Goal: Task Accomplishment & Management: Manage account settings

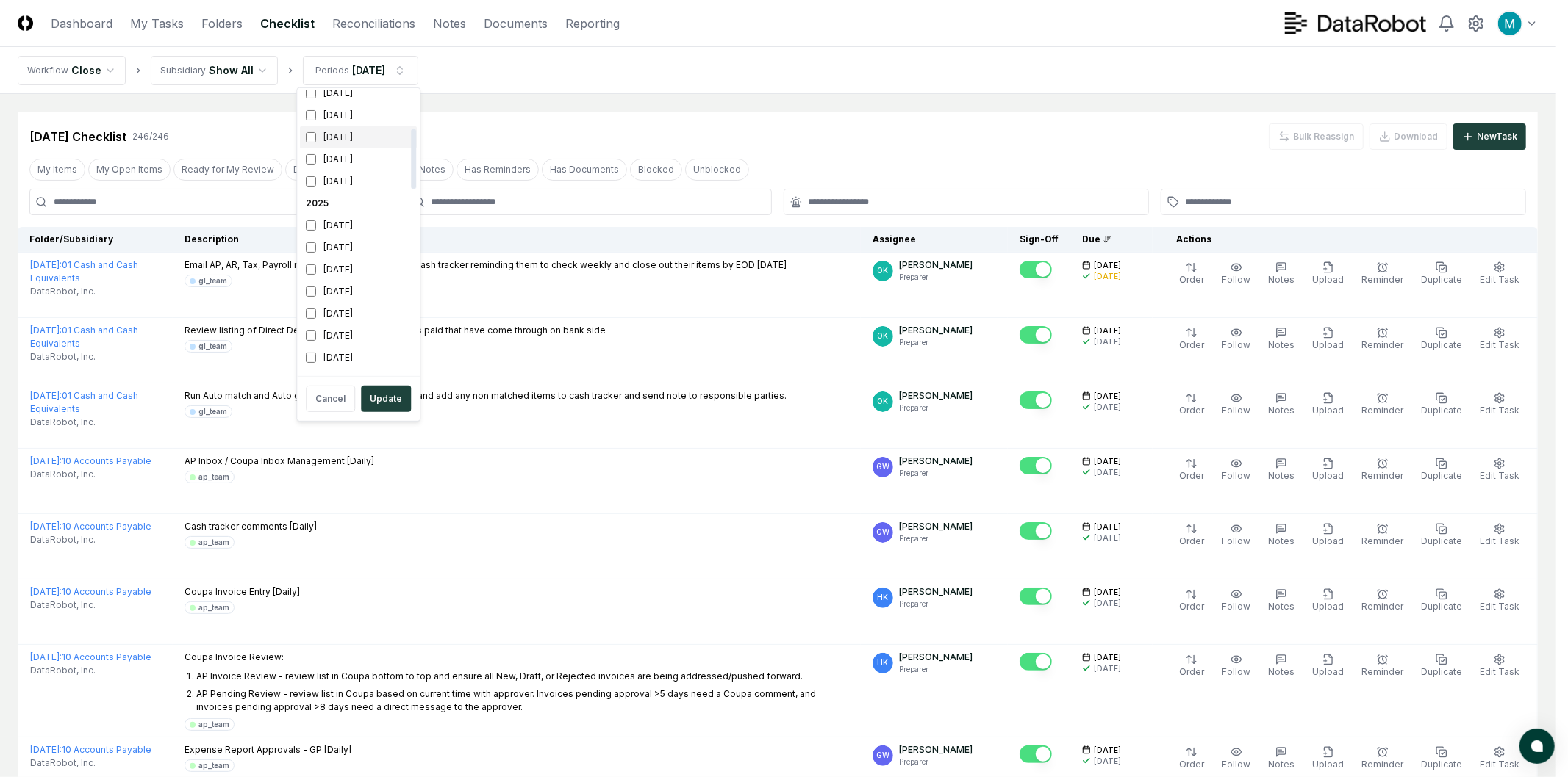
scroll to position [245, 0]
click at [315, 218] on div "[DATE]" at bounding box center [358, 209] width 116 height 22
click at [390, 404] on button "Update" at bounding box center [385, 399] width 50 height 26
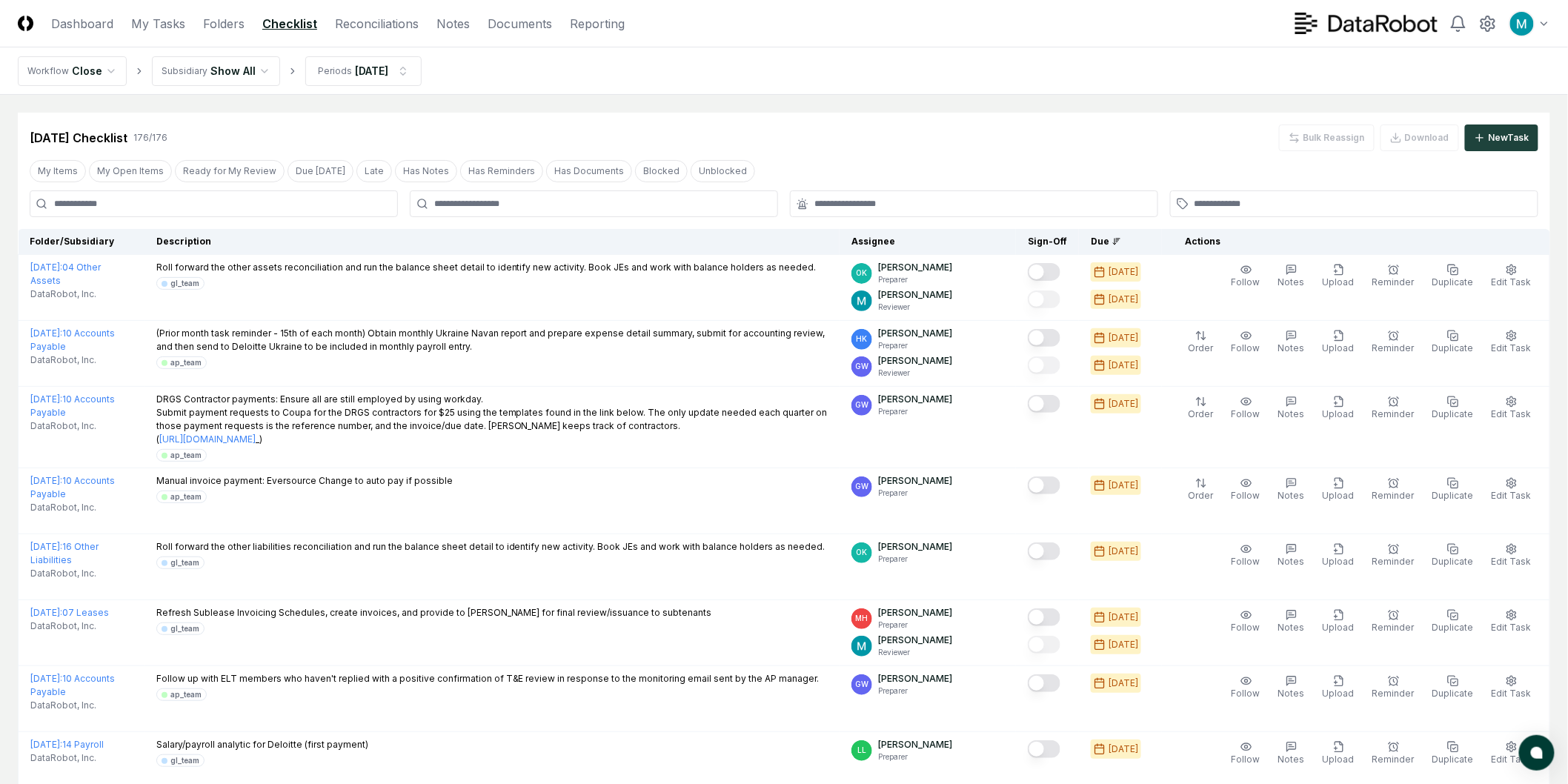
drag, startPoint x: 613, startPoint y: 142, endPoint x: 787, endPoint y: 143, distance: 174.0
click at [613, 142] on div "Sep 2025 Checklist 176 / 176 Bulk Reassign Download New Task" at bounding box center [784, 138] width 1508 height 27
click at [1483, 26] on icon at bounding box center [1488, 24] width 18 height 18
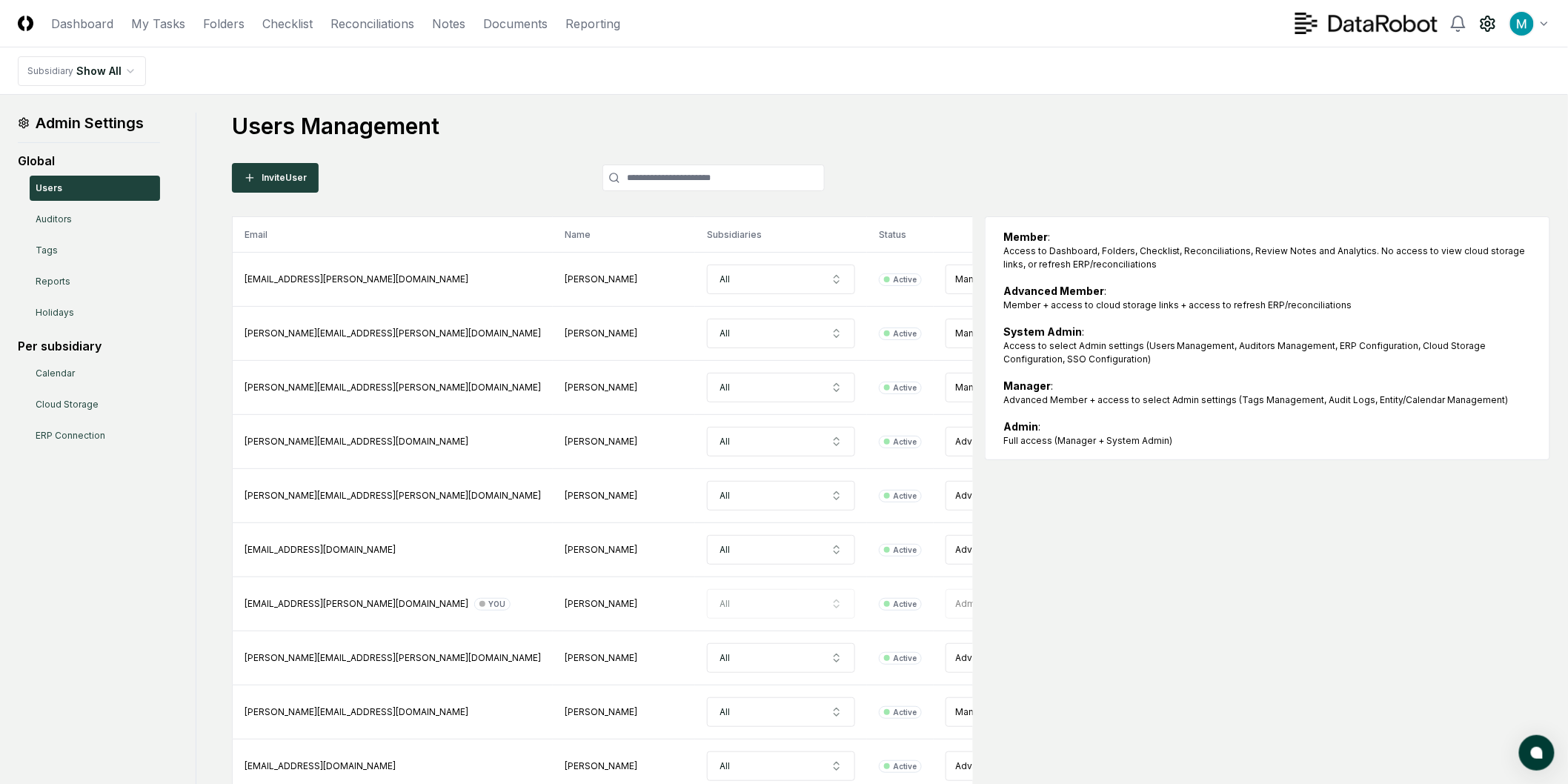
click at [1261, 569] on div "Email Name Subsidiaries Status Role abbie.zingraf@datarobot.com Abbie Zingraf A…" at bounding box center [890, 712] width 1318 height 990
click at [157, 29] on link "My Tasks" at bounding box center [158, 24] width 54 height 18
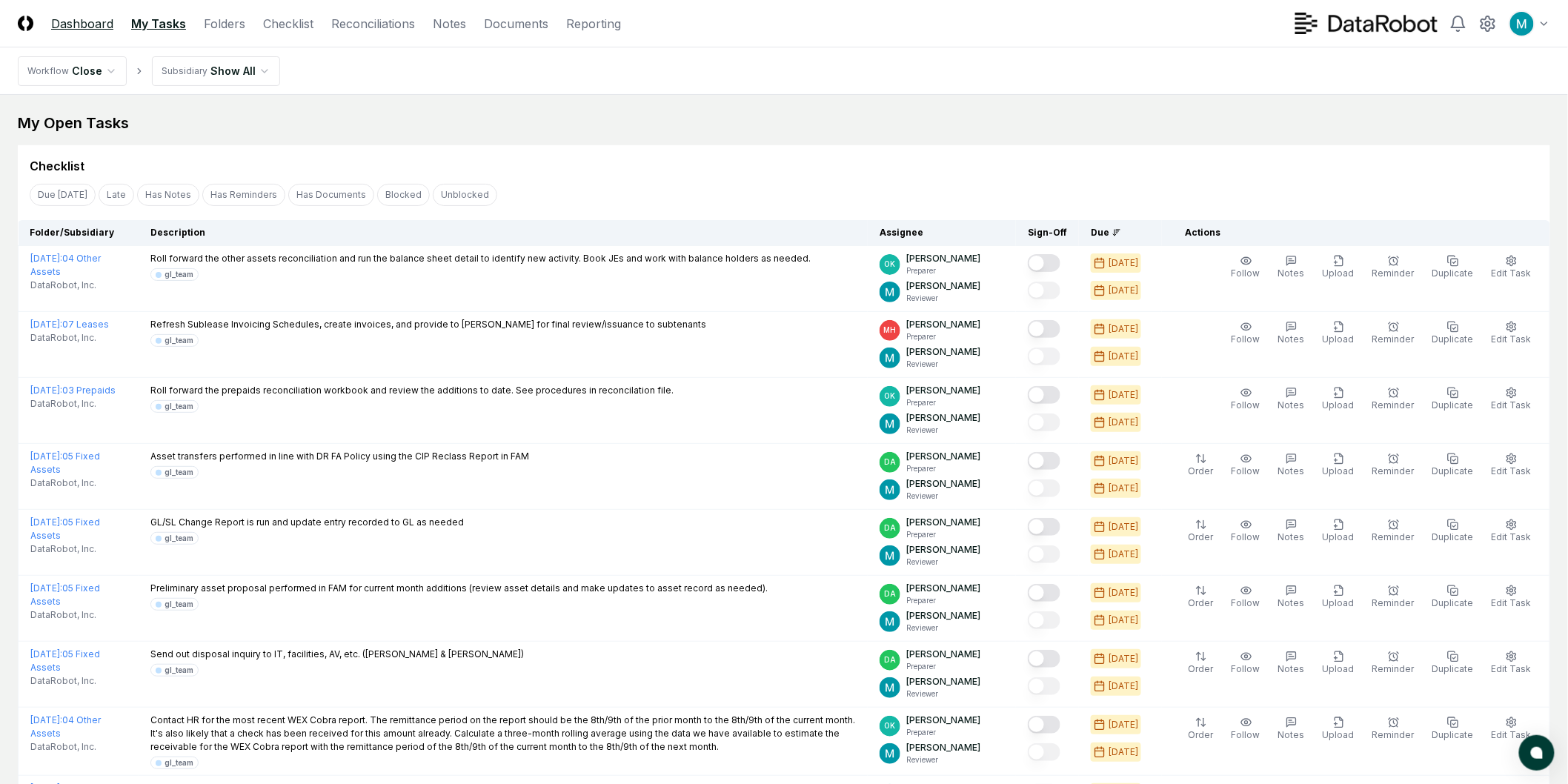
click at [70, 26] on link "Dashboard" at bounding box center [82, 24] width 62 height 18
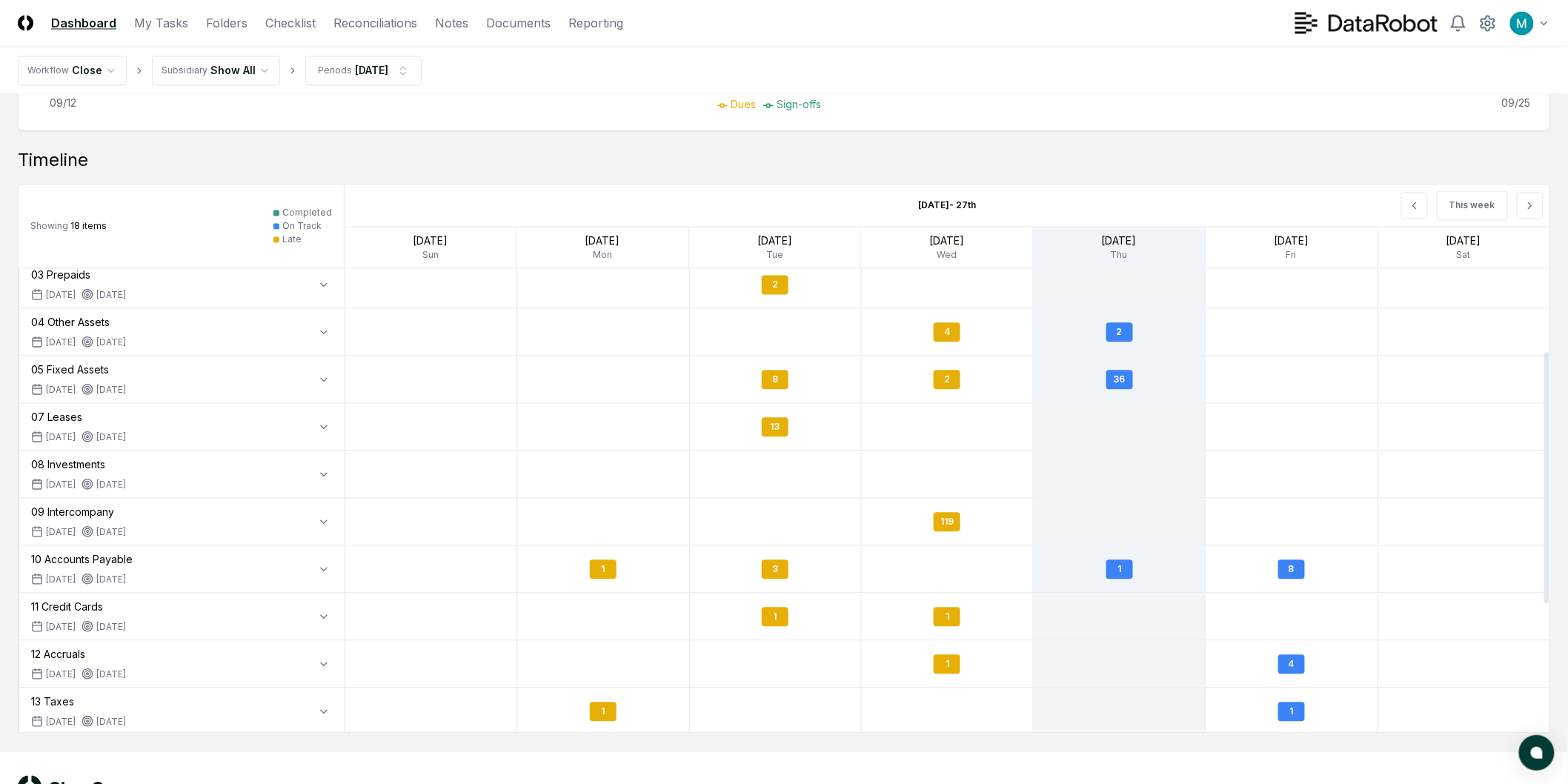
scroll to position [165, 0]
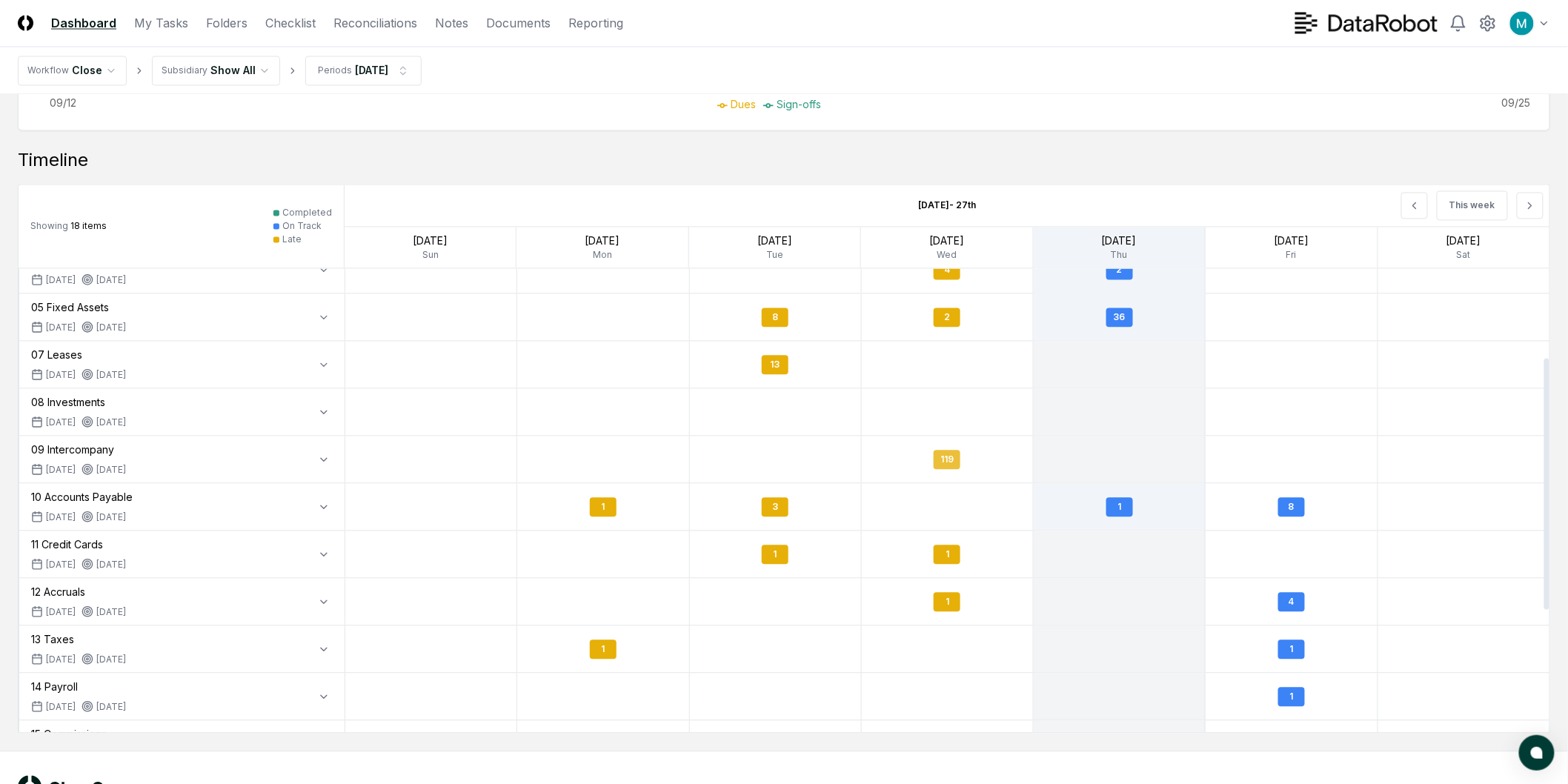
click at [945, 463] on div "119" at bounding box center [946, 460] width 26 height 19
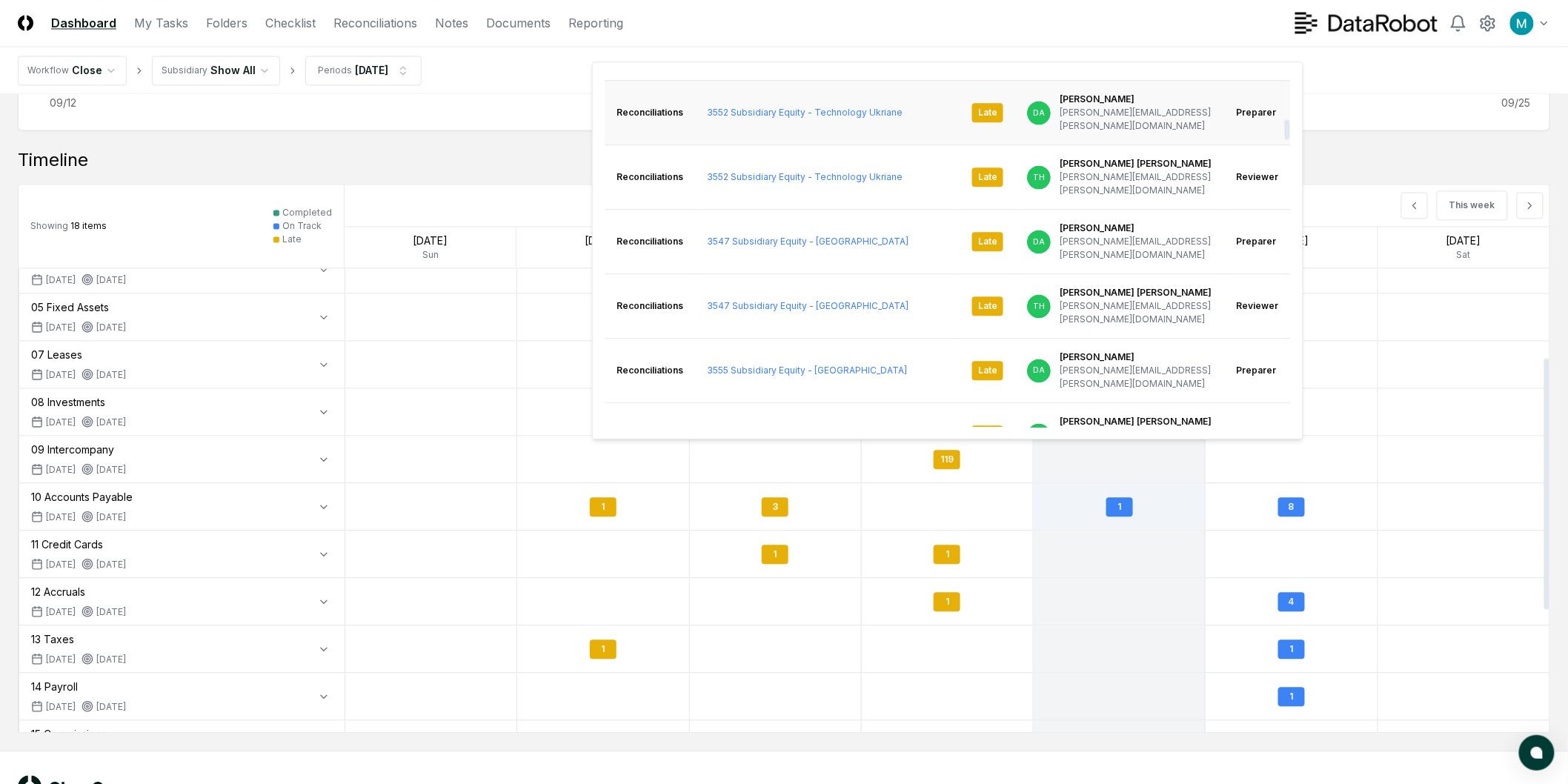
scroll to position [989, 0]
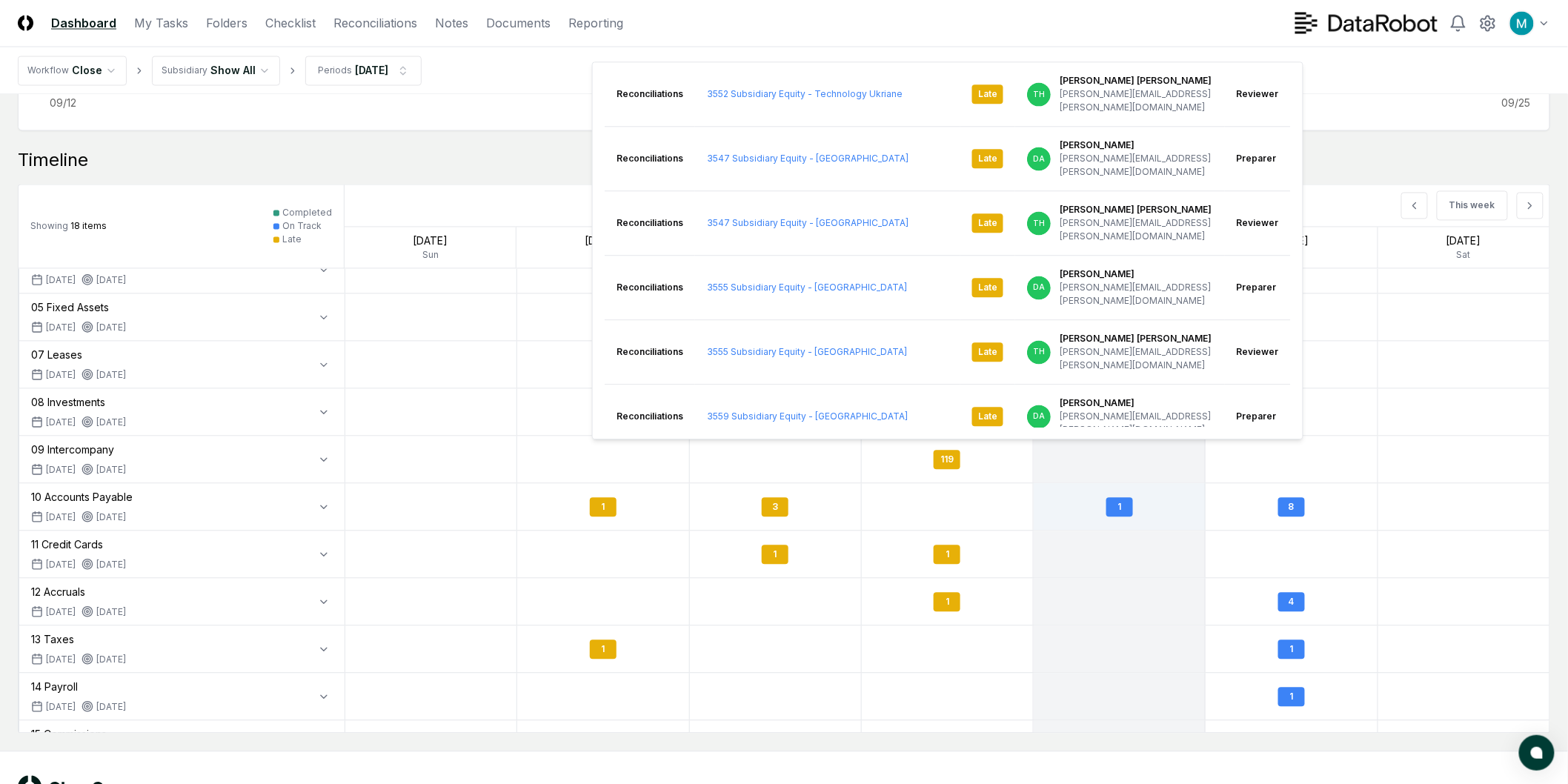
click at [438, 109] on ul "Dues Sign-offs" at bounding box center [773, 105] width 1508 height 15
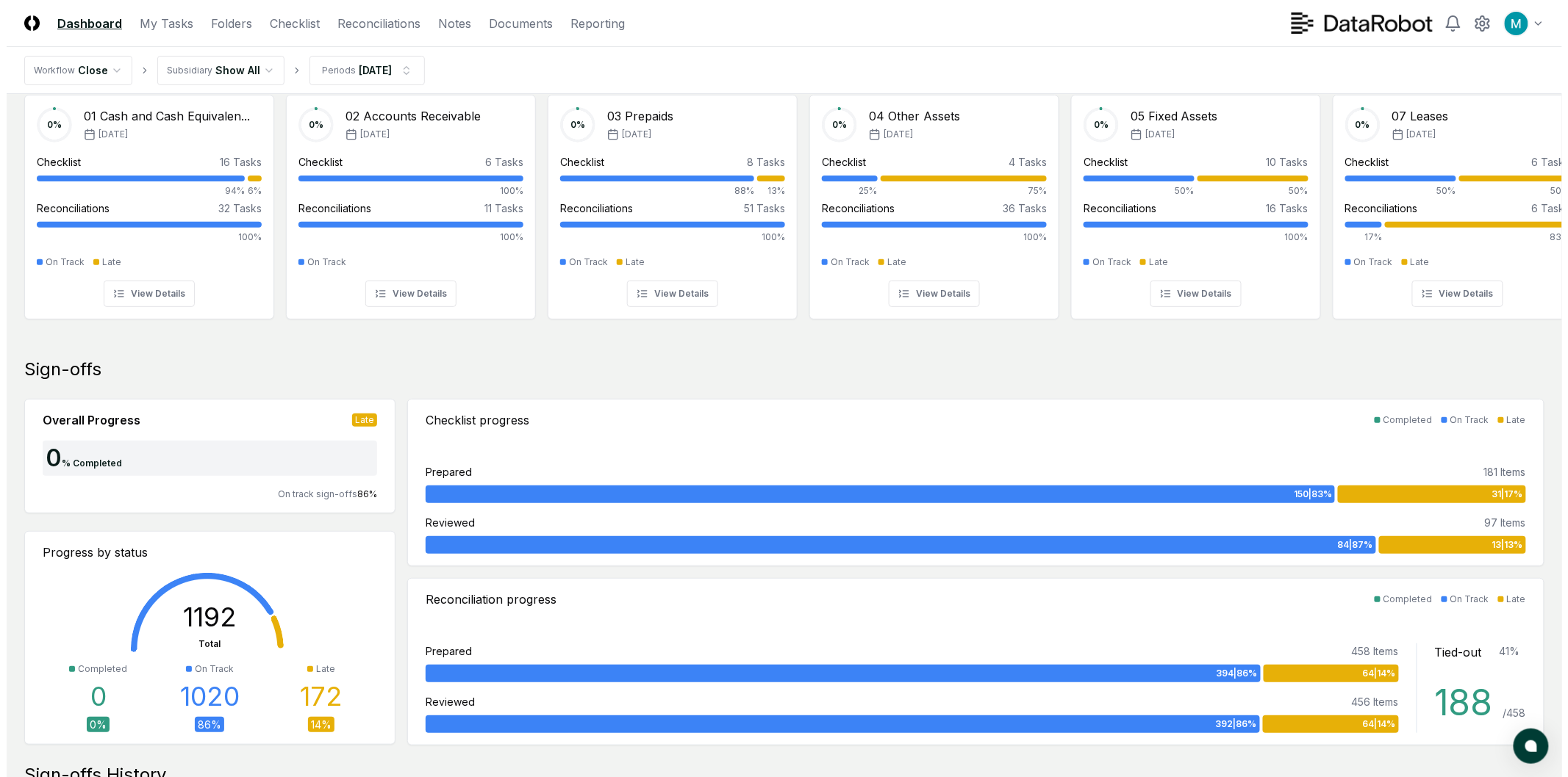
scroll to position [0, 0]
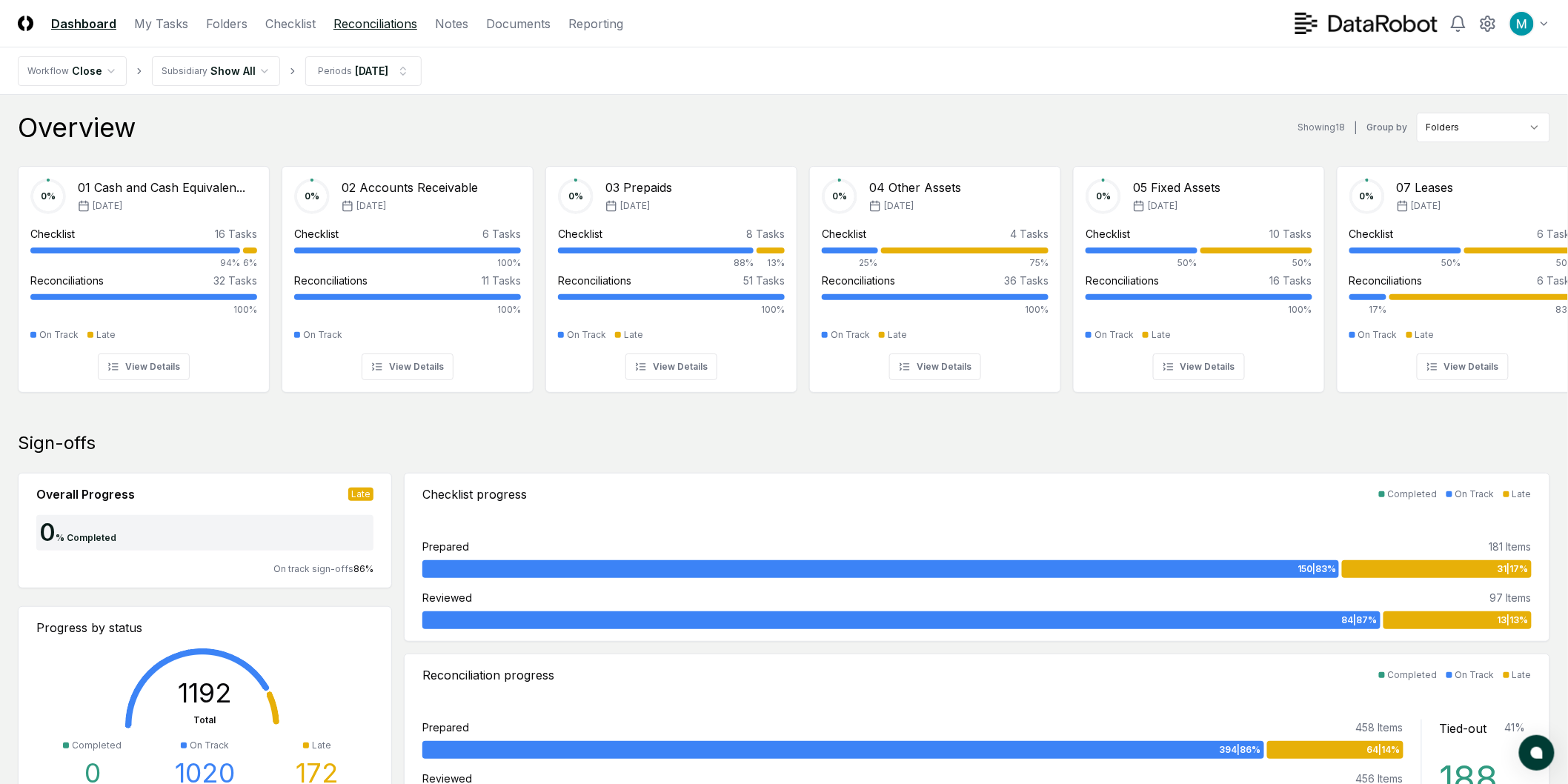
click at [368, 25] on link "Reconciliations" at bounding box center [375, 24] width 83 height 18
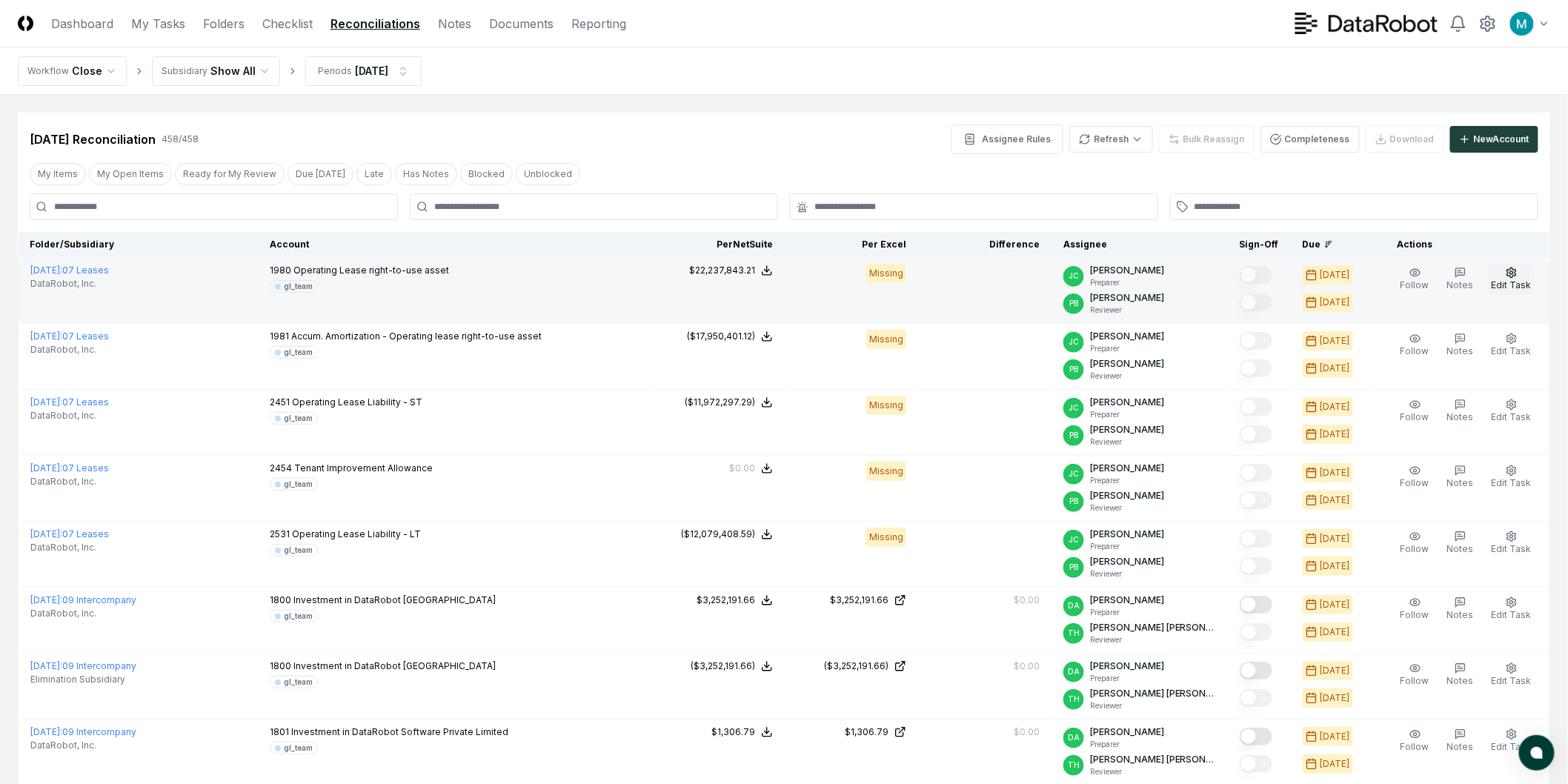
click at [1509, 278] on button "Edit Task" at bounding box center [1511, 279] width 46 height 31
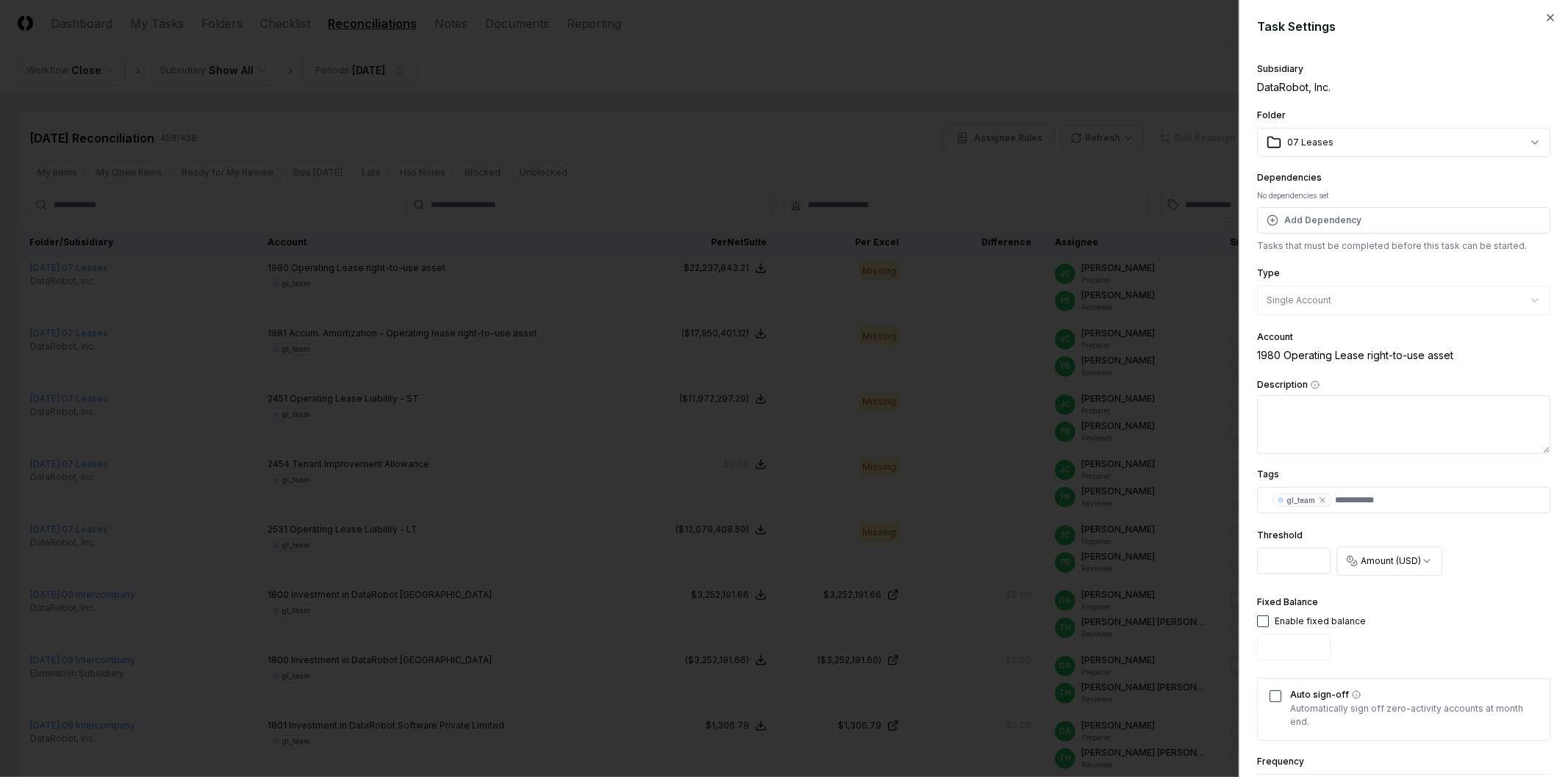
click at [936, 168] on div at bounding box center [784, 388] width 1568 height 777
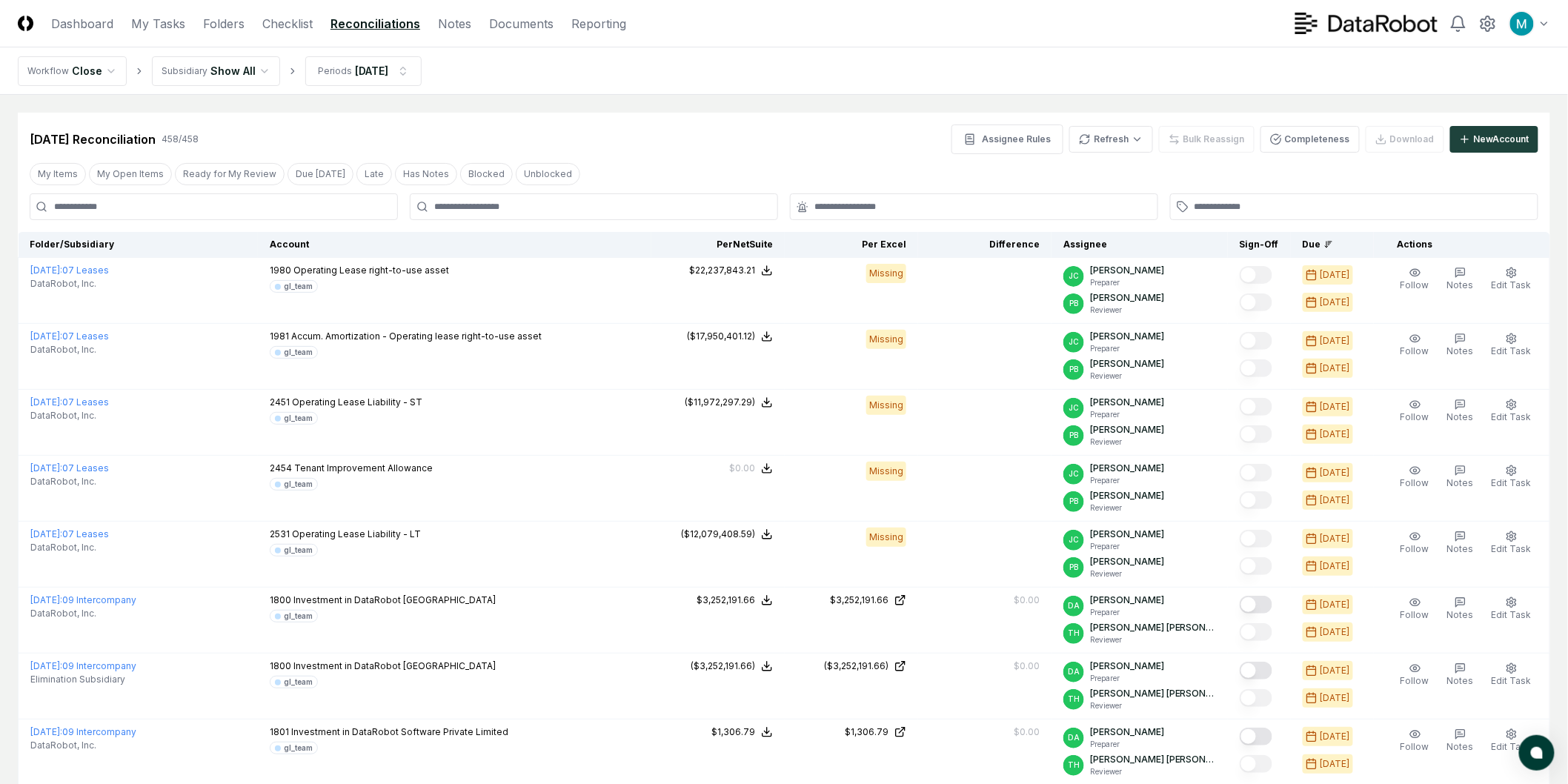
click at [863, 176] on div "My Items My Open Items Ready for My Review Due Today Late Has Notes Blocked Unb…" at bounding box center [784, 173] width 1532 height 27
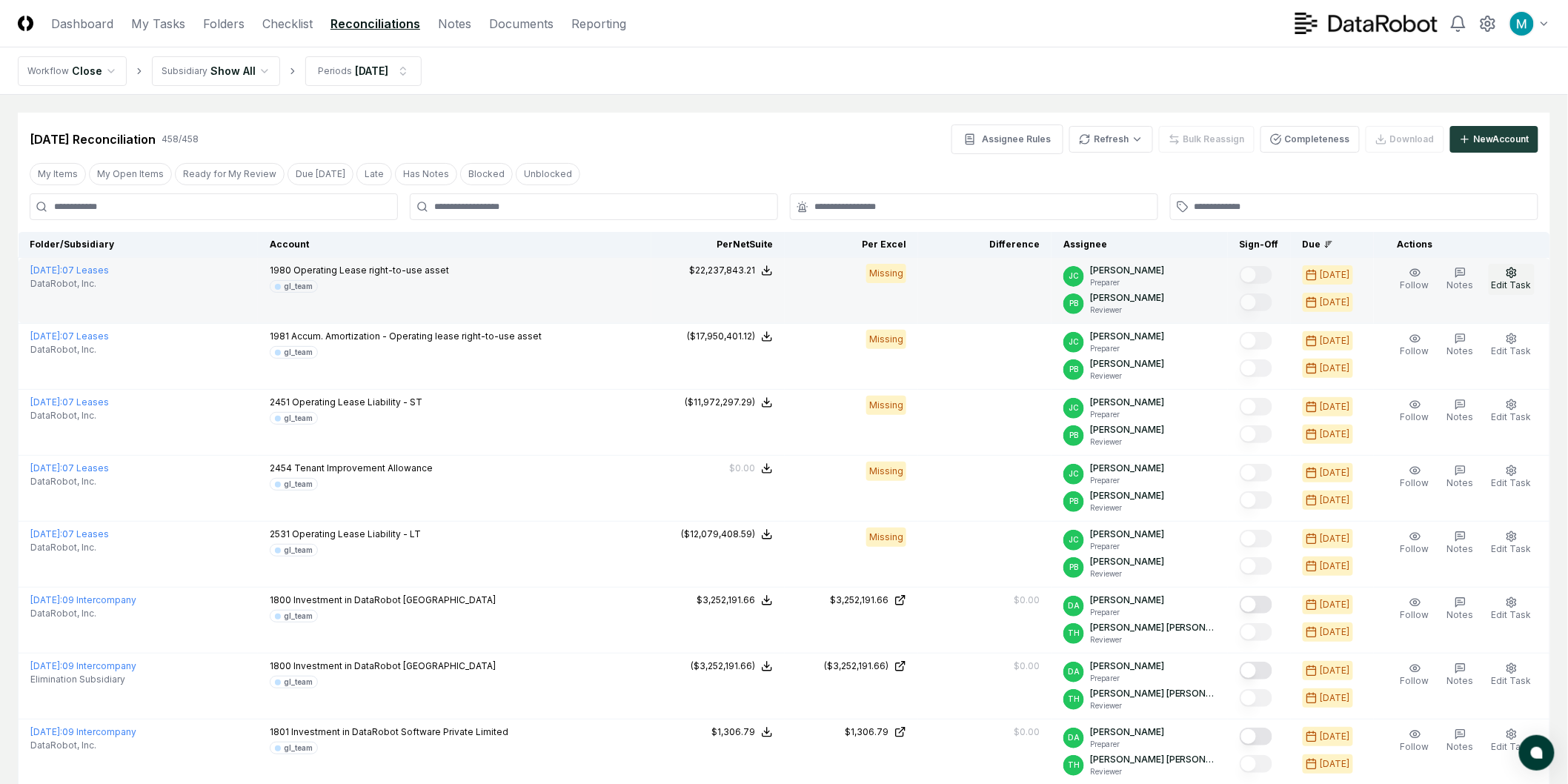
click at [1503, 277] on button "Edit Task" at bounding box center [1511, 279] width 46 height 31
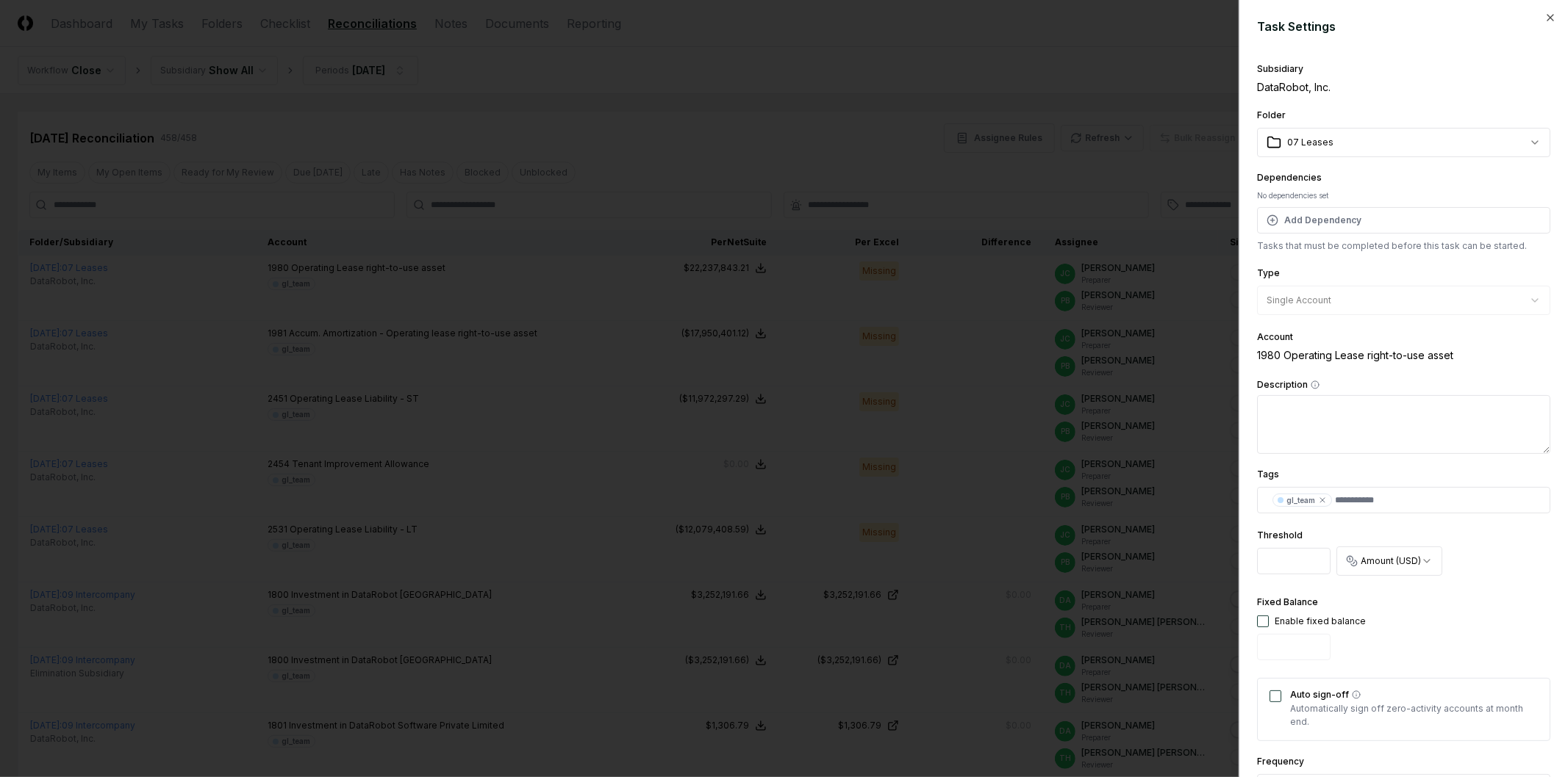
click at [1023, 283] on div at bounding box center [784, 388] width 1568 height 777
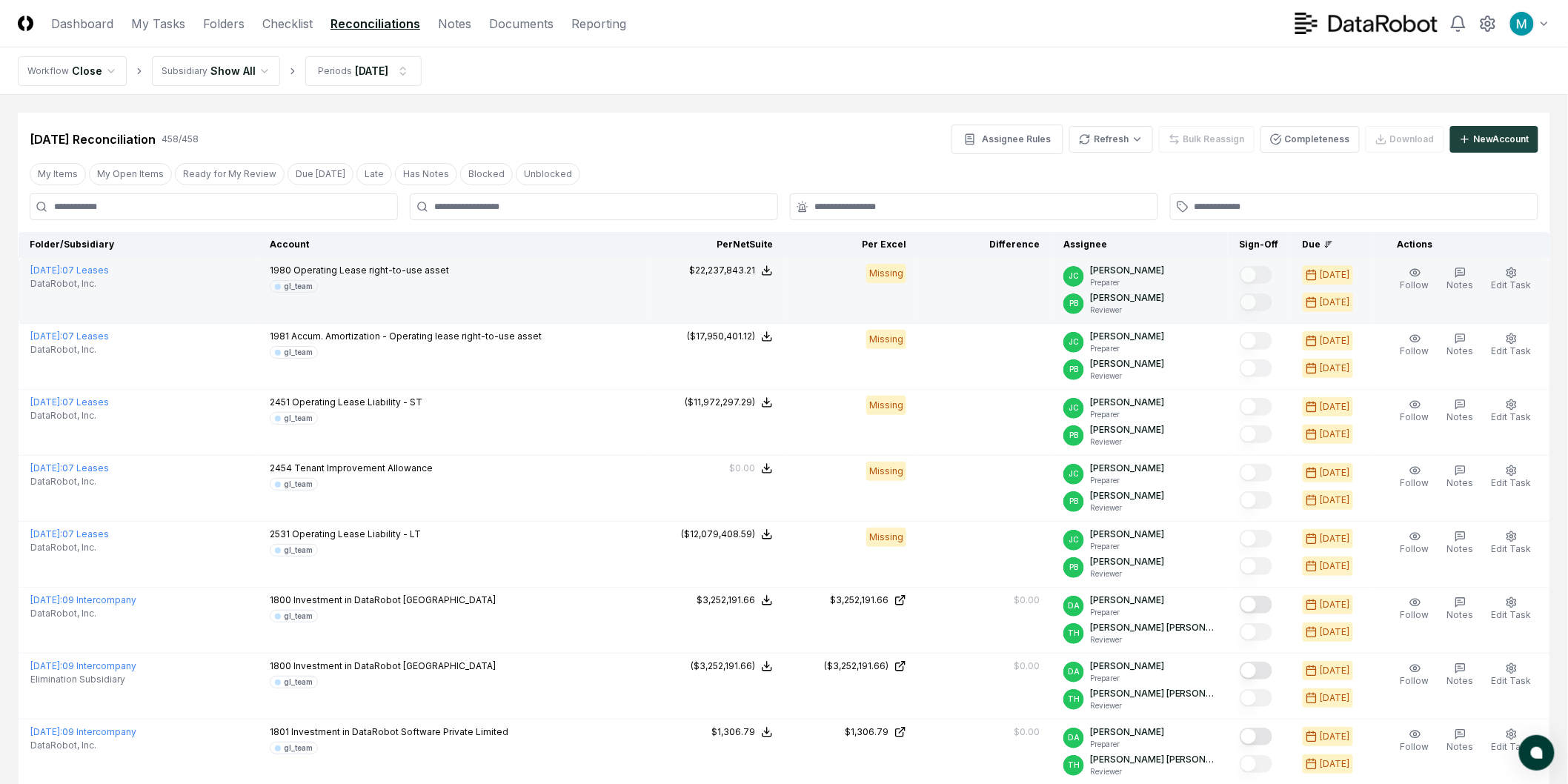
click at [1344, 278] on div "[DATE]" at bounding box center [1334, 275] width 29 height 13
click at [1517, 278] on button "Edit Task" at bounding box center [1511, 279] width 46 height 31
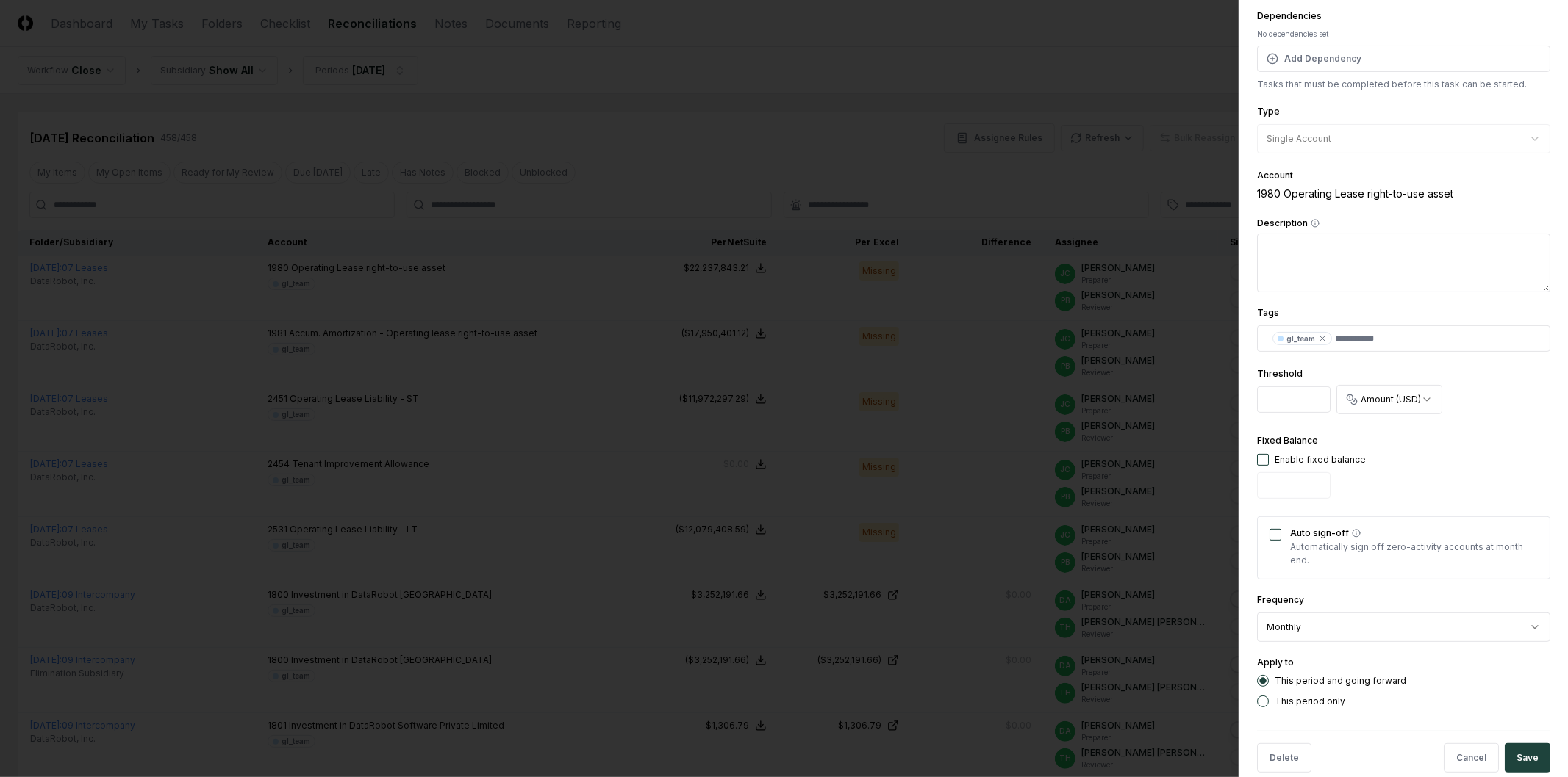
scroll to position [186, 0]
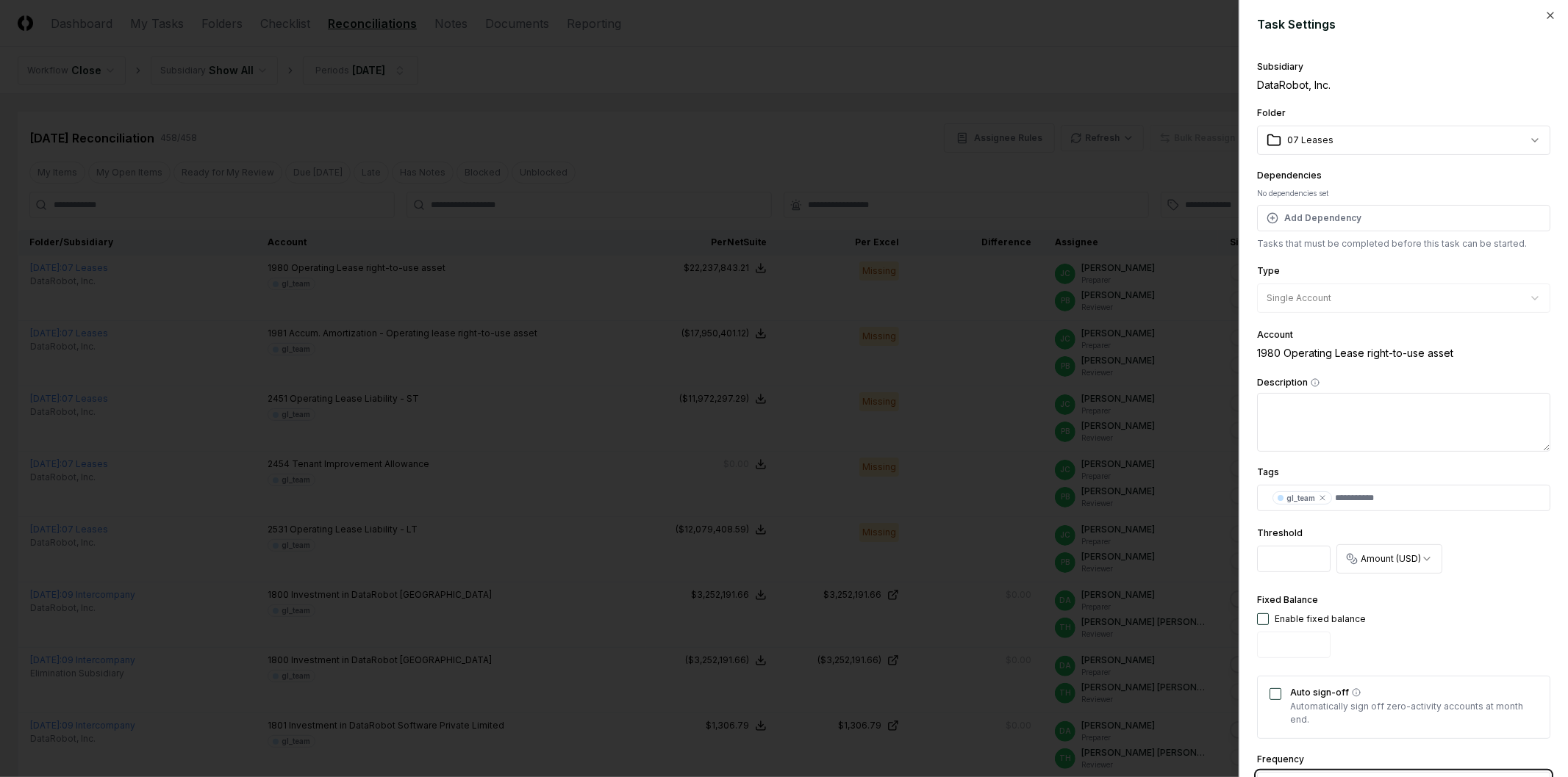
scroll to position [0, 0]
click at [1011, 463] on div at bounding box center [784, 388] width 1568 height 777
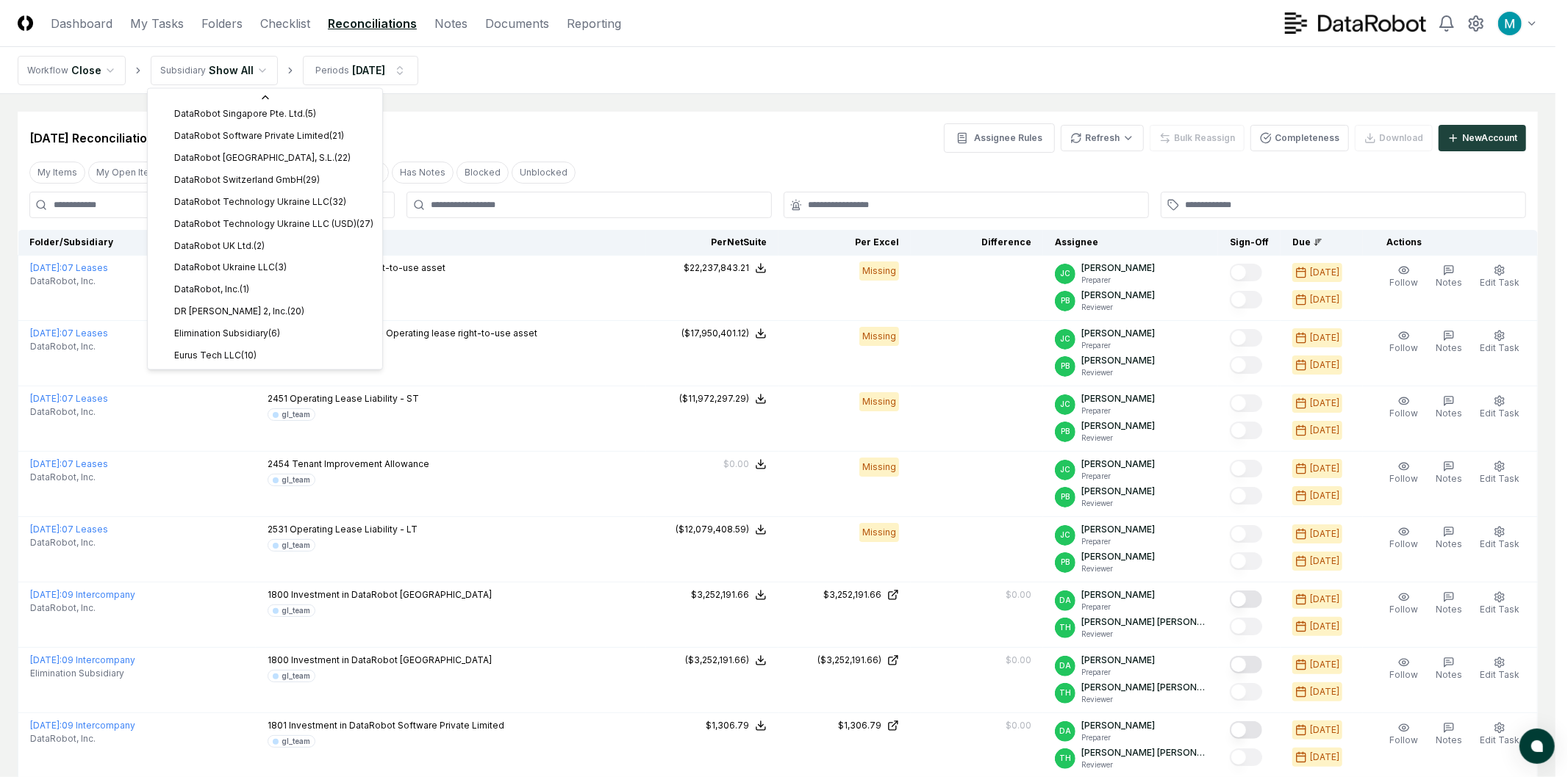
scroll to position [453, 0]
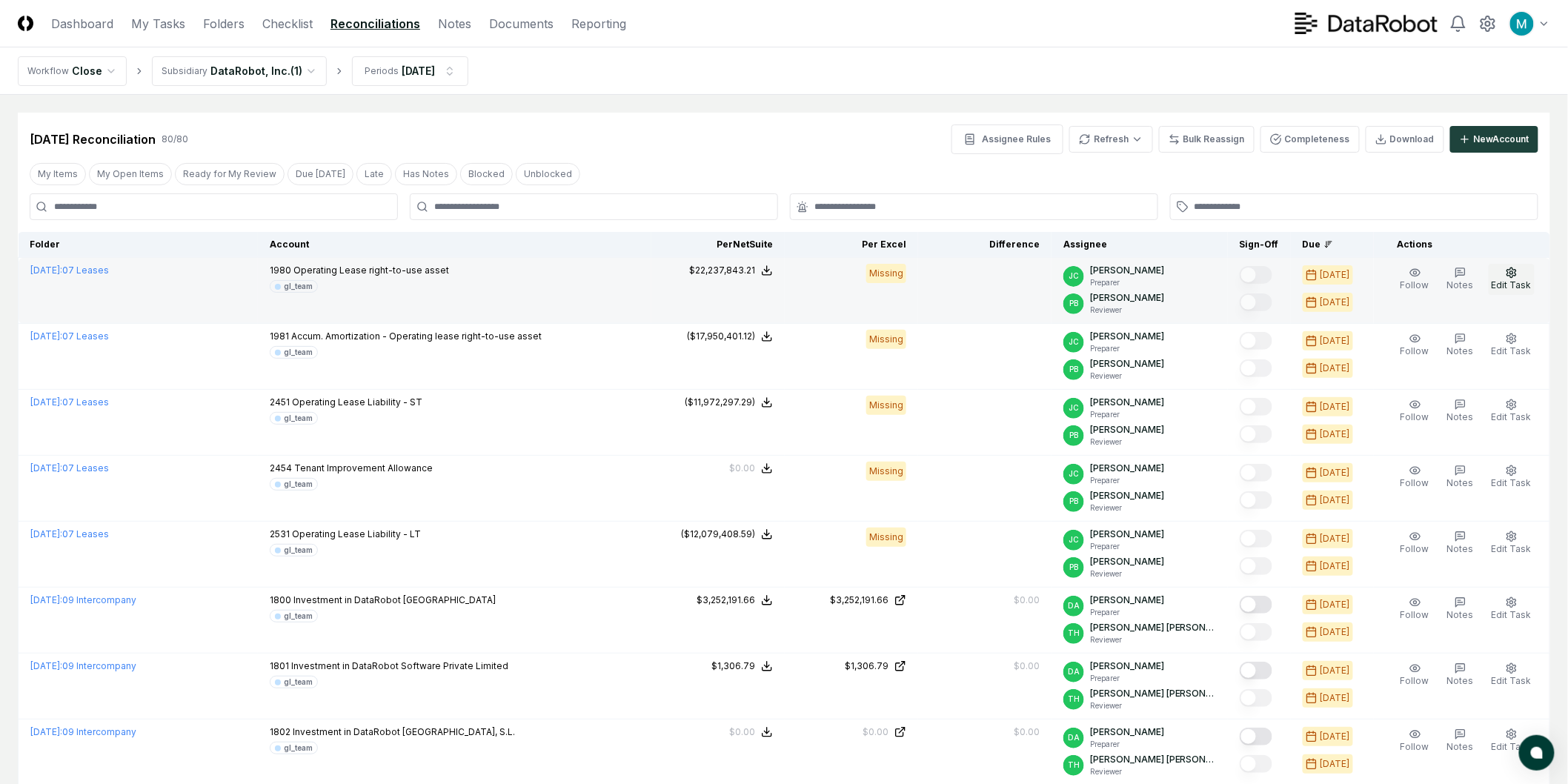
click at [1500, 278] on button "Edit Task" at bounding box center [1511, 279] width 46 height 31
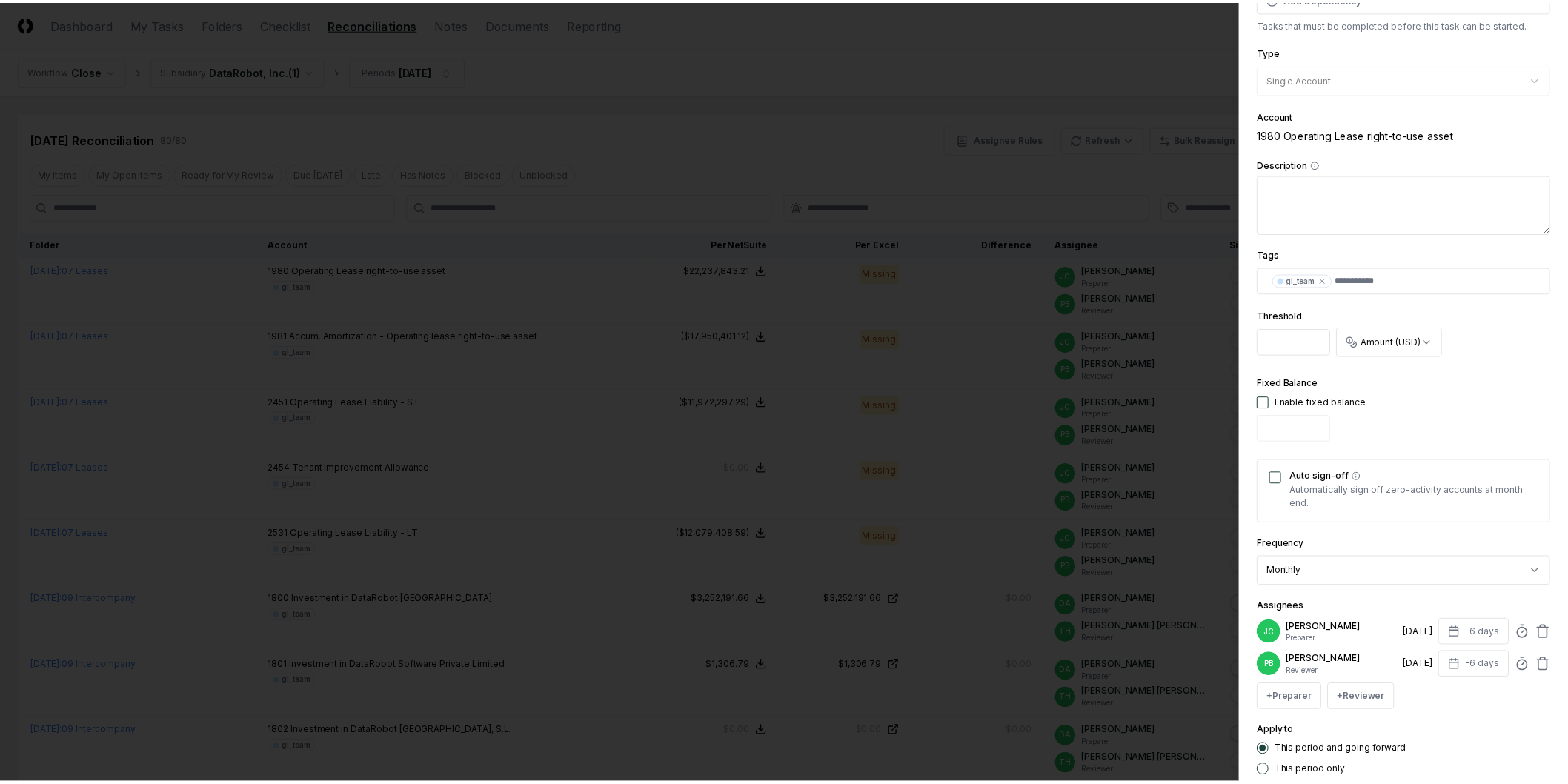
scroll to position [312, 0]
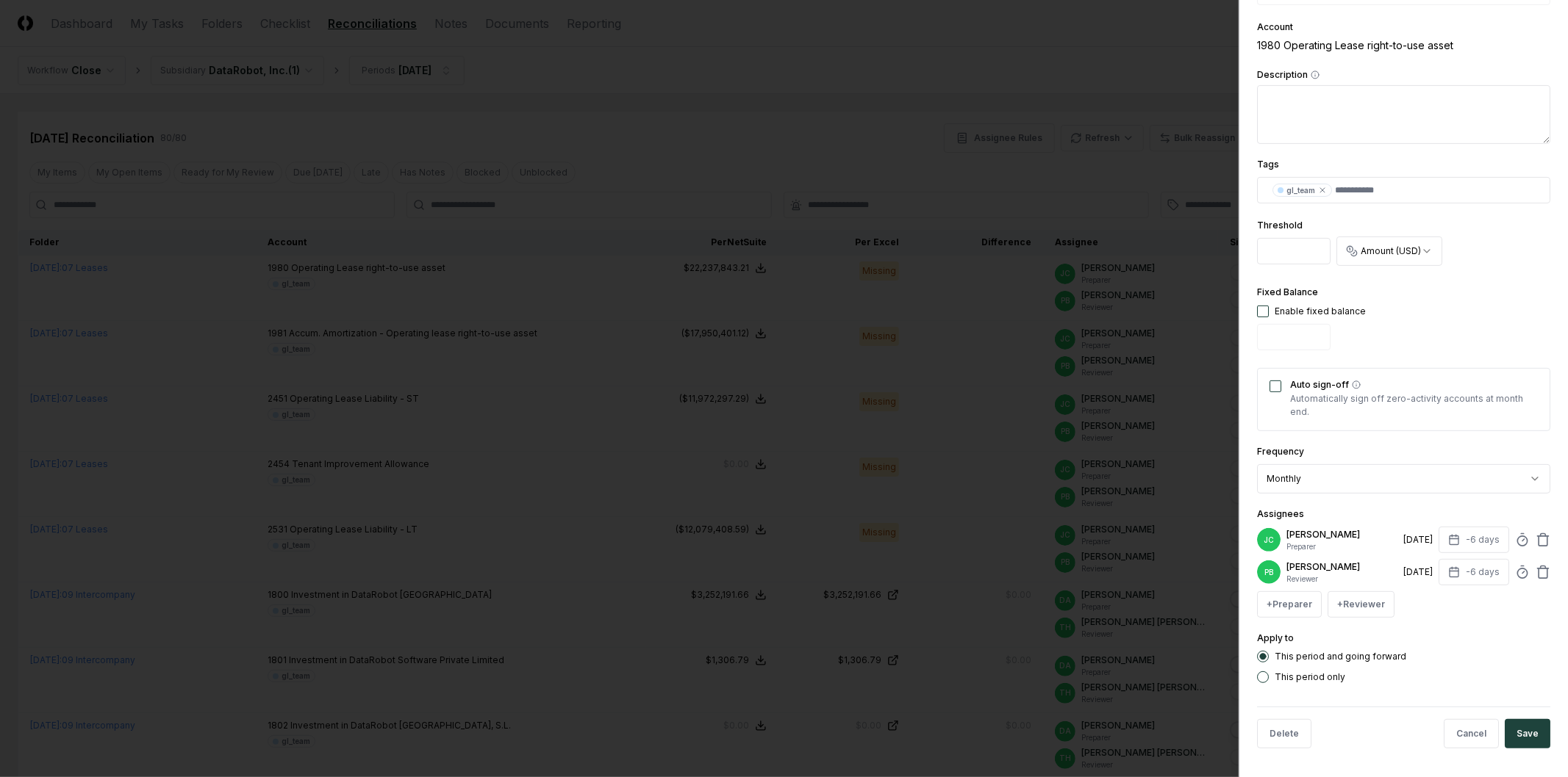
click at [1015, 141] on div at bounding box center [784, 388] width 1568 height 777
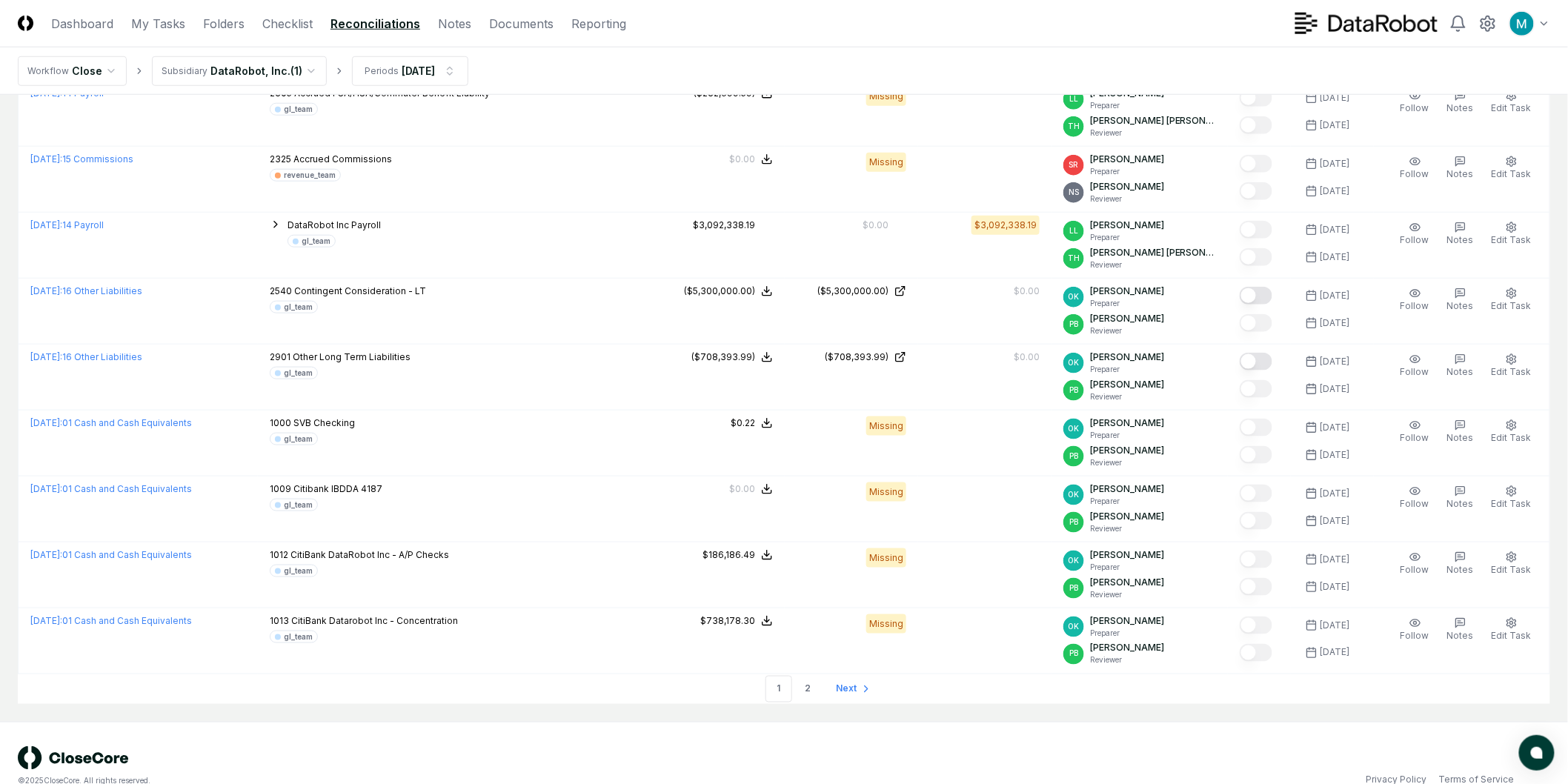
scroll to position [2911, 0]
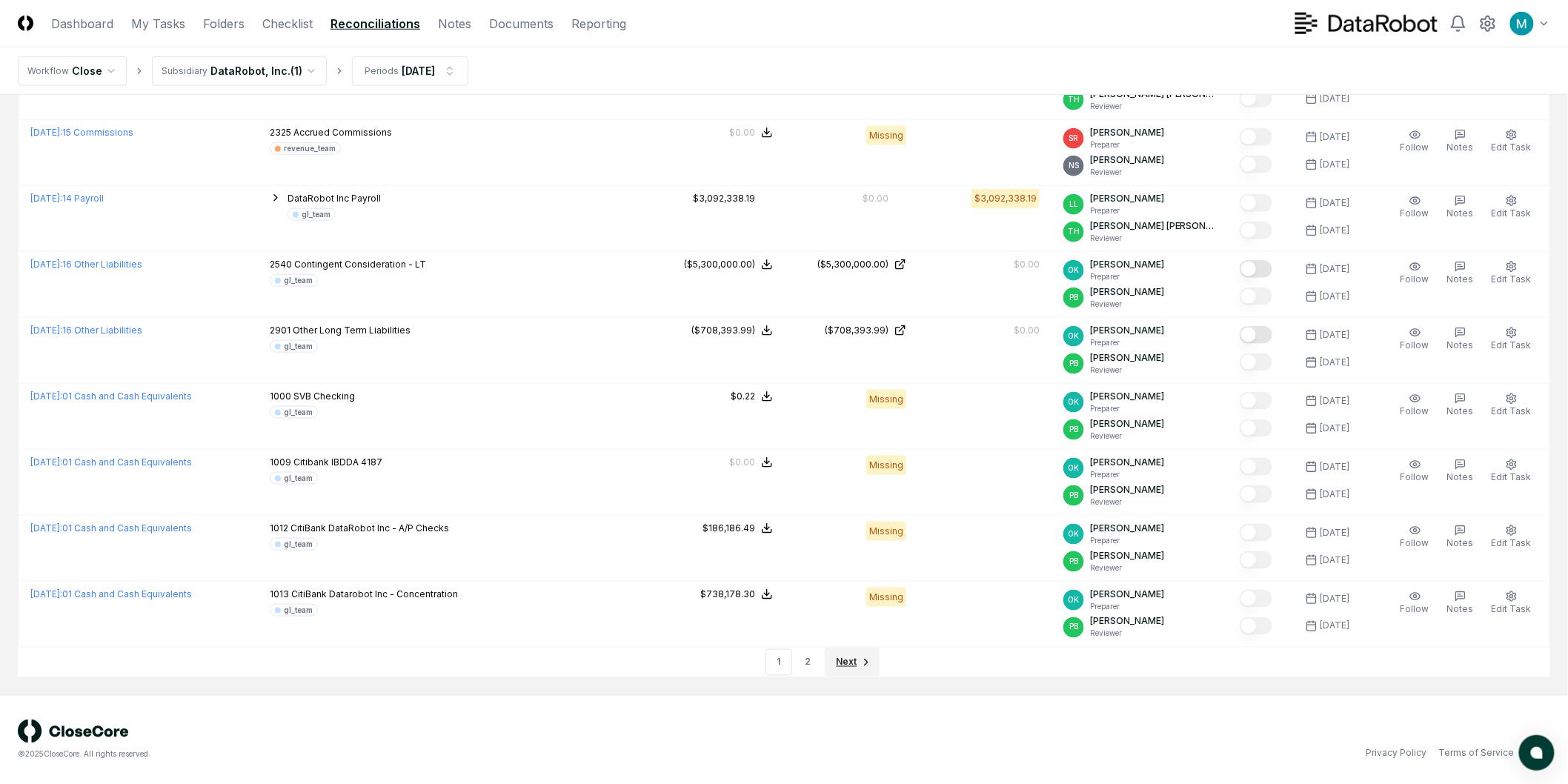
click at [839, 664] on span "Next" at bounding box center [847, 663] width 21 height 13
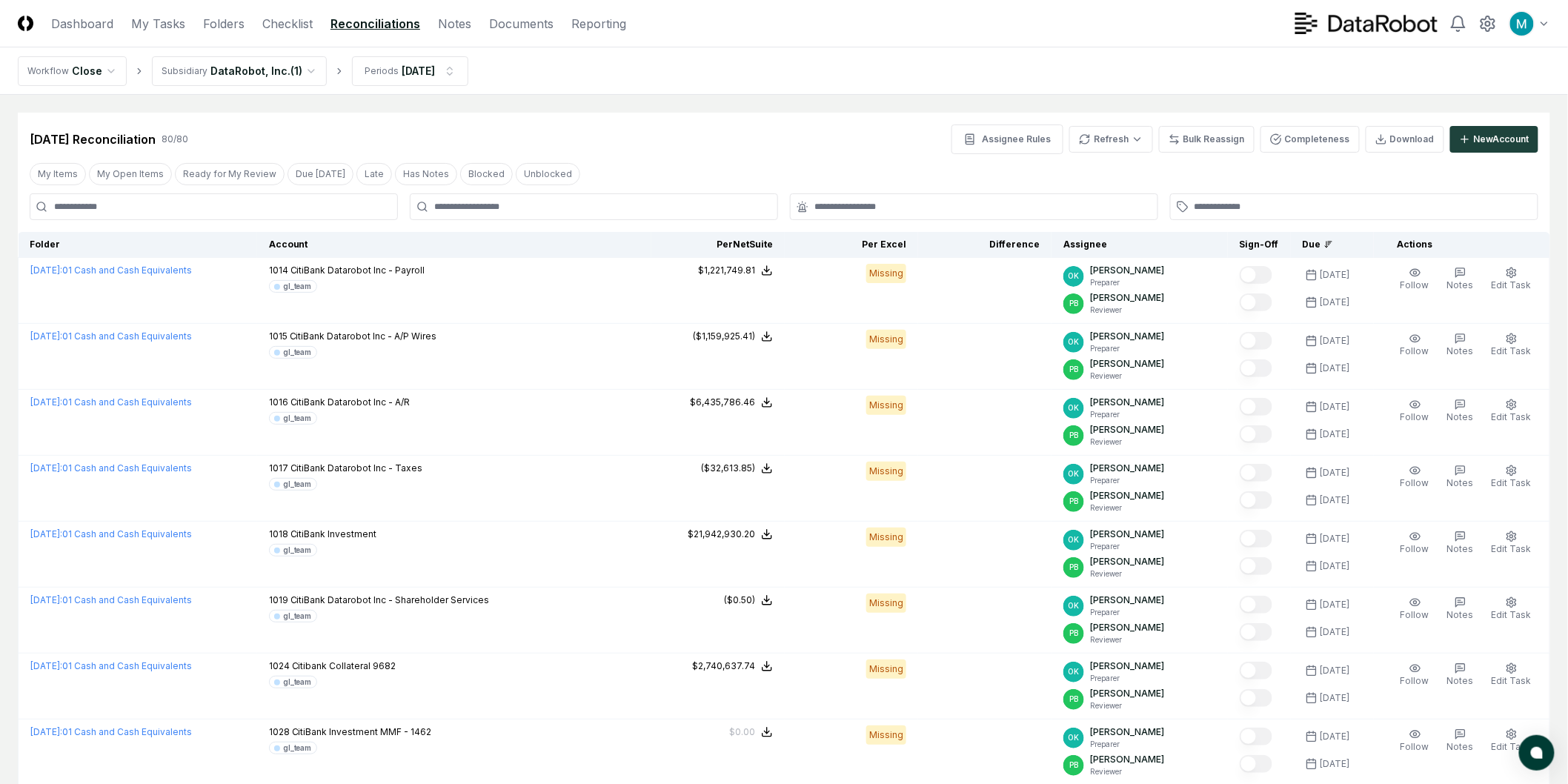
click at [357, 142] on div "Sep 2025 Reconciliation 80 / 80 Assignee Rules Refresh Bulk Reassign Completene…" at bounding box center [784, 139] width 1508 height 29
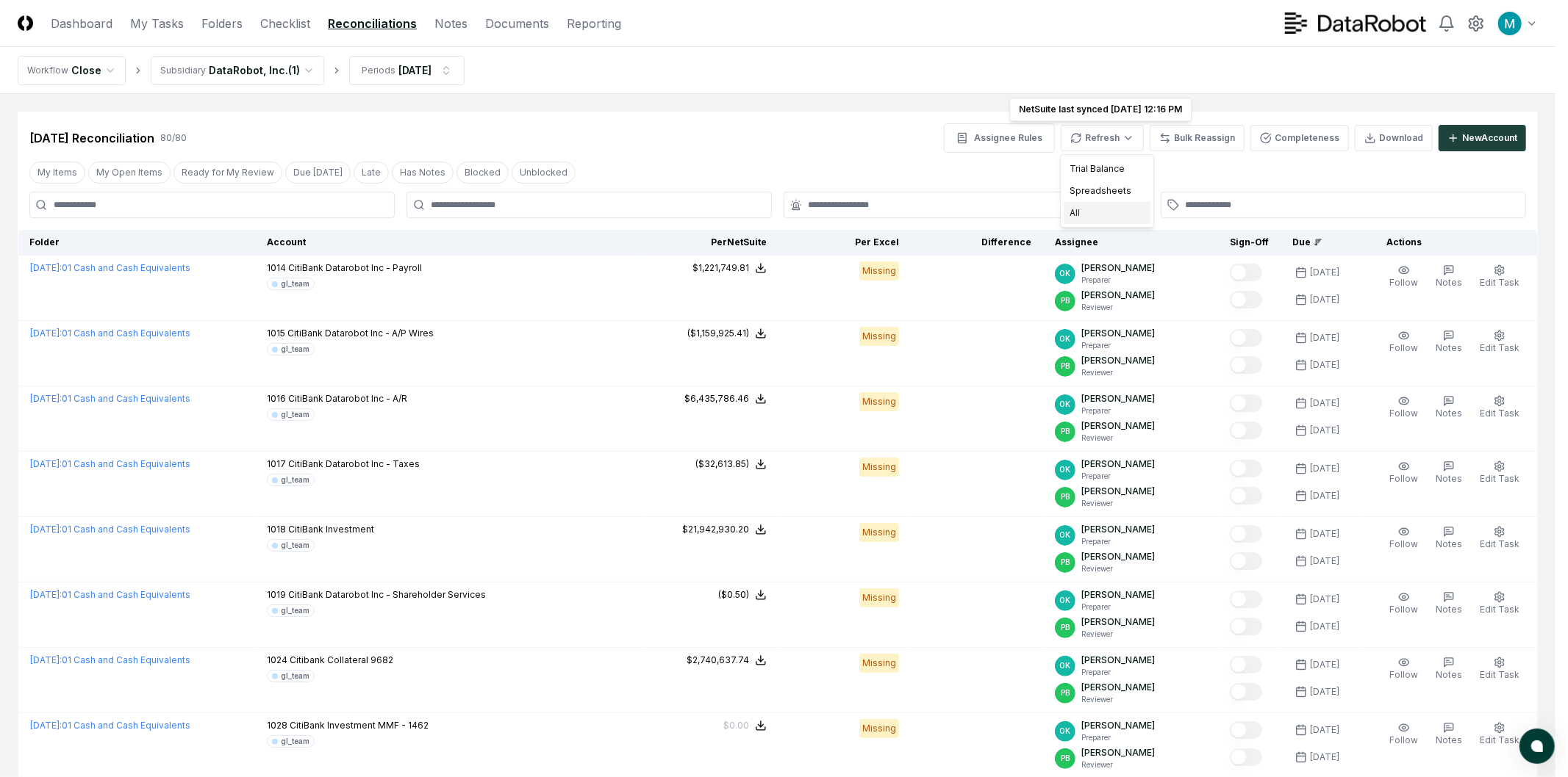
click at [1113, 208] on div "All" at bounding box center [1107, 212] width 86 height 22
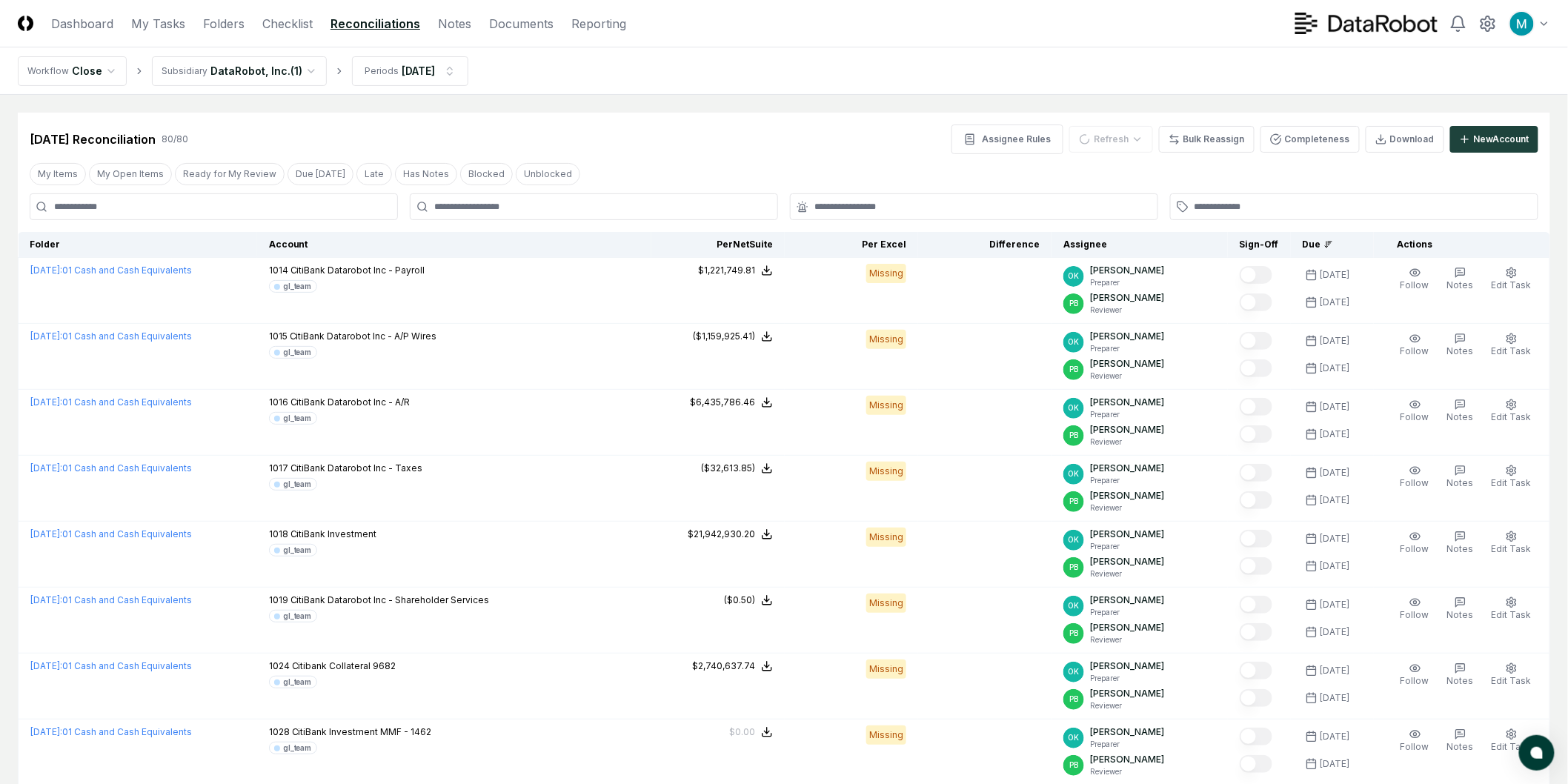
drag, startPoint x: 160, startPoint y: 142, endPoint x: 215, endPoint y: 141, distance: 55.0
click at [209, 141] on div "Sep 2025 Reconciliation 80 / 80 Assignee Rules Refresh Bulk Reassign Completene…" at bounding box center [784, 139] width 1508 height 29
click at [215, 141] on div "Sep 2025 Reconciliation 80 / 80 Assignee Rules Refresh Bulk Reassign Completene…" at bounding box center [784, 139] width 1508 height 29
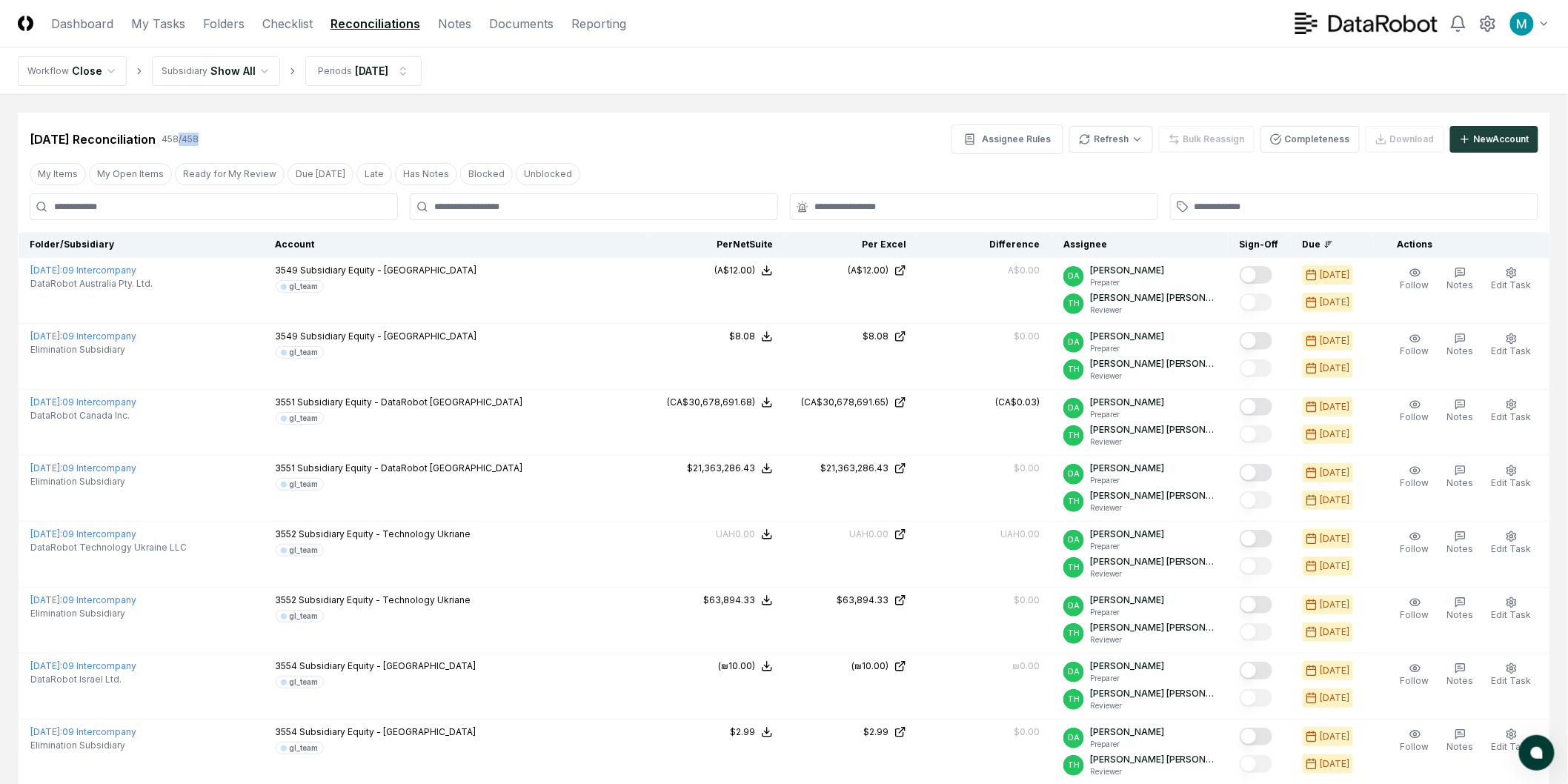
drag, startPoint x: 191, startPoint y: 138, endPoint x: 211, endPoint y: 141, distance: 20.2
click at [211, 141] on div "Sep 2025 Reconciliation 458 / 458 Assignee Rules Refresh Bulk Reassign Complete…" at bounding box center [784, 139] width 1508 height 29
click at [215, 141] on div "Sep 2025 Reconciliation 458 / 458 Assignee Rules Refresh Bulk Reassign Complete…" at bounding box center [784, 139] width 1508 height 29
click at [179, 136] on div "458 / 458" at bounding box center [180, 139] width 37 height 13
drag, startPoint x: 175, startPoint y: 136, endPoint x: 200, endPoint y: 136, distance: 25.0
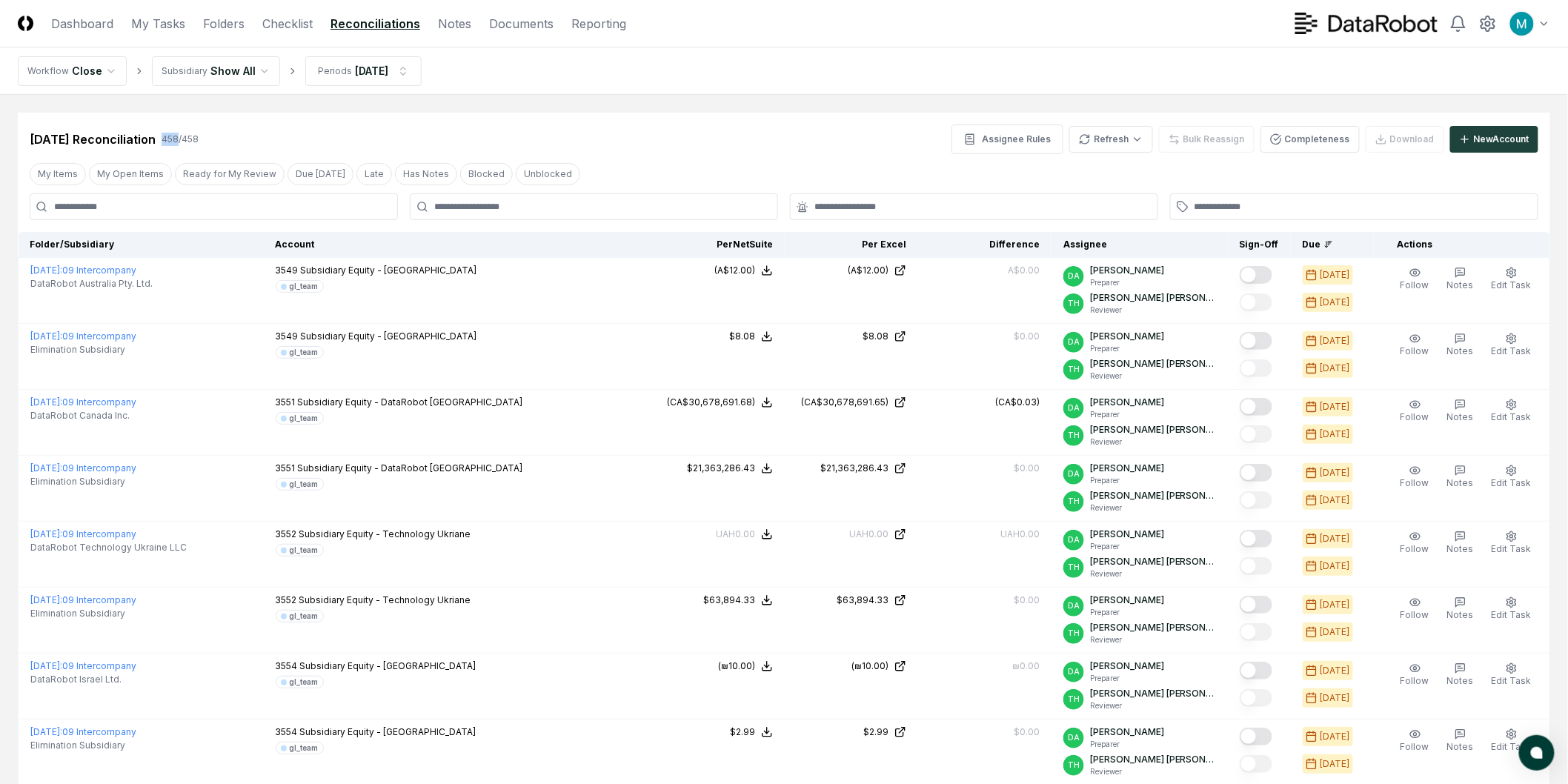
click at [199, 136] on div "458 / 458" at bounding box center [180, 139] width 37 height 13
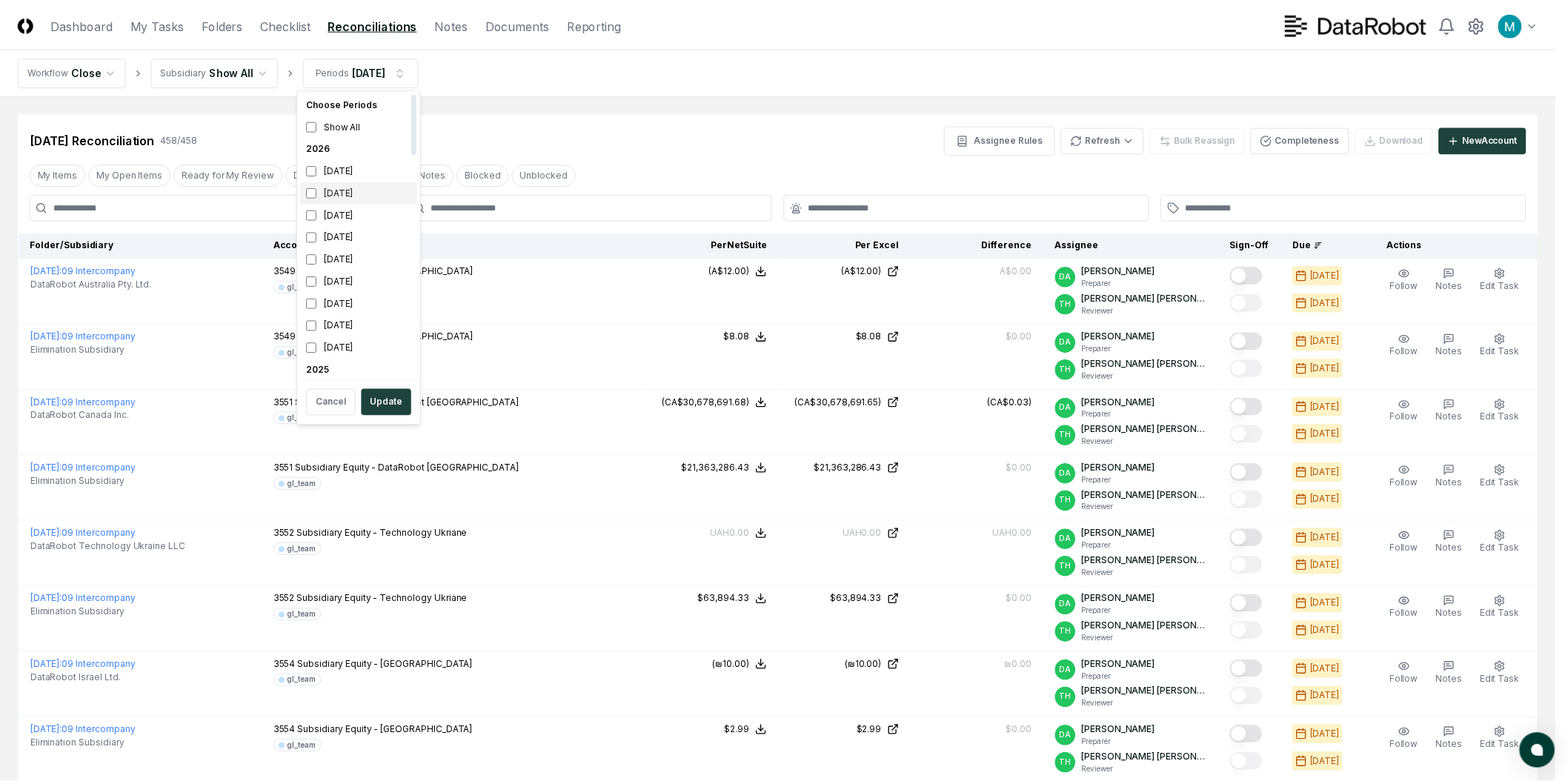
scroll to position [165, 0]
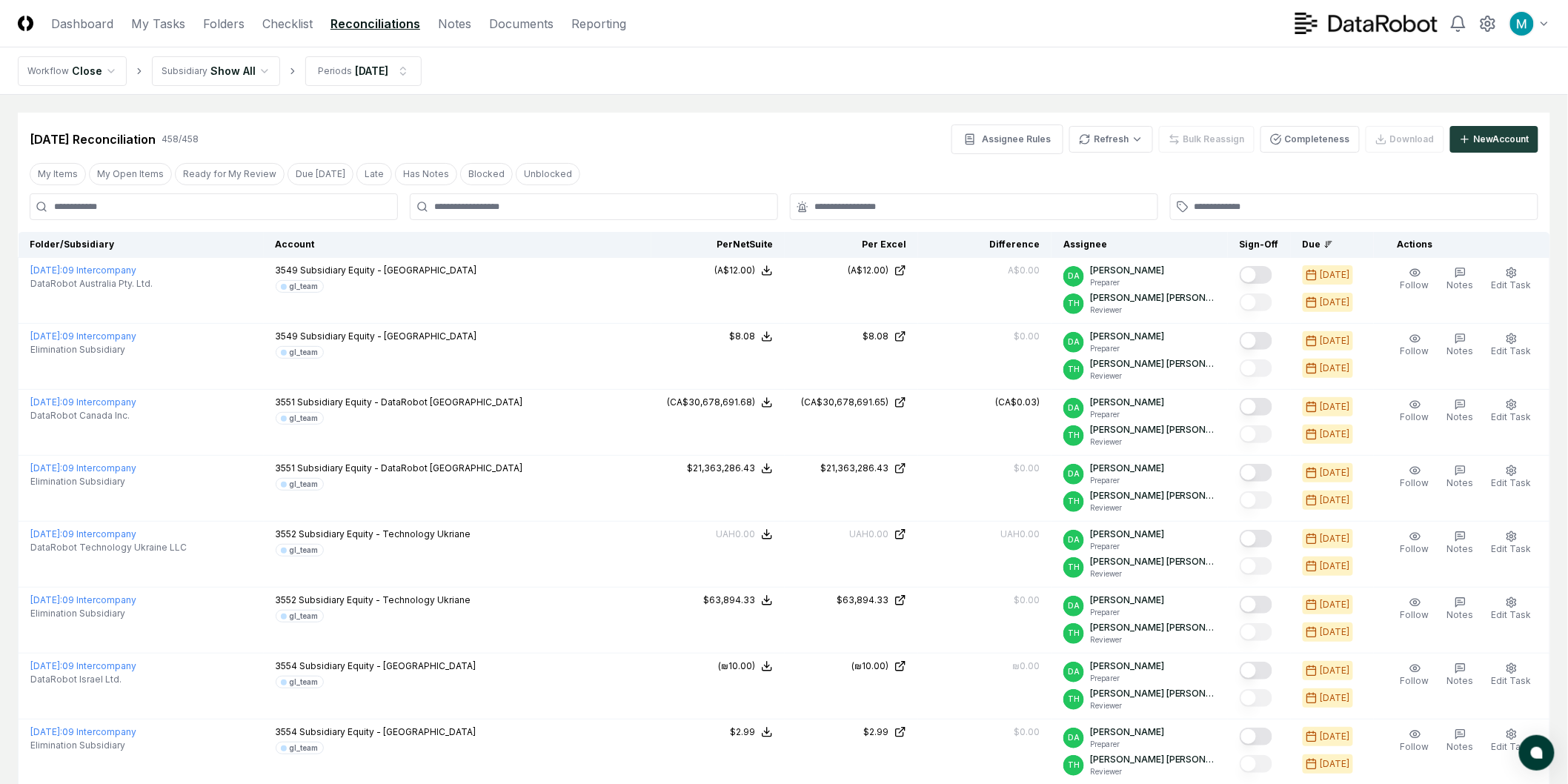
click at [1411, 138] on div "Assignee Rules Refresh Bulk Reassign Completeness Download New Account" at bounding box center [1244, 139] width 587 height 29
click at [1395, 146] on div "Assignee Rules Refresh Bulk Reassign Completeness Download New Account" at bounding box center [1244, 139] width 587 height 29
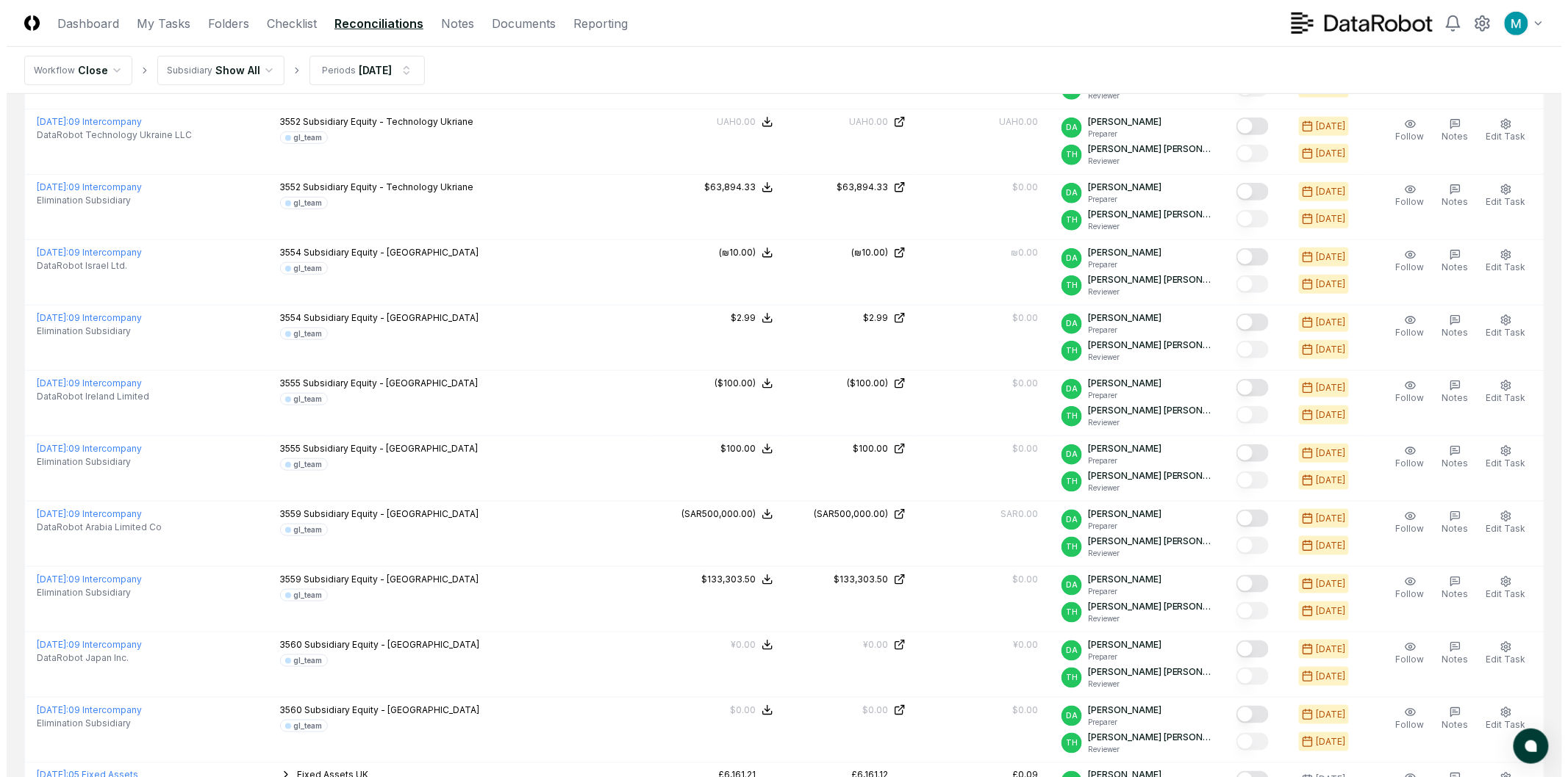
scroll to position [0, 0]
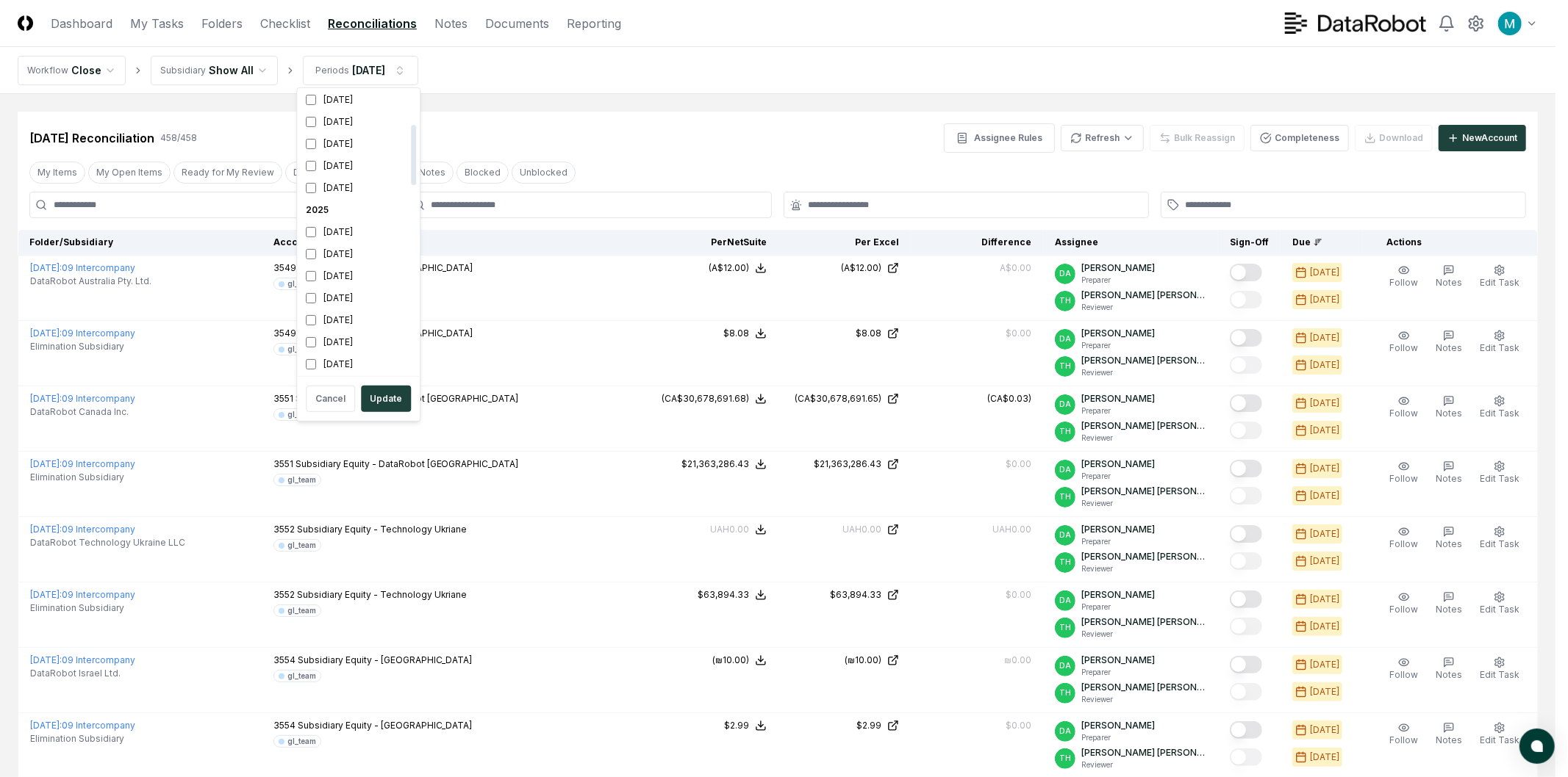
scroll to position [245, 0]
click at [331, 211] on div "[DATE]" at bounding box center [358, 209] width 116 height 22
click at [333, 232] on div "[DATE]" at bounding box center [358, 232] width 116 height 22
click at [391, 404] on button "Update" at bounding box center [385, 399] width 50 height 26
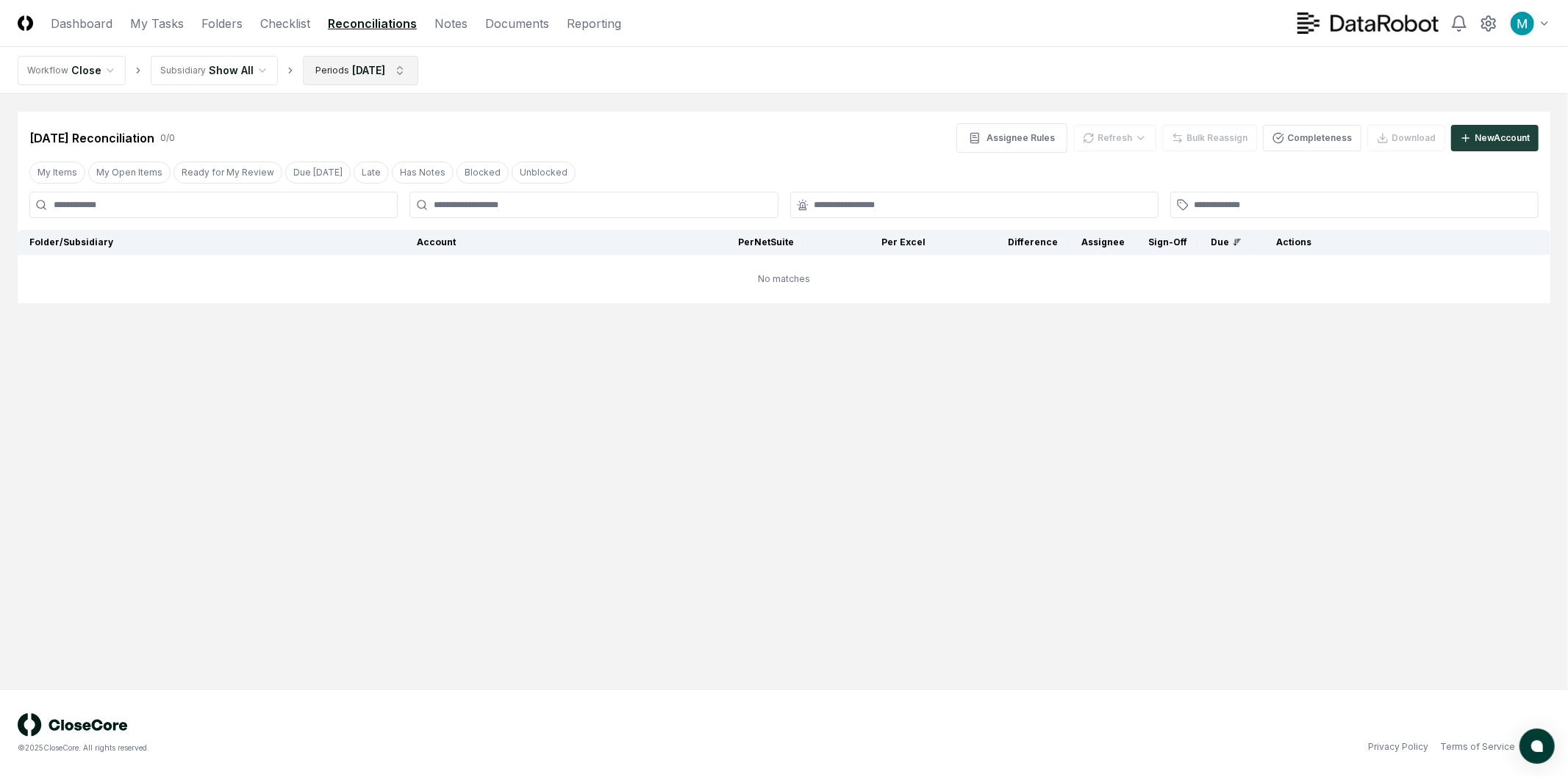
click at [399, 64] on html "CloseCore Dashboard My Tasks Folders Checklist Reconciliations Notes Documents …" at bounding box center [784, 388] width 1568 height 777
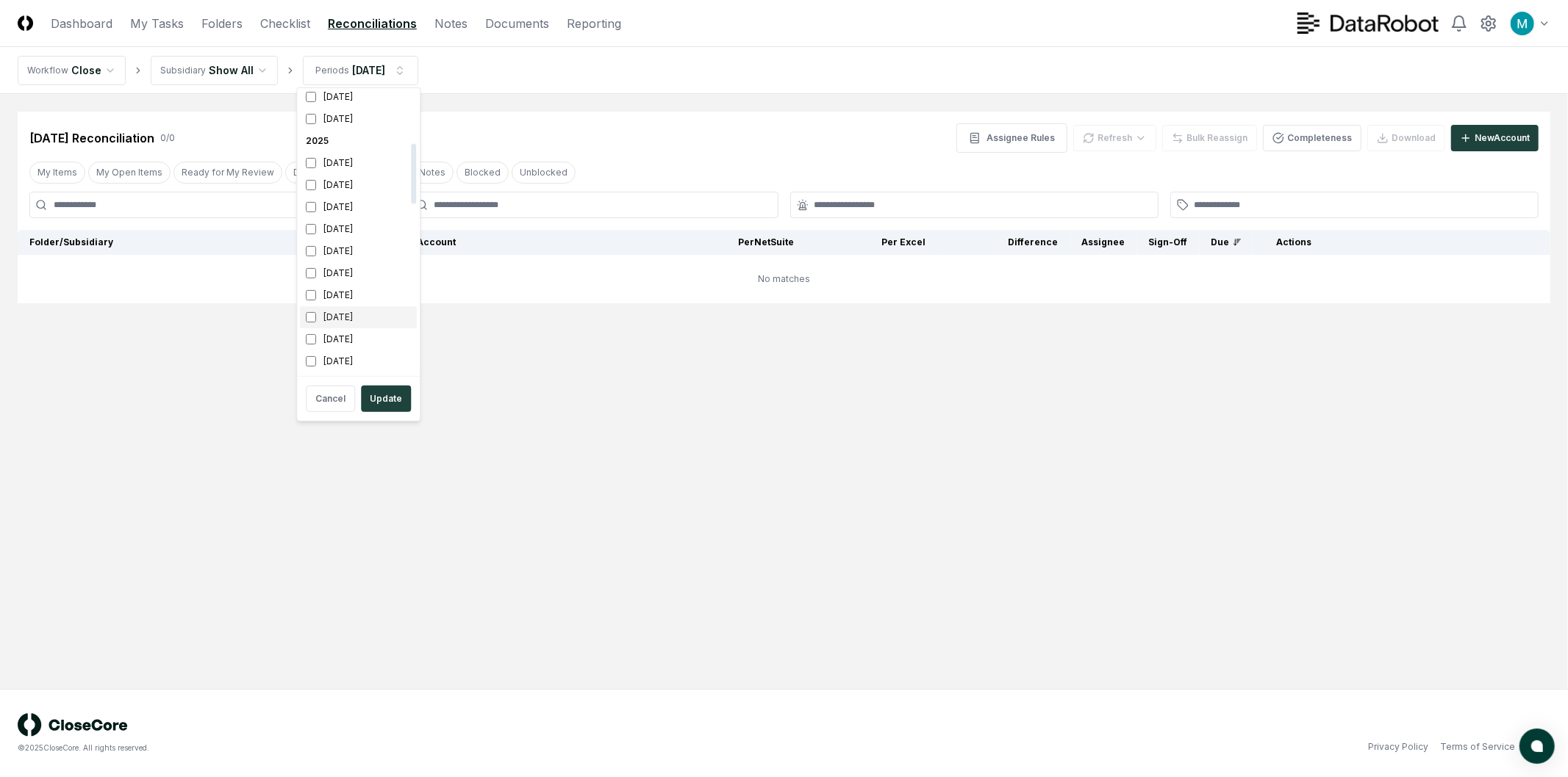
scroll to position [245, 0]
click at [337, 231] on div "[DATE]" at bounding box center [358, 232] width 116 height 22
click at [339, 214] on div "[DATE]" at bounding box center [358, 209] width 116 height 22
click at [664, 149] on html "CloseCore Dashboard My Tasks Folders Checklist Reconciliations Notes Documents …" at bounding box center [784, 388] width 1568 height 777
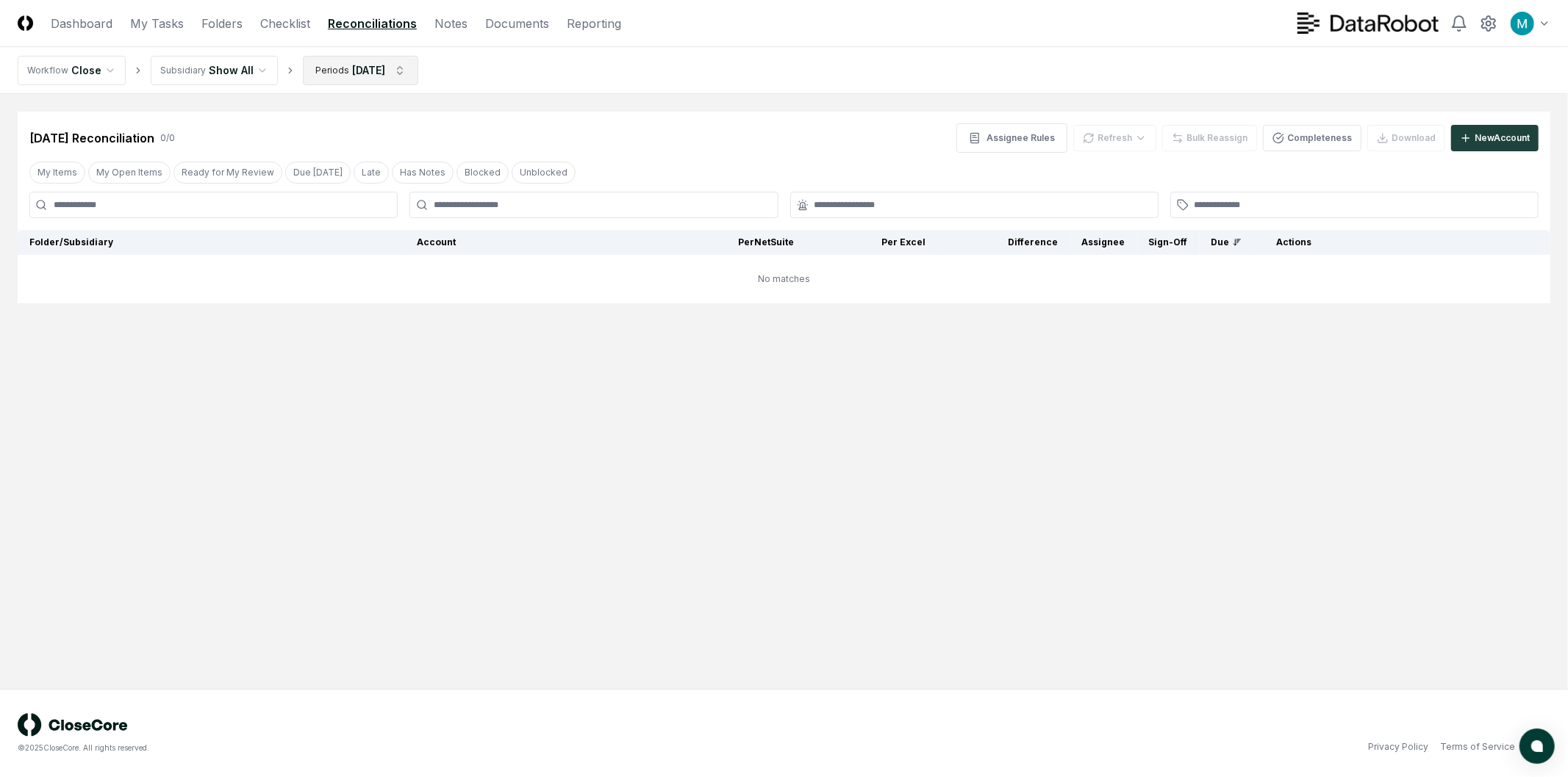
click at [333, 68] on html "CloseCore Dashboard My Tasks Folders Checklist Reconciliations Notes Documents …" at bounding box center [784, 388] width 1568 height 777
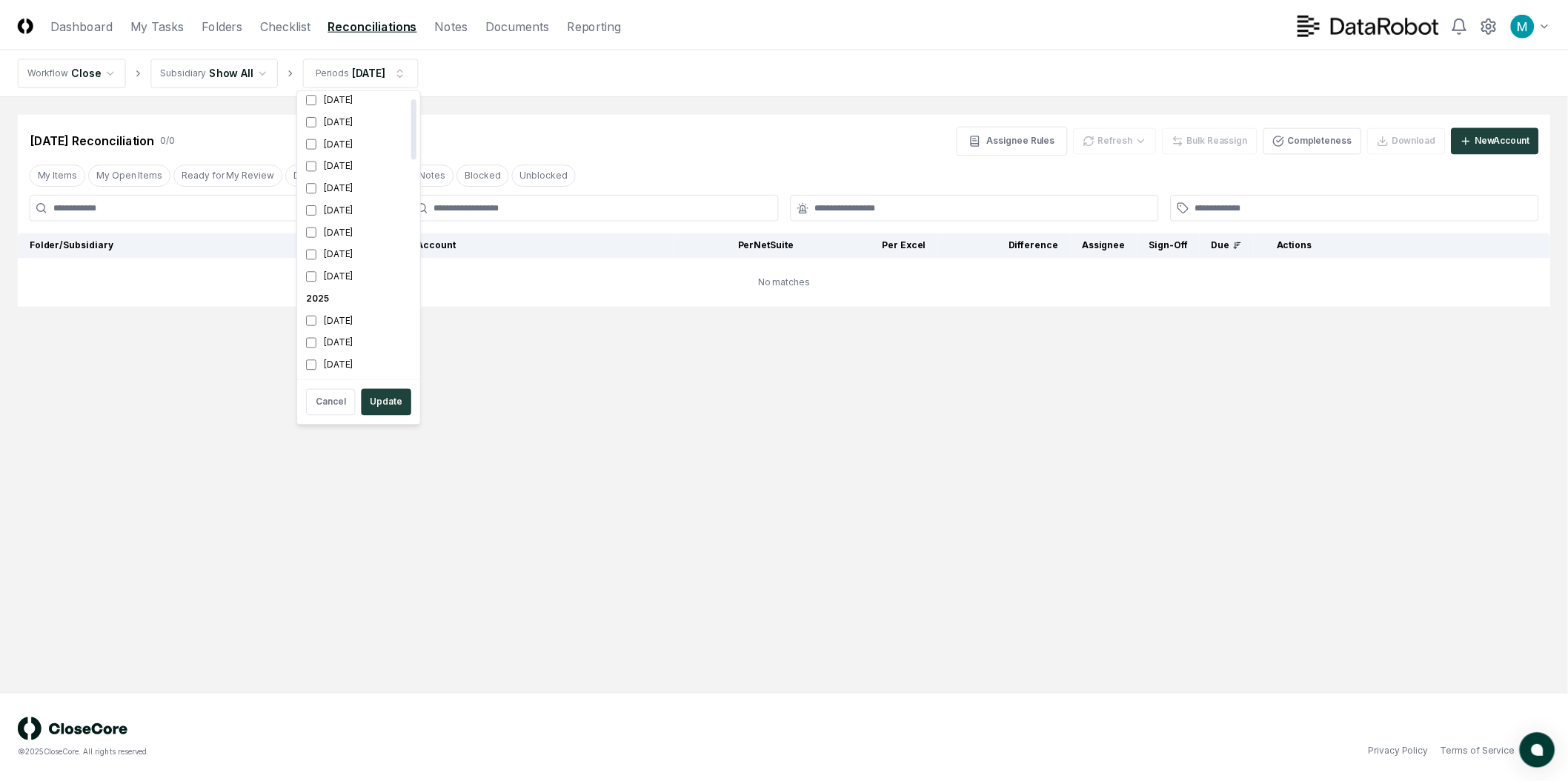
scroll to position [165, 0]
click at [317, 323] on div "[DATE]" at bounding box center [361, 316] width 117 height 22
click at [316, 299] on div "[DATE]" at bounding box center [361, 294] width 117 height 22
click at [394, 398] on button "Update" at bounding box center [388, 402] width 50 height 27
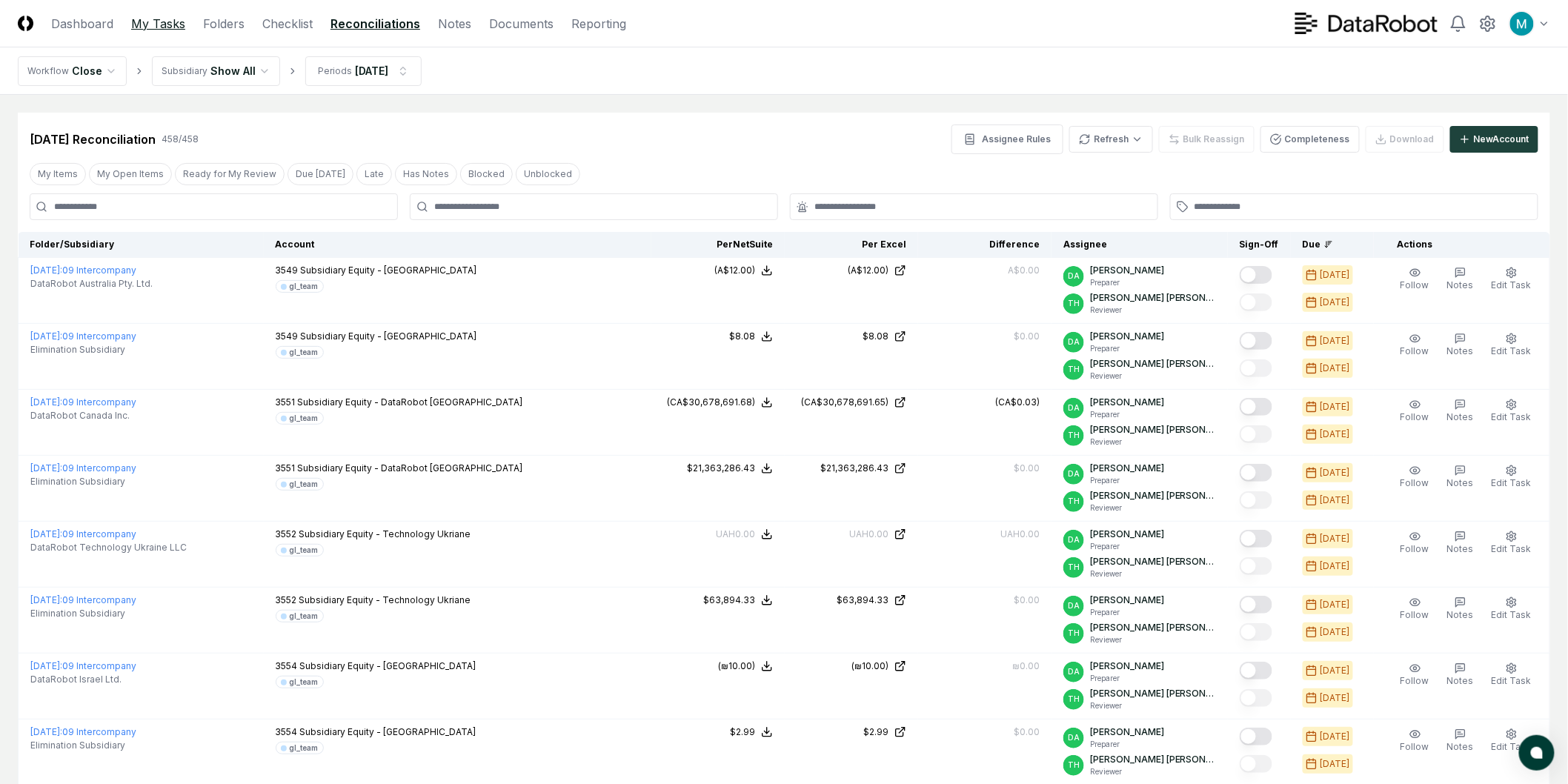
click at [162, 23] on link "My Tasks" at bounding box center [158, 24] width 54 height 18
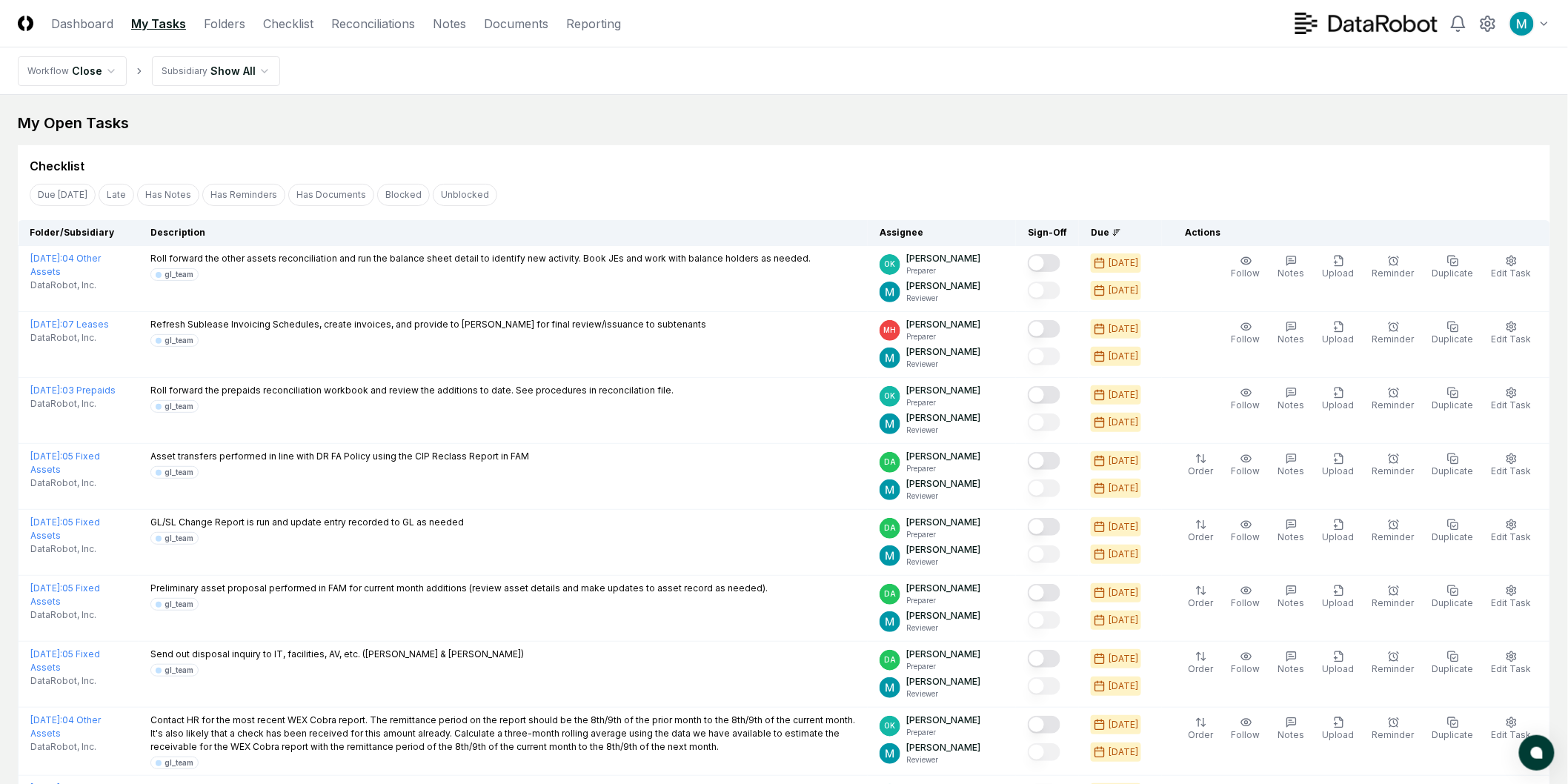
click at [259, 74] on html "CloseCore Dashboard My Tasks Folders Checklist Reconciliations Notes Documents …" at bounding box center [784, 724] width 1568 height 1449
click at [456, 89] on html "CloseCore Dashboard My Tasks Folders Checklist Reconciliations Notes Documents …" at bounding box center [784, 724] width 1568 height 1449
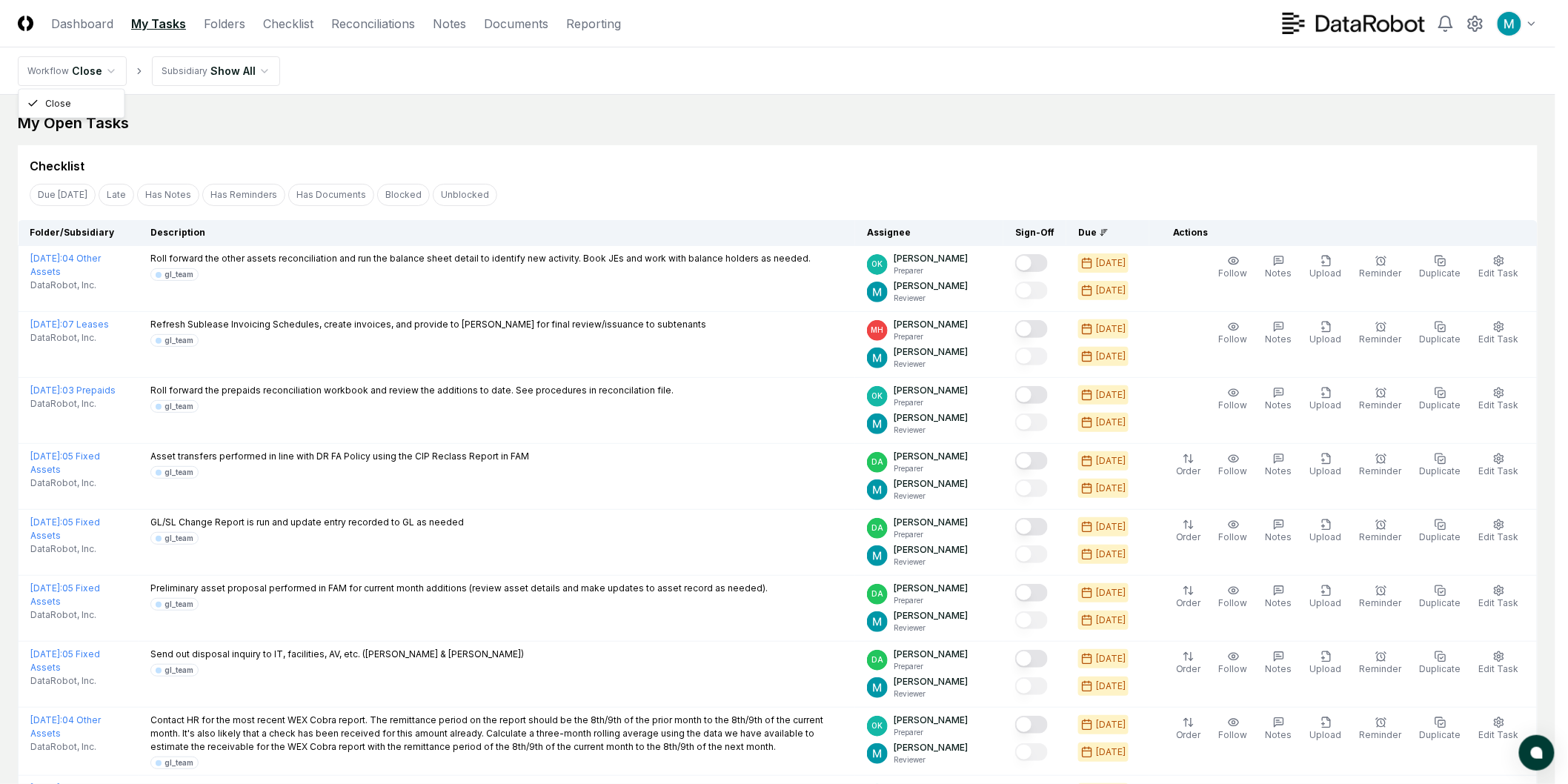
click at [80, 70] on html "CloseCore Dashboard My Tasks Folders Checklist Reconciliations Notes Documents …" at bounding box center [784, 724] width 1568 height 1449
click at [520, 97] on html "CloseCore Dashboard My Tasks Folders Checklist Reconciliations Notes Documents …" at bounding box center [784, 724] width 1568 height 1449
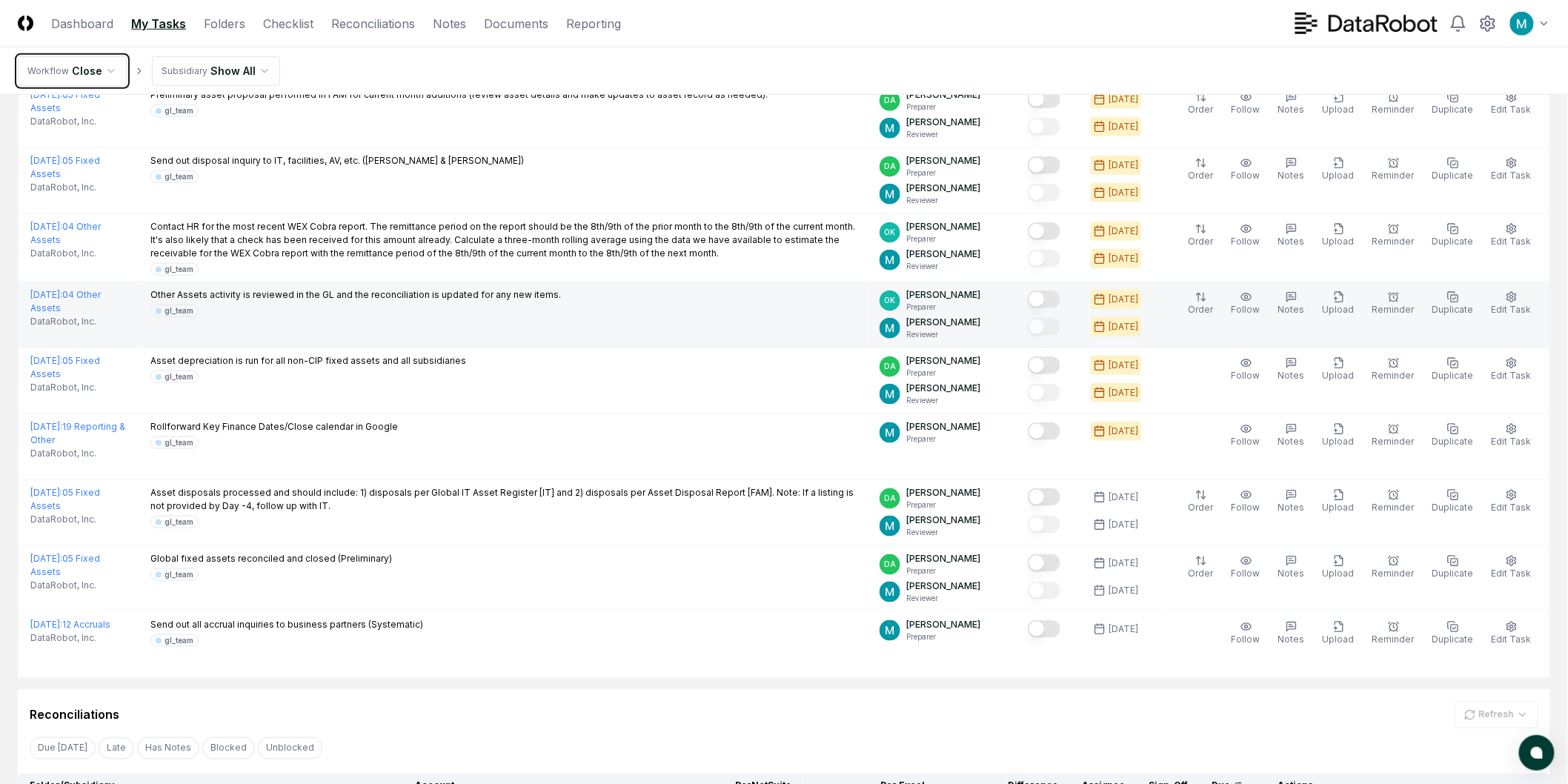
scroll to position [576, 0]
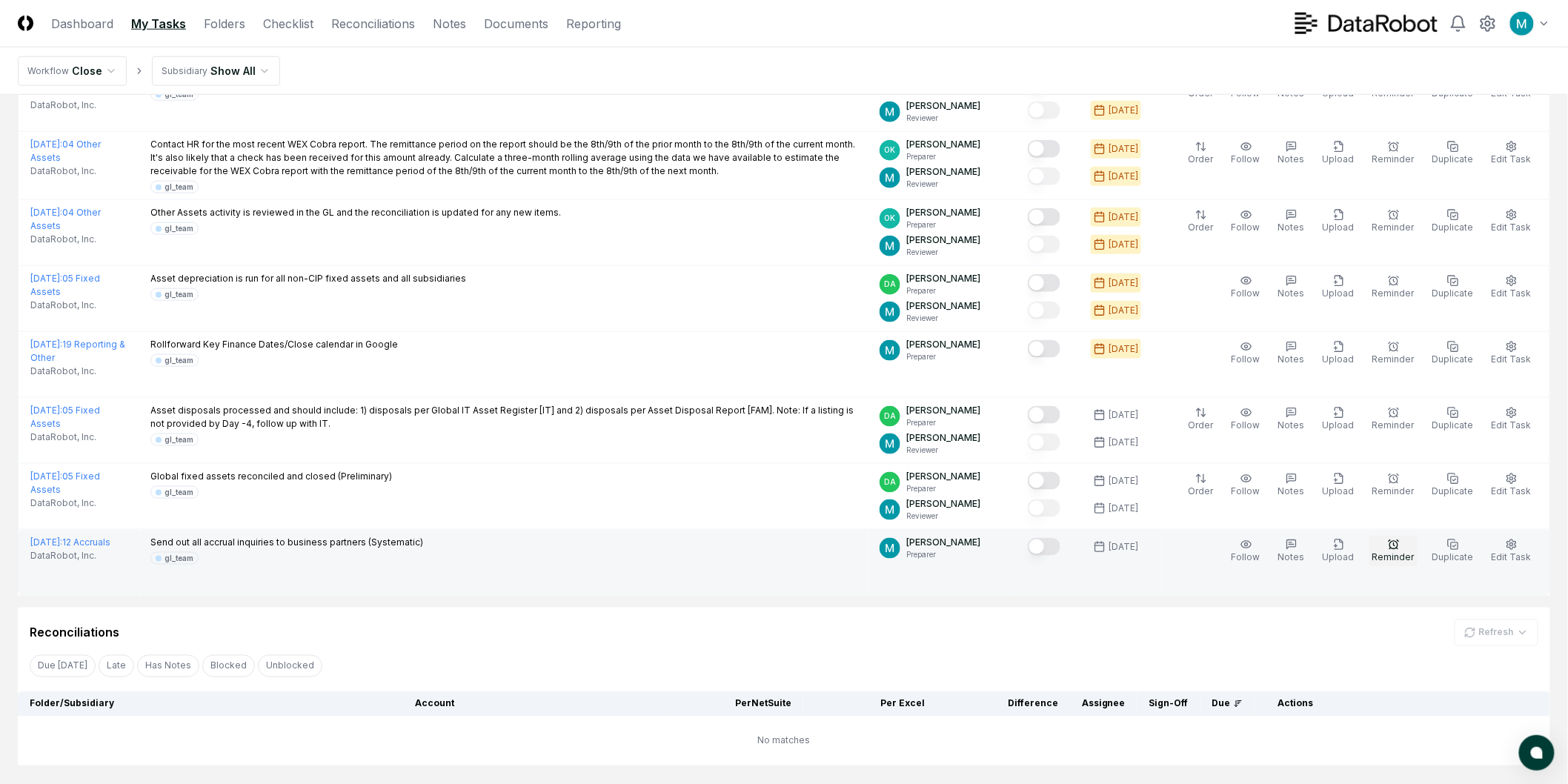
click at [1397, 543] on icon "button" at bounding box center [1393, 544] width 12 height 12
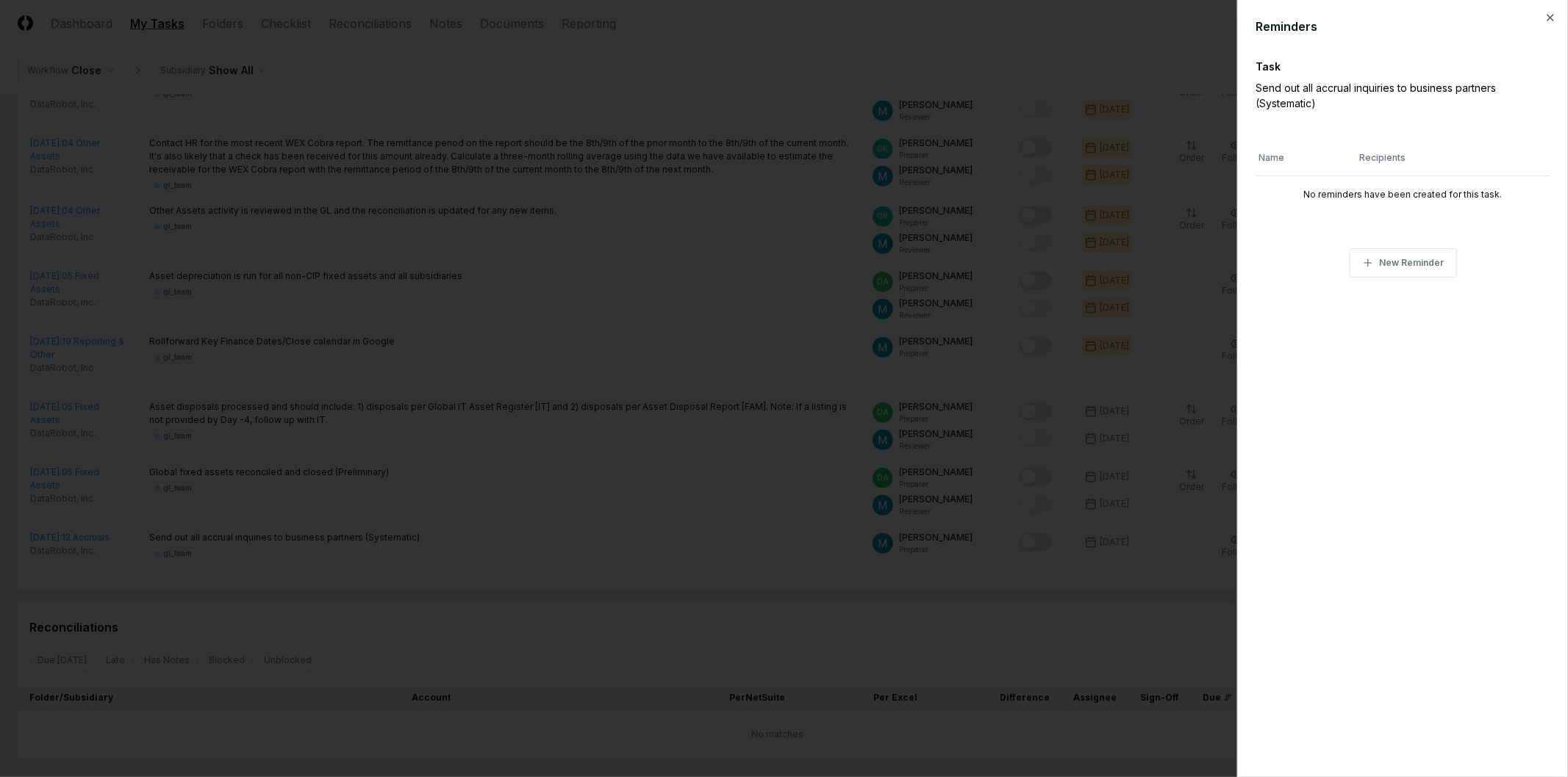
click at [913, 630] on div at bounding box center [784, 388] width 1568 height 777
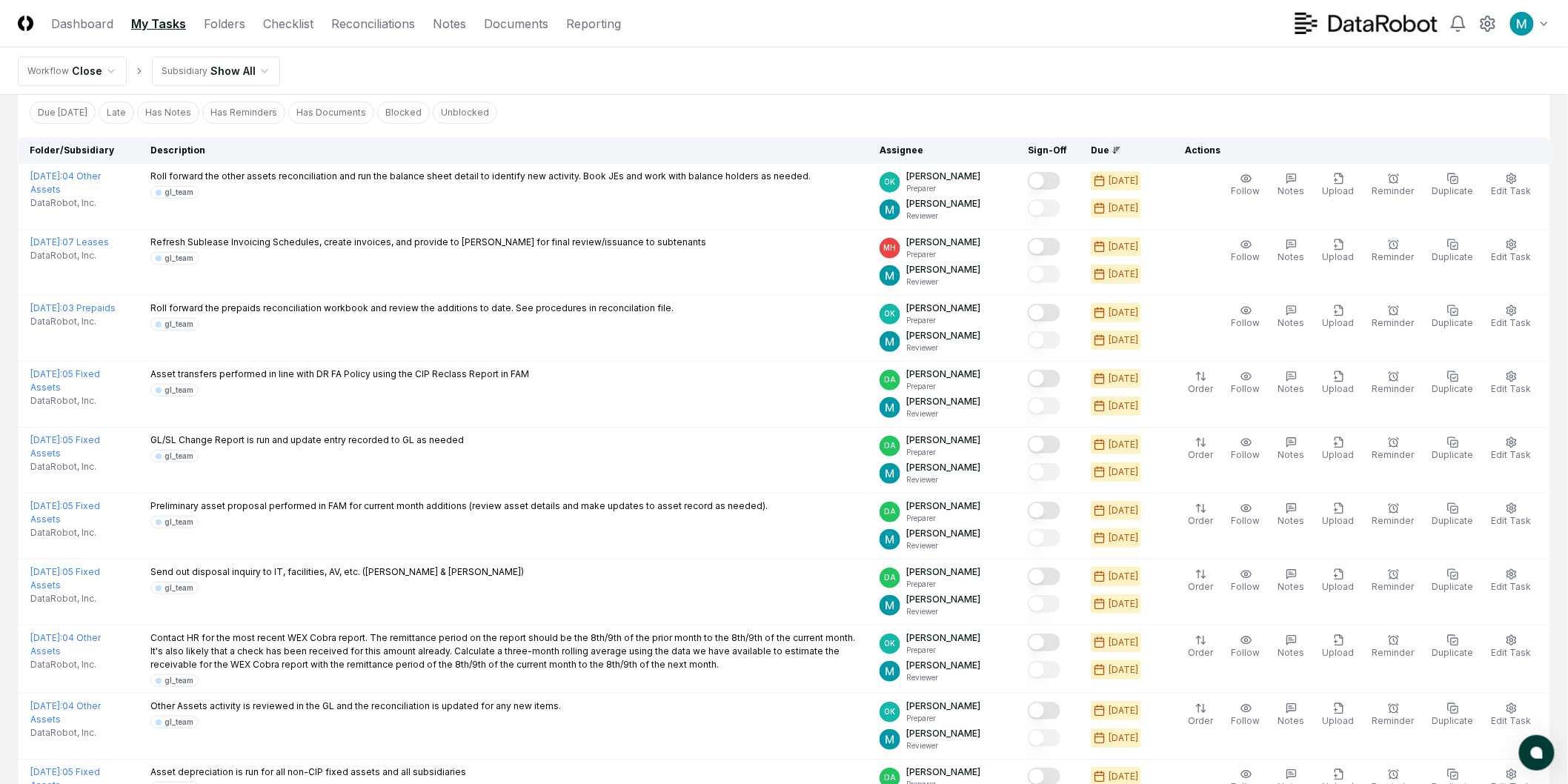
scroll to position [0, 0]
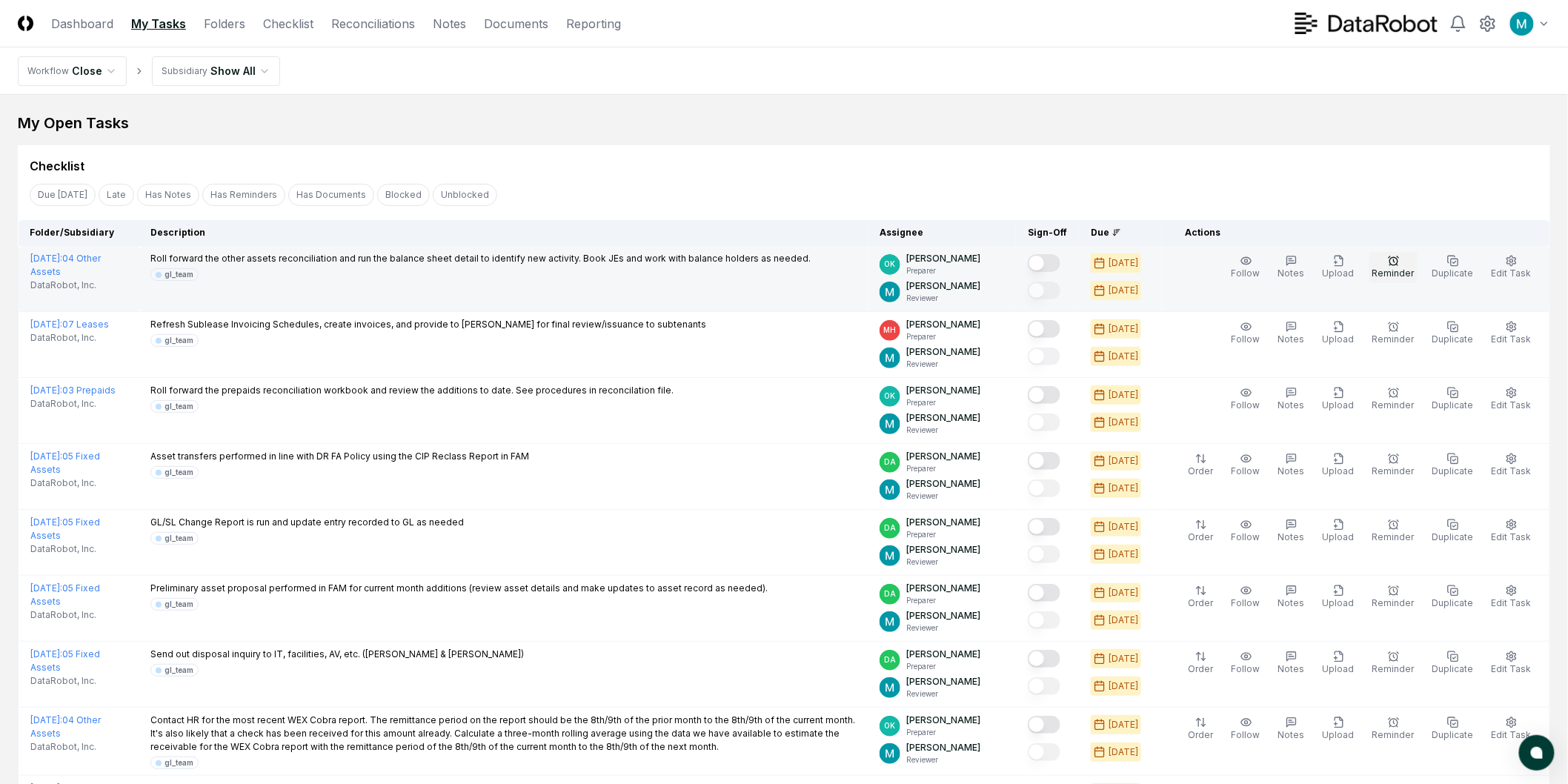
click at [1393, 258] on icon "button" at bounding box center [1393, 260] width 12 height 12
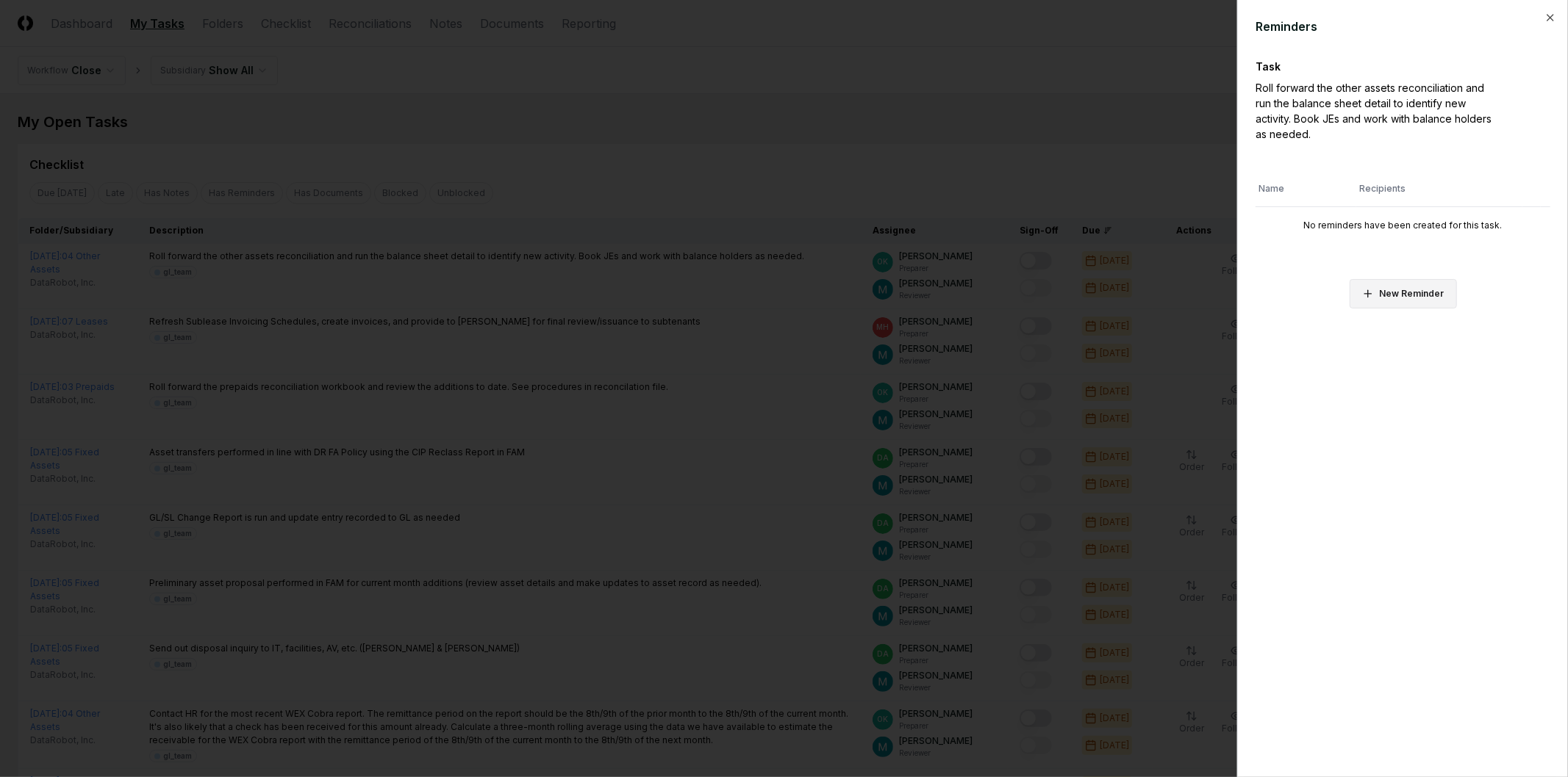
click at [1406, 290] on button "New Reminder" at bounding box center [1403, 294] width 107 height 29
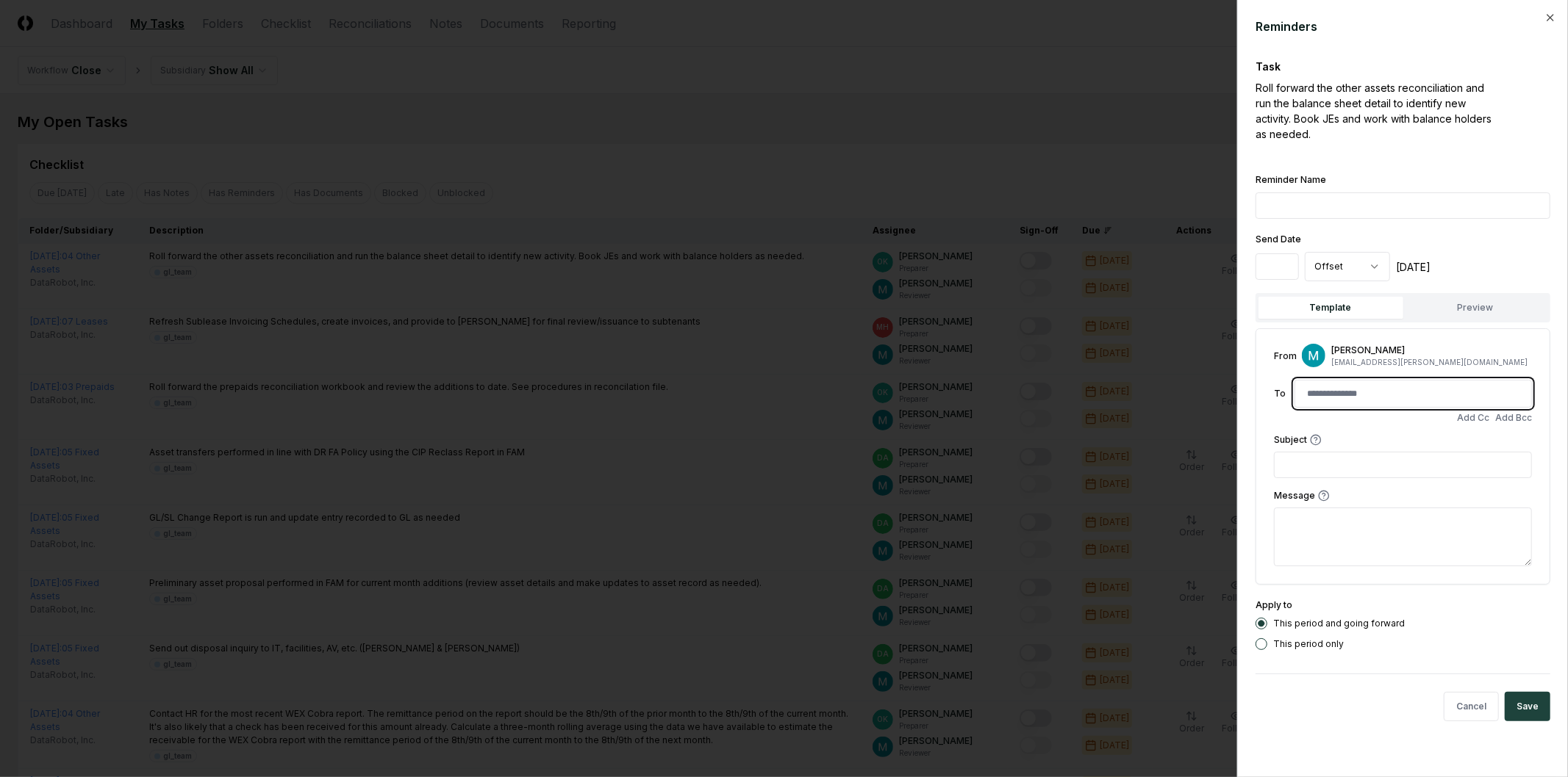
click at [1368, 403] on input at bounding box center [1413, 394] width 230 height 26
click at [1476, 713] on button "Cancel" at bounding box center [1471, 706] width 55 height 29
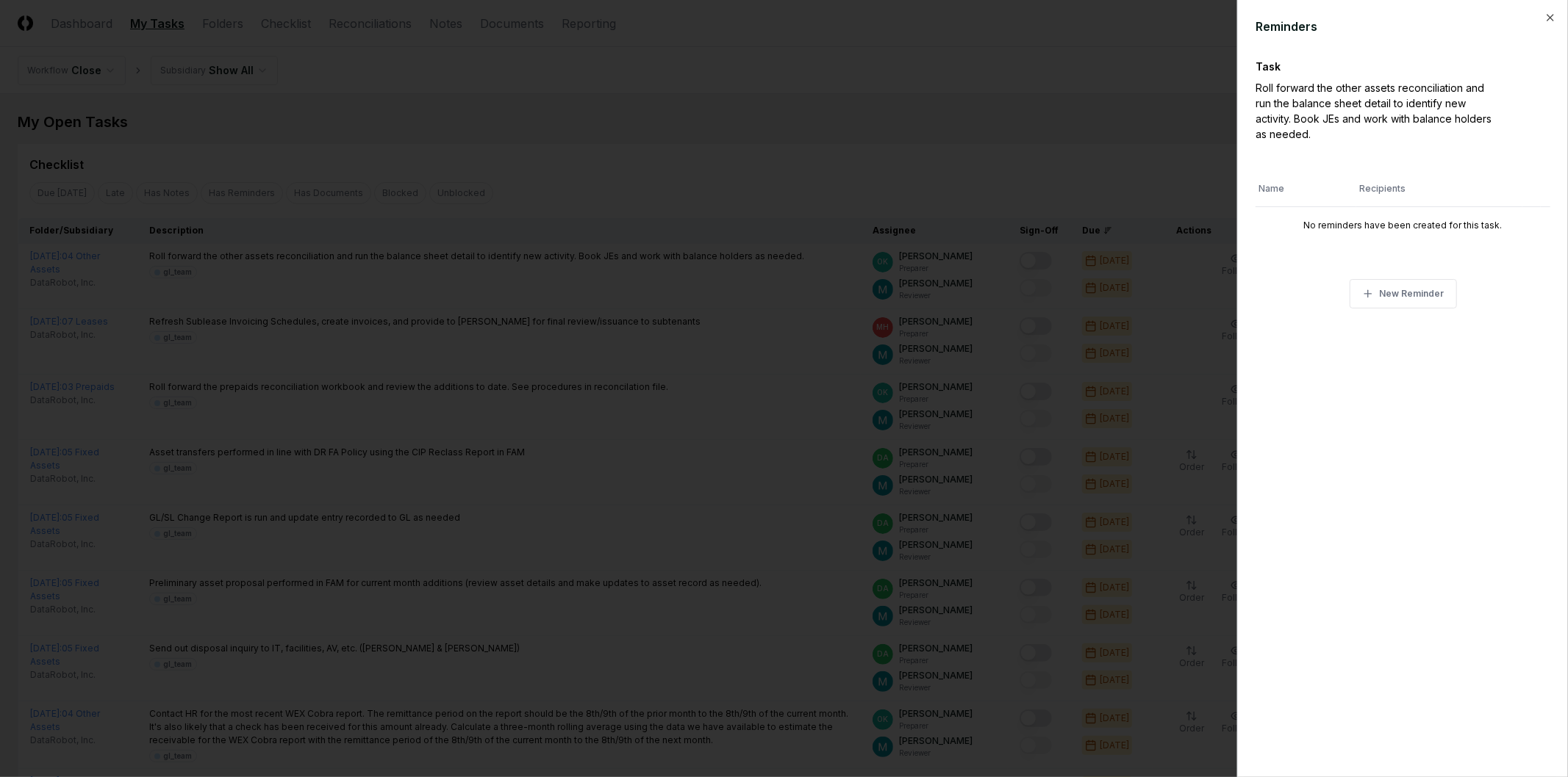
click at [923, 255] on div at bounding box center [784, 388] width 1568 height 777
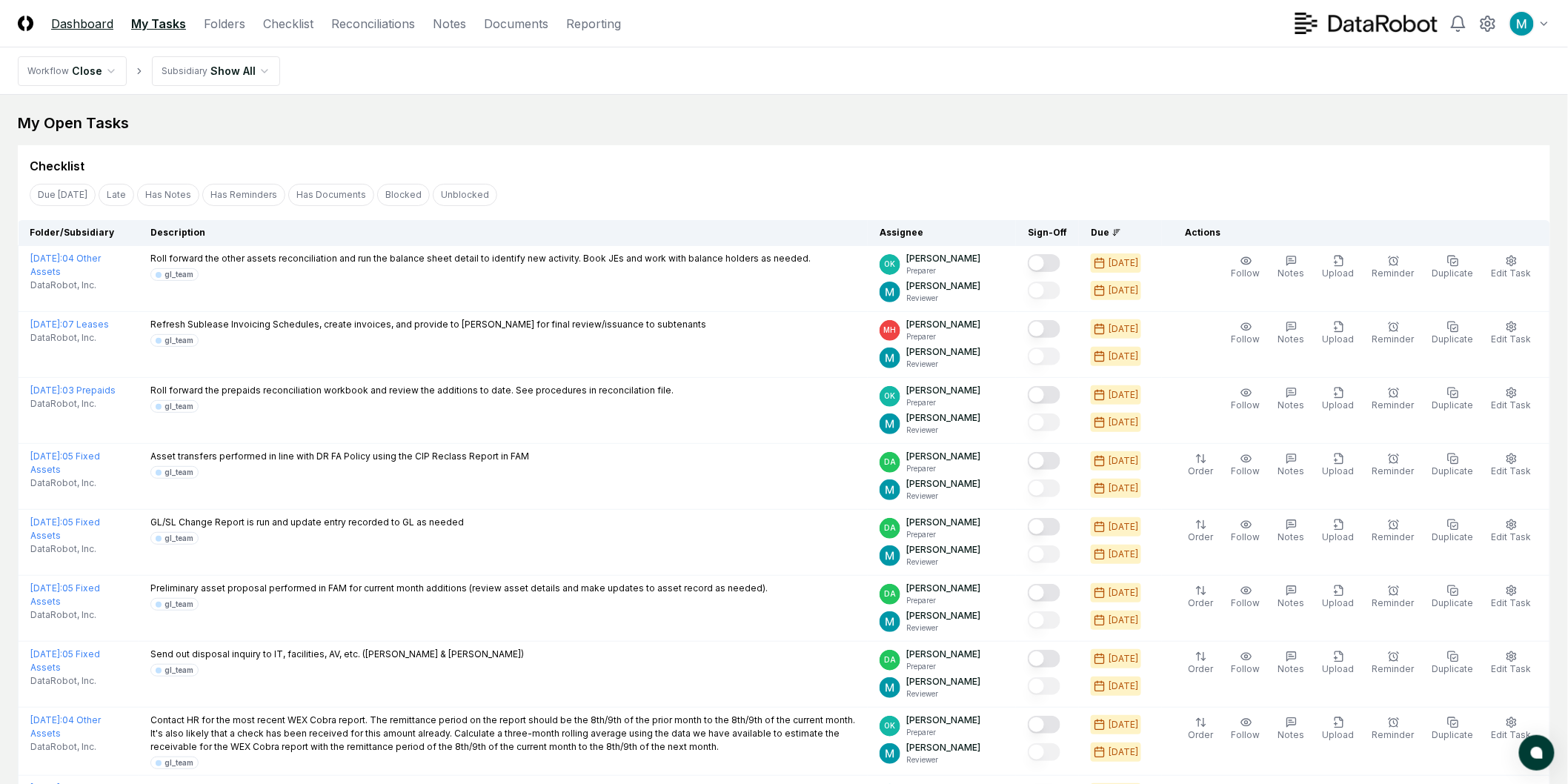
click at [91, 29] on link "Dashboard" at bounding box center [82, 24] width 62 height 18
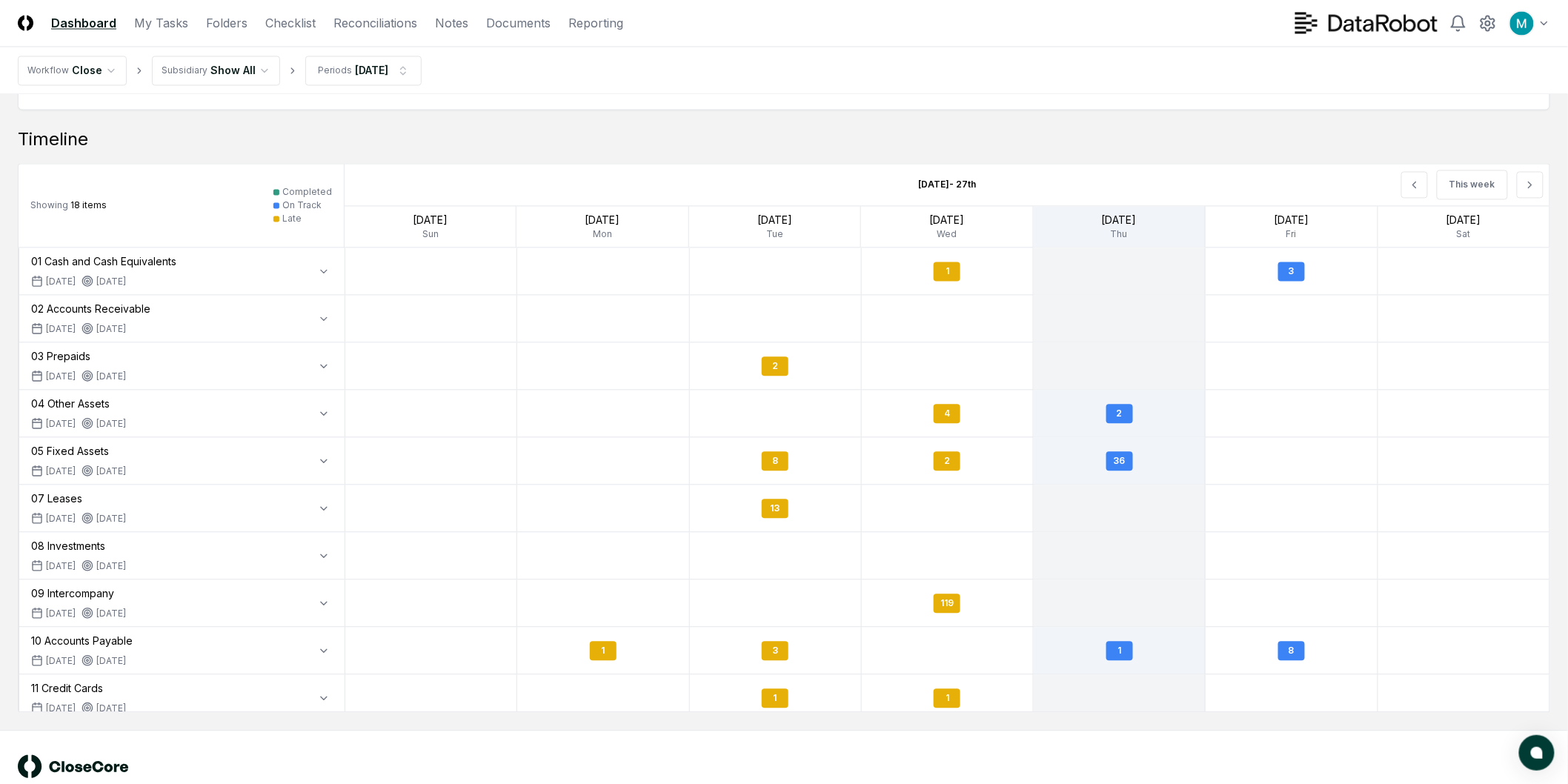
scroll to position [1209, 0]
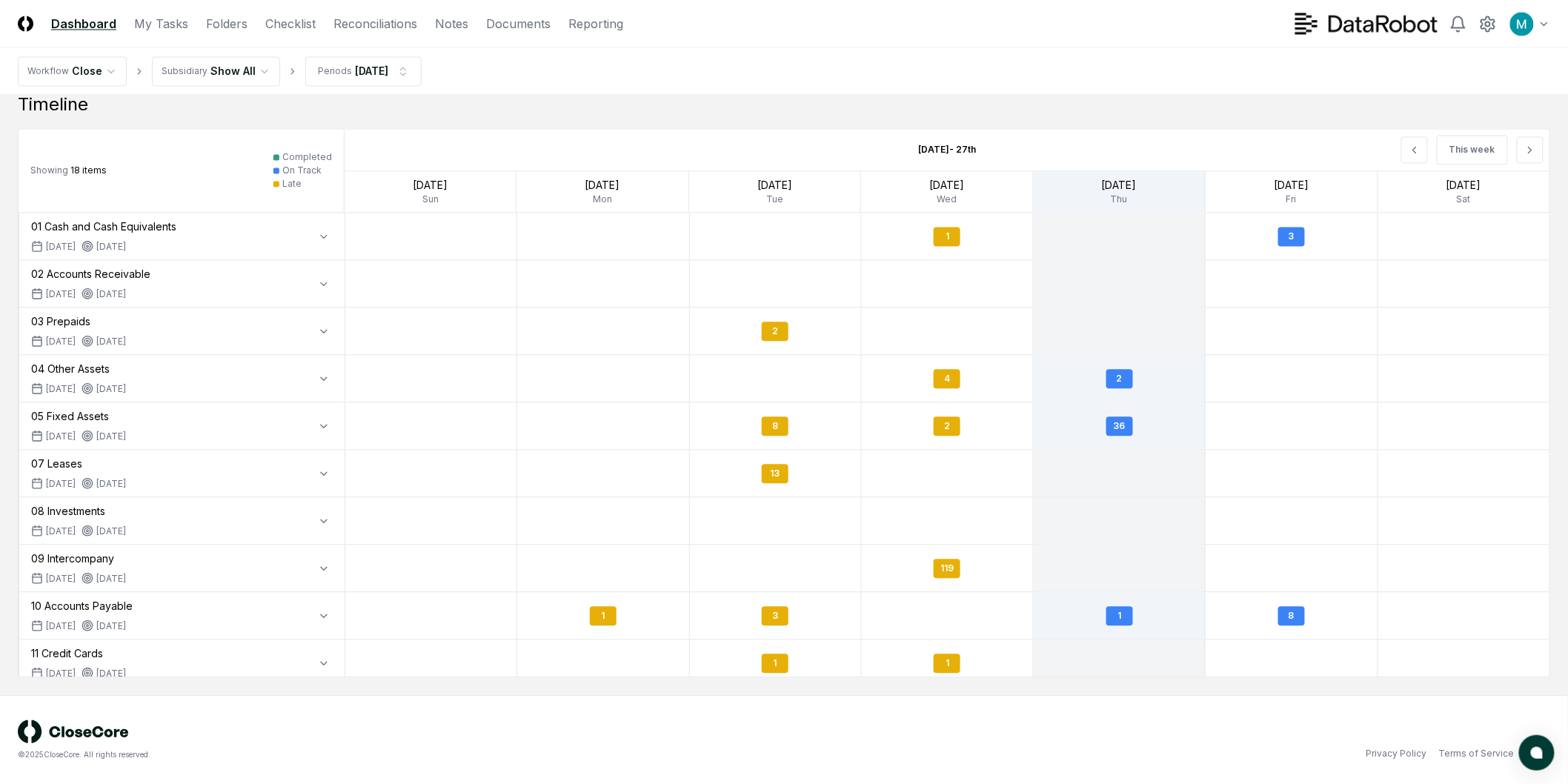
drag, startPoint x: 1069, startPoint y: 698, endPoint x: 941, endPoint y: 702, distance: 128.1
click at [1417, 153] on icon at bounding box center [1414, 150] width 12 height 12
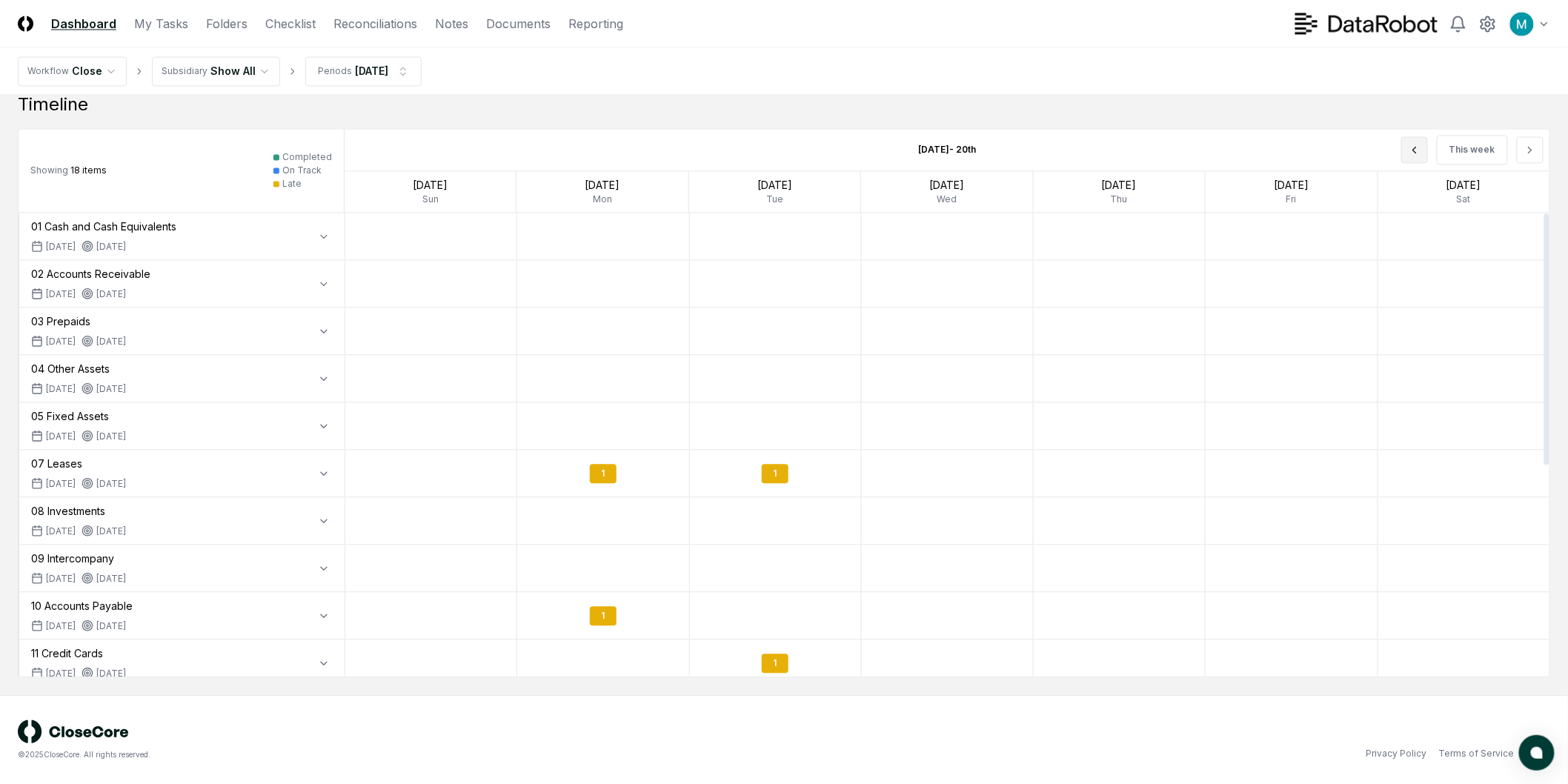
click at [1421, 156] on button at bounding box center [1414, 150] width 26 height 27
click at [1421, 156] on div "This week" at bounding box center [1308, 150] width 482 height 42
click at [1420, 155] on div "This week" at bounding box center [1308, 150] width 482 height 42
click at [1291, 374] on div "2" at bounding box center [1292, 379] width 26 height 19
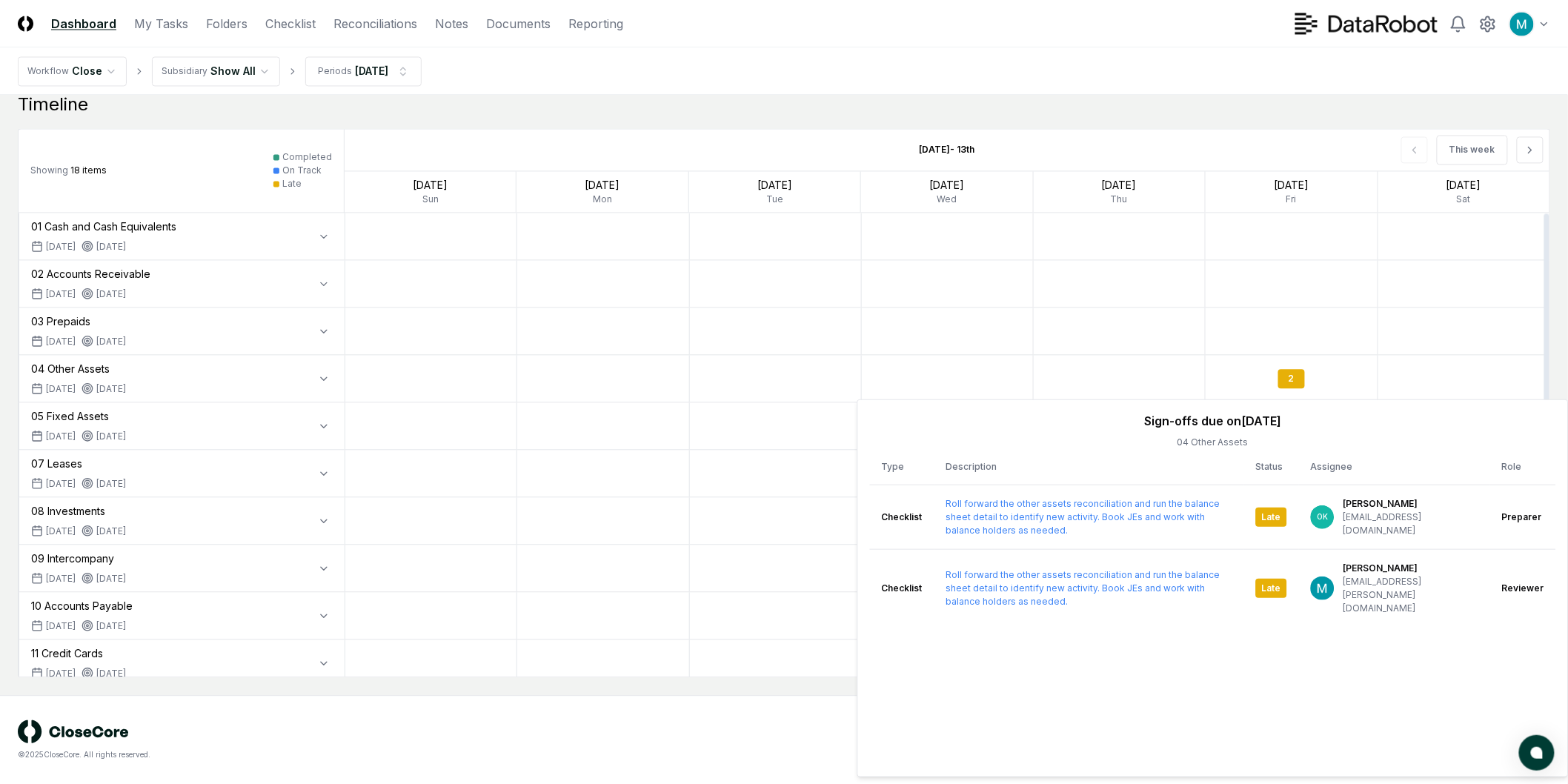
click at [988, 249] on div at bounding box center [948, 236] width 172 height 46
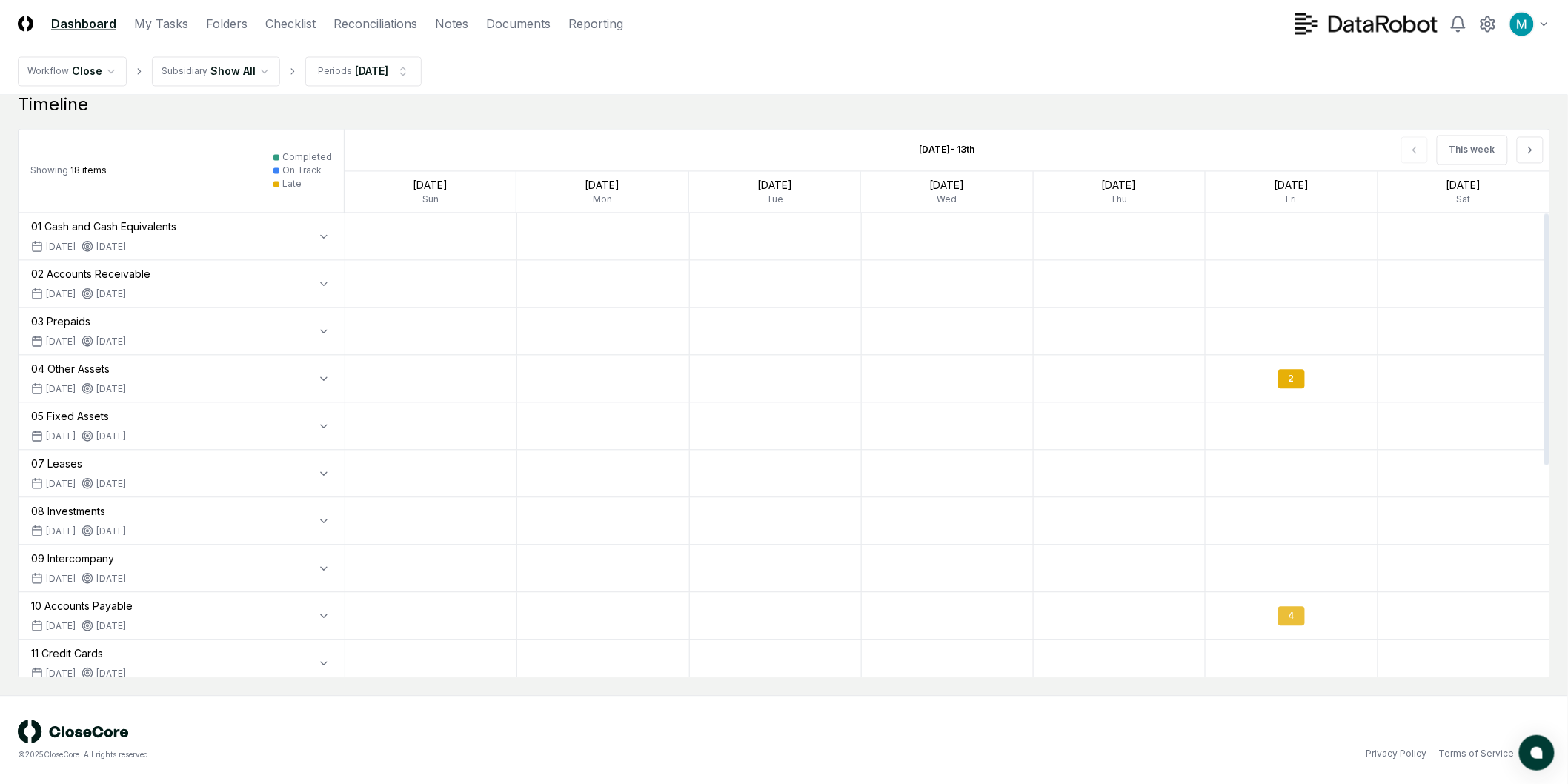
click at [1305, 616] on div "4" at bounding box center [1291, 615] width 171 height 35
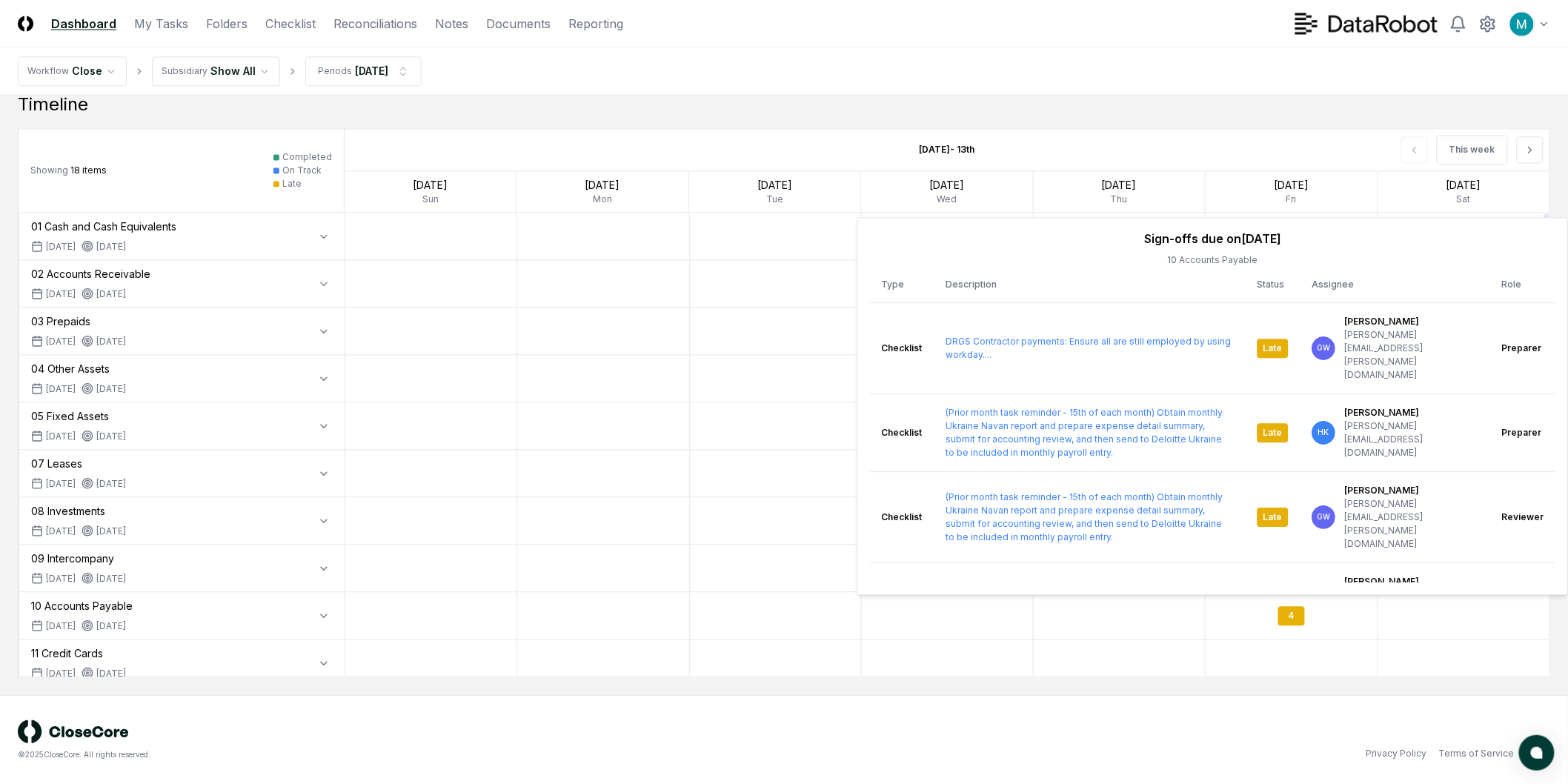
click at [1204, 655] on div at bounding box center [1119, 663] width 172 height 46
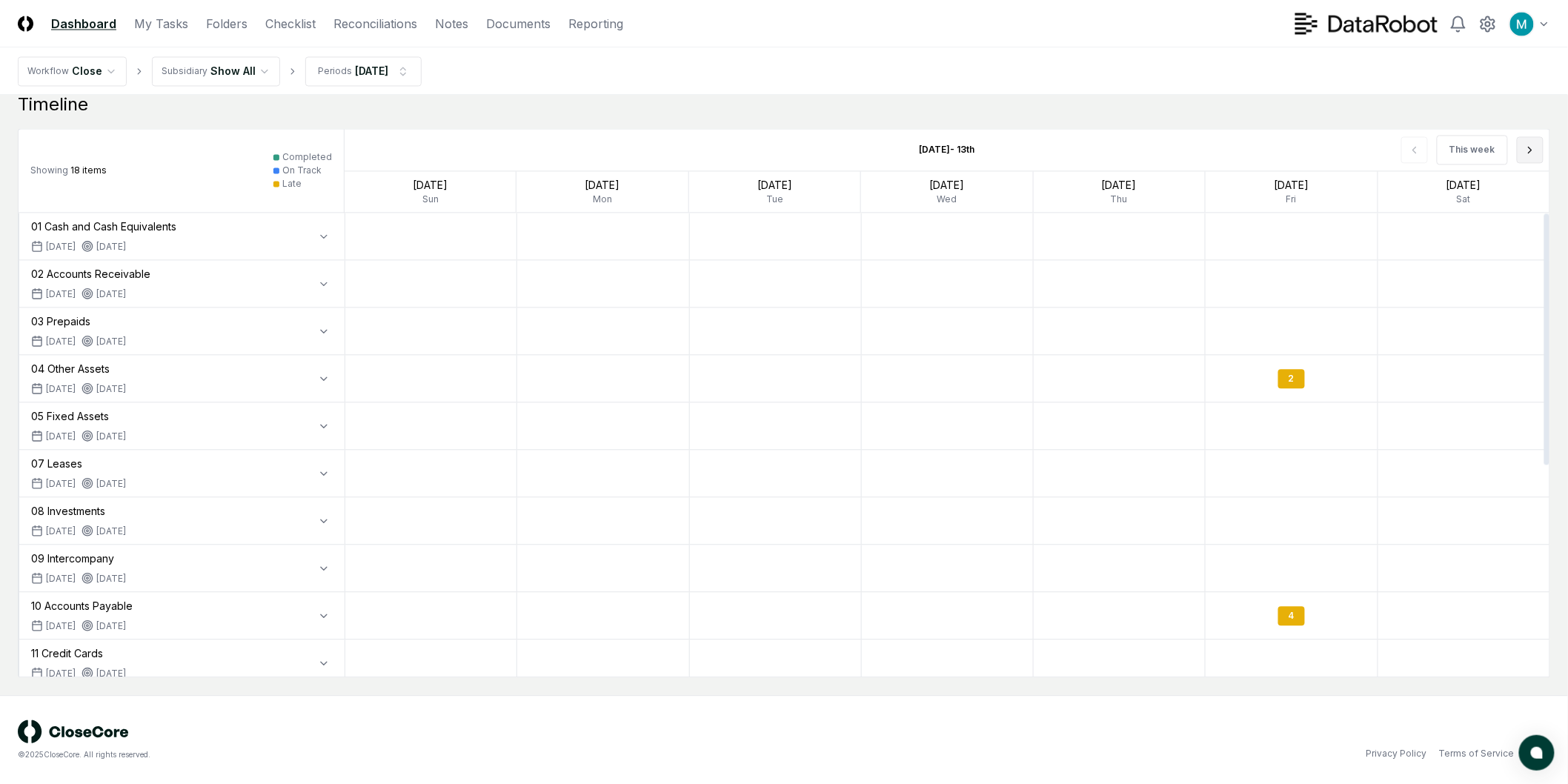
click at [1526, 149] on icon at bounding box center [1529, 150] width 12 height 12
click at [604, 477] on div "1" at bounding box center [603, 473] width 26 height 19
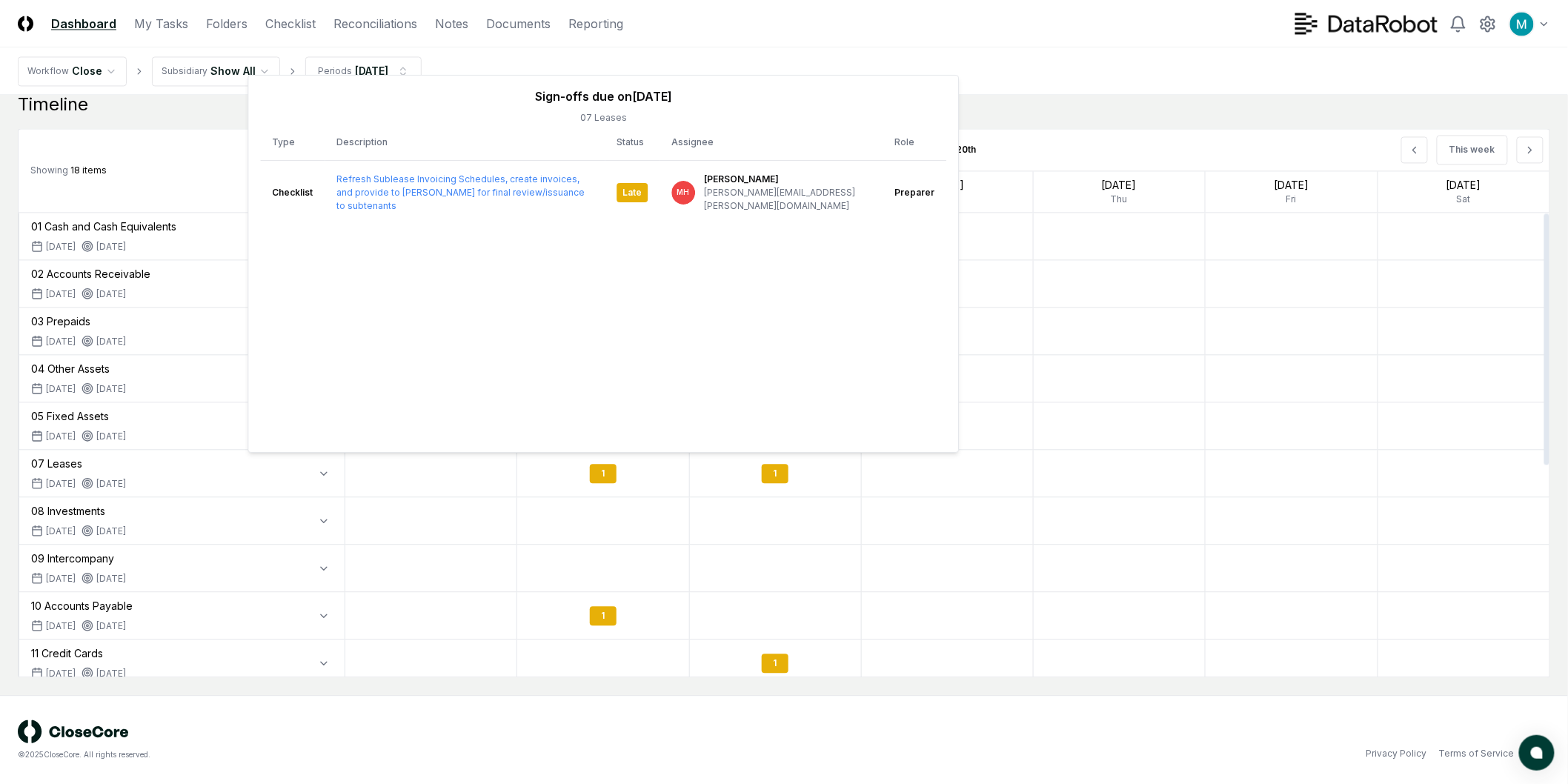
click at [605, 579] on div at bounding box center [603, 567] width 172 height 46
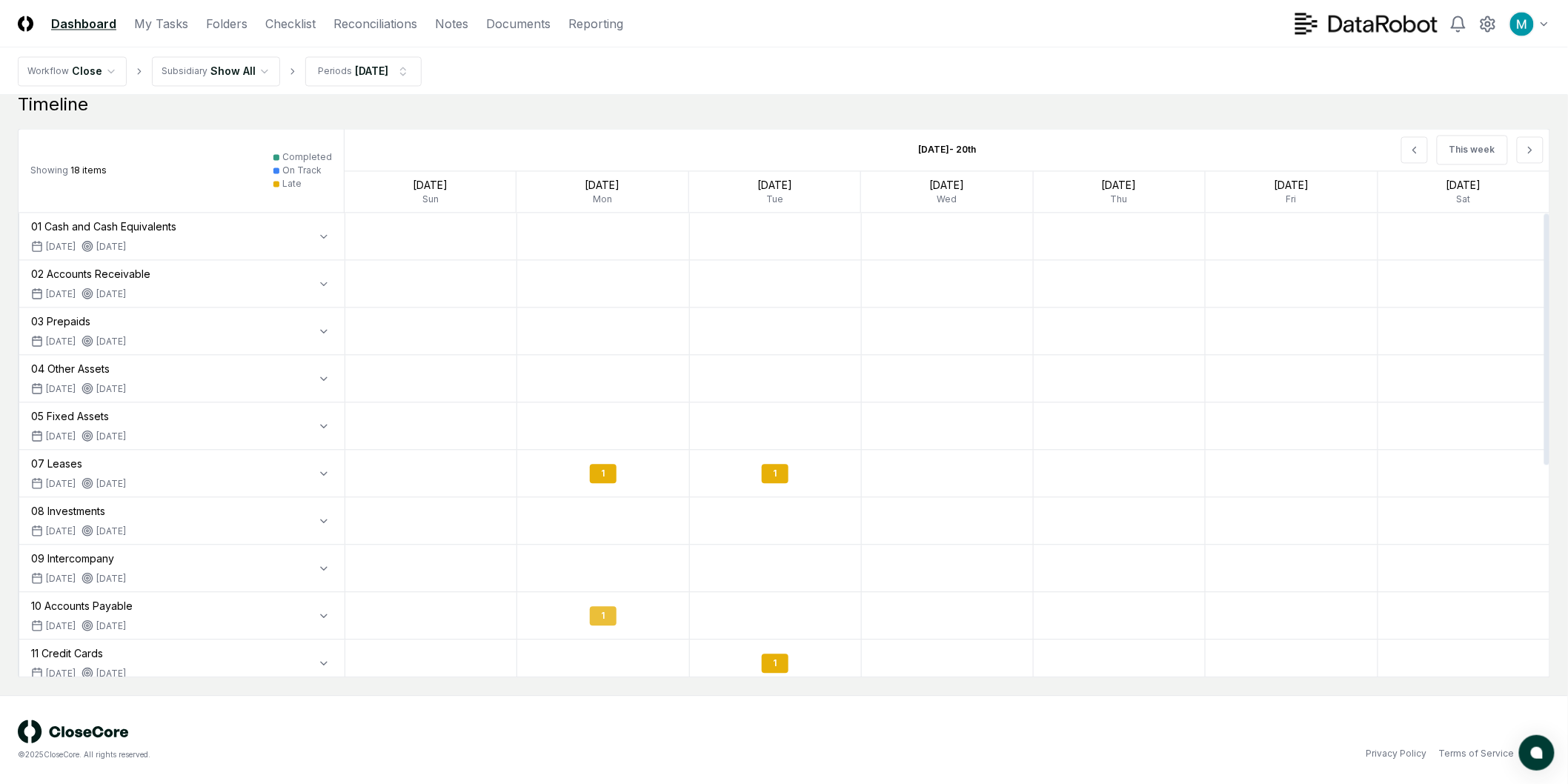
click at [608, 628] on div "1" at bounding box center [602, 615] width 171 height 35
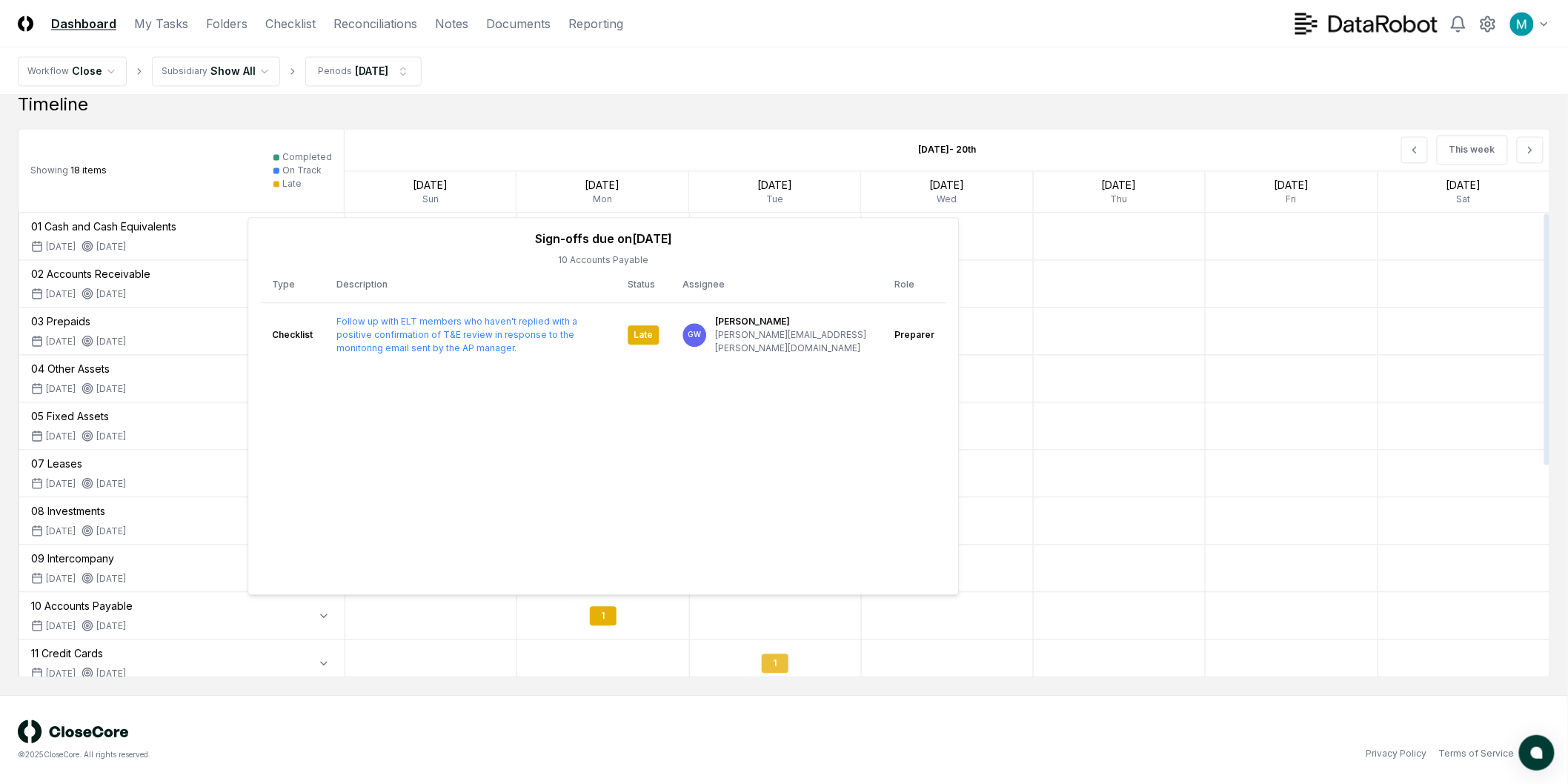
drag, startPoint x: 738, startPoint y: 673, endPoint x: 778, endPoint y: 674, distance: 40.0
click at [738, 674] on div "1" at bounding box center [775, 663] width 171 height 35
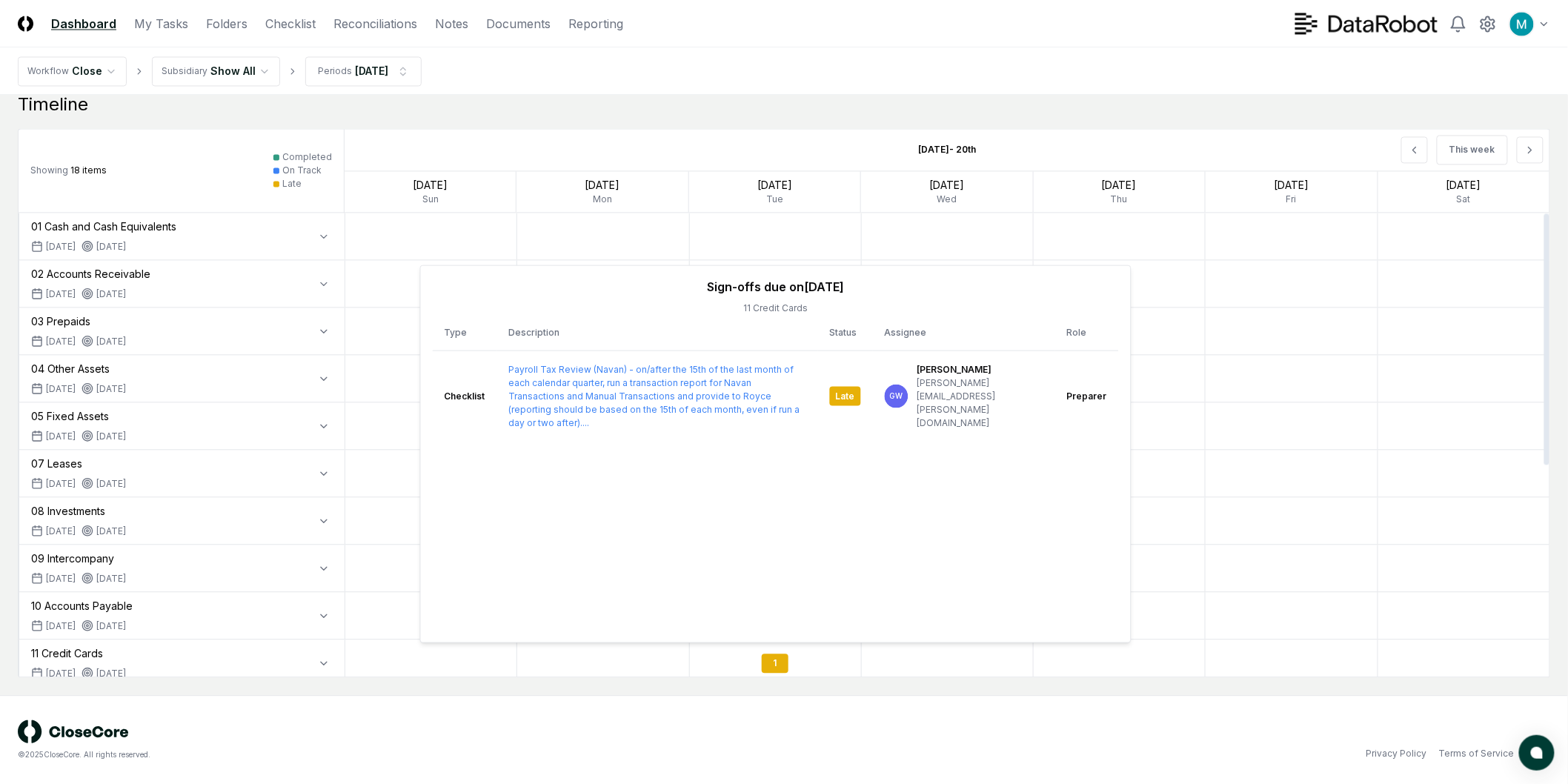
drag, startPoint x: 876, startPoint y: 650, endPoint x: 882, endPoint y: 644, distance: 8.5
click at [877, 649] on div at bounding box center [948, 663] width 172 height 46
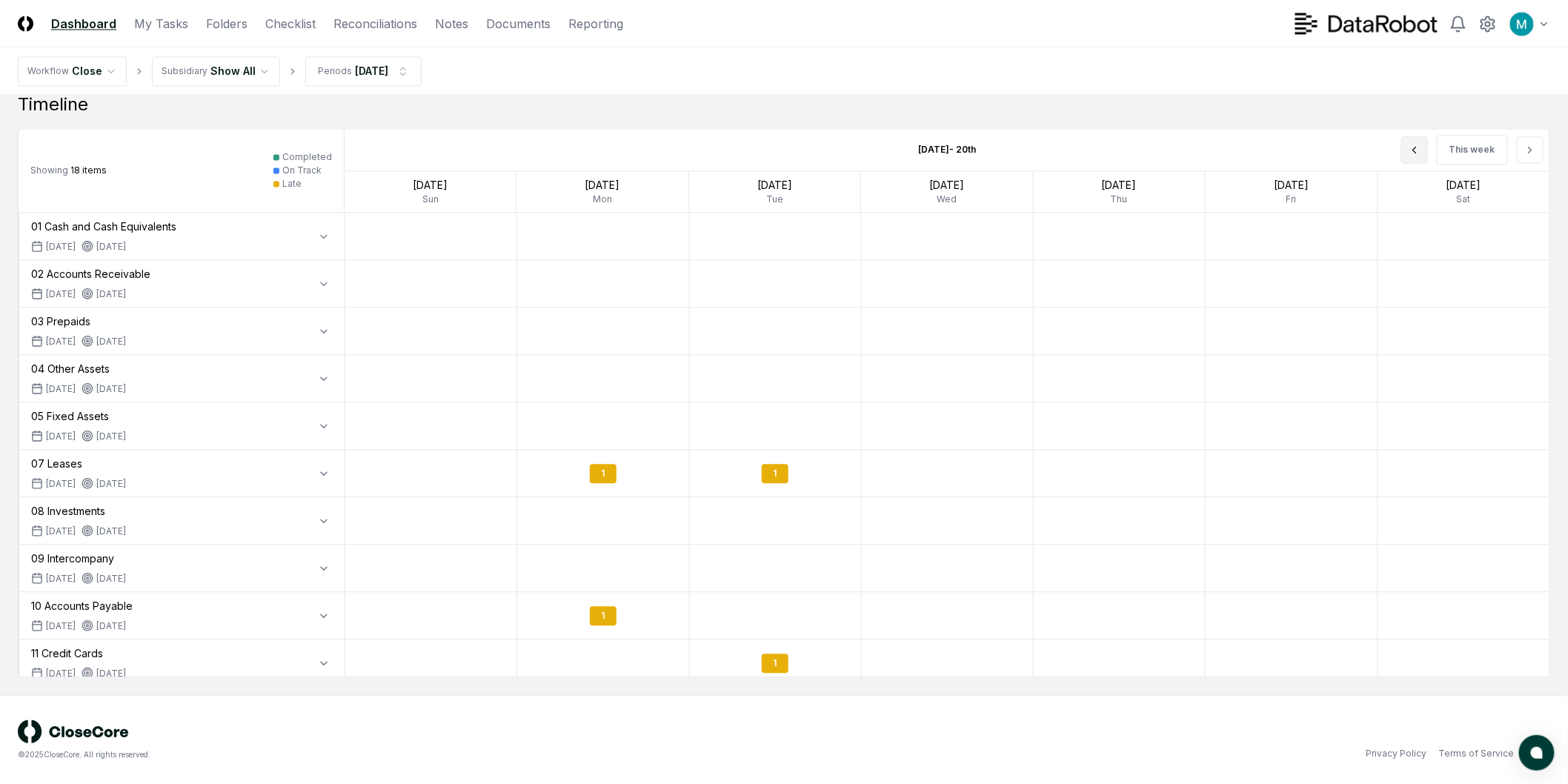
click at [1411, 144] on icon at bounding box center [1414, 150] width 12 height 12
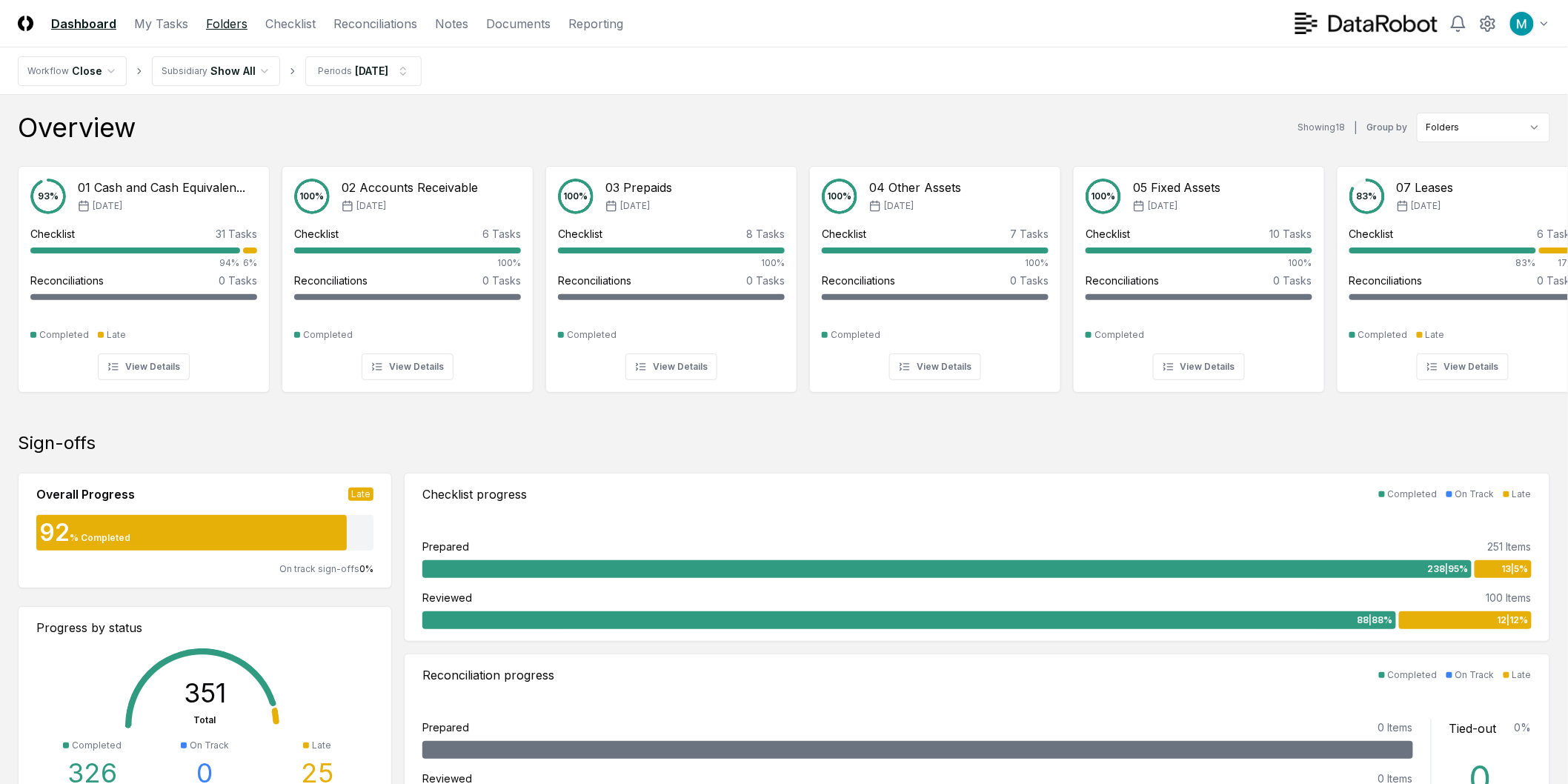
click at [215, 25] on link "Folders" at bounding box center [227, 24] width 42 height 18
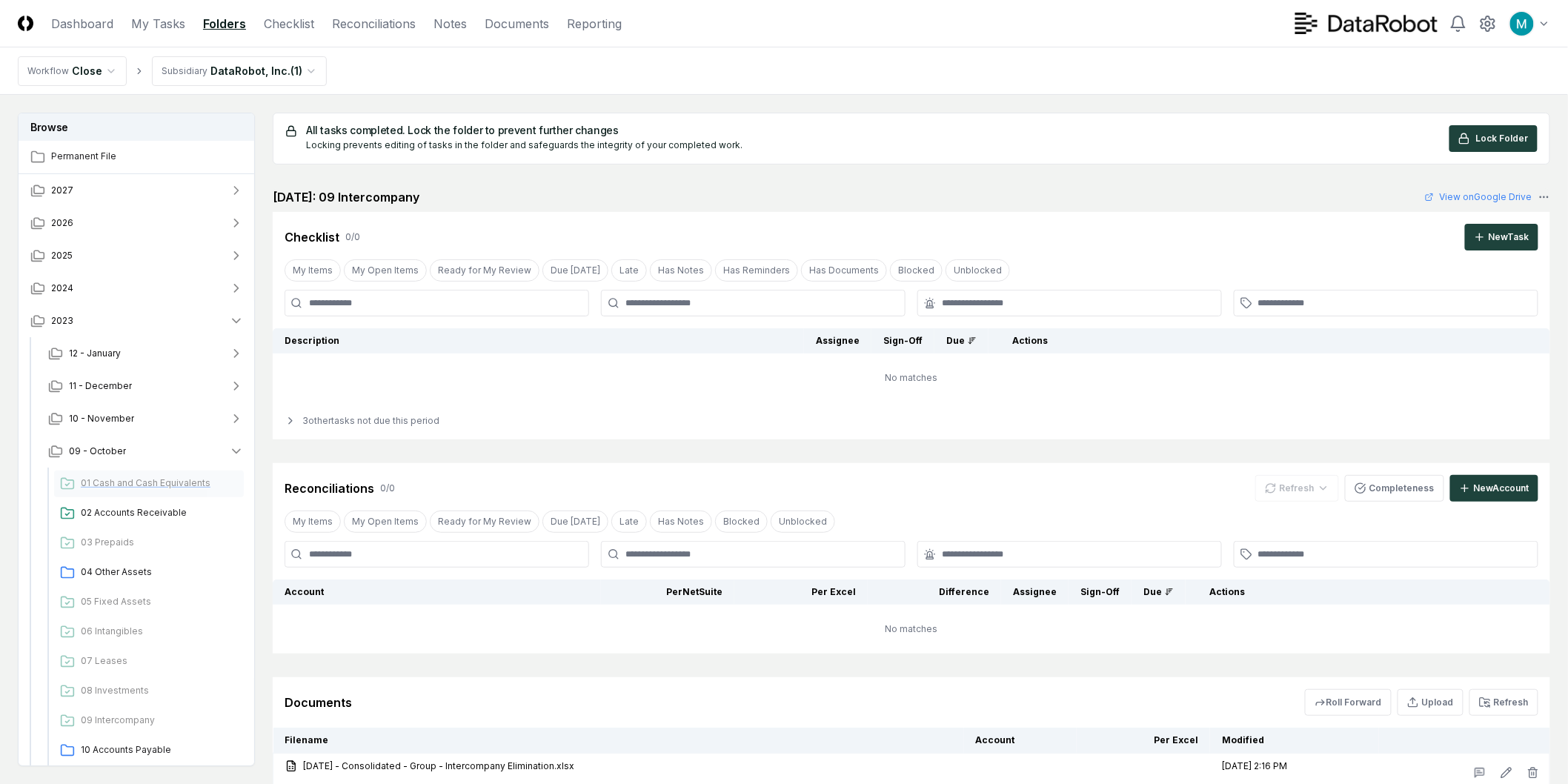
click at [124, 479] on span "01 Cash and Cash Equivalents" at bounding box center [159, 483] width 157 height 13
click at [223, 323] on button "2023" at bounding box center [137, 321] width 238 height 32
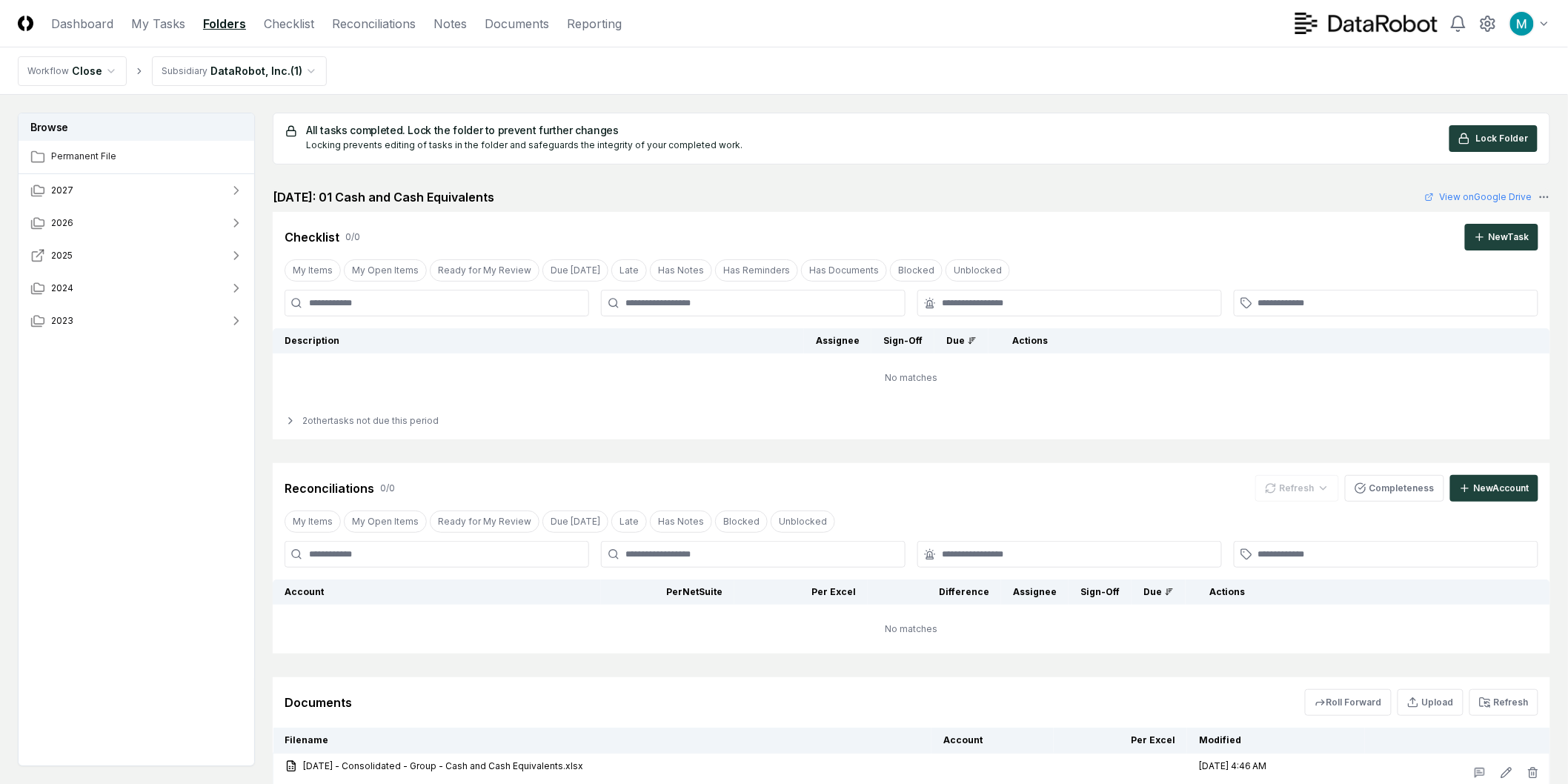
click at [183, 247] on button "2025" at bounding box center [137, 256] width 238 height 32
click at [128, 433] on button "08 - September" at bounding box center [146, 419] width 220 height 32
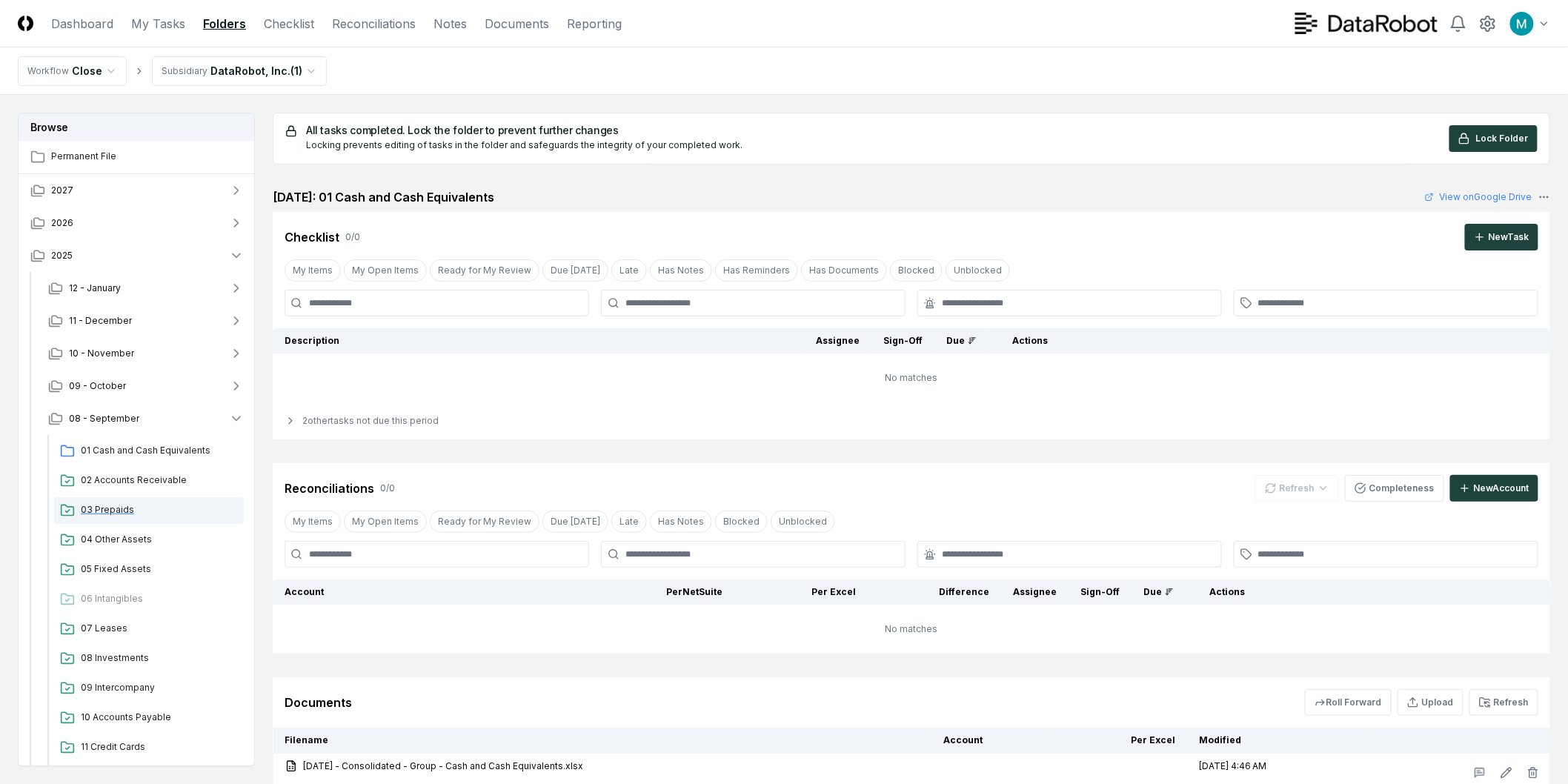
click at [159, 507] on span "03 Prepaids" at bounding box center [159, 510] width 157 height 13
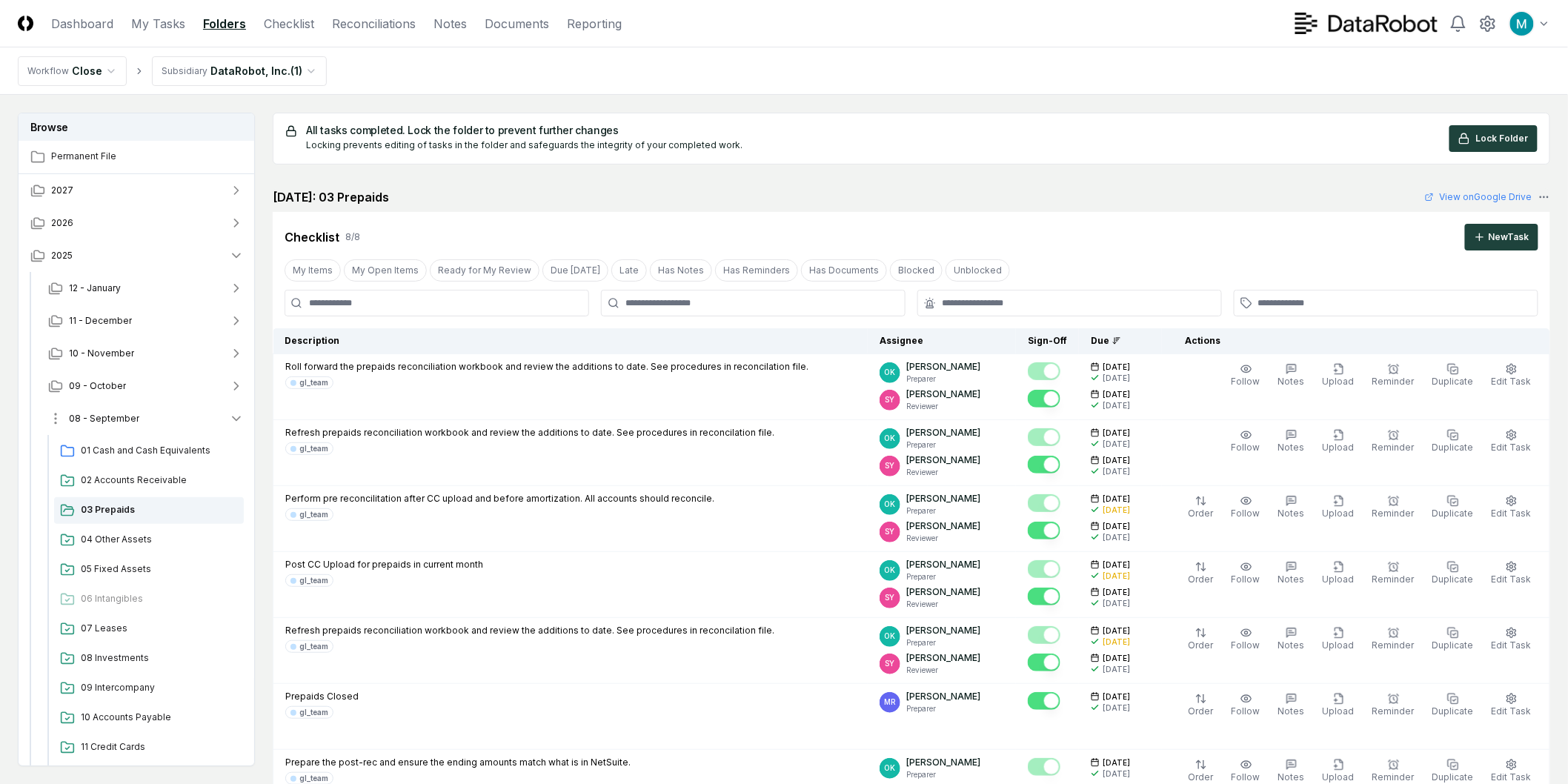
click at [196, 427] on button "08 - September" at bounding box center [146, 419] width 220 height 32
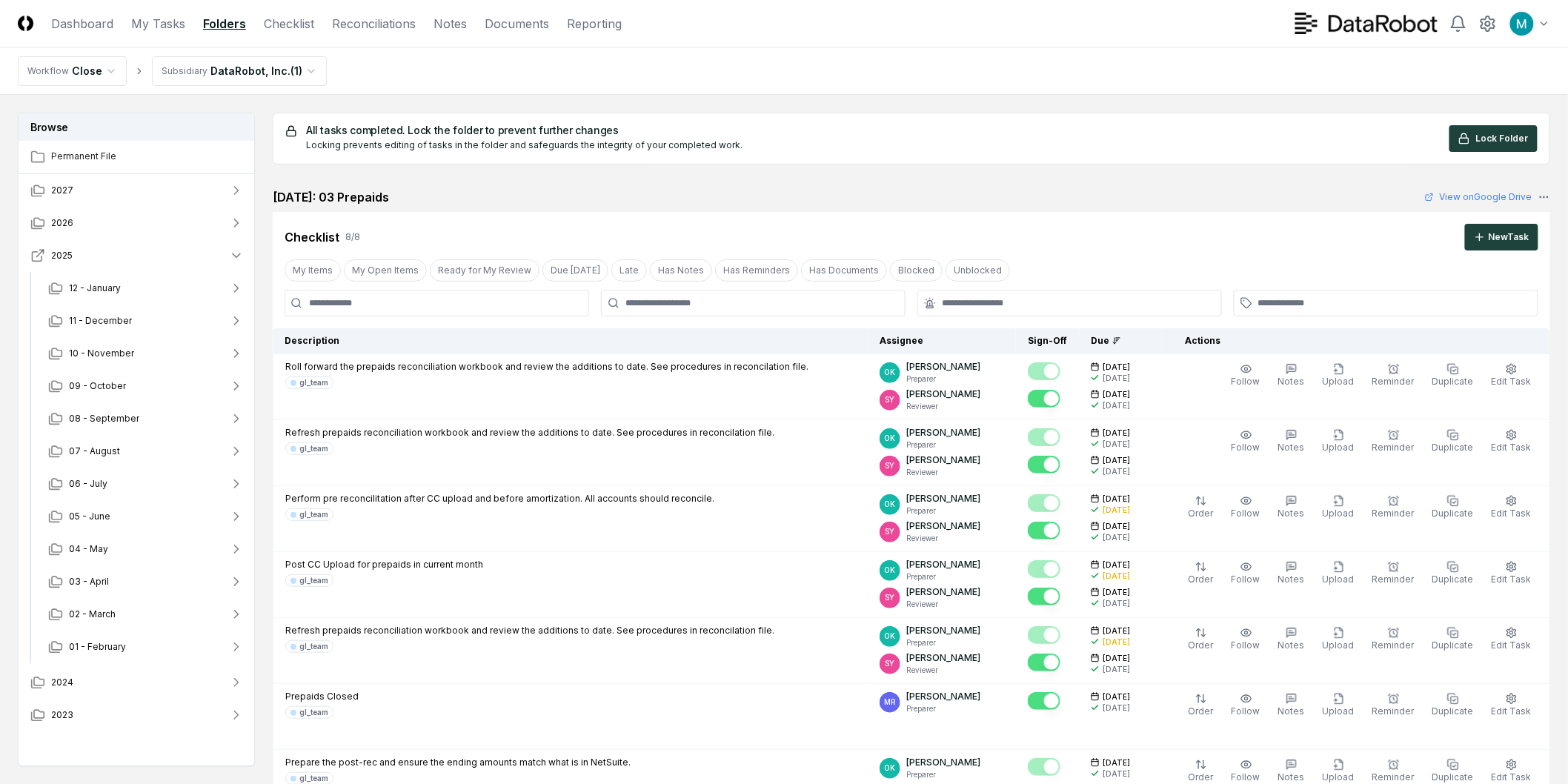
click at [188, 264] on button "2025" at bounding box center [137, 256] width 238 height 32
click at [196, 228] on button "2026" at bounding box center [137, 223] width 238 height 32
click at [153, 385] on button "08 - September" at bounding box center [146, 386] width 220 height 32
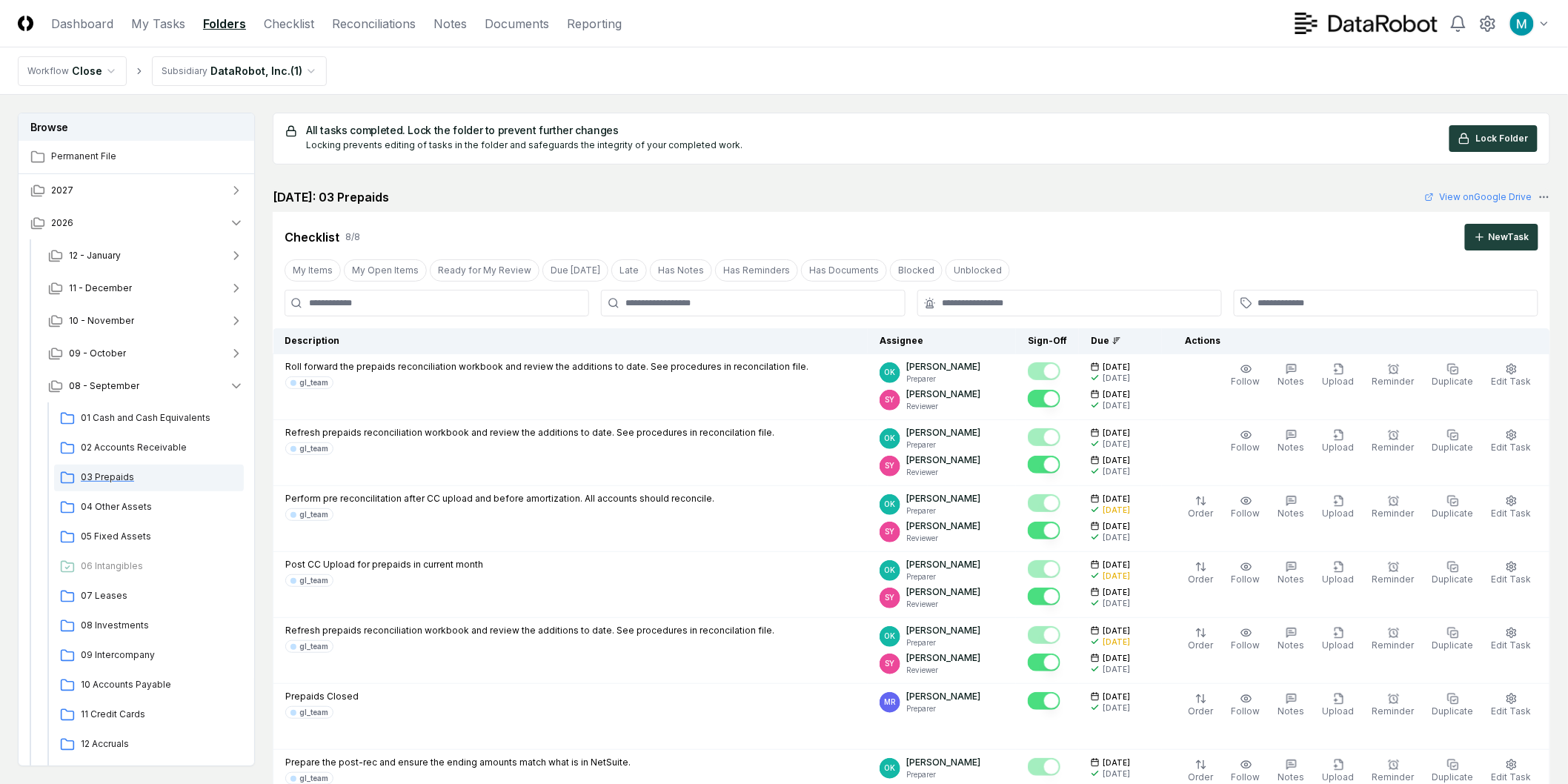
click at [149, 478] on span "03 Prepaids" at bounding box center [159, 477] width 157 height 13
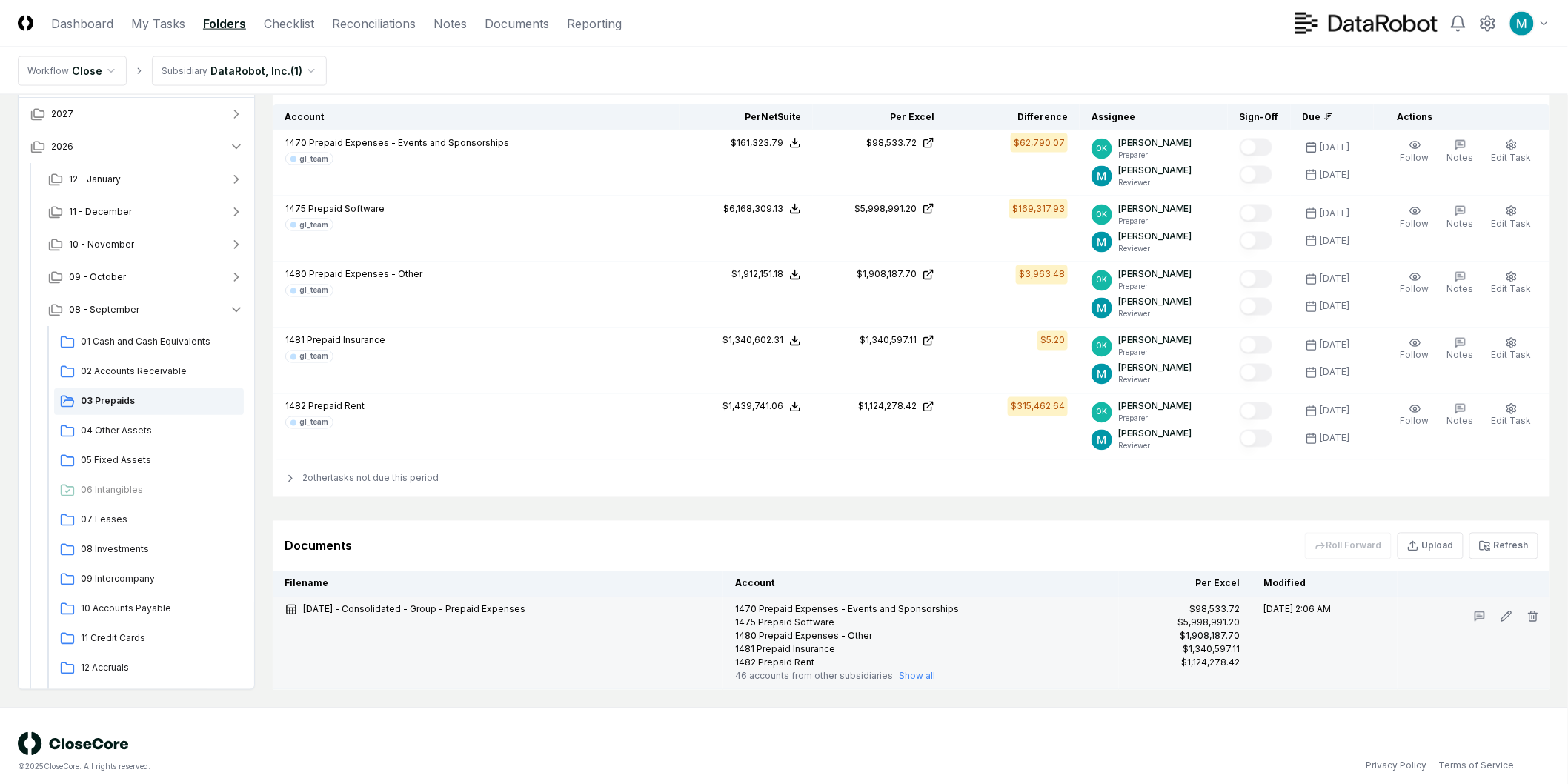
scroll to position [668, 0]
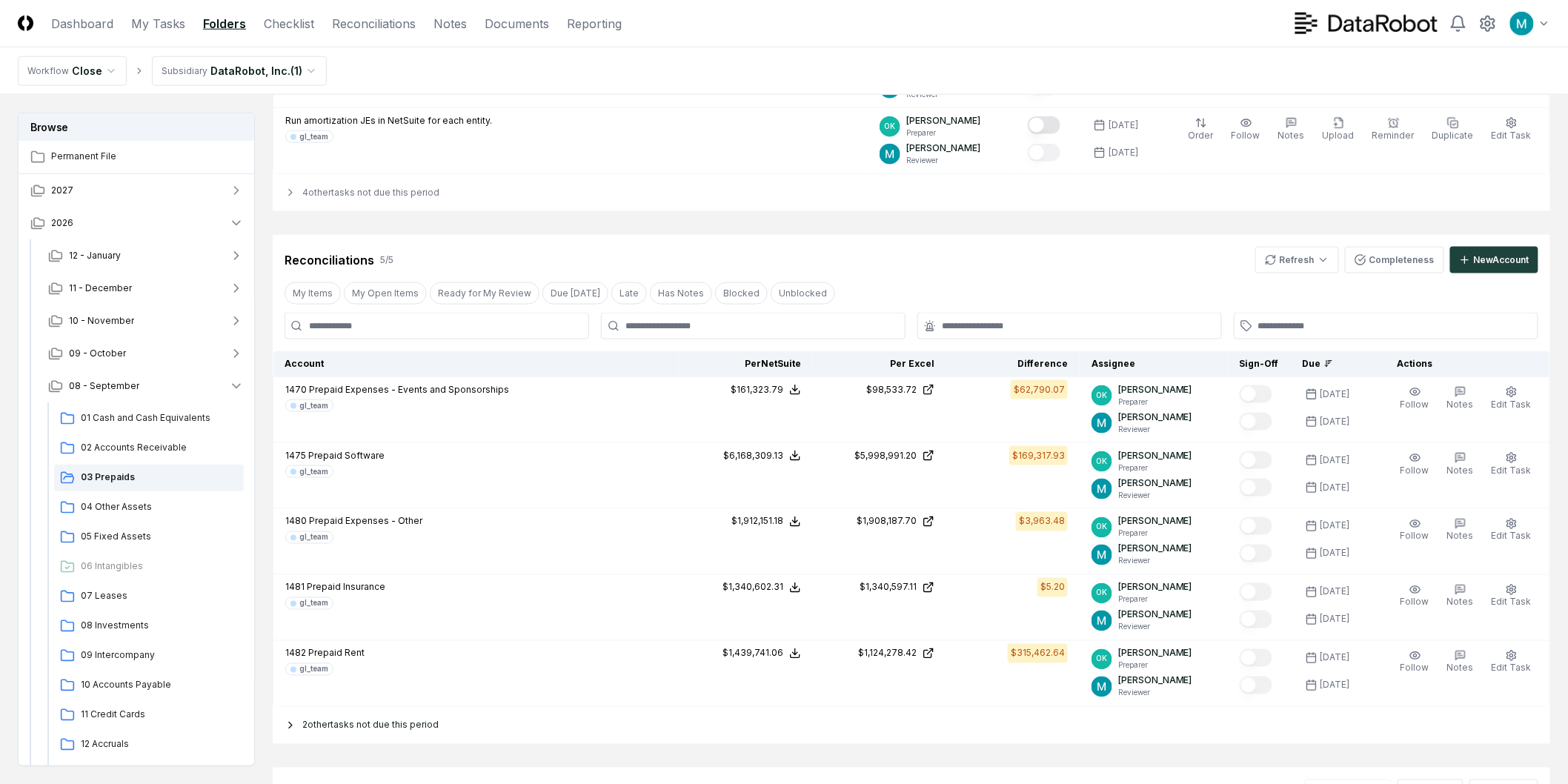
click at [403, 708] on div "2 other tasks not due this period" at bounding box center [911, 725] width 1277 height 37
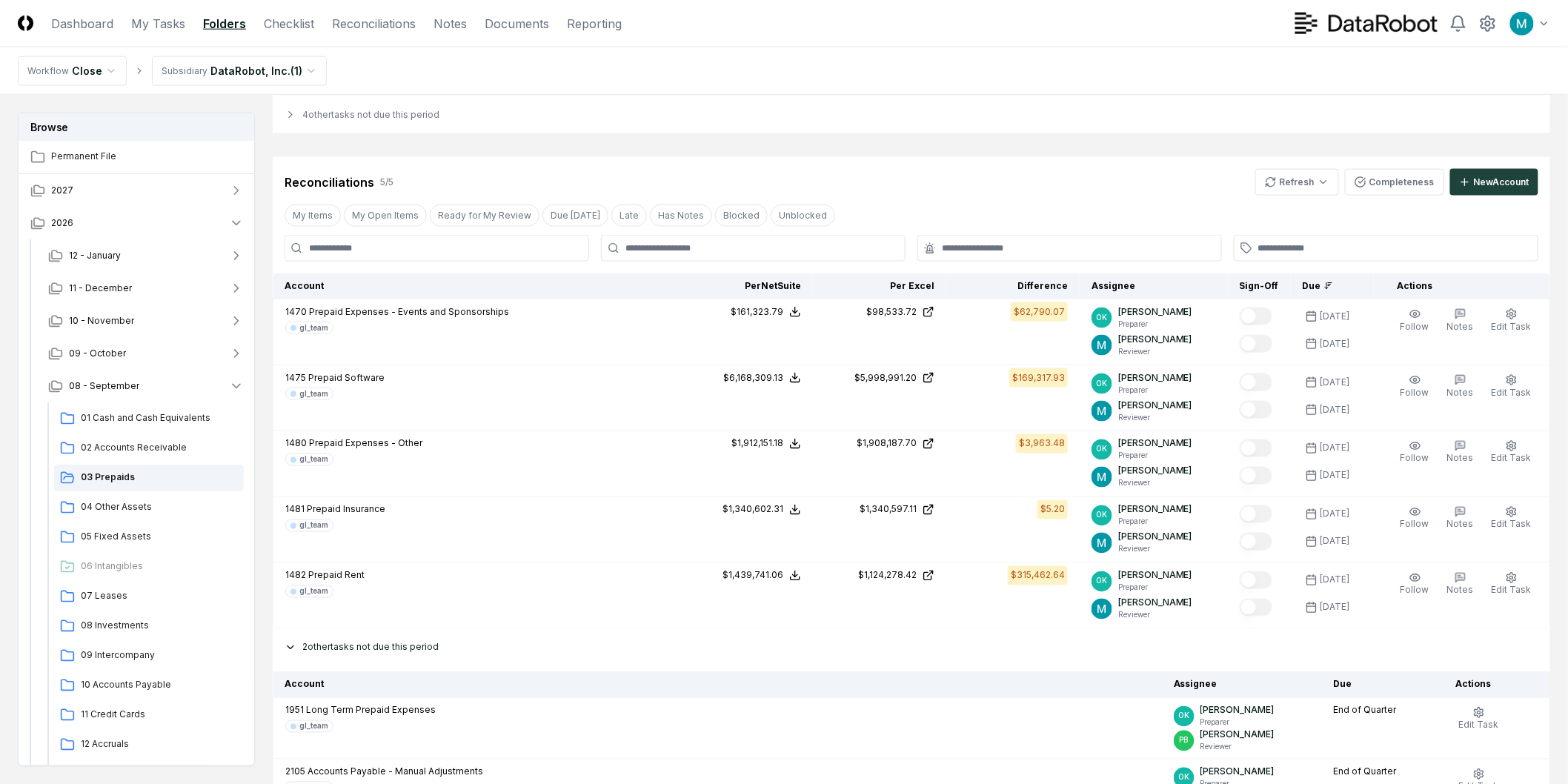
scroll to position [914, 0]
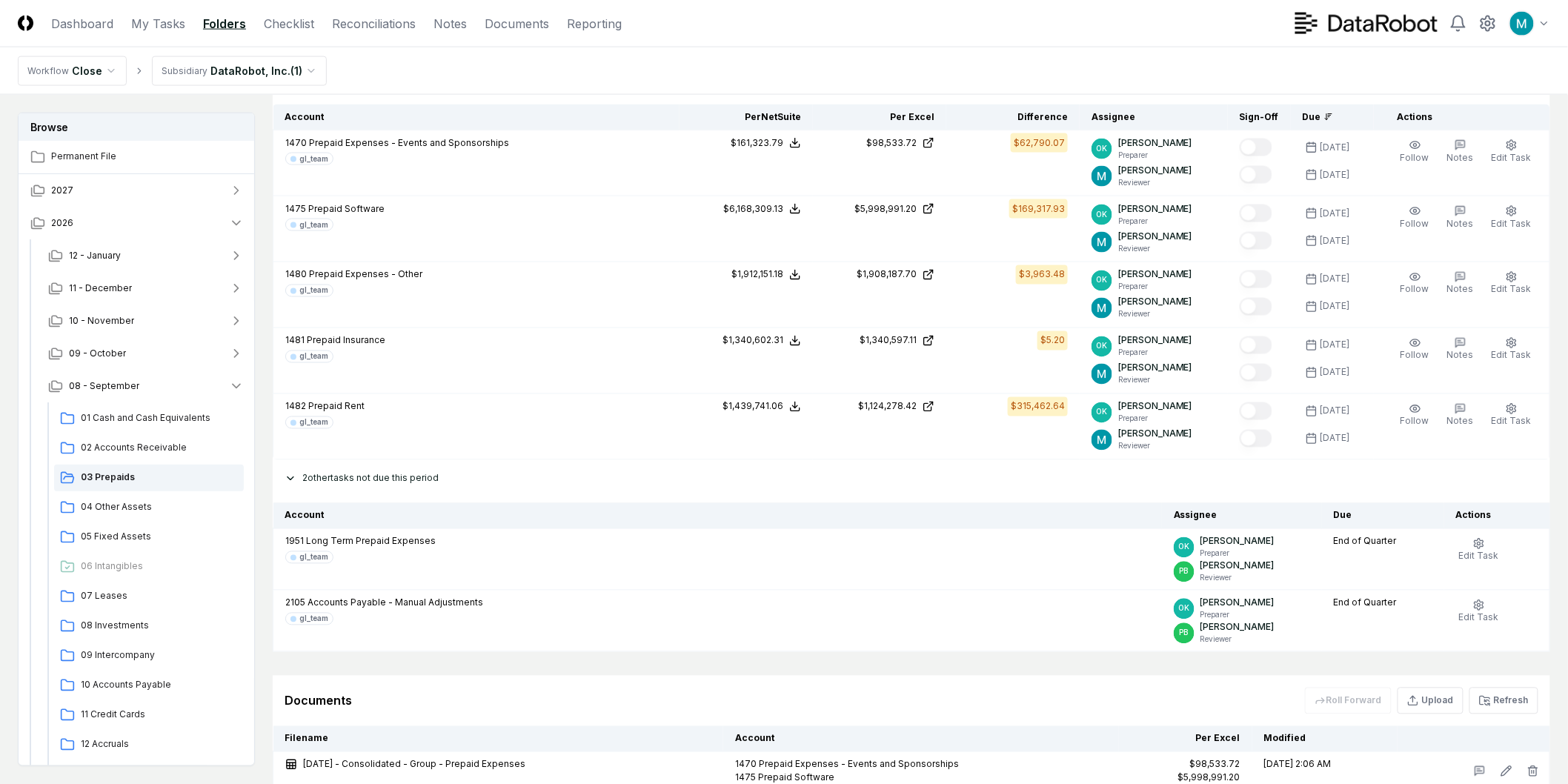
click at [296, 472] on div "2 other tasks not due this period" at bounding box center [911, 478] width 1277 height 37
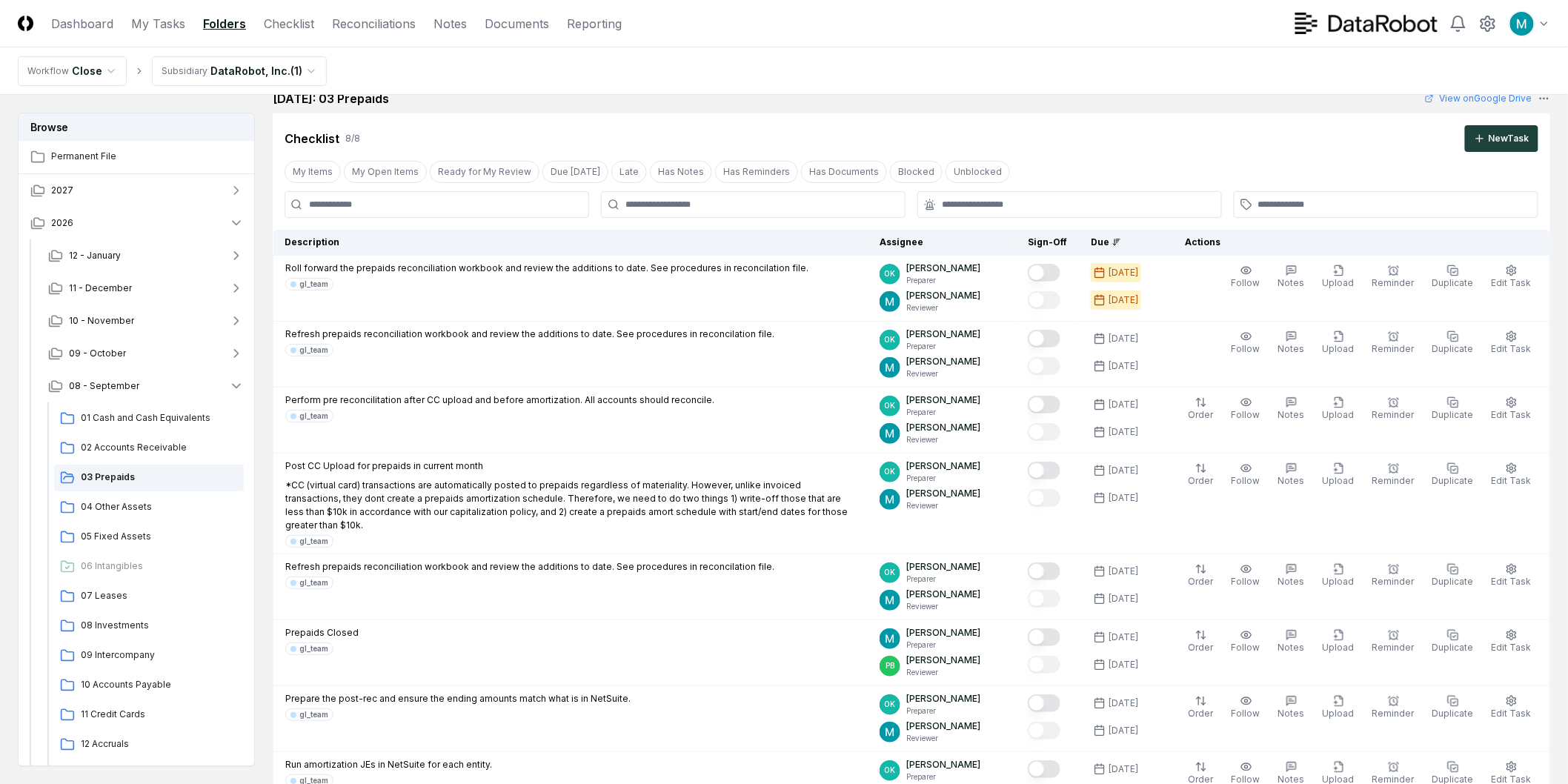
scroll to position [0, 0]
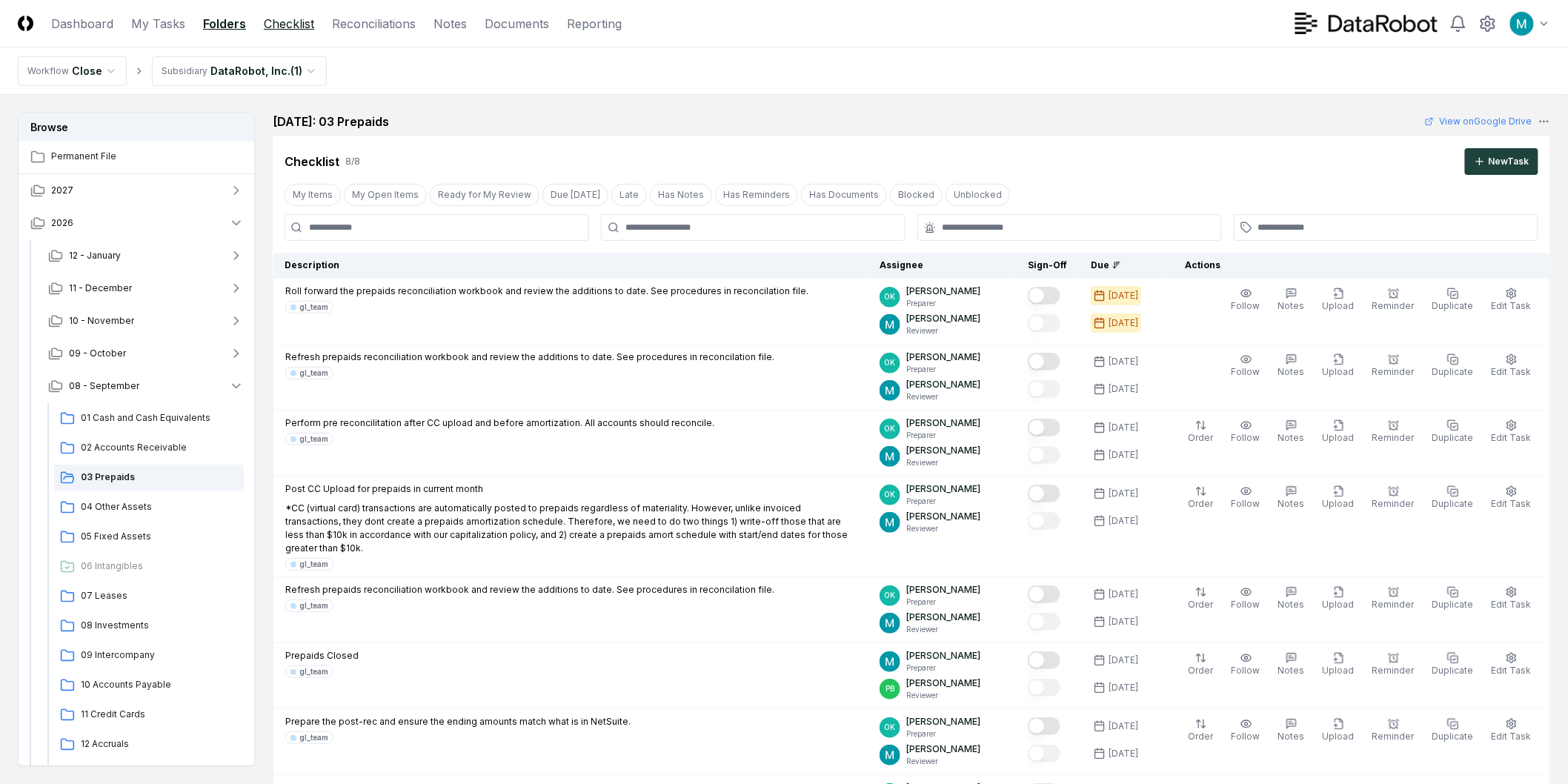
click at [289, 18] on link "Checklist" at bounding box center [289, 24] width 50 height 18
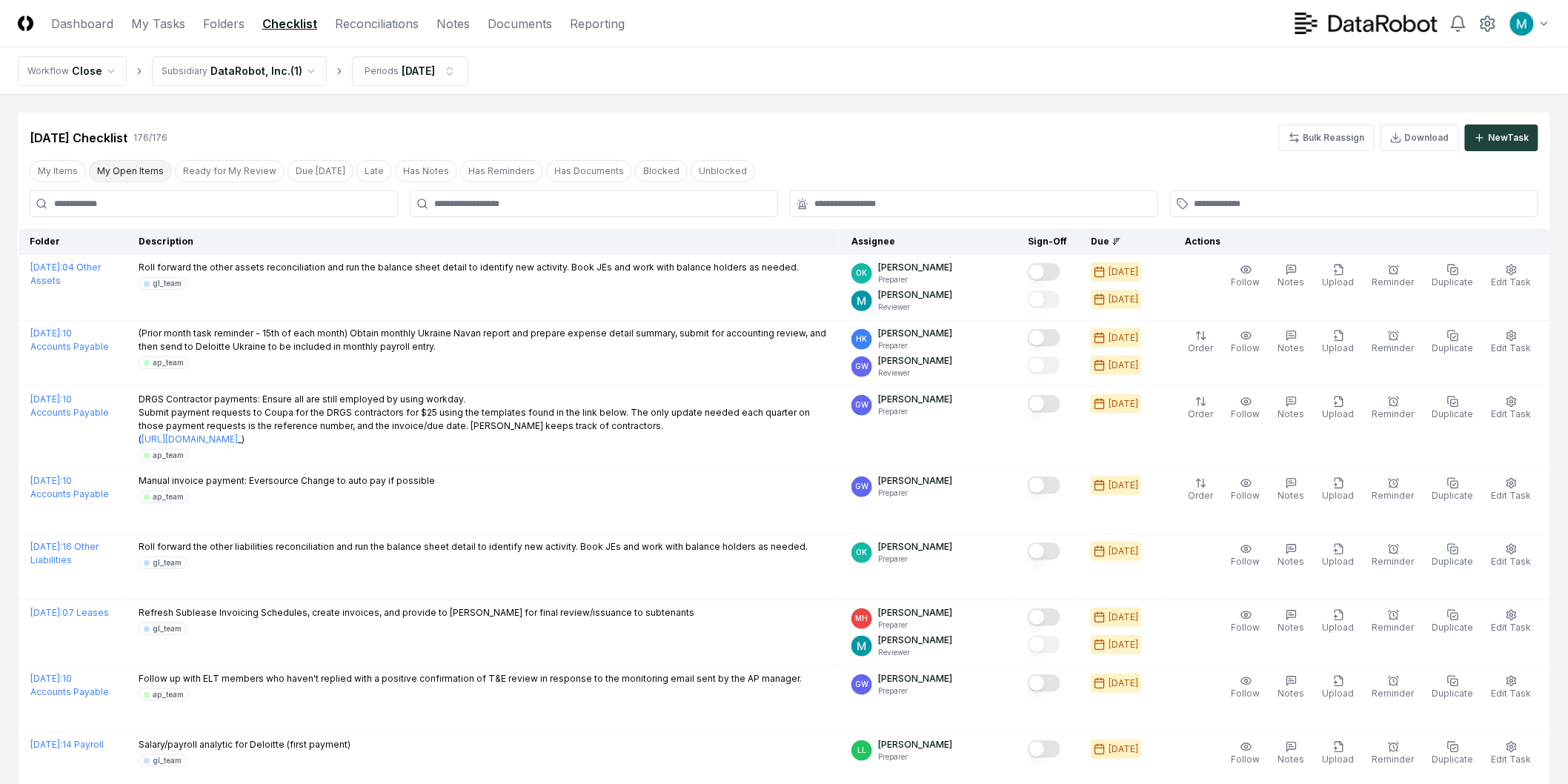
click at [97, 167] on button "My Open Items" at bounding box center [131, 170] width 83 height 22
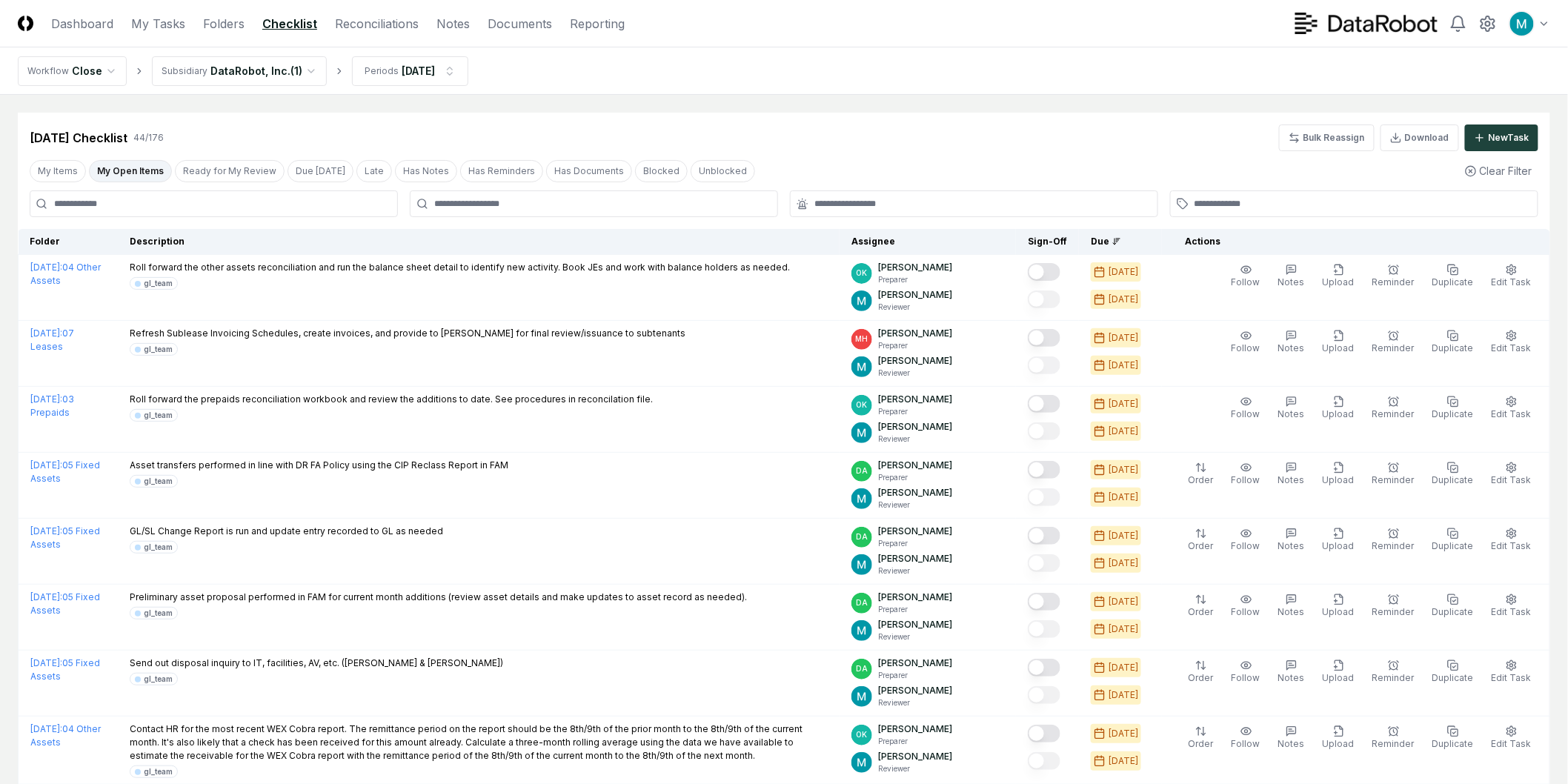
click at [830, 139] on div "Sep 2025 Checklist 44 / 176 Bulk Reassign Download New Task" at bounding box center [784, 138] width 1508 height 27
click at [390, 21] on link "Reconciliations" at bounding box center [377, 24] width 83 height 18
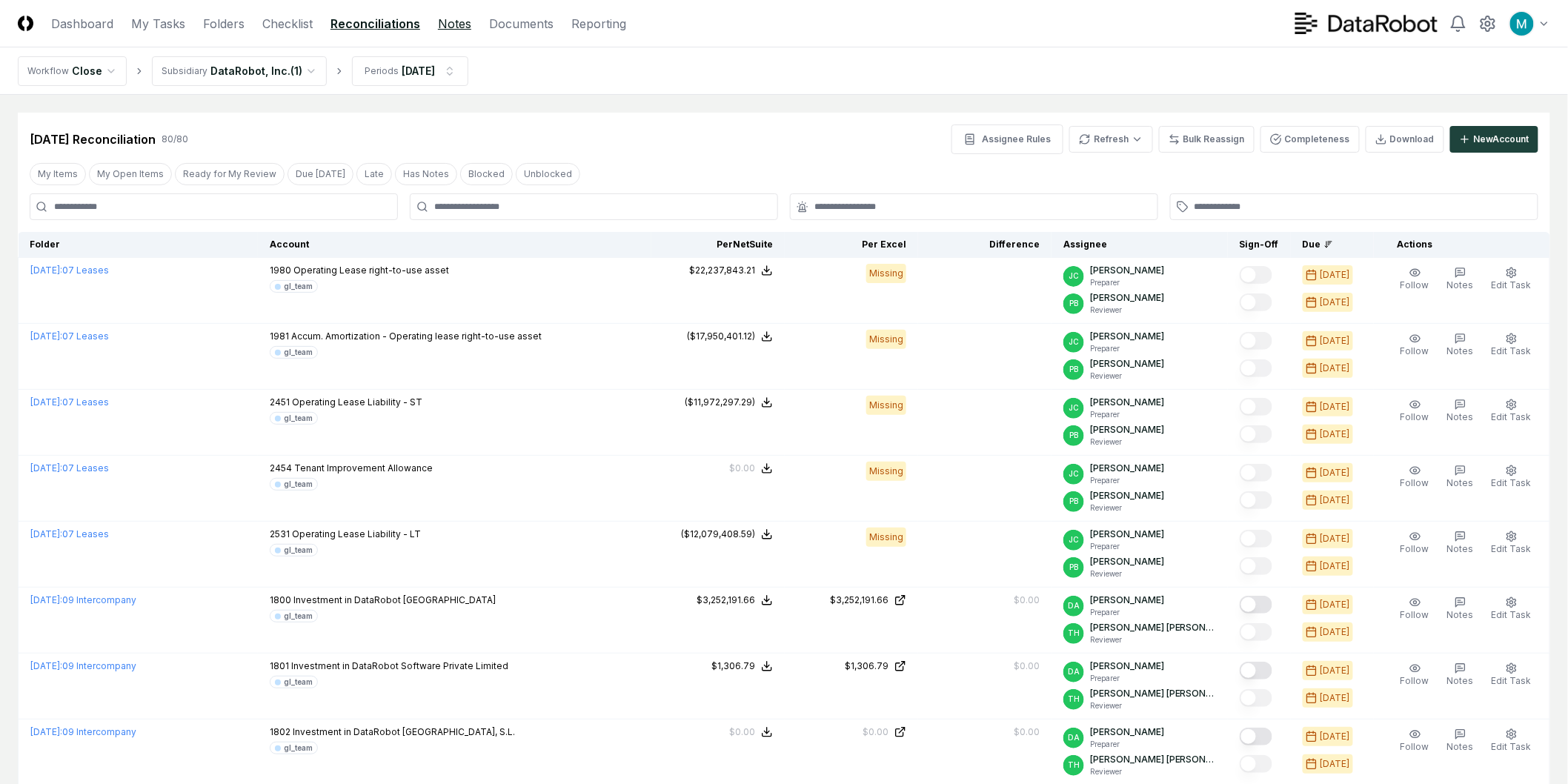
click at [447, 30] on link "Notes" at bounding box center [454, 24] width 33 height 18
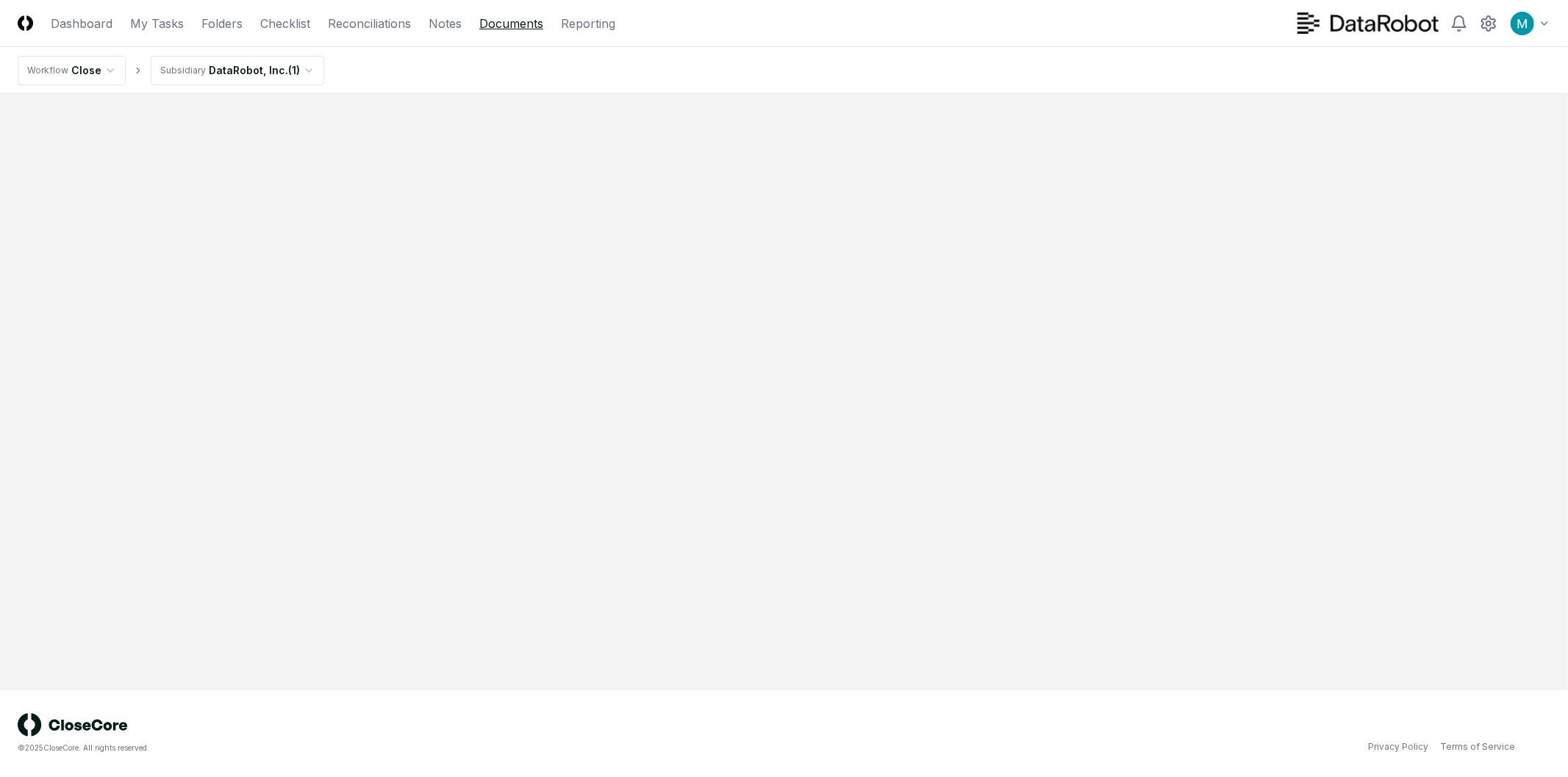
click at [489, 26] on link "Documents" at bounding box center [511, 23] width 64 height 18
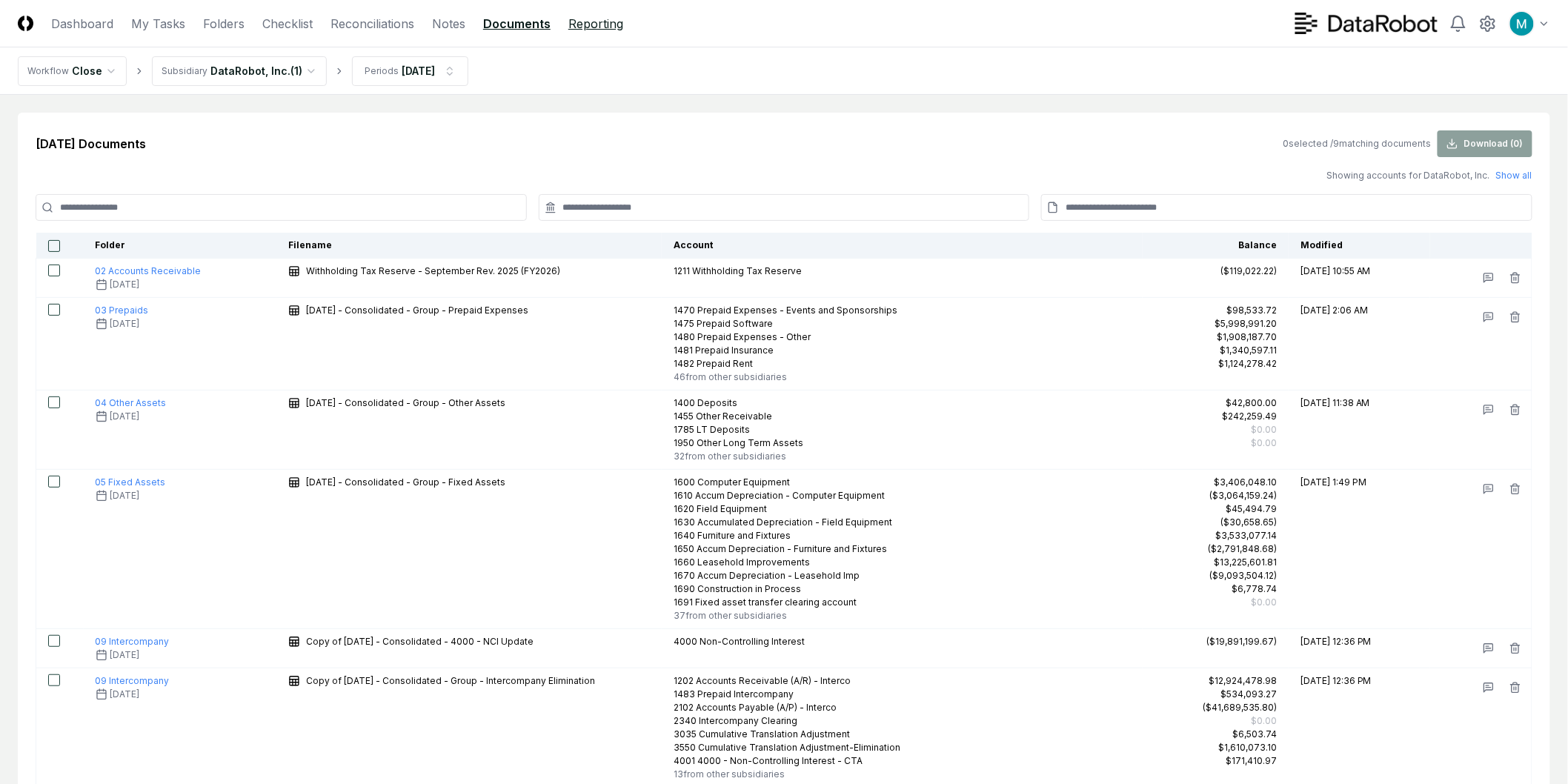
click at [595, 25] on link "Reporting" at bounding box center [595, 24] width 55 height 18
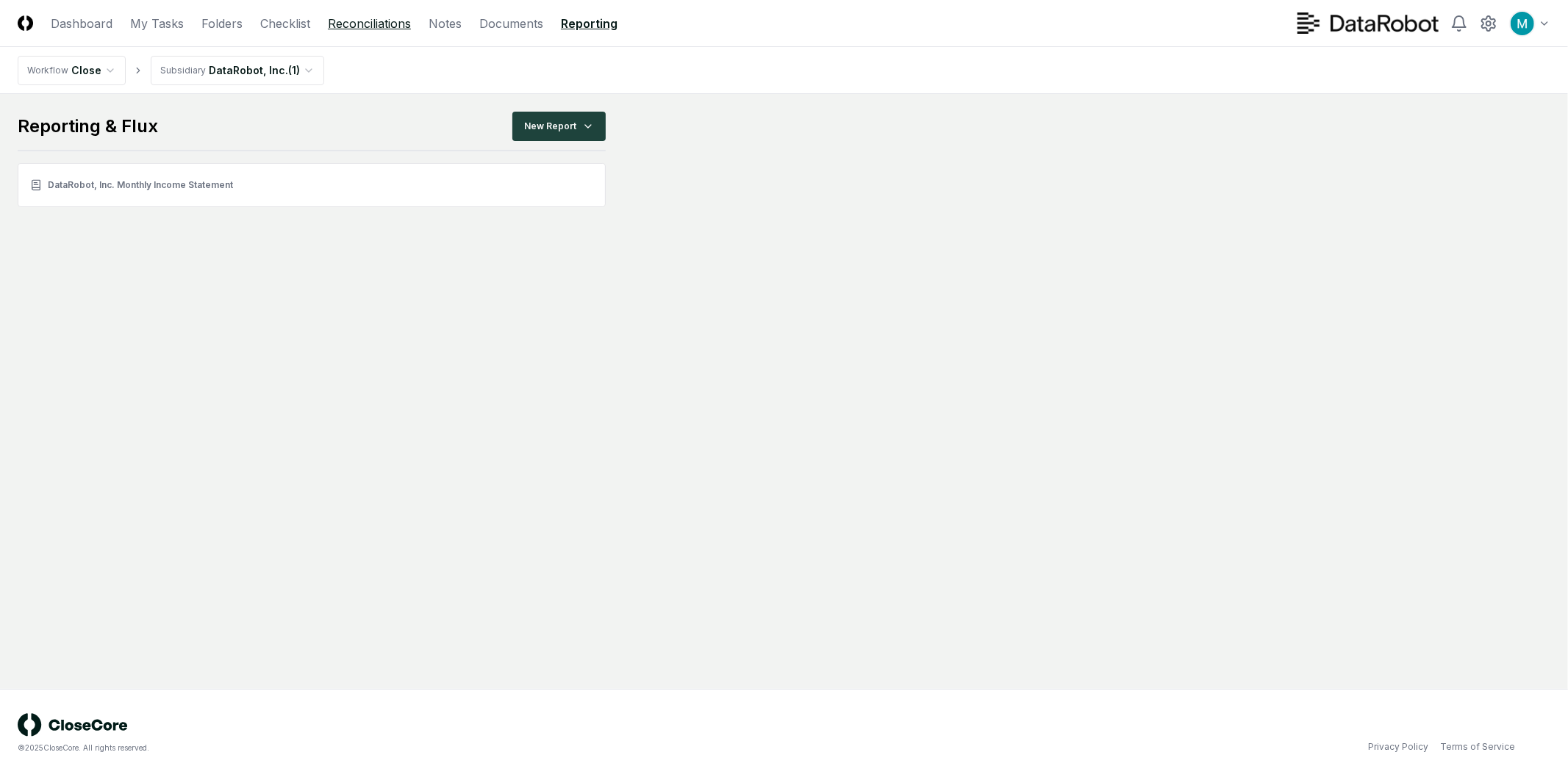
click at [388, 24] on link "Reconciliations" at bounding box center [369, 23] width 83 height 18
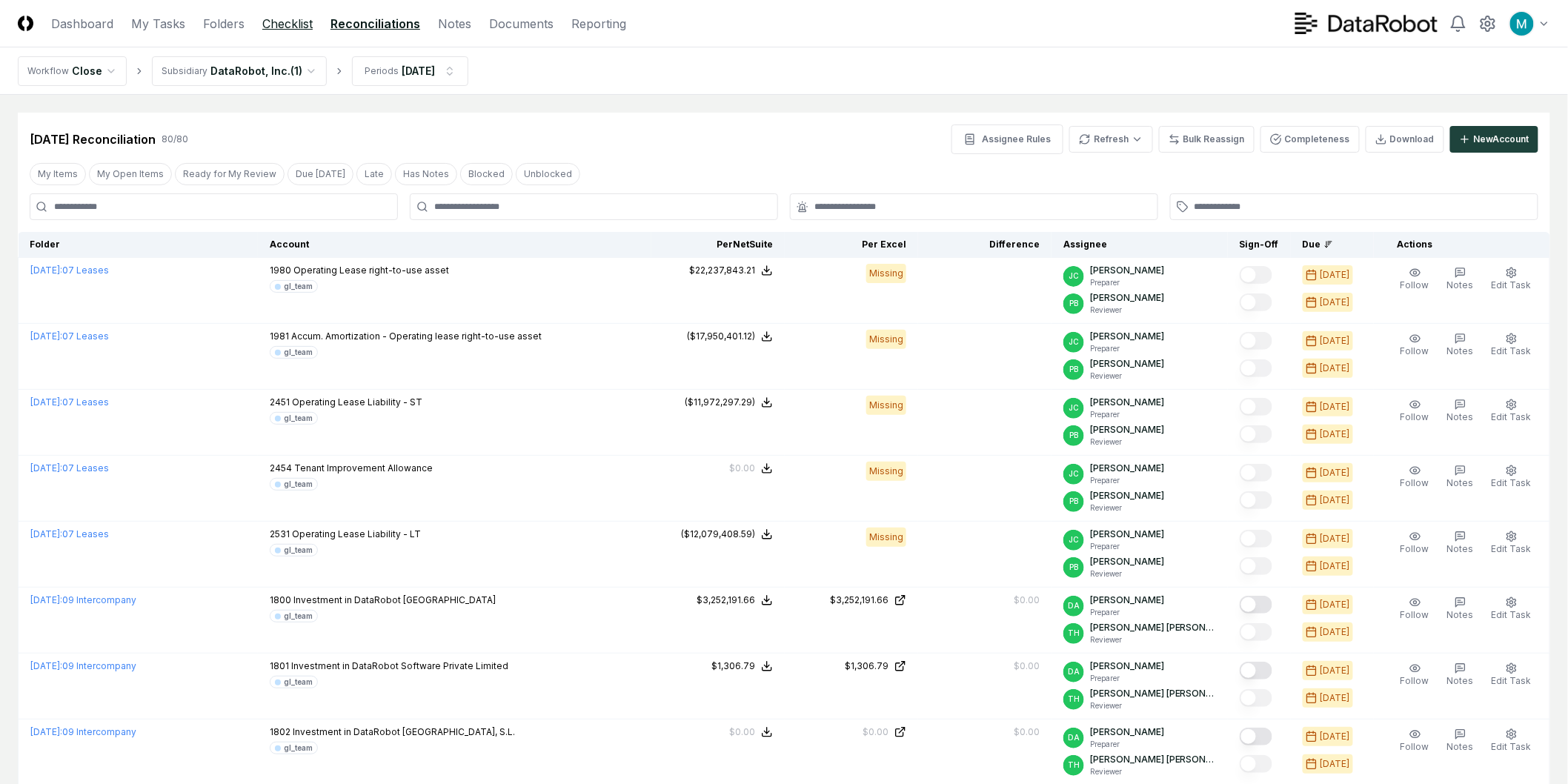
click at [297, 25] on link "Checklist" at bounding box center [287, 24] width 50 height 18
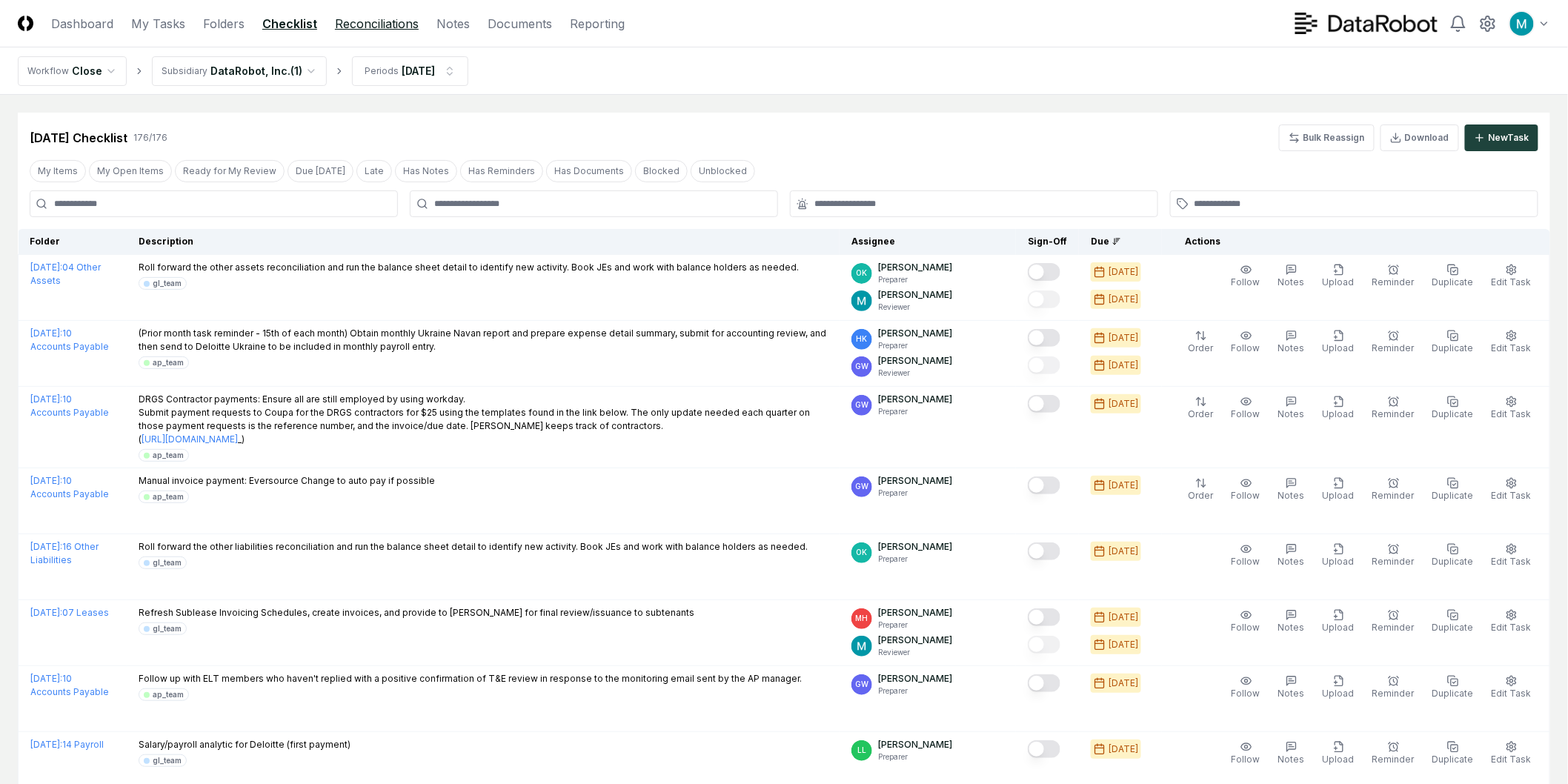
click at [404, 22] on link "Reconciliations" at bounding box center [377, 24] width 83 height 18
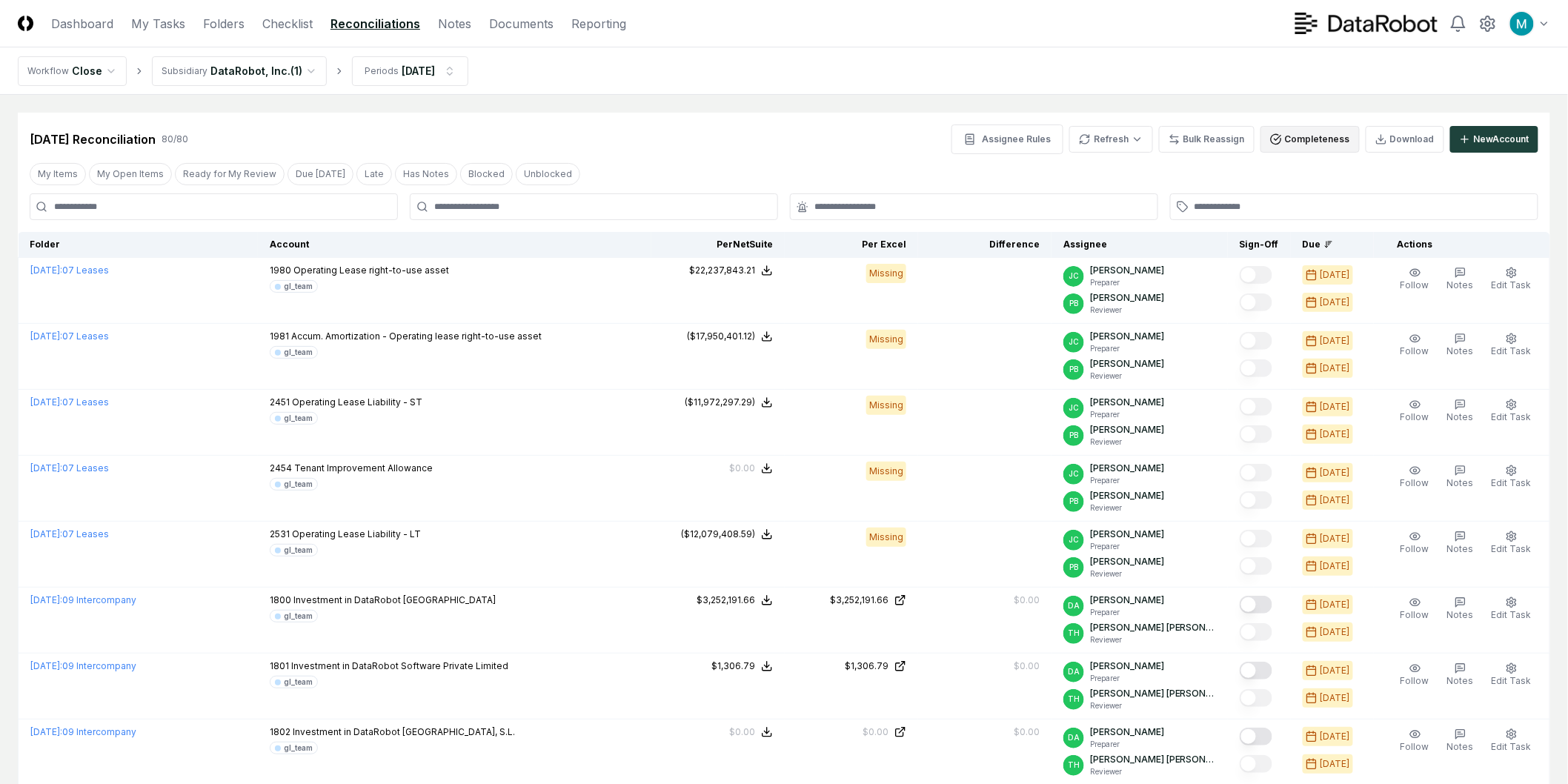
click at [1322, 143] on button "Completeness" at bounding box center [1310, 139] width 99 height 27
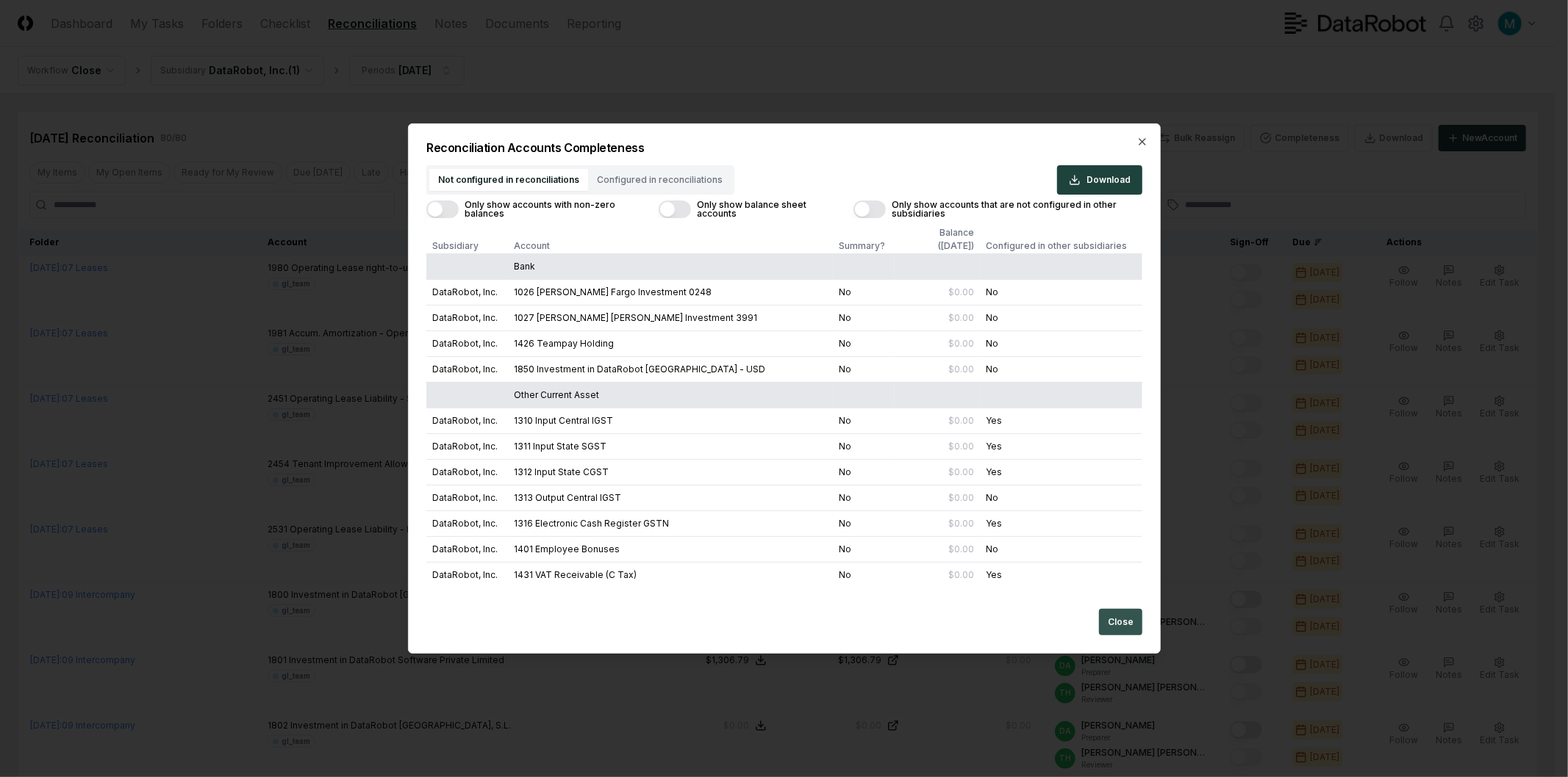
click at [1112, 620] on button "Close" at bounding box center [1120, 622] width 43 height 26
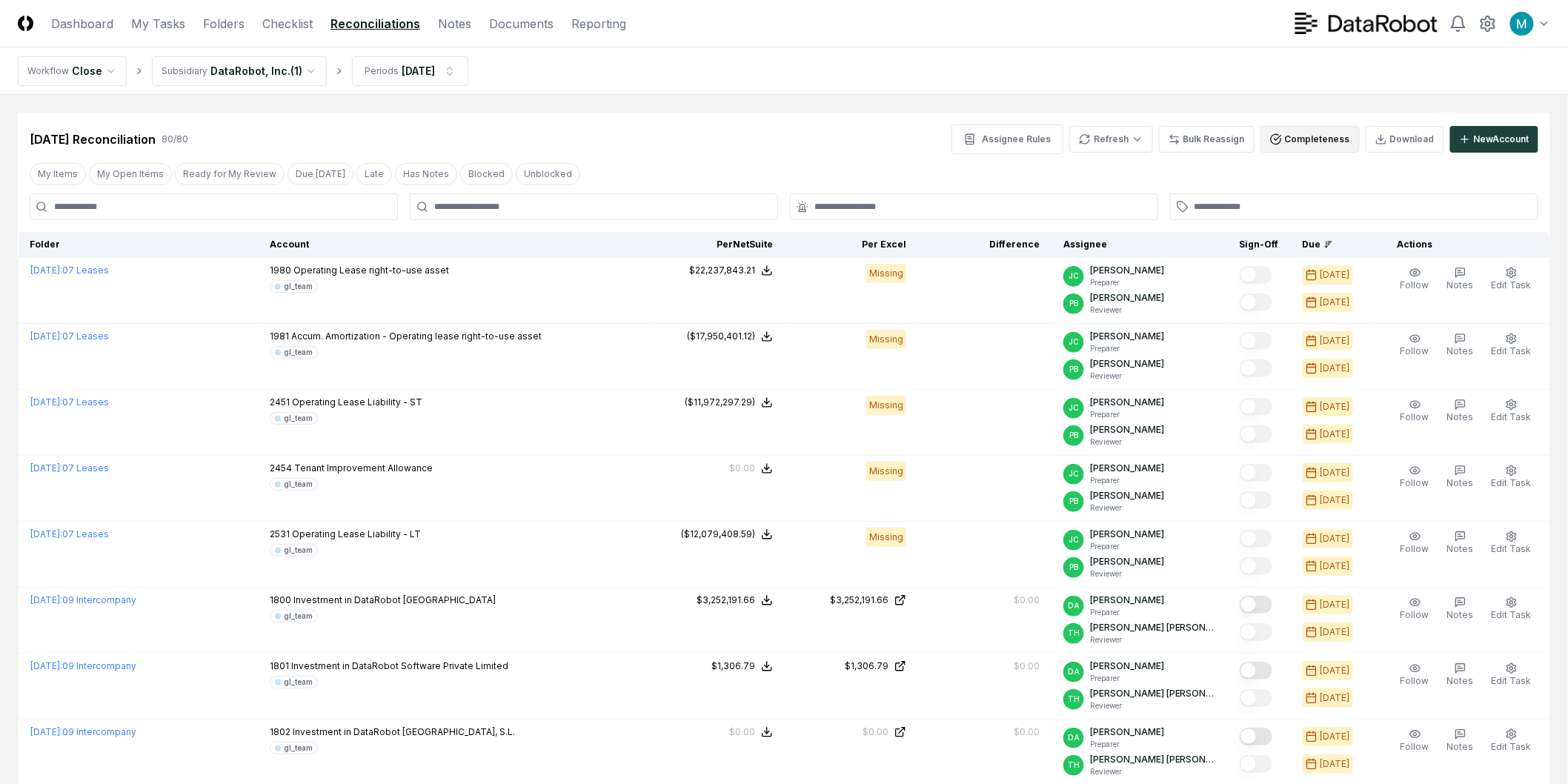
click at [1313, 141] on button "Completeness" at bounding box center [1310, 139] width 99 height 27
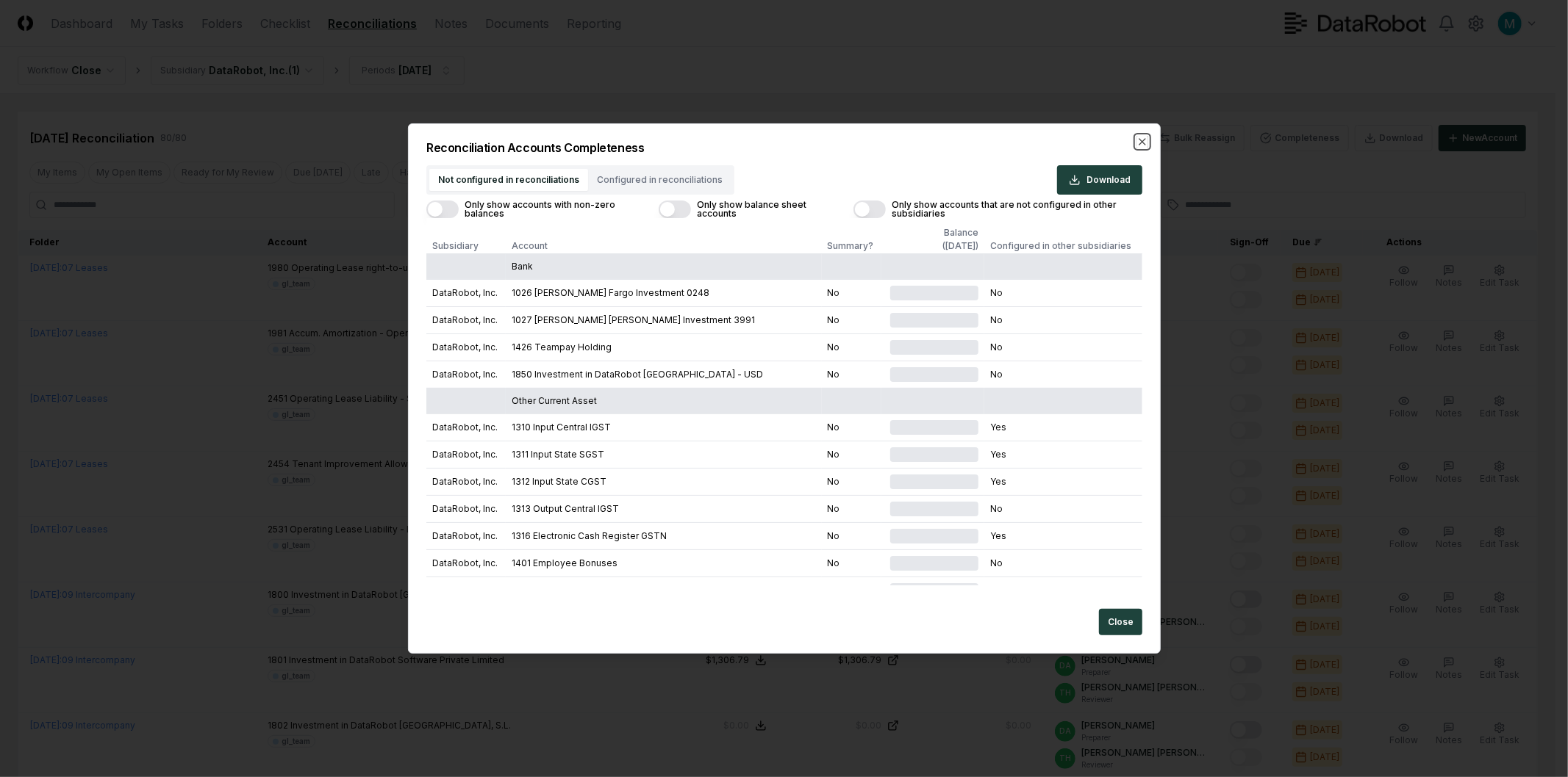
click at [1142, 140] on icon "button" at bounding box center [1142, 142] width 12 height 12
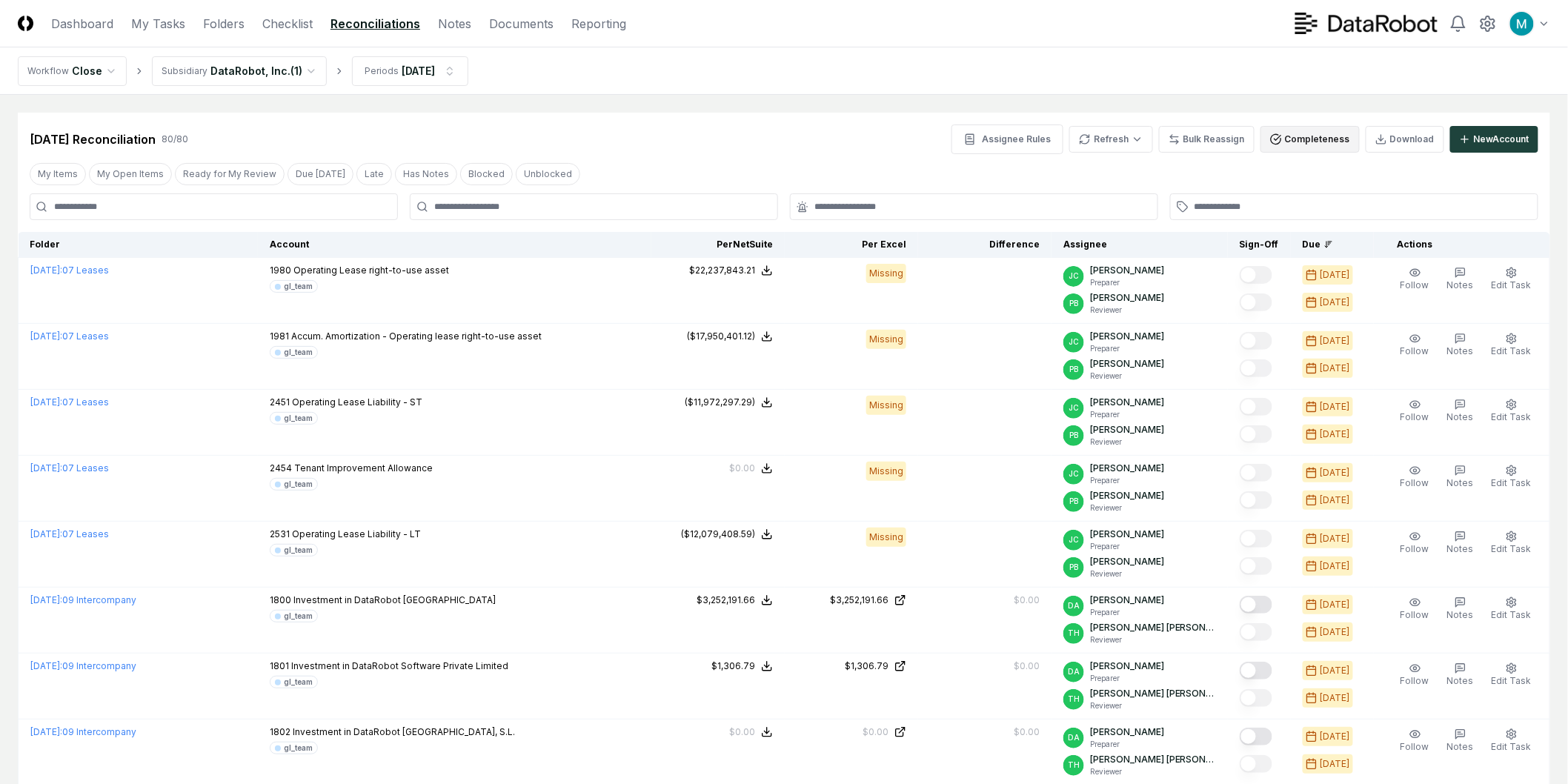
click at [1335, 134] on button "Completeness" at bounding box center [1310, 139] width 99 height 27
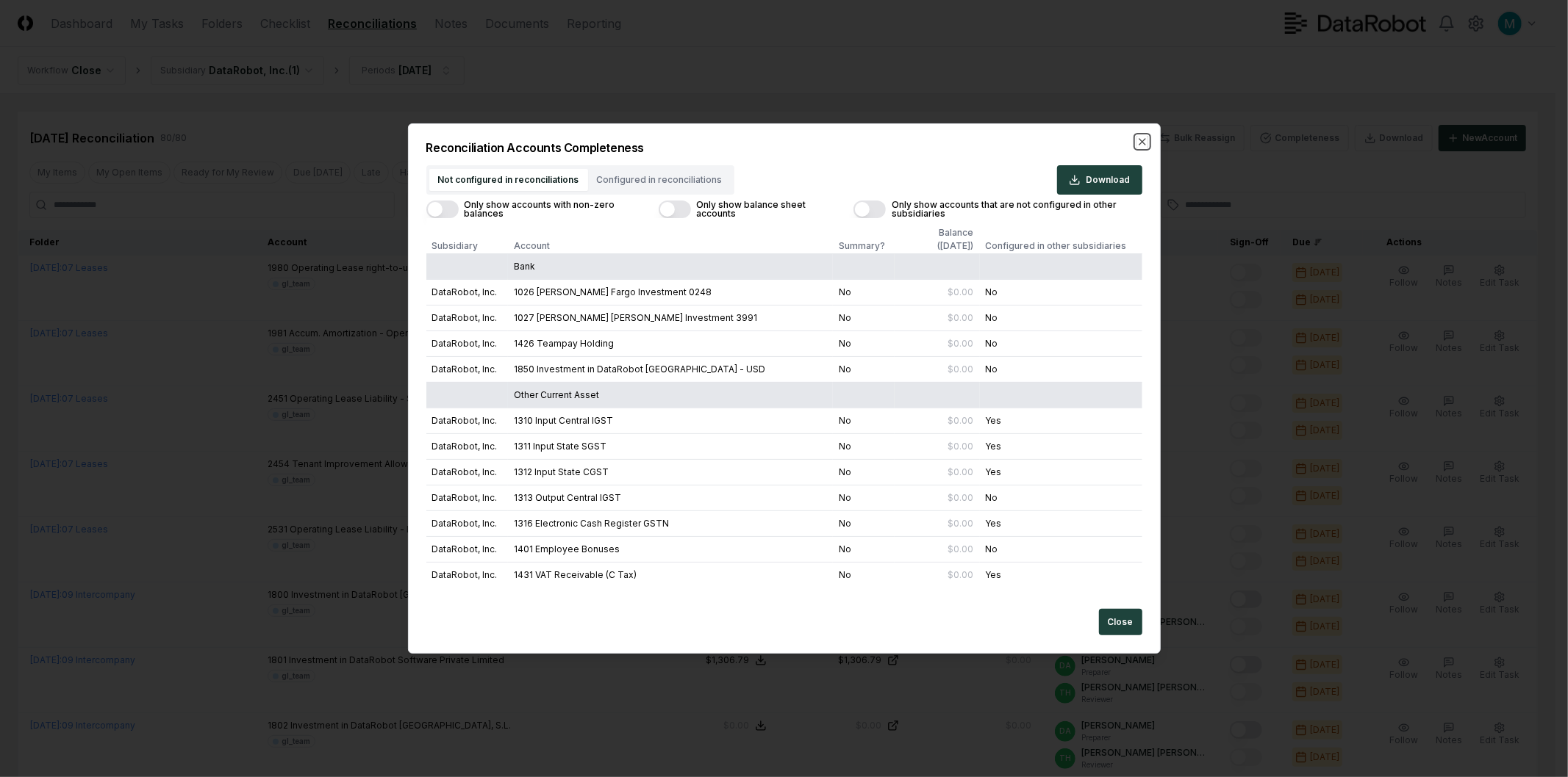
drag, startPoint x: 1145, startPoint y: 141, endPoint x: 1088, endPoint y: 141, distance: 57.0
click at [1145, 141] on icon "button" at bounding box center [1142, 142] width 12 height 12
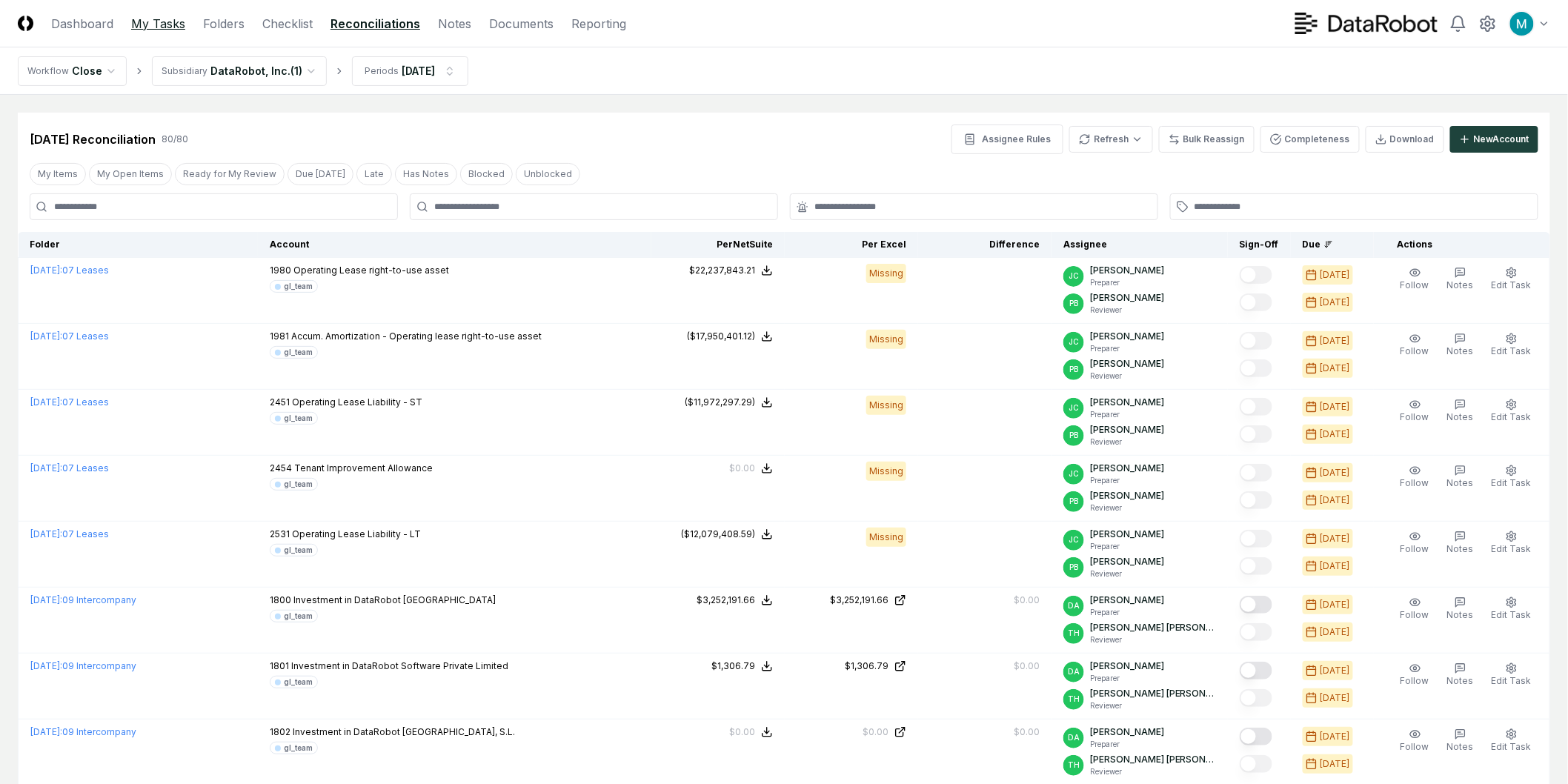
click at [170, 23] on link "My Tasks" at bounding box center [158, 24] width 54 height 18
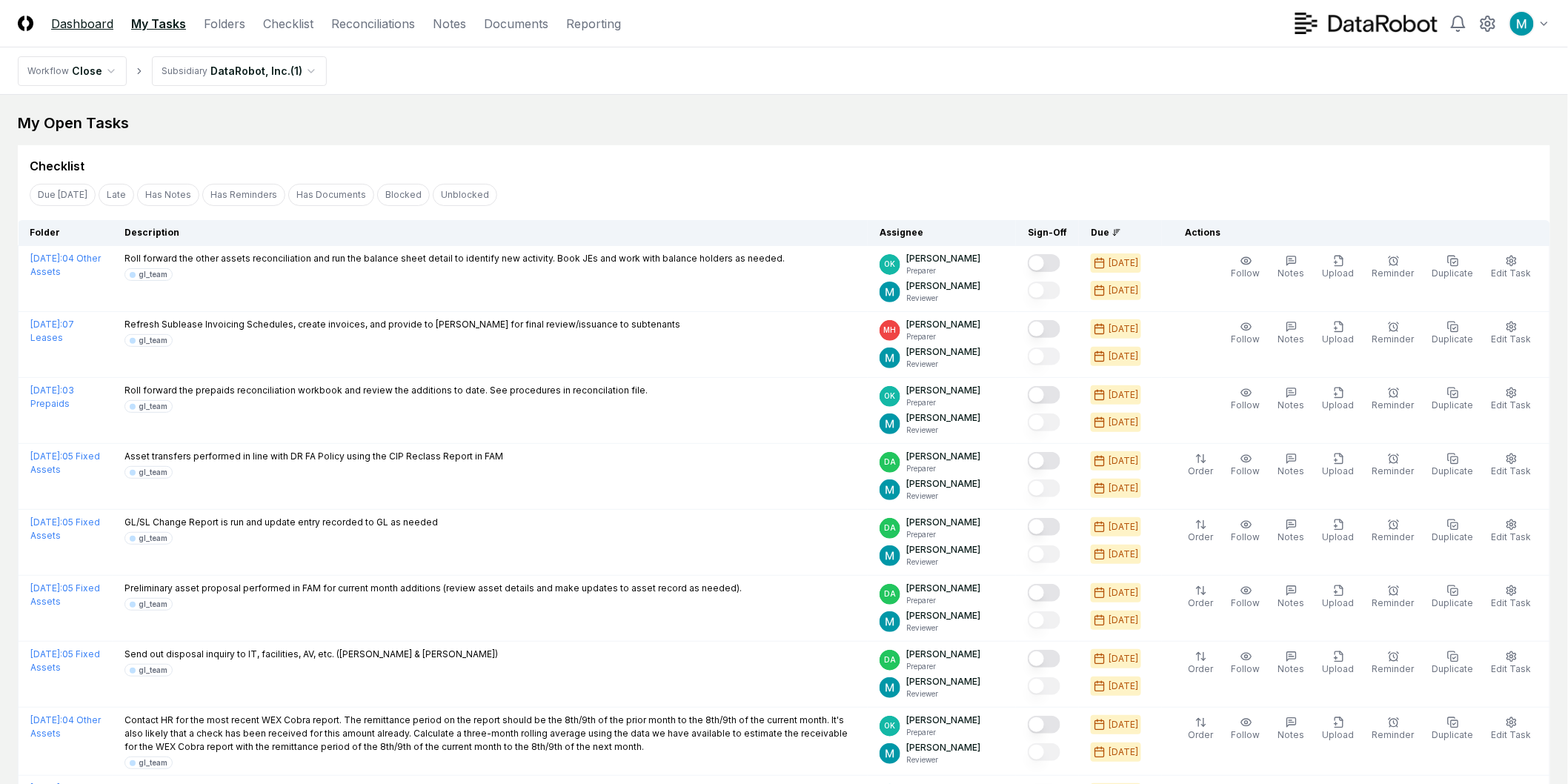
click at [71, 19] on link "Dashboard" at bounding box center [82, 24] width 62 height 18
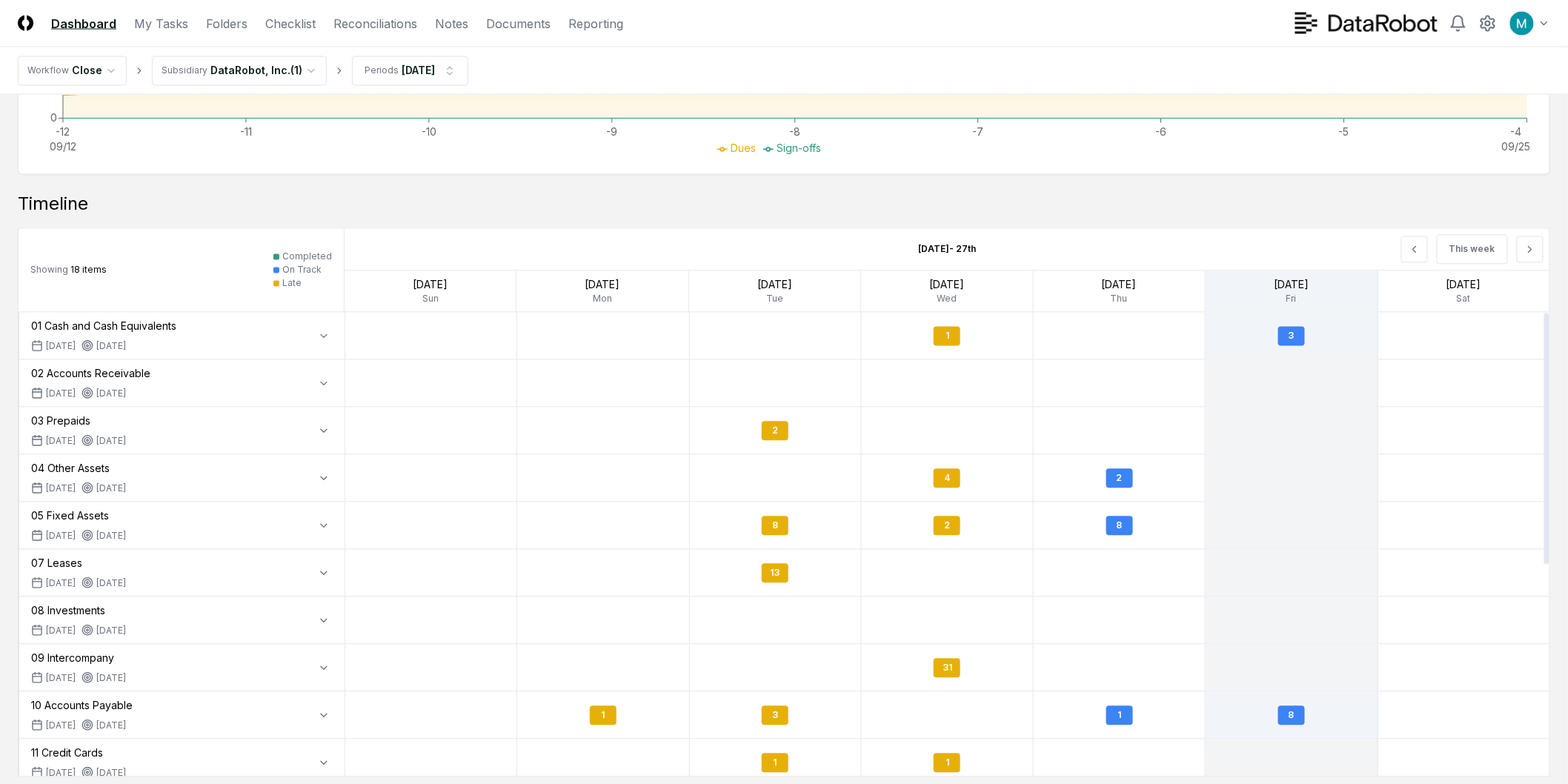
scroll to position [961, 0]
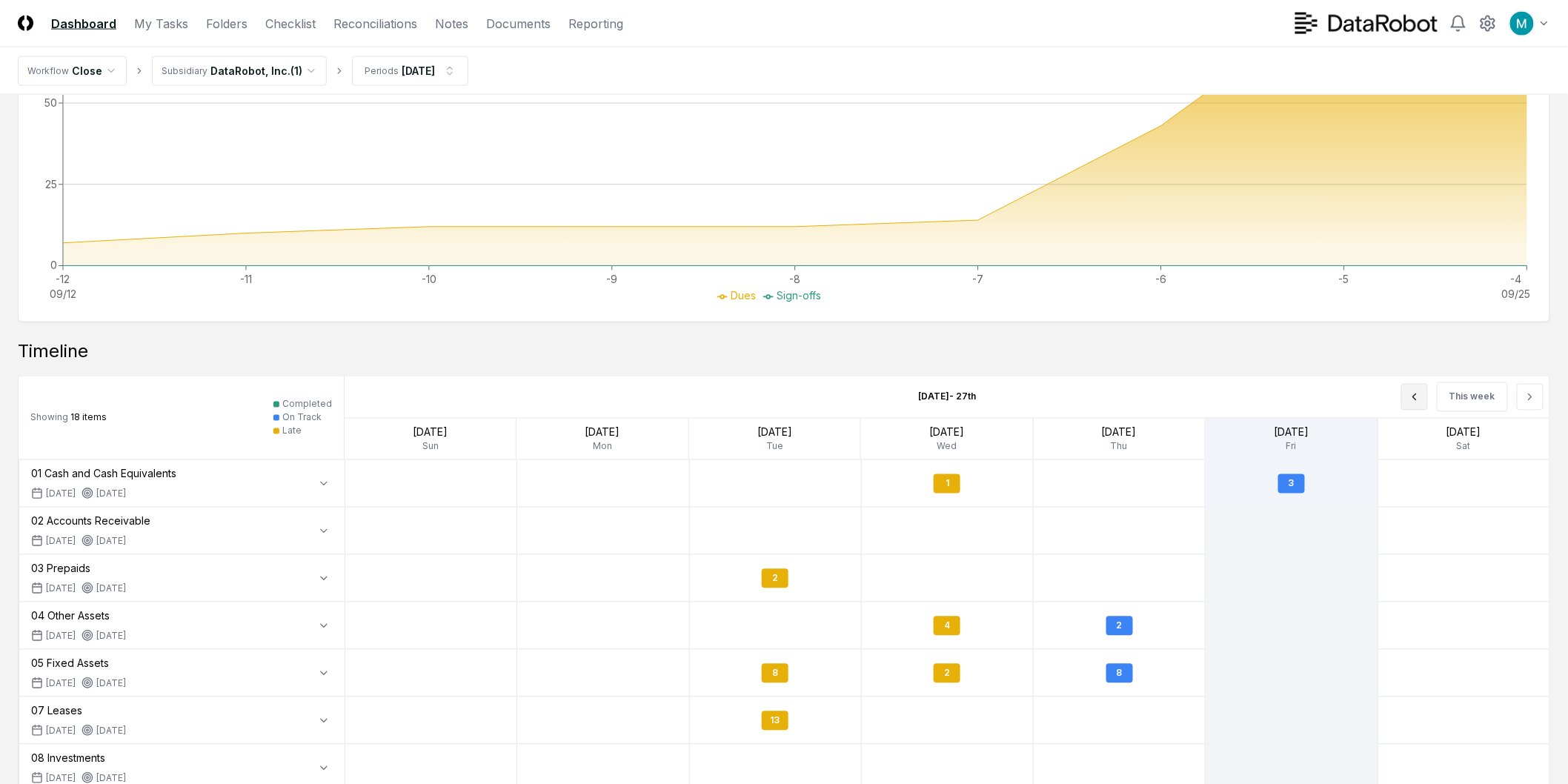
click at [1405, 404] on button at bounding box center [1414, 398] width 26 height 27
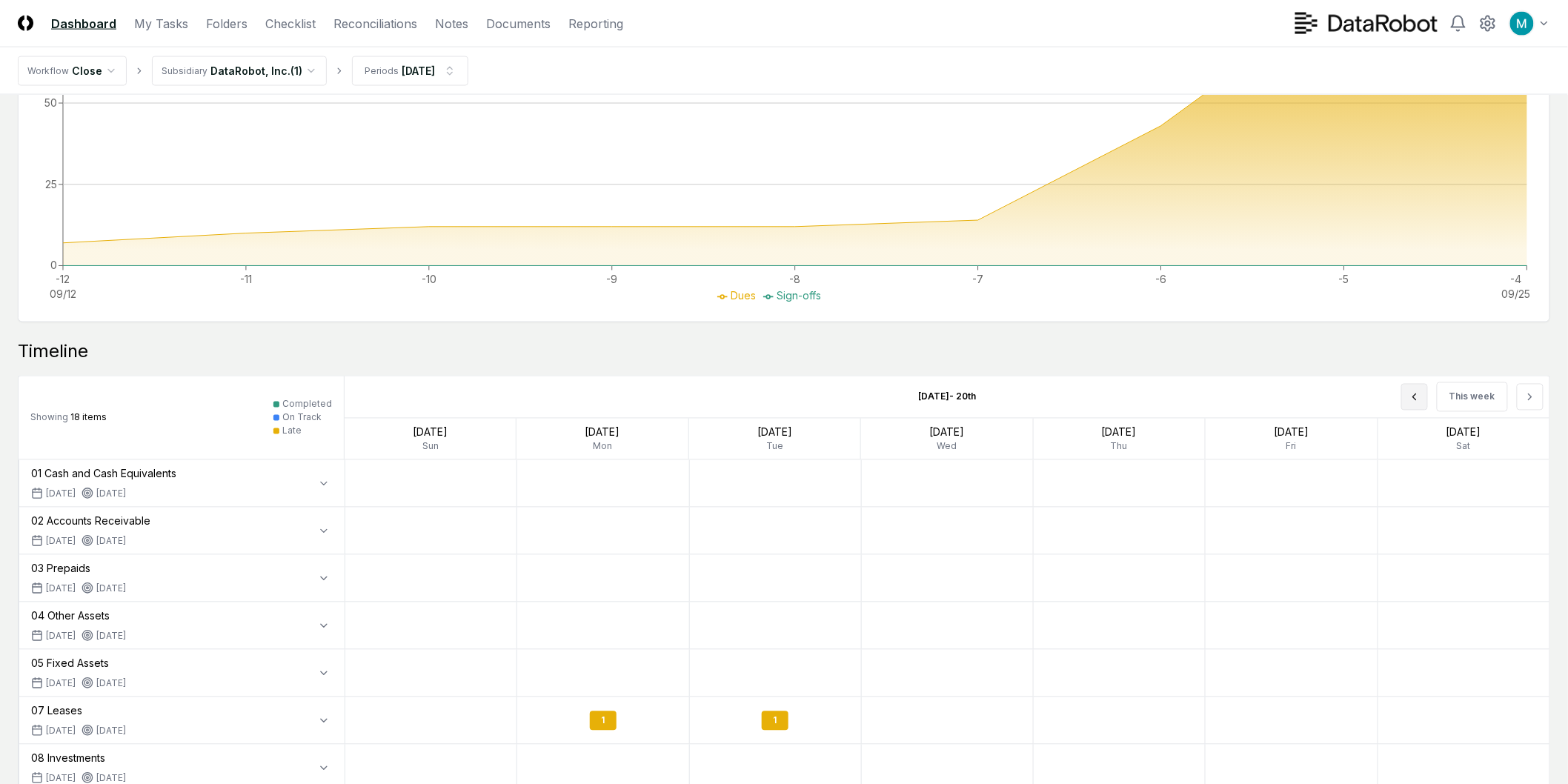
click at [1405, 404] on button at bounding box center [1414, 398] width 26 height 27
click at [1405, 404] on div "This week" at bounding box center [1308, 398] width 482 height 42
drag, startPoint x: 1306, startPoint y: 374, endPoint x: 1296, endPoint y: 374, distance: 10.0
click at [1296, 374] on div "Timeline Showing 18 items Completed On Track Late Sep 7th - 13th This week Sep …" at bounding box center [784, 633] width 1532 height 585
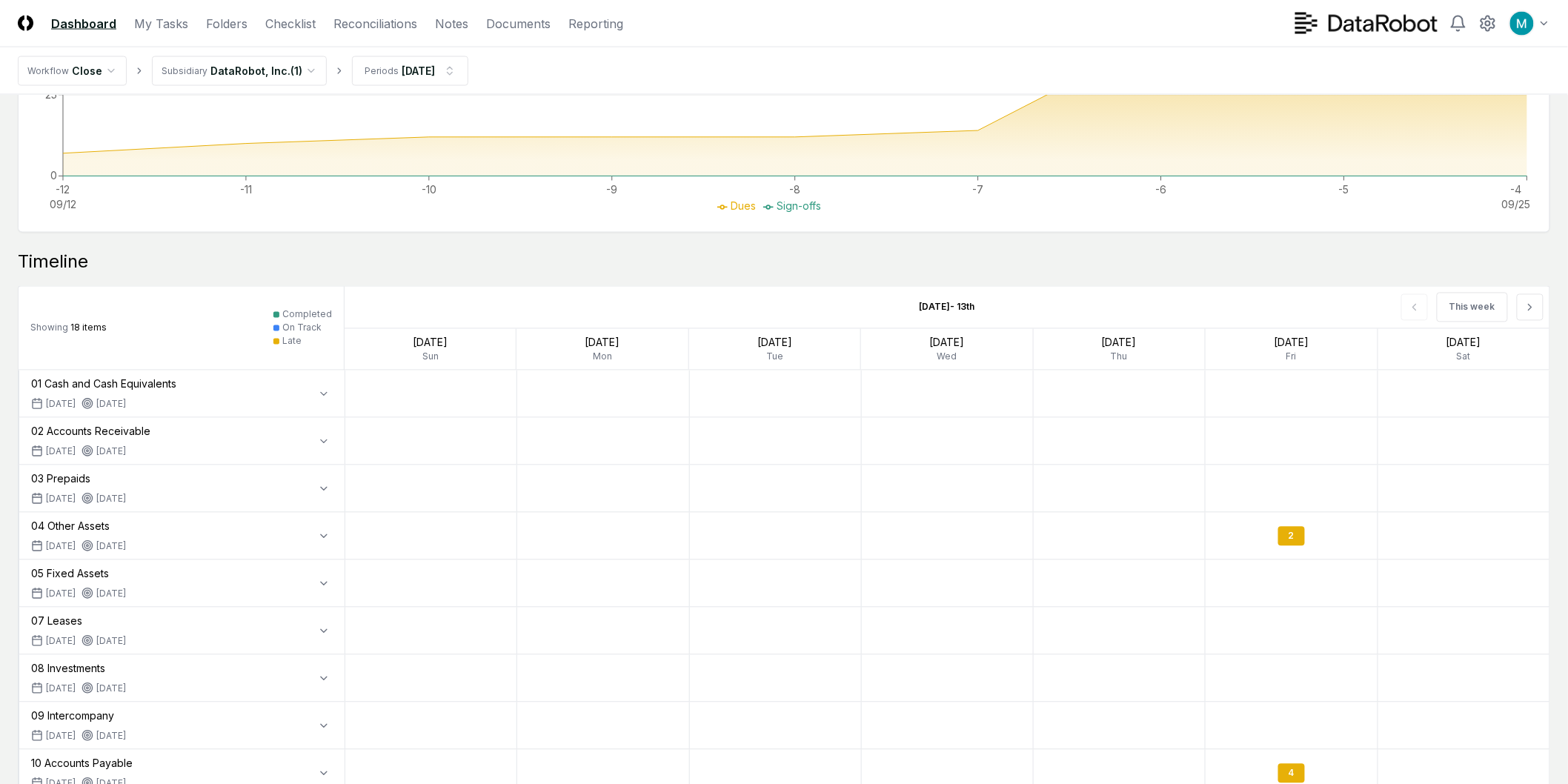
scroll to position [1127, 0]
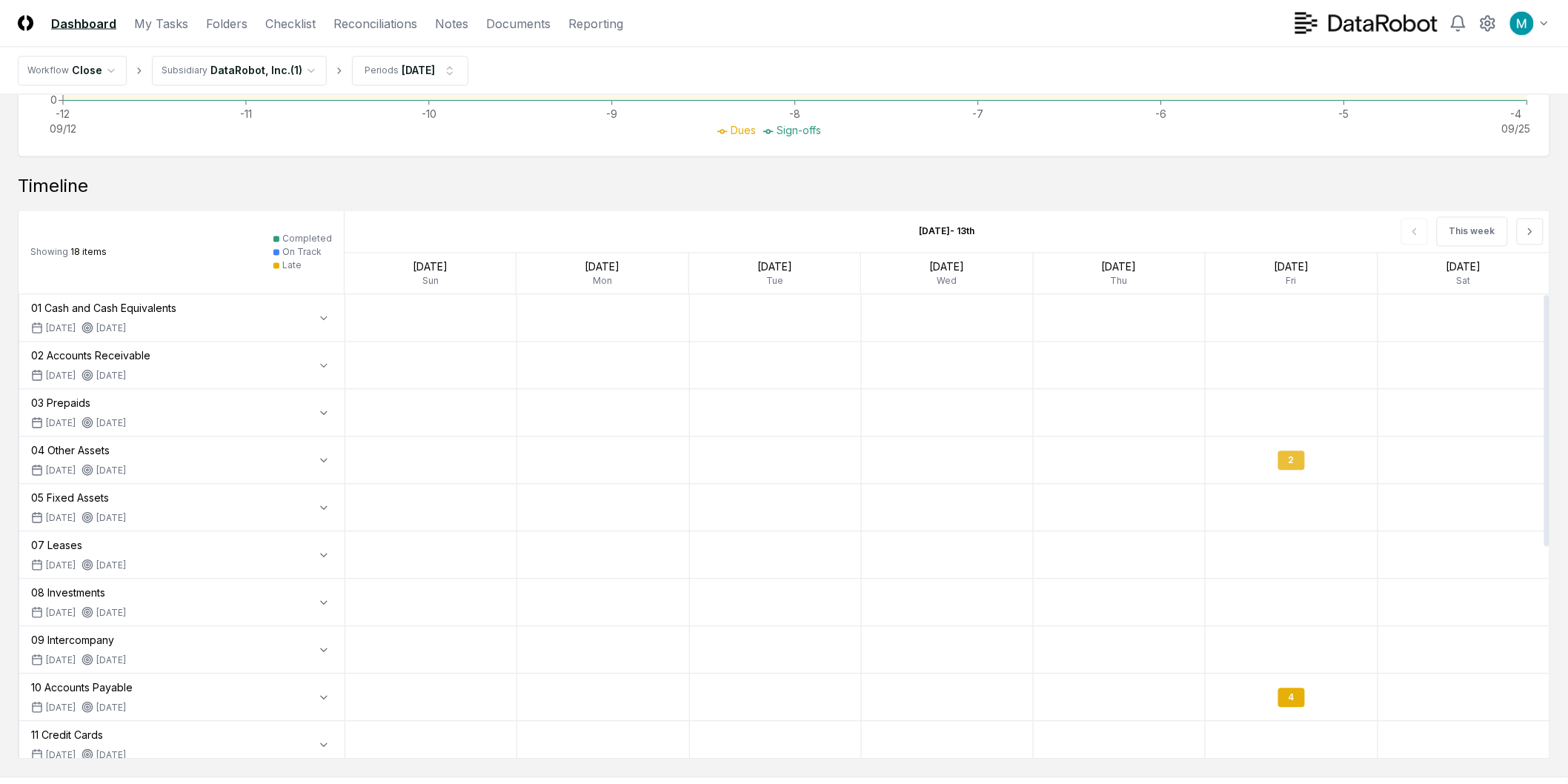
click at [1292, 459] on div "2" at bounding box center [1292, 461] width 26 height 19
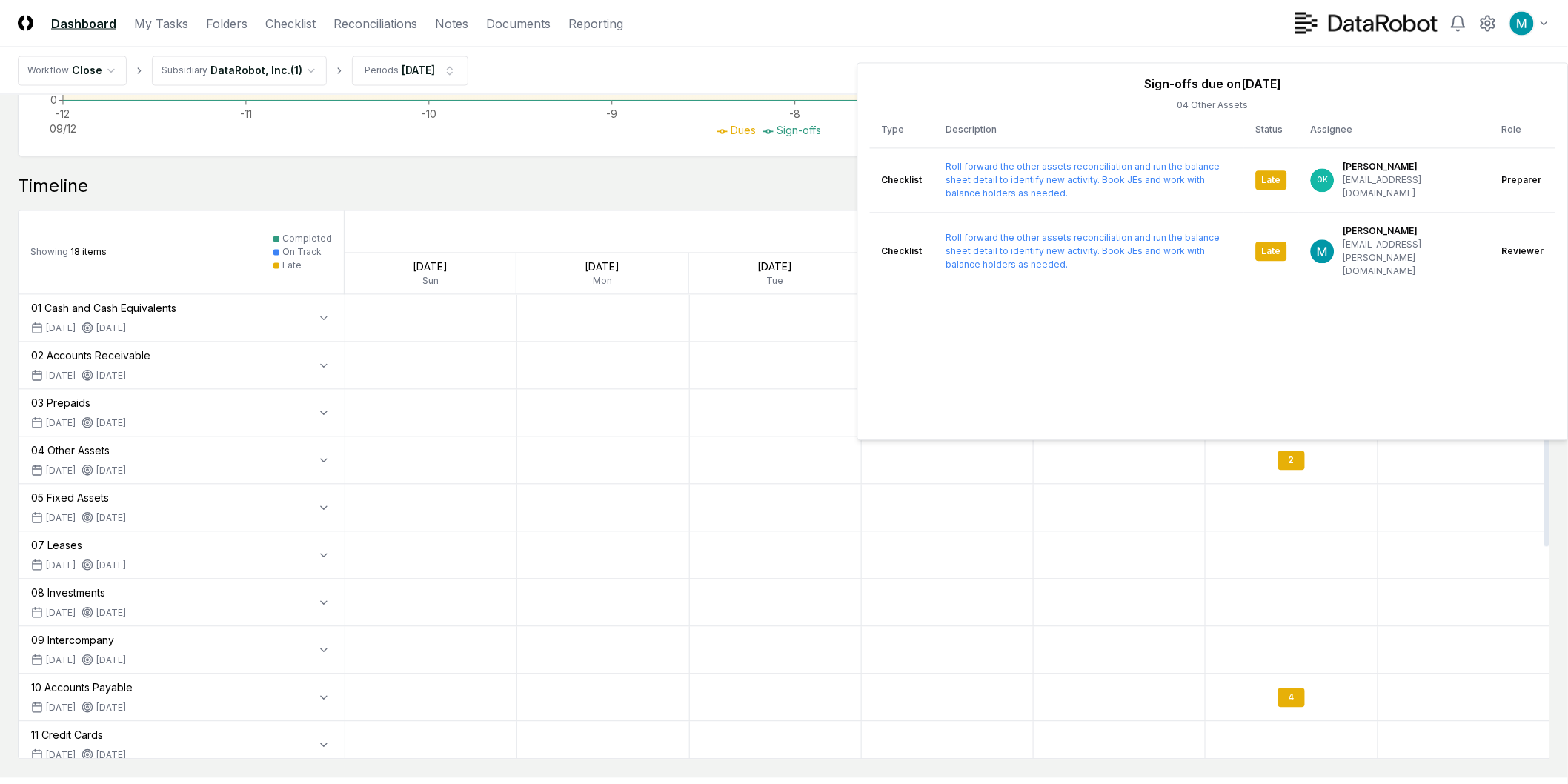
click at [722, 233] on div at bounding box center [585, 231] width 482 height 3
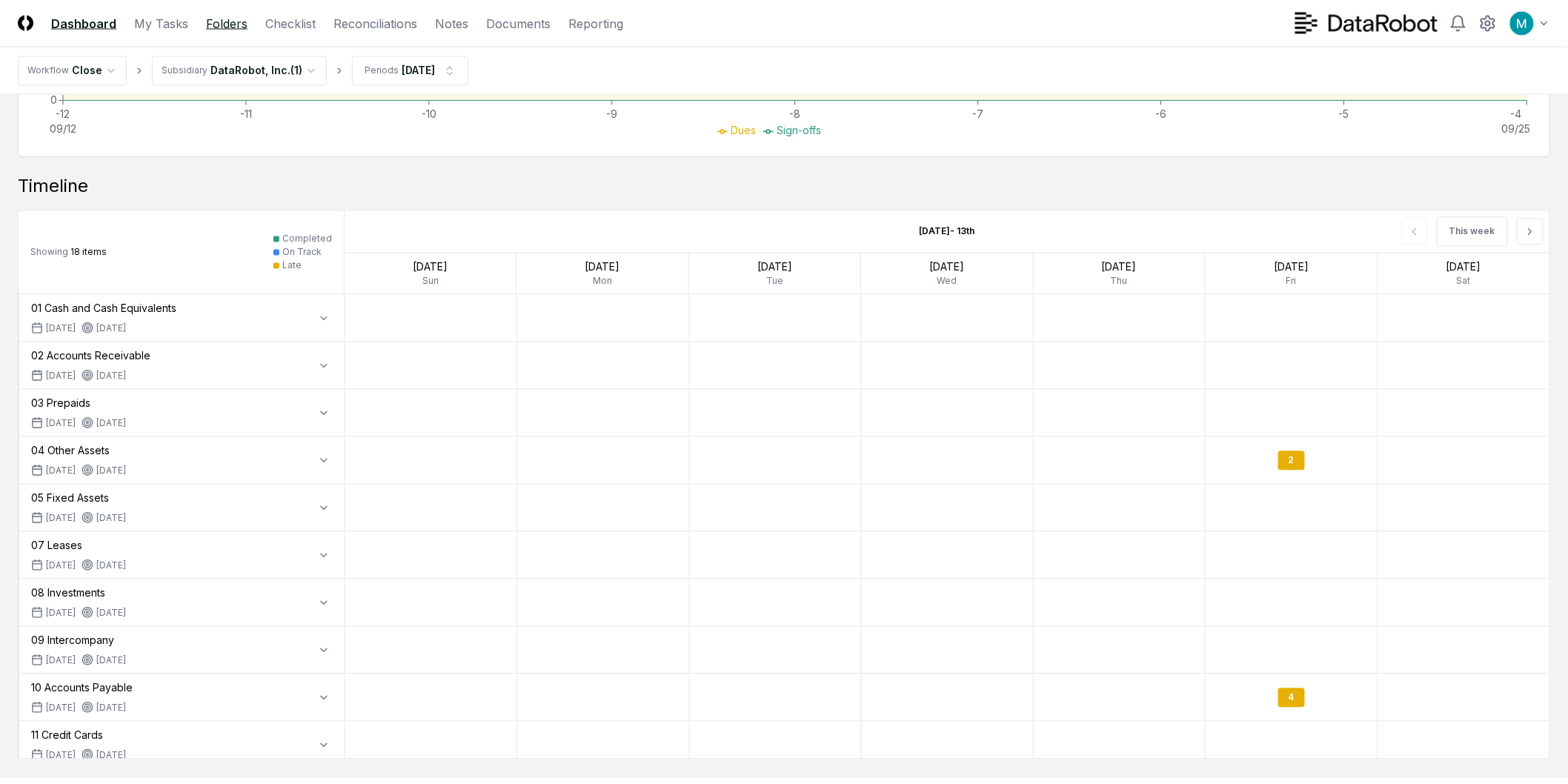
click at [233, 24] on link "Folders" at bounding box center [227, 24] width 42 height 18
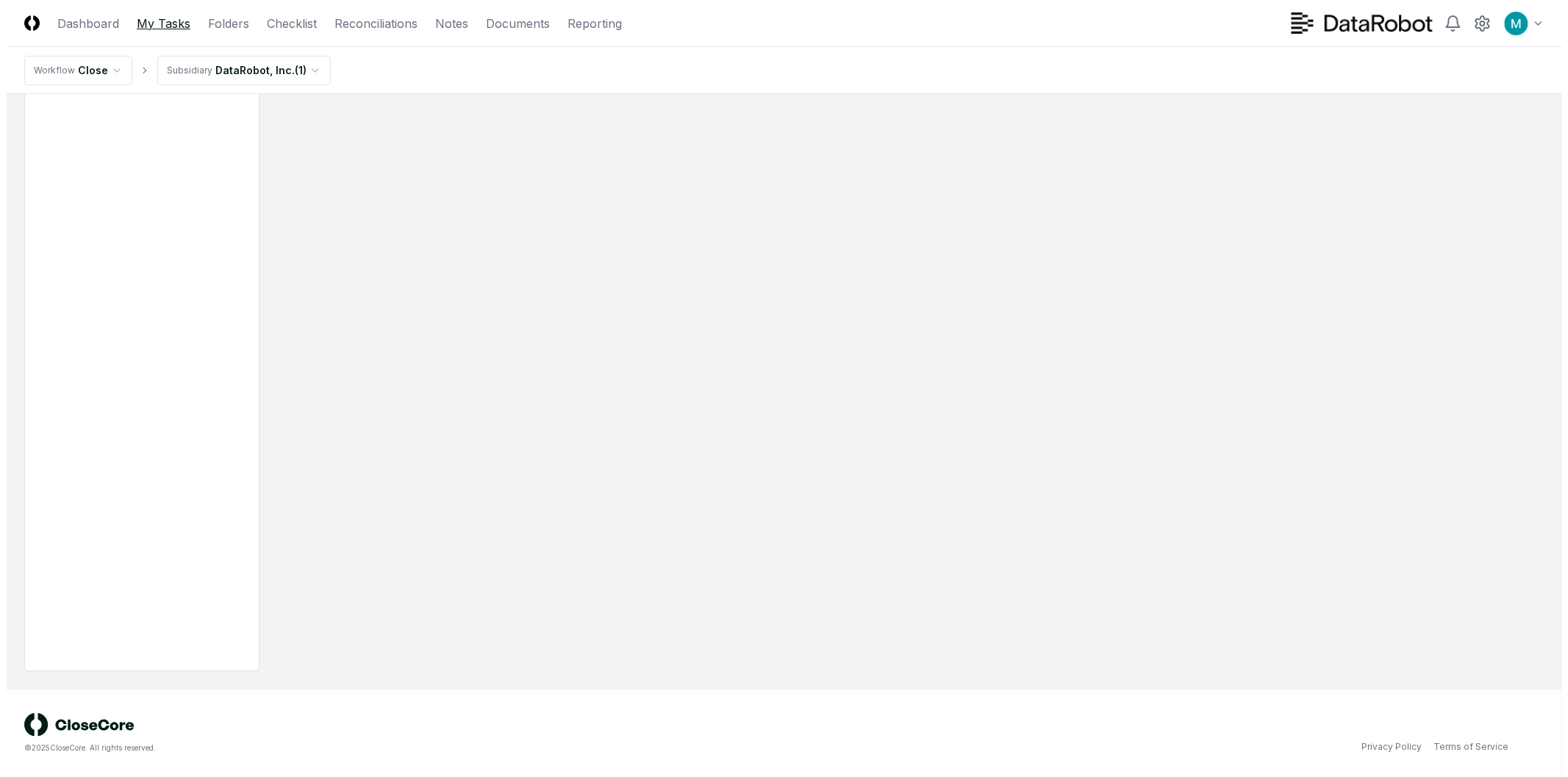
scroll to position [0, 0]
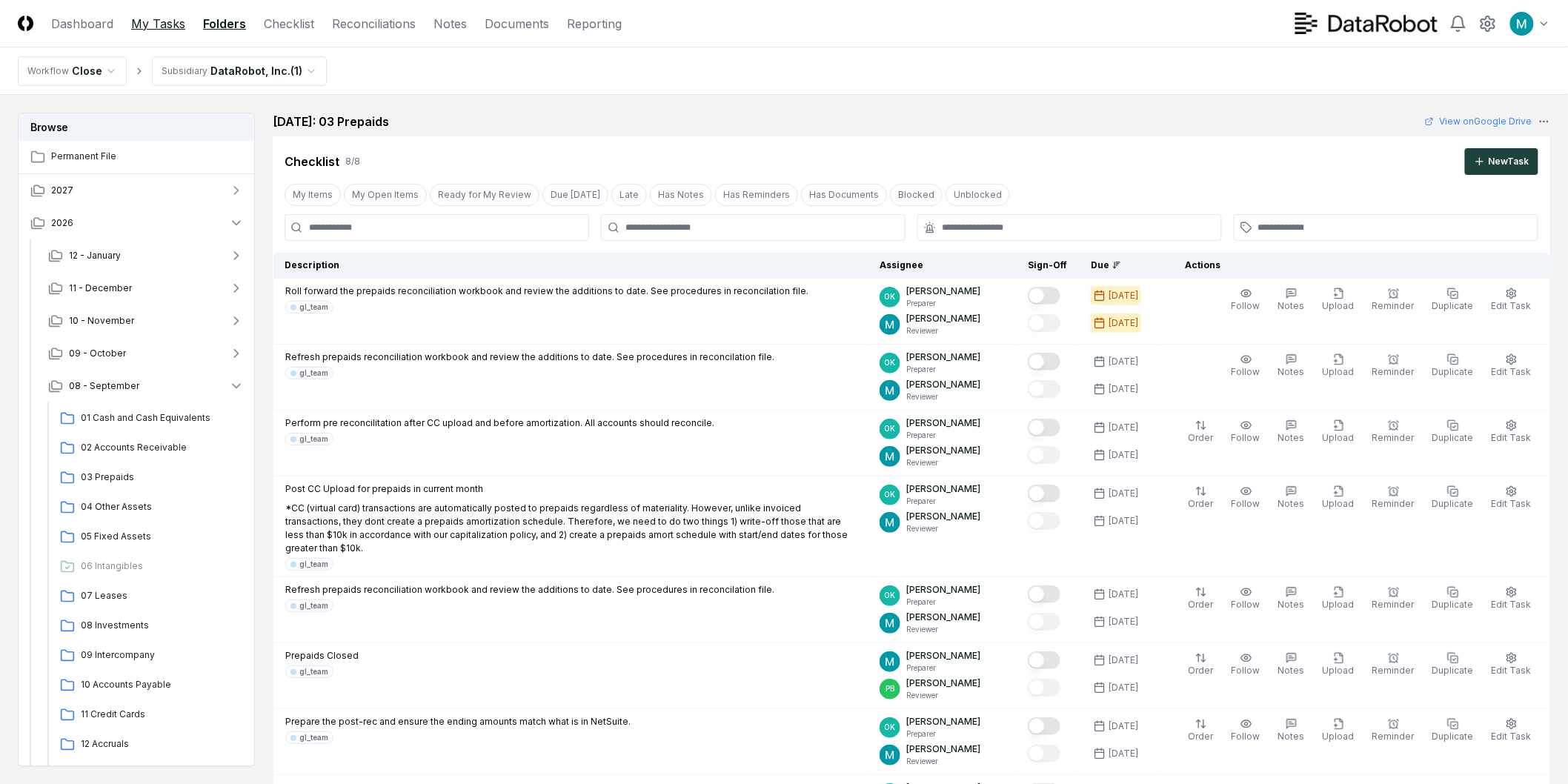
click at [158, 27] on link "My Tasks" at bounding box center [158, 24] width 54 height 18
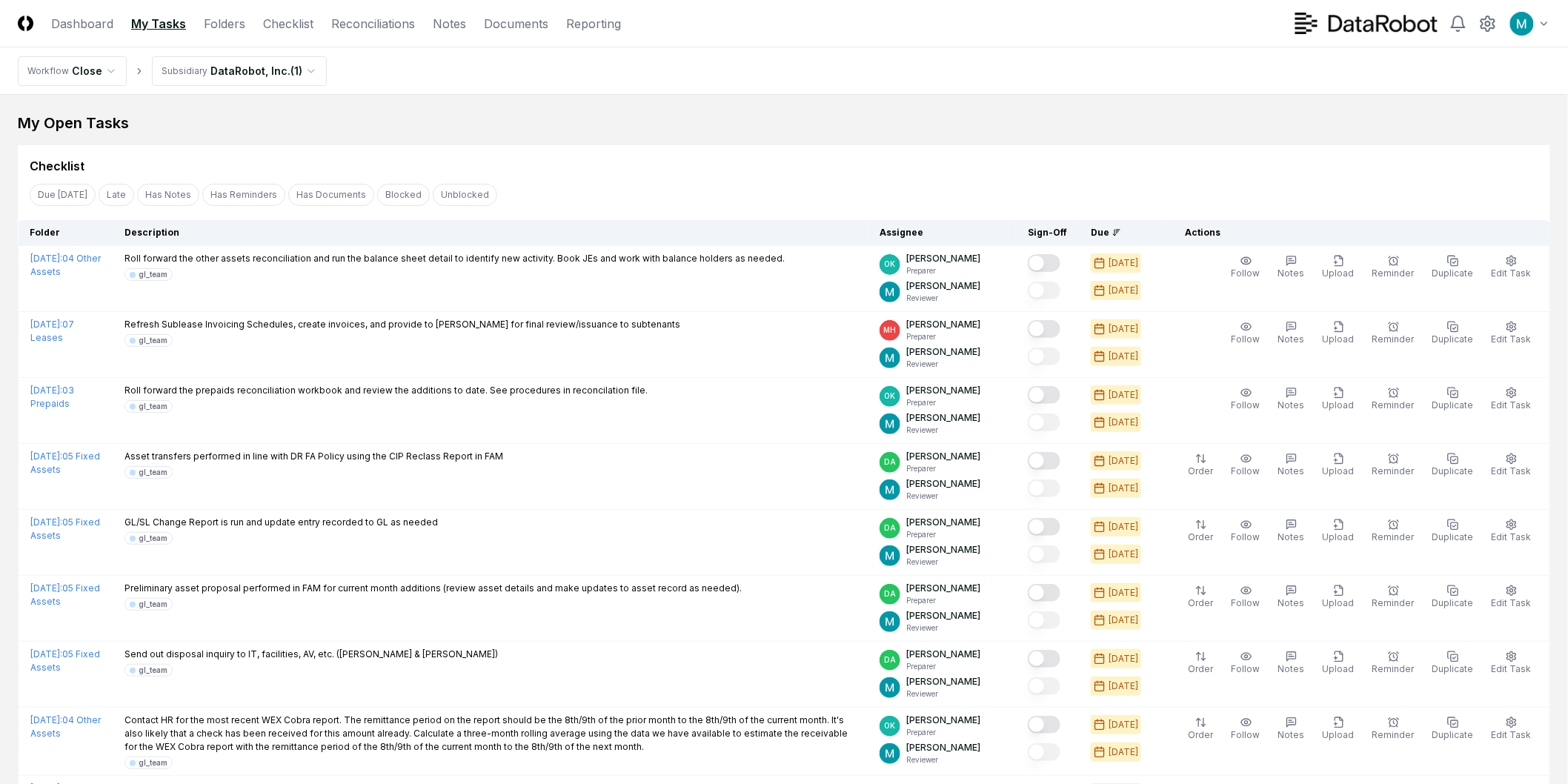
click at [317, 27] on nav "CloseCore Dashboard My Tasks Folders Checklist Reconciliations Notes Documents …" at bounding box center [319, 24] width 603 height 18
click at [299, 27] on link "Checklist" at bounding box center [288, 24] width 50 height 18
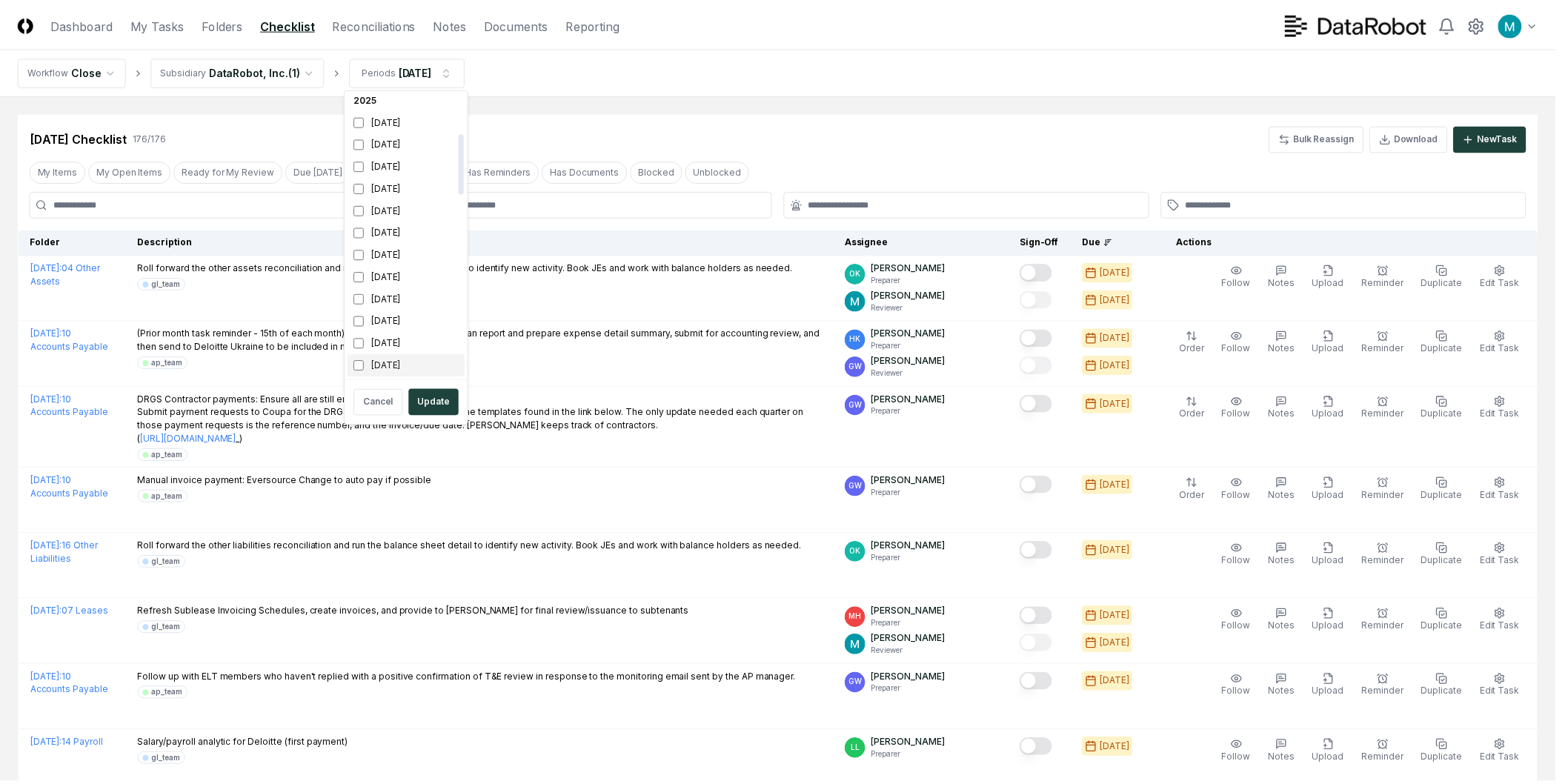
scroll to position [330, 0]
click at [400, 132] on div "[DATE]" at bounding box center [409, 129] width 117 height 22
click at [400, 151] on div "[DATE]" at bounding box center [409, 151] width 117 height 22
click at [437, 401] on button "Update" at bounding box center [436, 402] width 50 height 27
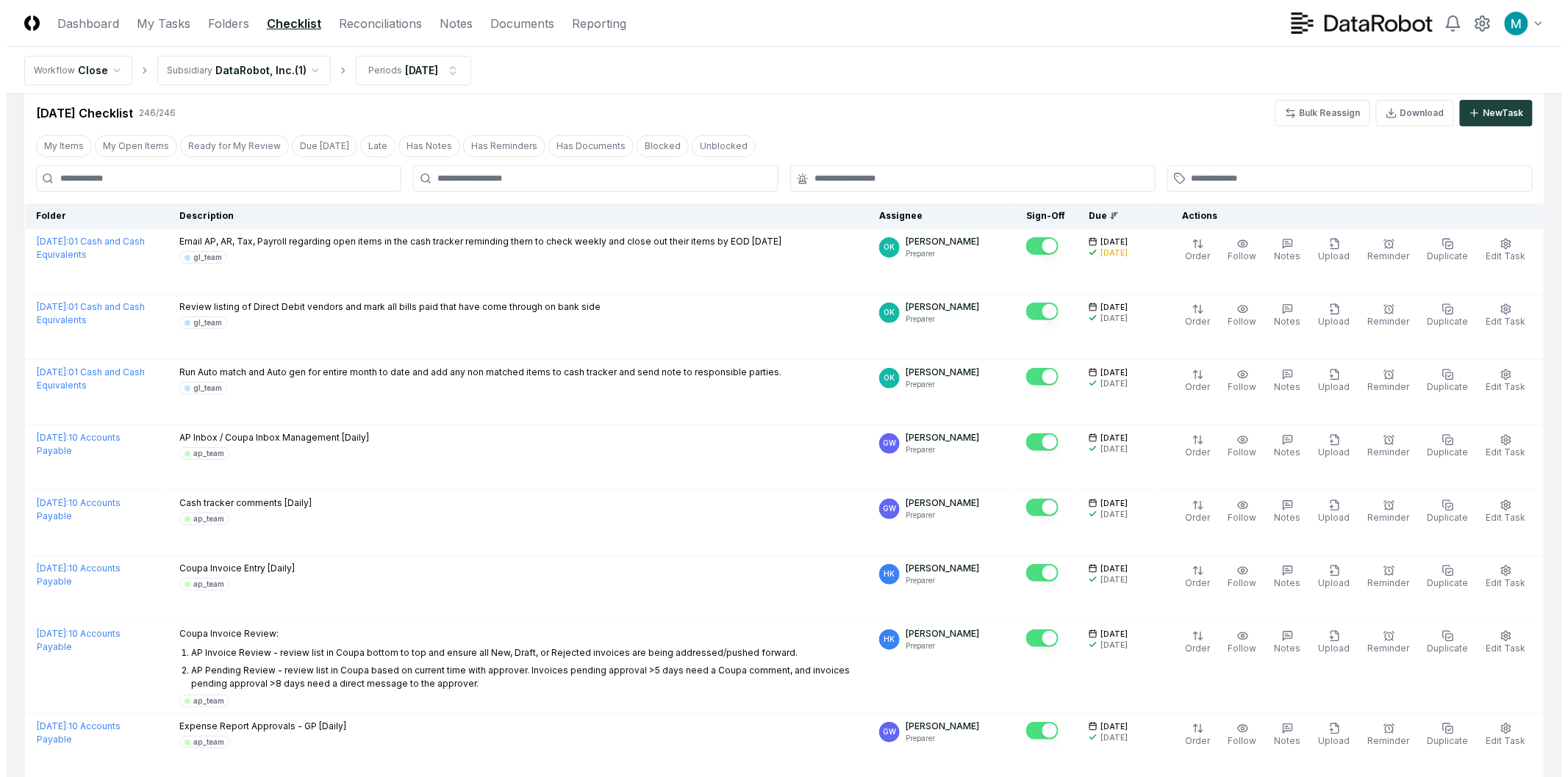
scroll to position [0, 0]
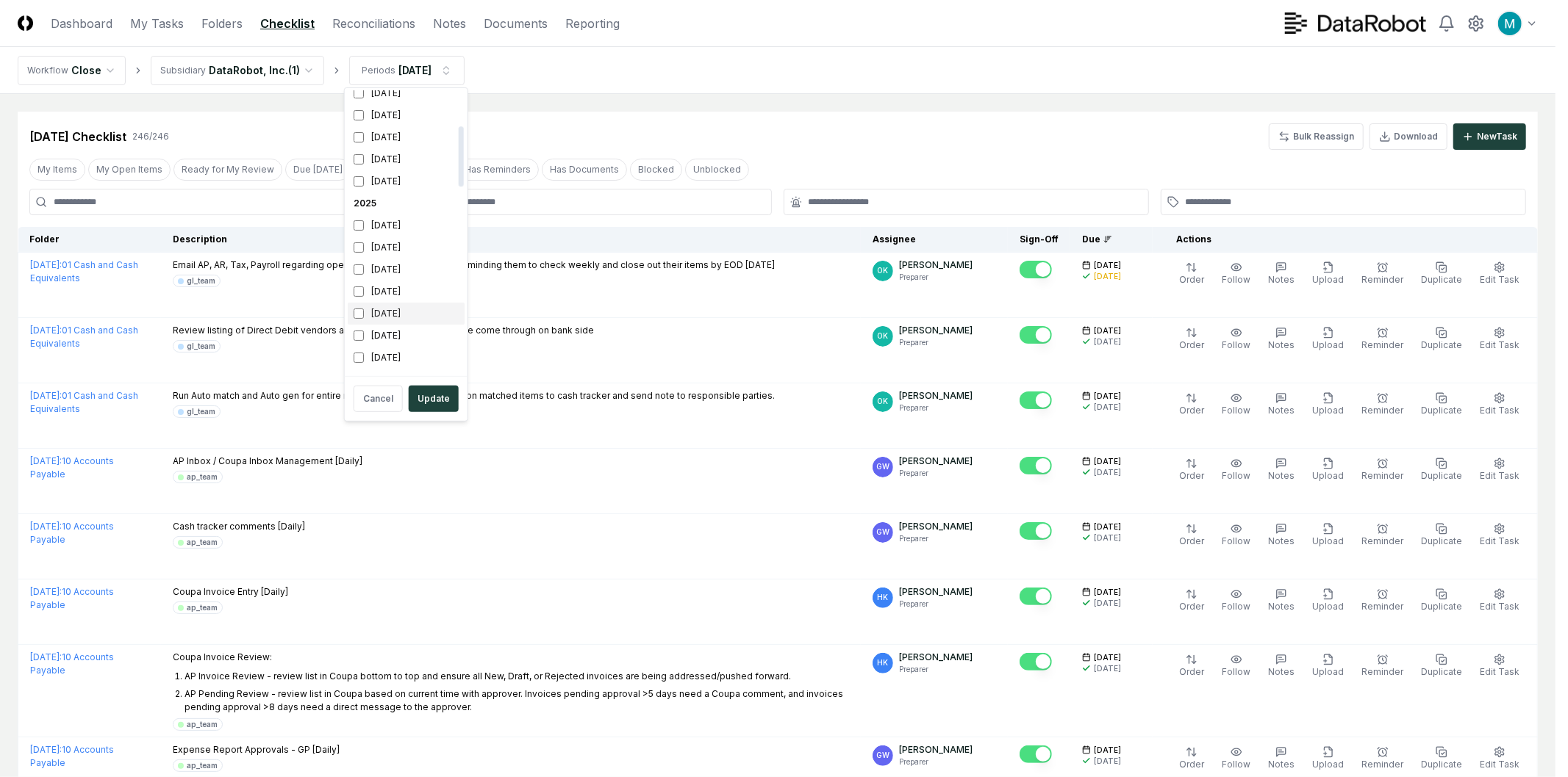
click at [397, 310] on div "[DATE]" at bounding box center [406, 313] width 116 height 22
click at [405, 337] on div "[DATE]" at bounding box center [406, 341] width 116 height 22
click at [419, 401] on button "Update" at bounding box center [433, 399] width 50 height 26
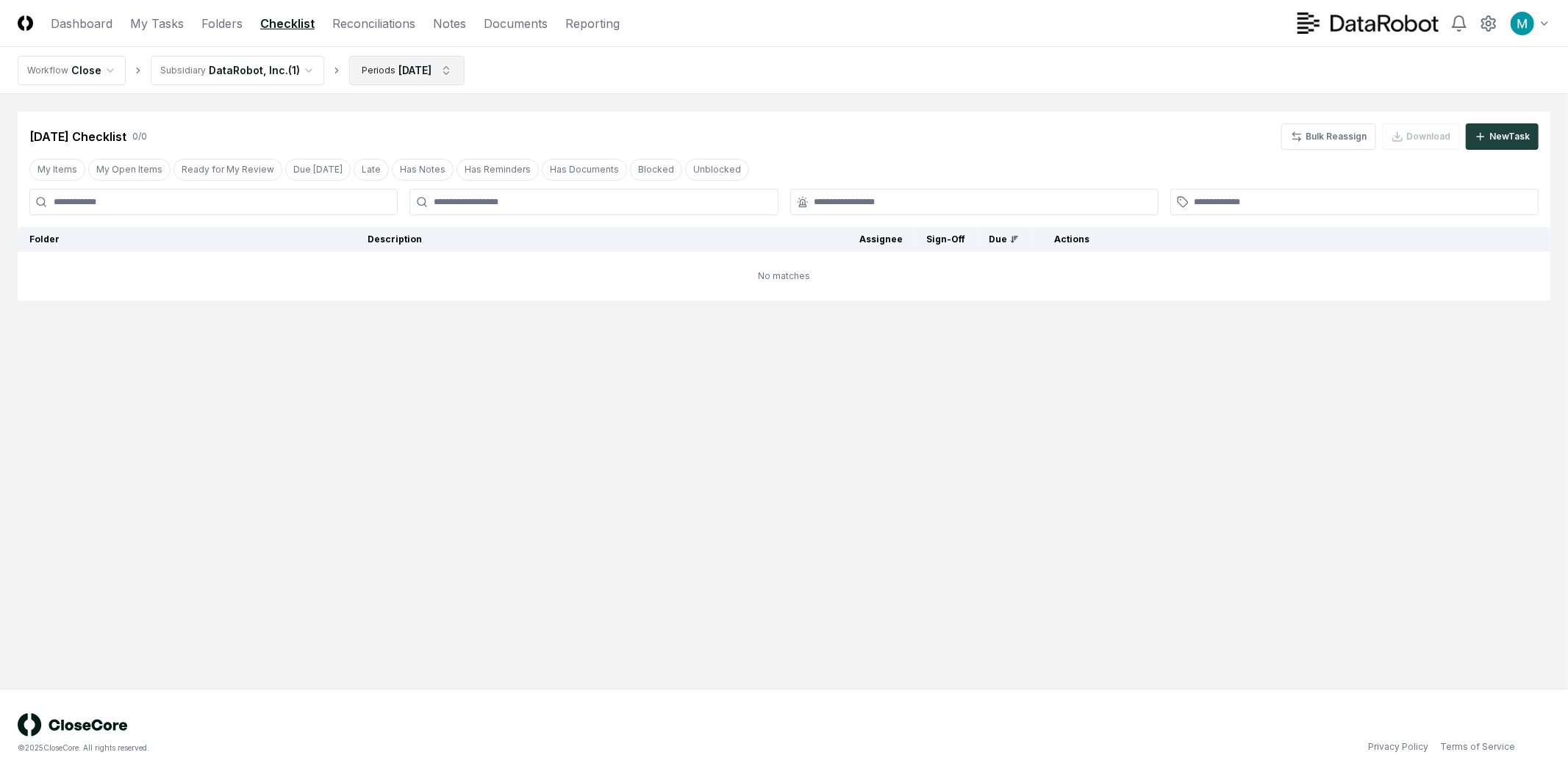
click at [442, 66] on html "CloseCore Dashboard My Tasks Folders Checklist Reconciliations Notes Documents …" at bounding box center [784, 388] width 1568 height 777
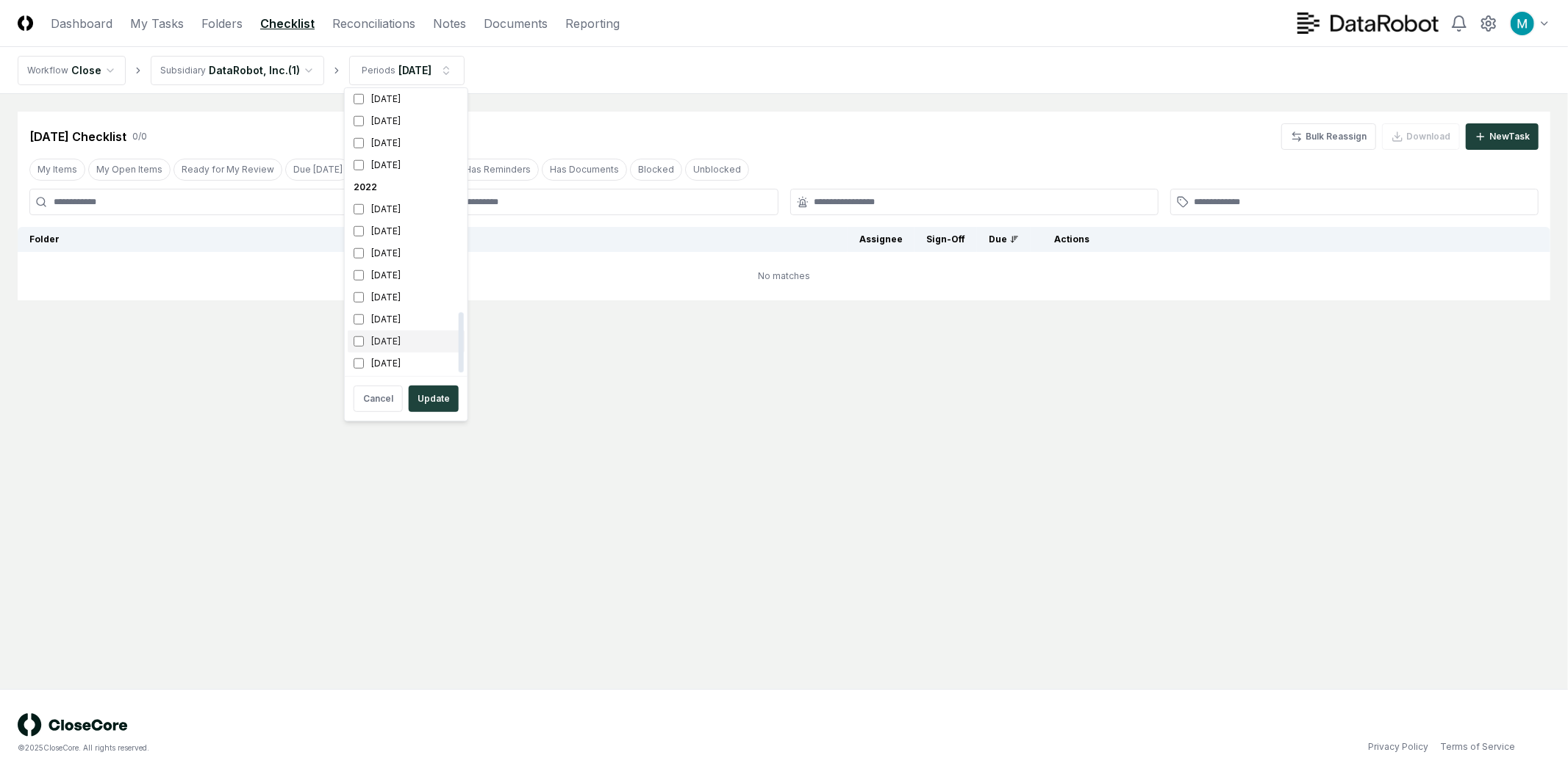
click at [395, 340] on div "[DATE]" at bounding box center [406, 341] width 116 height 22
click at [410, 286] on div "[DATE]" at bounding box center [406, 297] width 116 height 22
click at [395, 210] on div "[DATE]" at bounding box center [406, 208] width 116 height 22
click at [401, 236] on div "[DATE]" at bounding box center [406, 231] width 116 height 22
click at [405, 255] on div "[DATE]" at bounding box center [406, 252] width 116 height 22
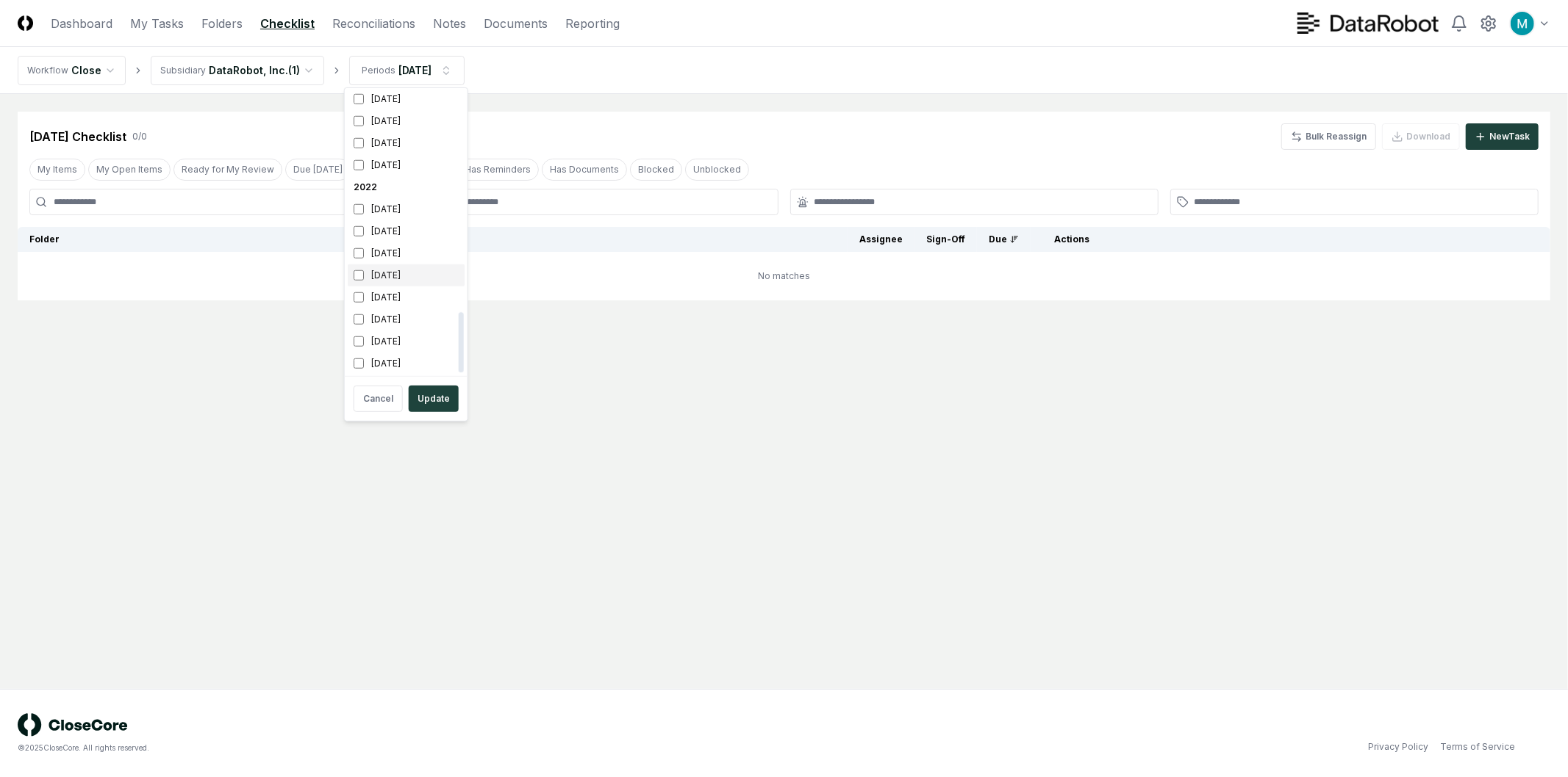
click at [402, 281] on div "[DATE]" at bounding box center [406, 275] width 116 height 22
click at [394, 316] on div "[DATE]" at bounding box center [406, 319] width 116 height 22
click at [430, 412] on div "Cancel Update" at bounding box center [406, 399] width 116 height 38
click at [431, 406] on button "Update" at bounding box center [433, 399] width 50 height 26
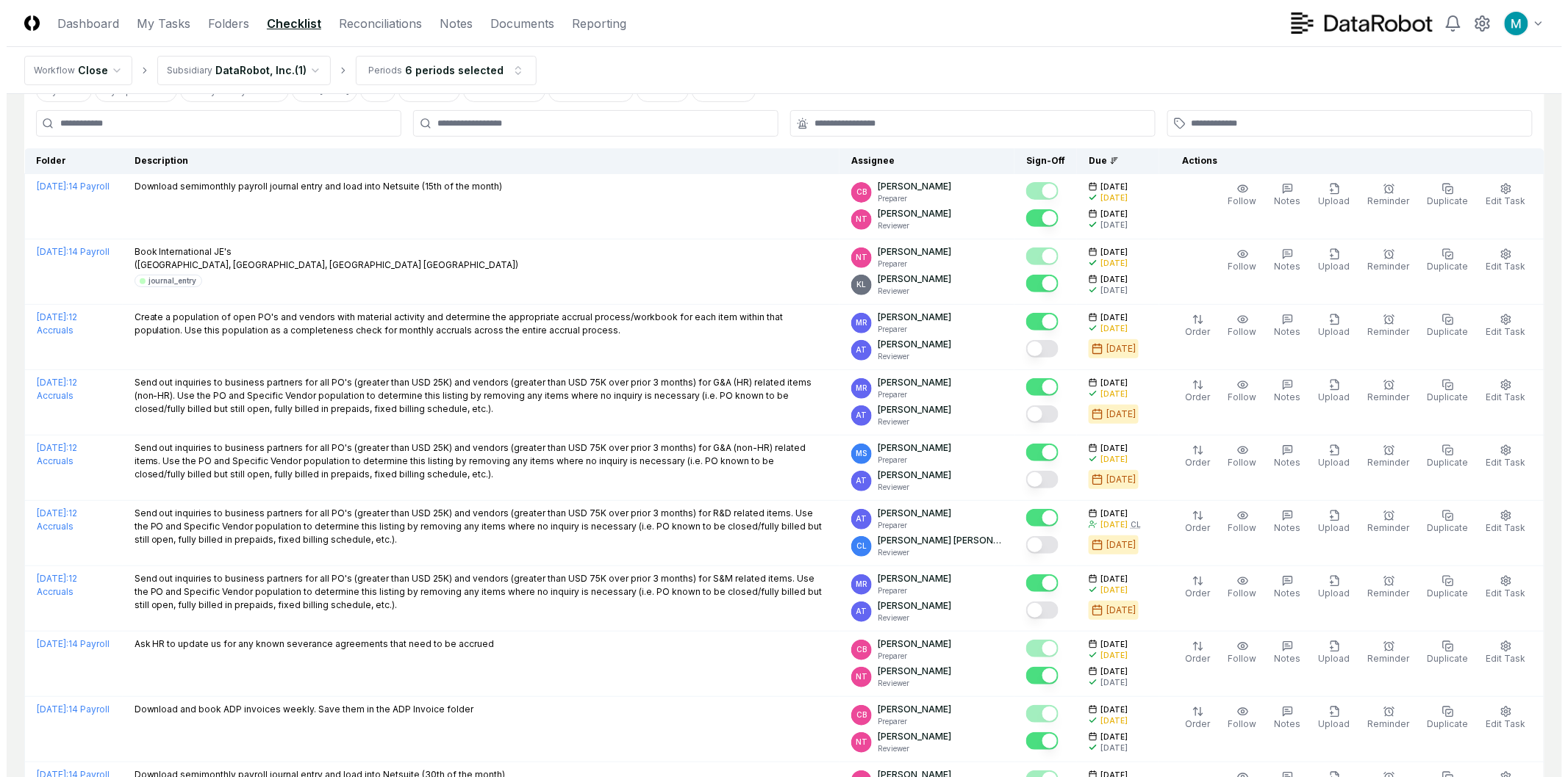
scroll to position [0, 0]
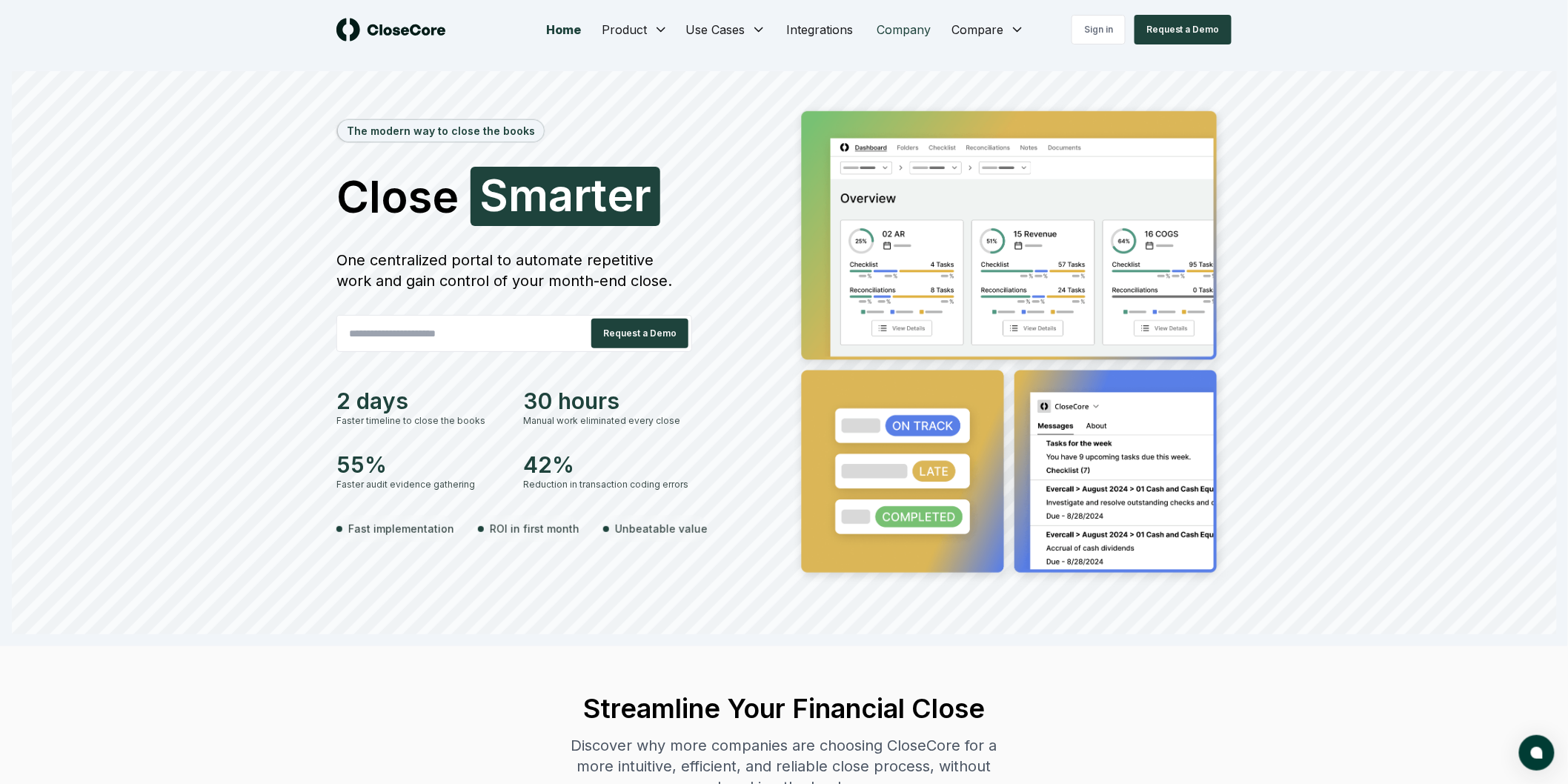
click at [899, 34] on link "Company" at bounding box center [904, 29] width 78 height 29
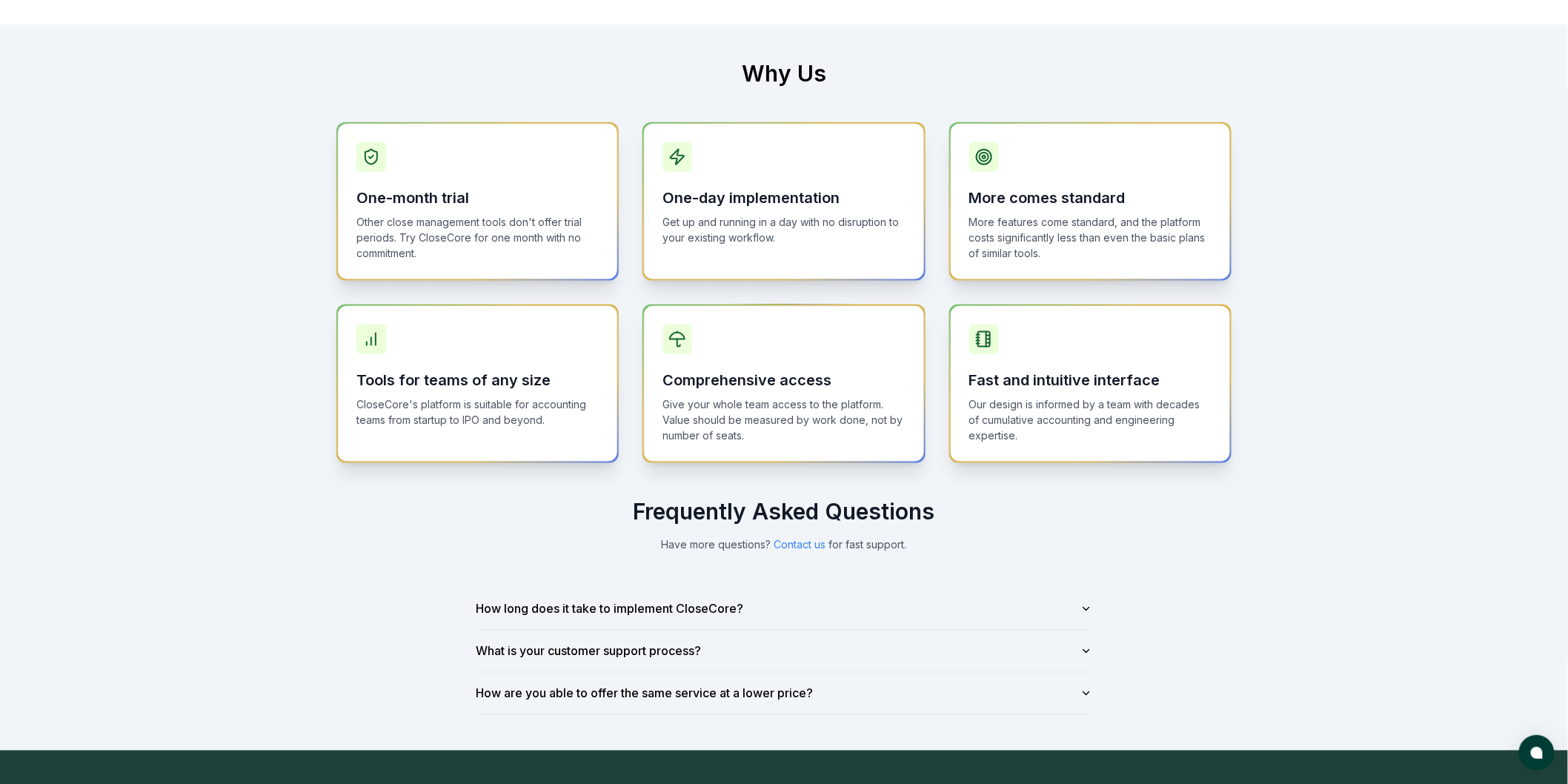
scroll to position [906, 0]
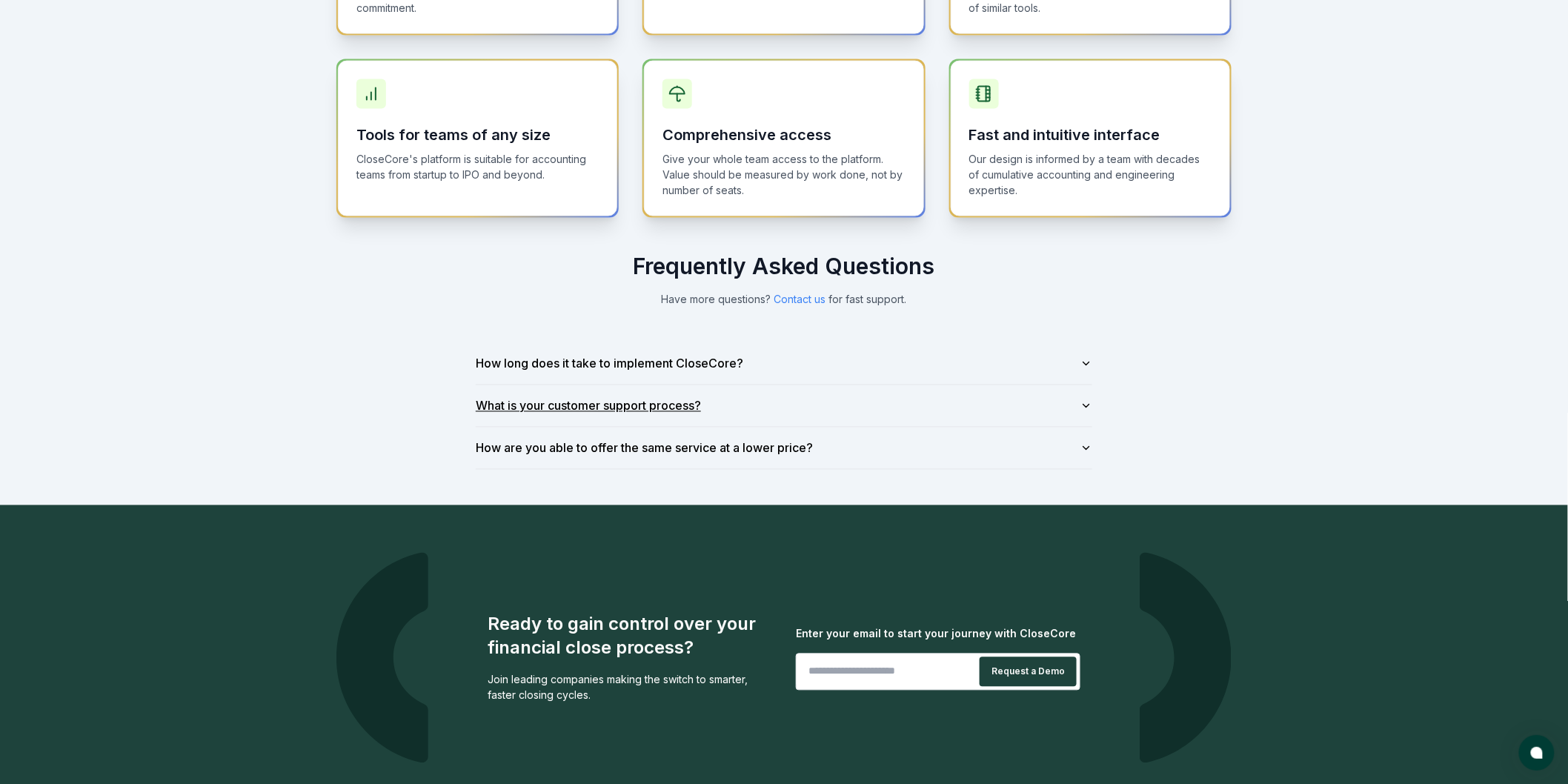
click at [733, 401] on button "What is your customer support process?" at bounding box center [784, 406] width 616 height 42
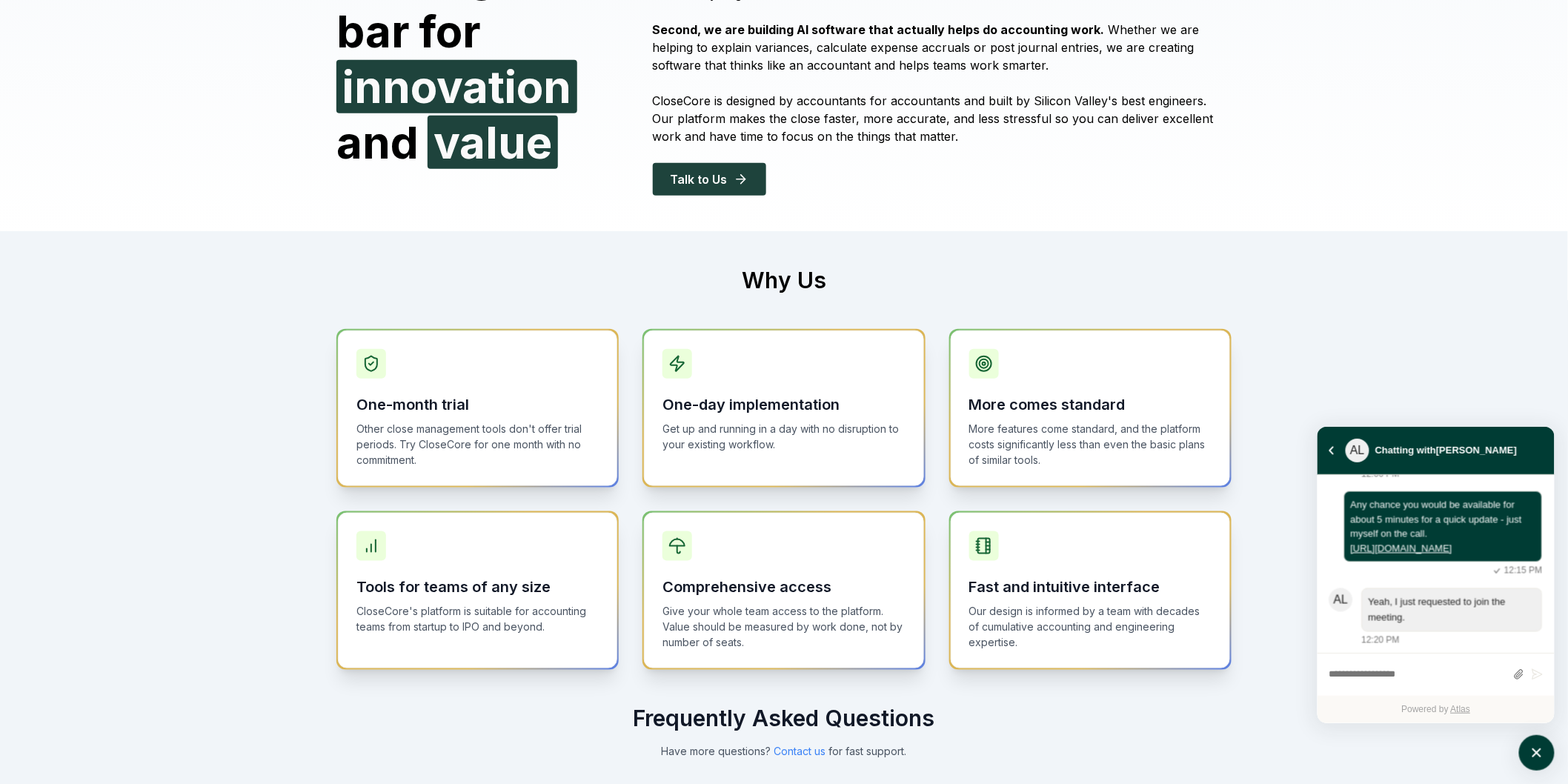
scroll to position [0, 0]
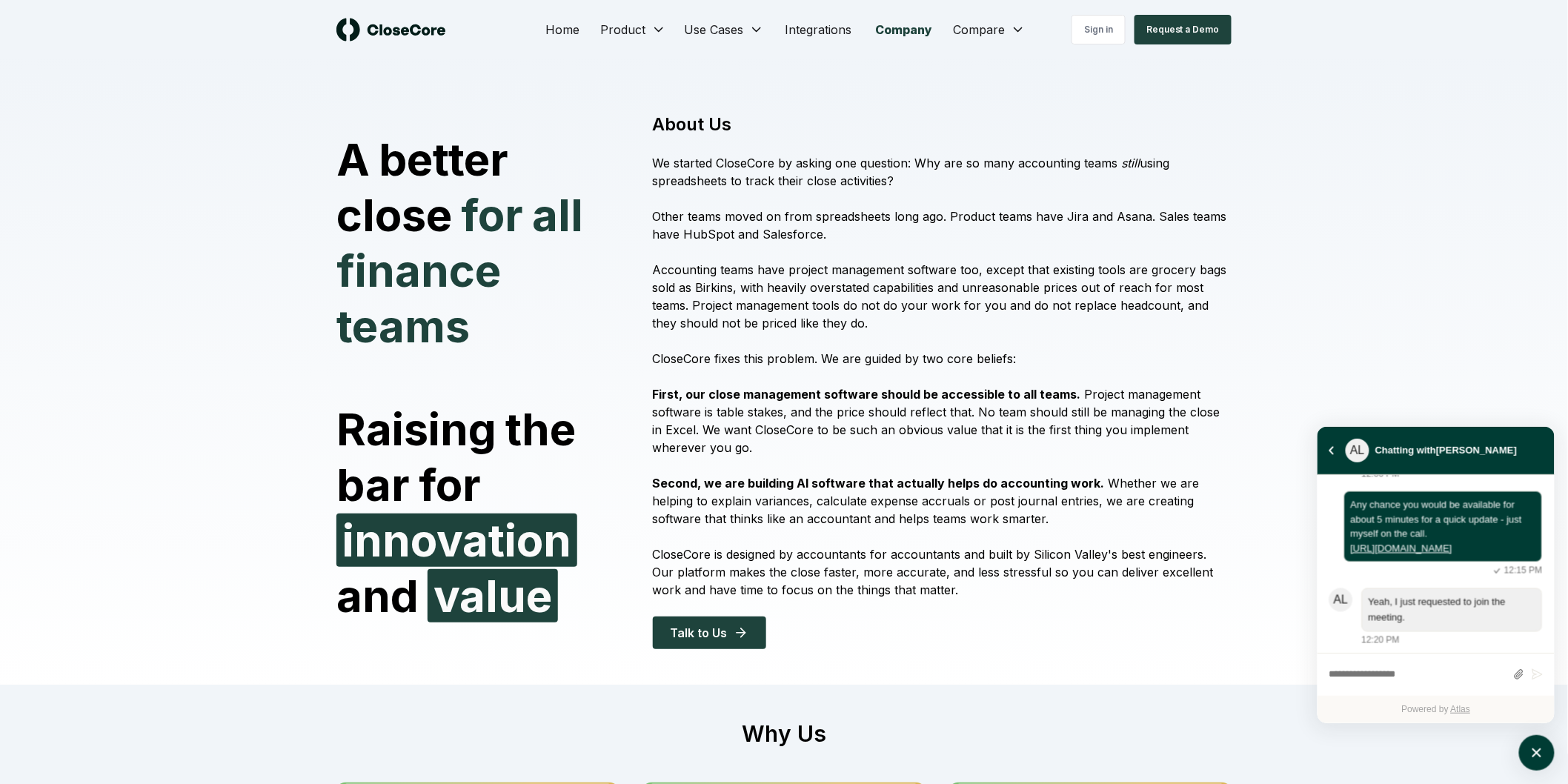
drag, startPoint x: 1381, startPoint y: 240, endPoint x: 1377, endPoint y: 49, distance: 191.0
click at [1107, 28] on link "Sign in" at bounding box center [1098, 29] width 54 height 29
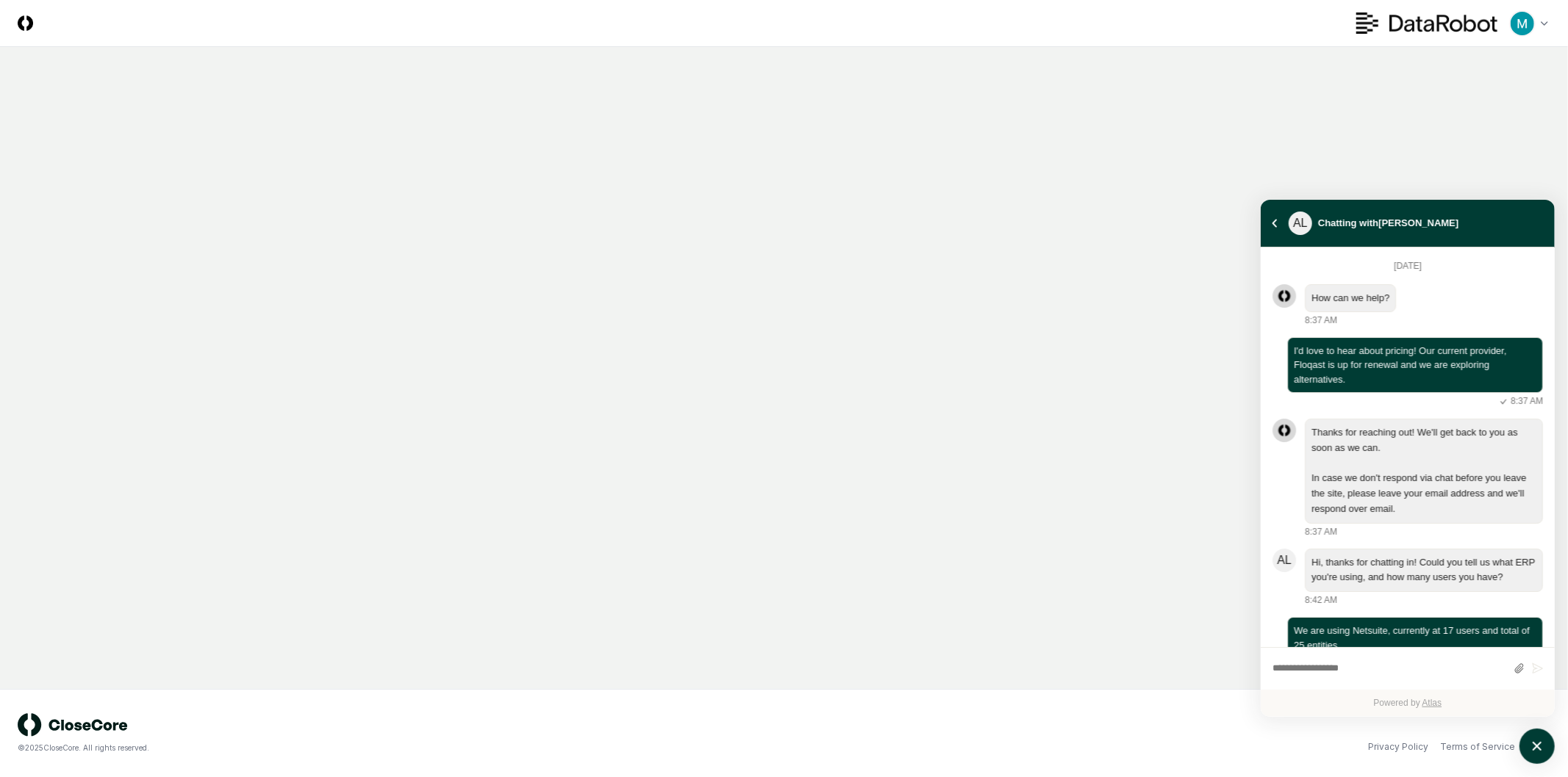
scroll to position [3104, 0]
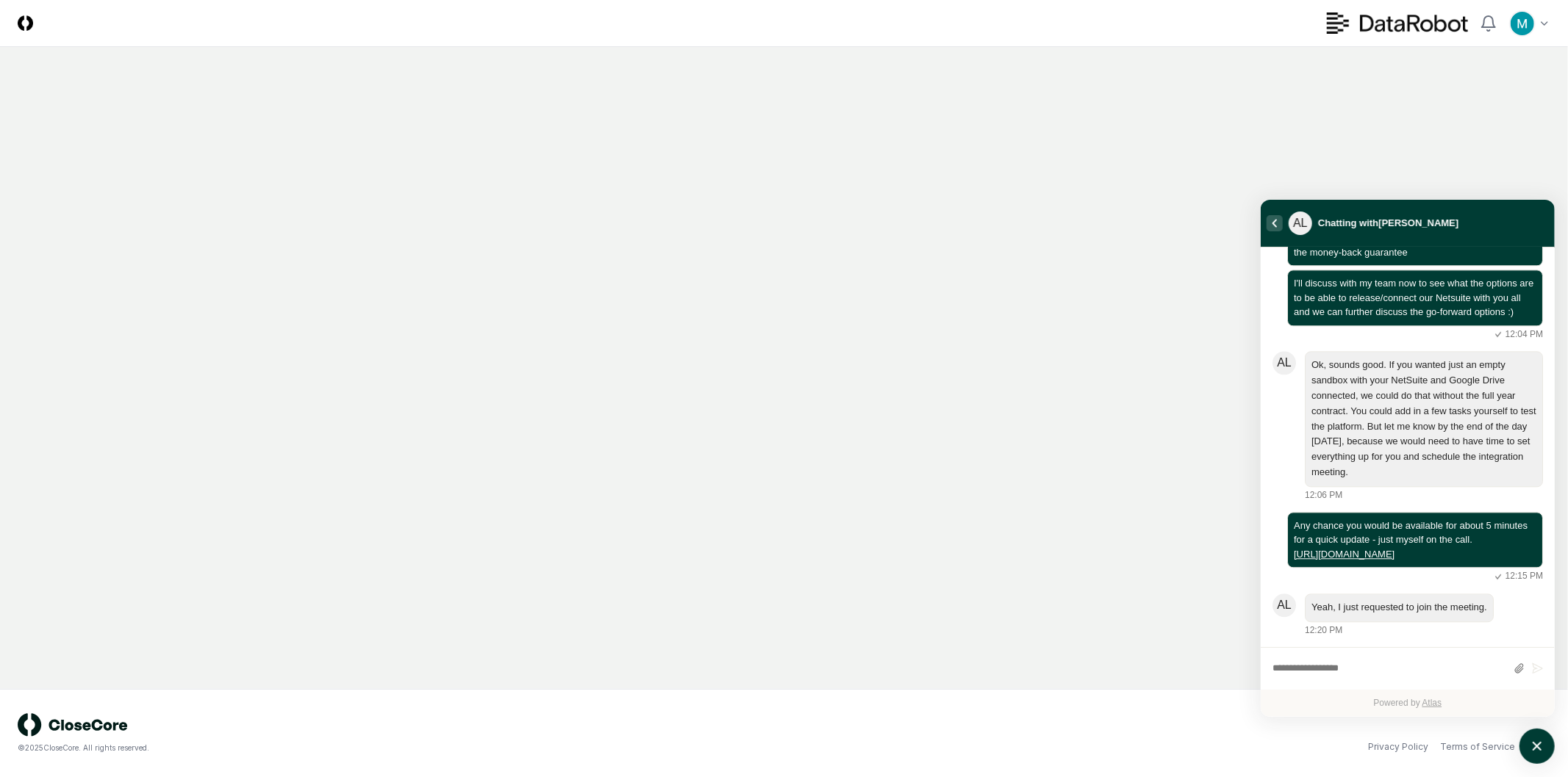
click at [1271, 219] on button "atlas-back-button" at bounding box center [1274, 222] width 16 height 16
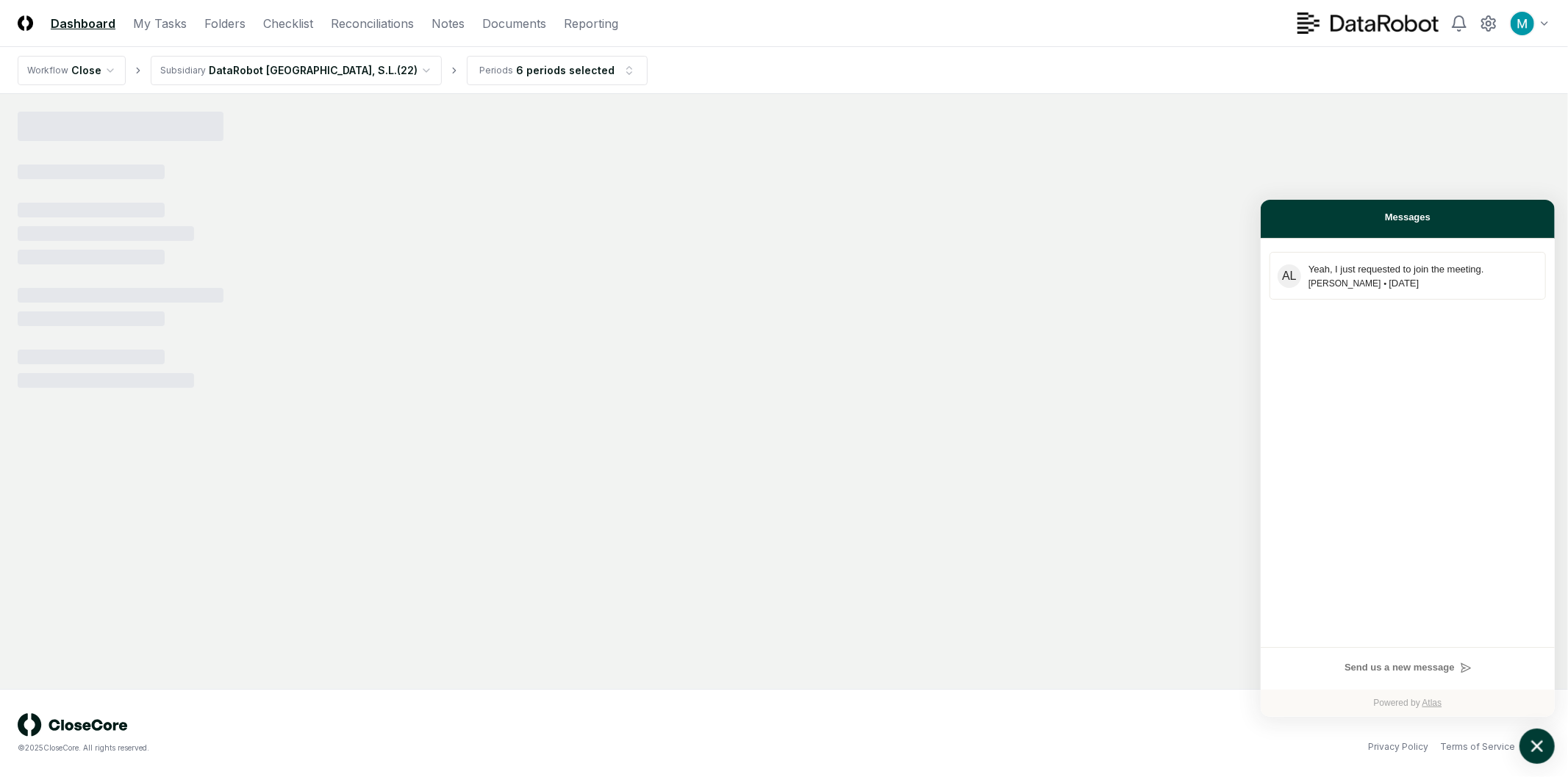
click at [1527, 740] on icon "atlas-launcher" at bounding box center [1537, 746] width 22 height 22
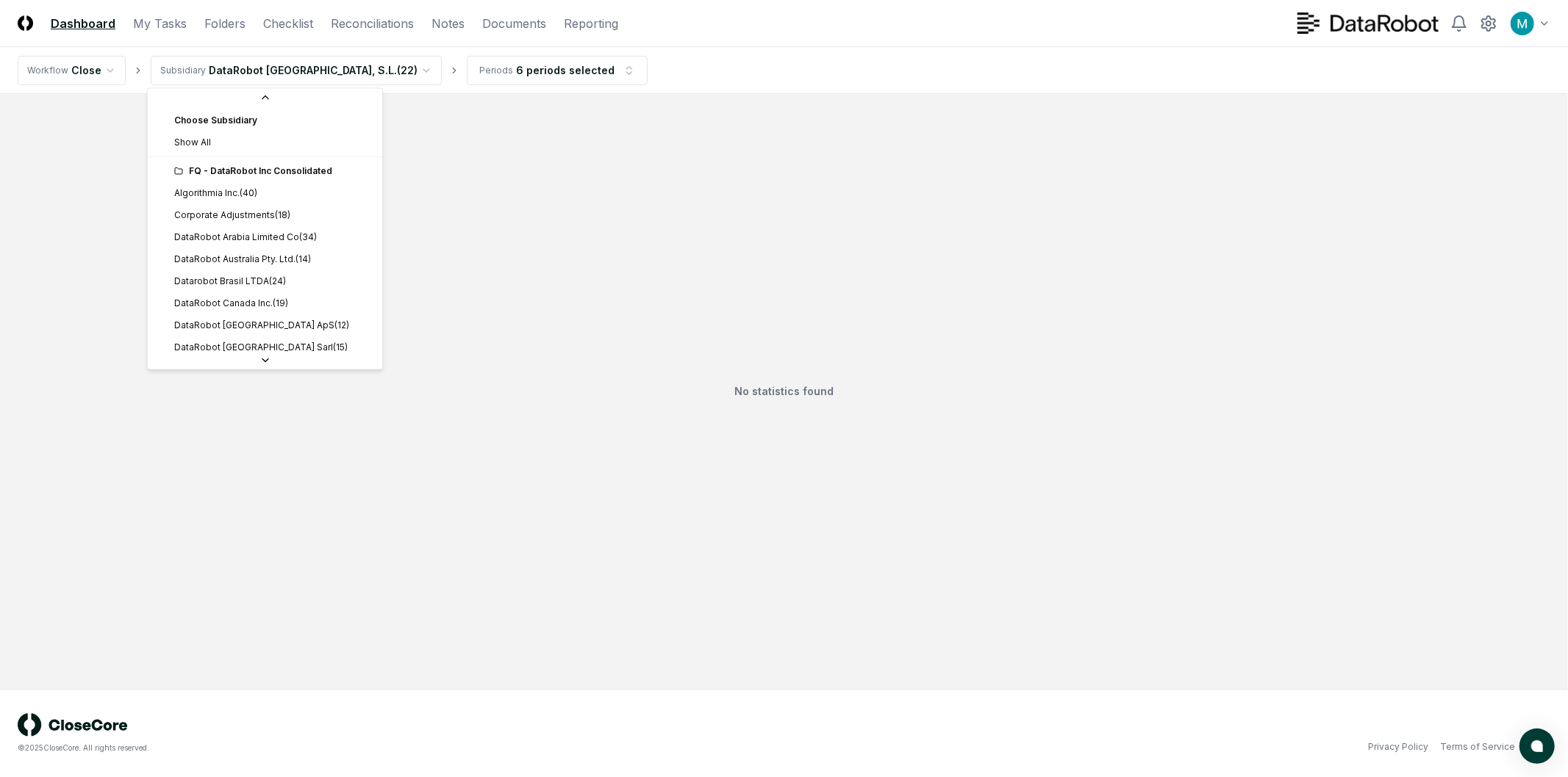
click at [262, 66] on html "CloseCore Dashboard My Tasks Folders Checklist Reconciliations Notes Documents …" at bounding box center [784, 388] width 1568 height 777
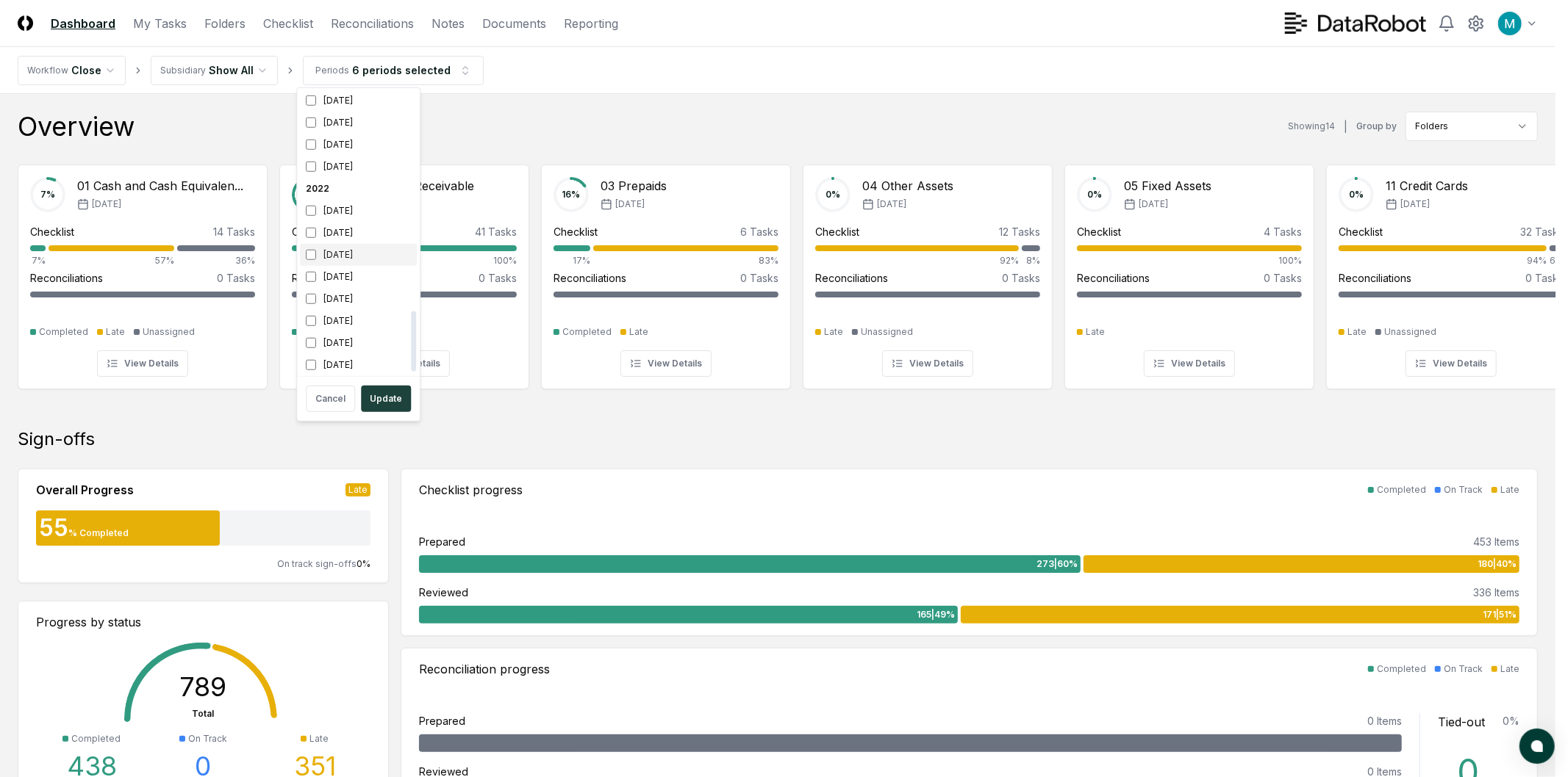
scroll to position [1039, 0]
click at [353, 209] on div "[DATE]" at bounding box center [358, 208] width 116 height 22
click at [351, 231] on div "[DATE]" at bounding box center [358, 231] width 116 height 22
click at [350, 253] on div "[DATE]" at bounding box center [358, 252] width 116 height 22
click at [350, 267] on div "[DATE]" at bounding box center [358, 275] width 116 height 22
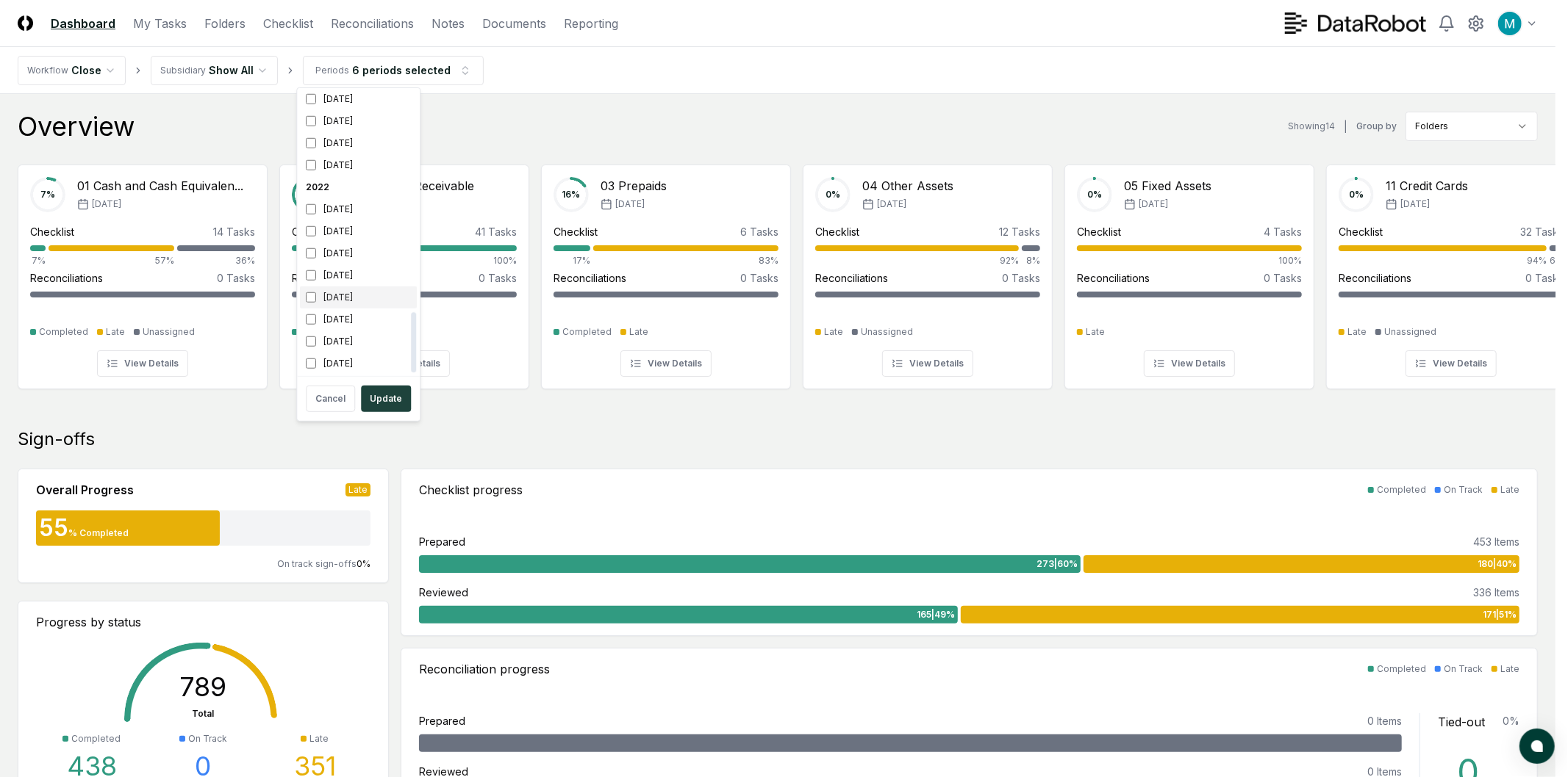
click at [351, 290] on div "[DATE]" at bounding box center [358, 297] width 116 height 22
click at [347, 316] on div "[DATE]" at bounding box center [358, 319] width 116 height 22
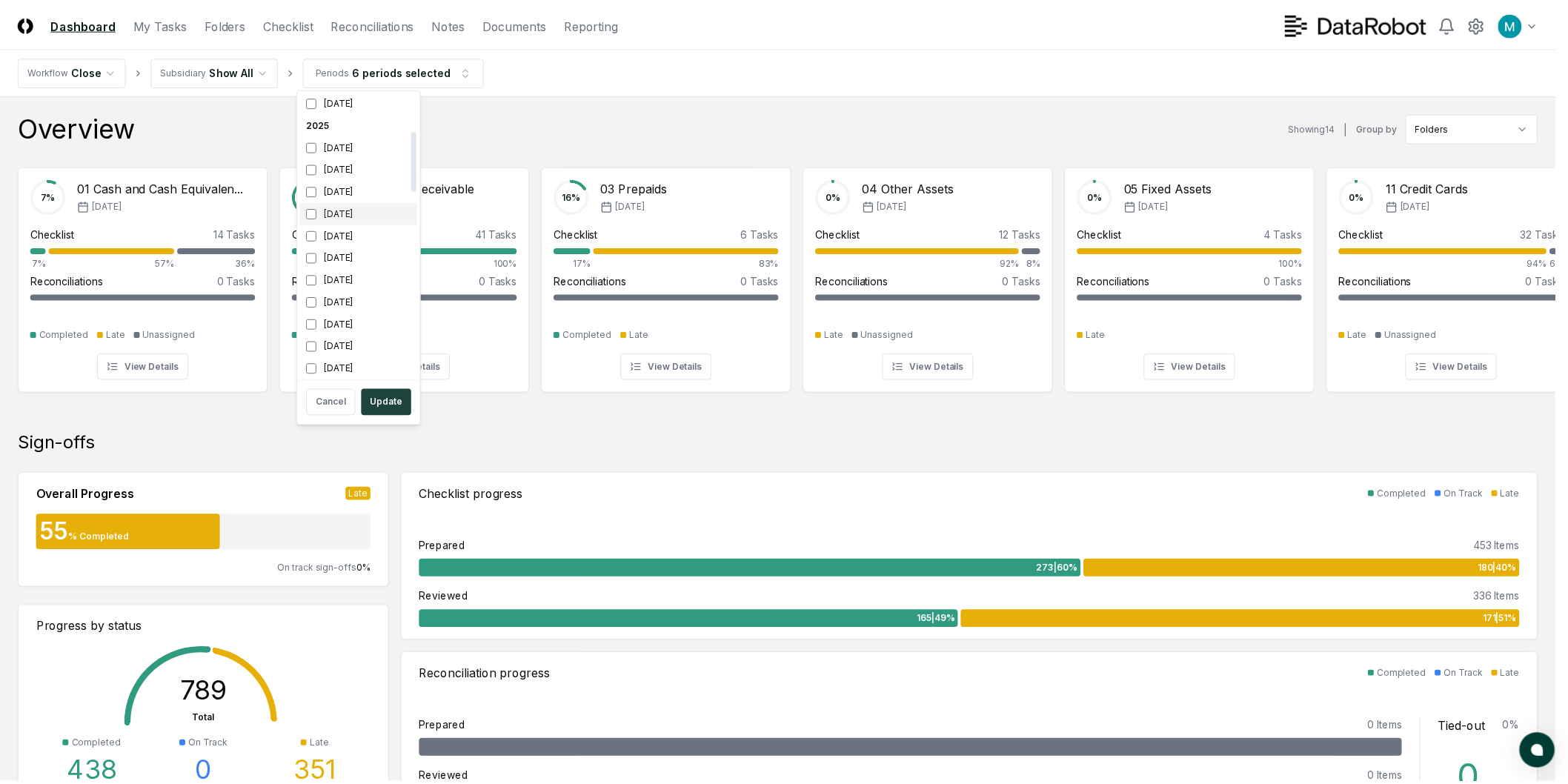
scroll to position [142, 0]
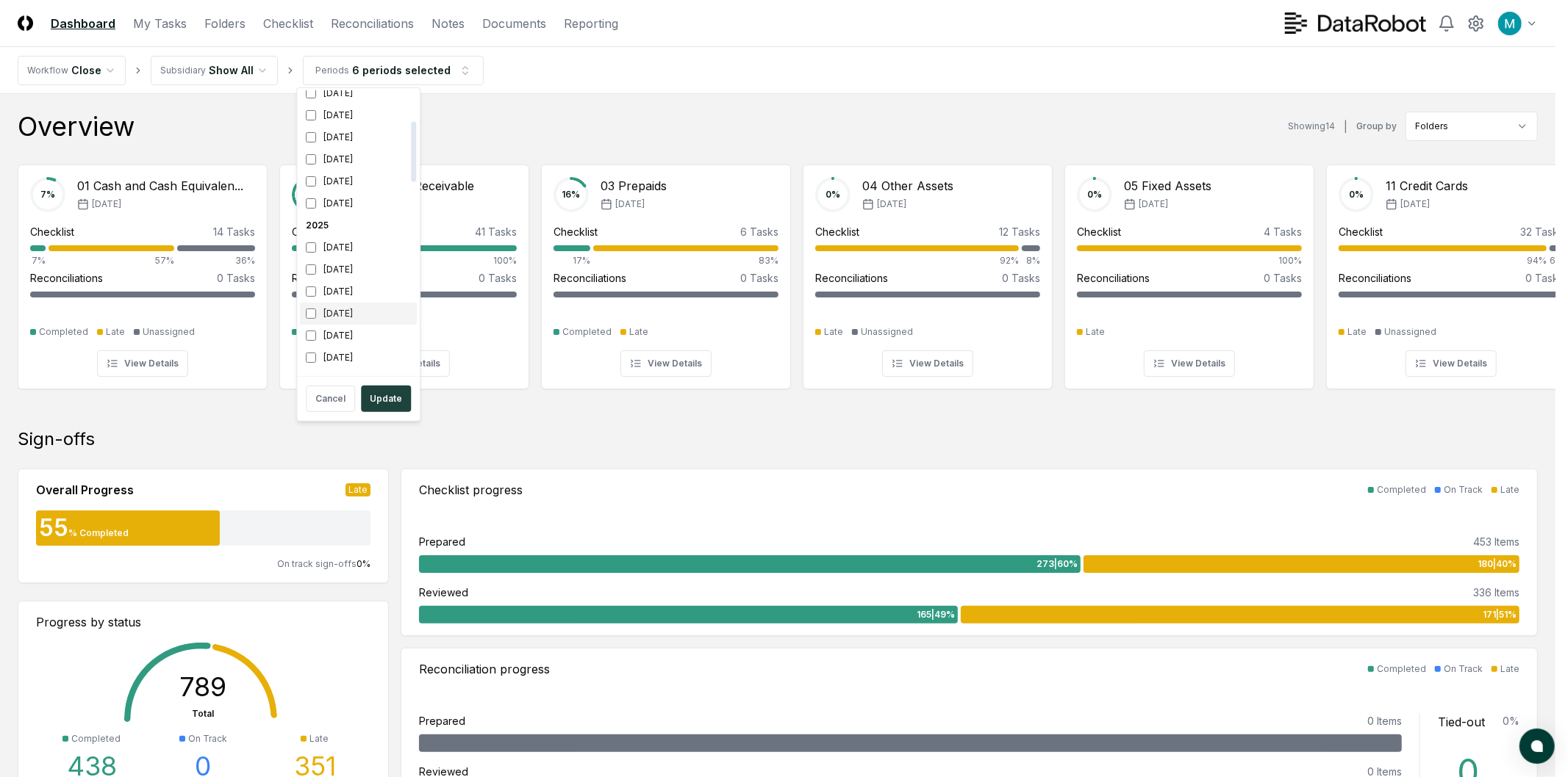
click at [370, 312] on div "[DATE]" at bounding box center [358, 313] width 116 height 22
click at [377, 394] on button "Update" at bounding box center [385, 399] width 50 height 26
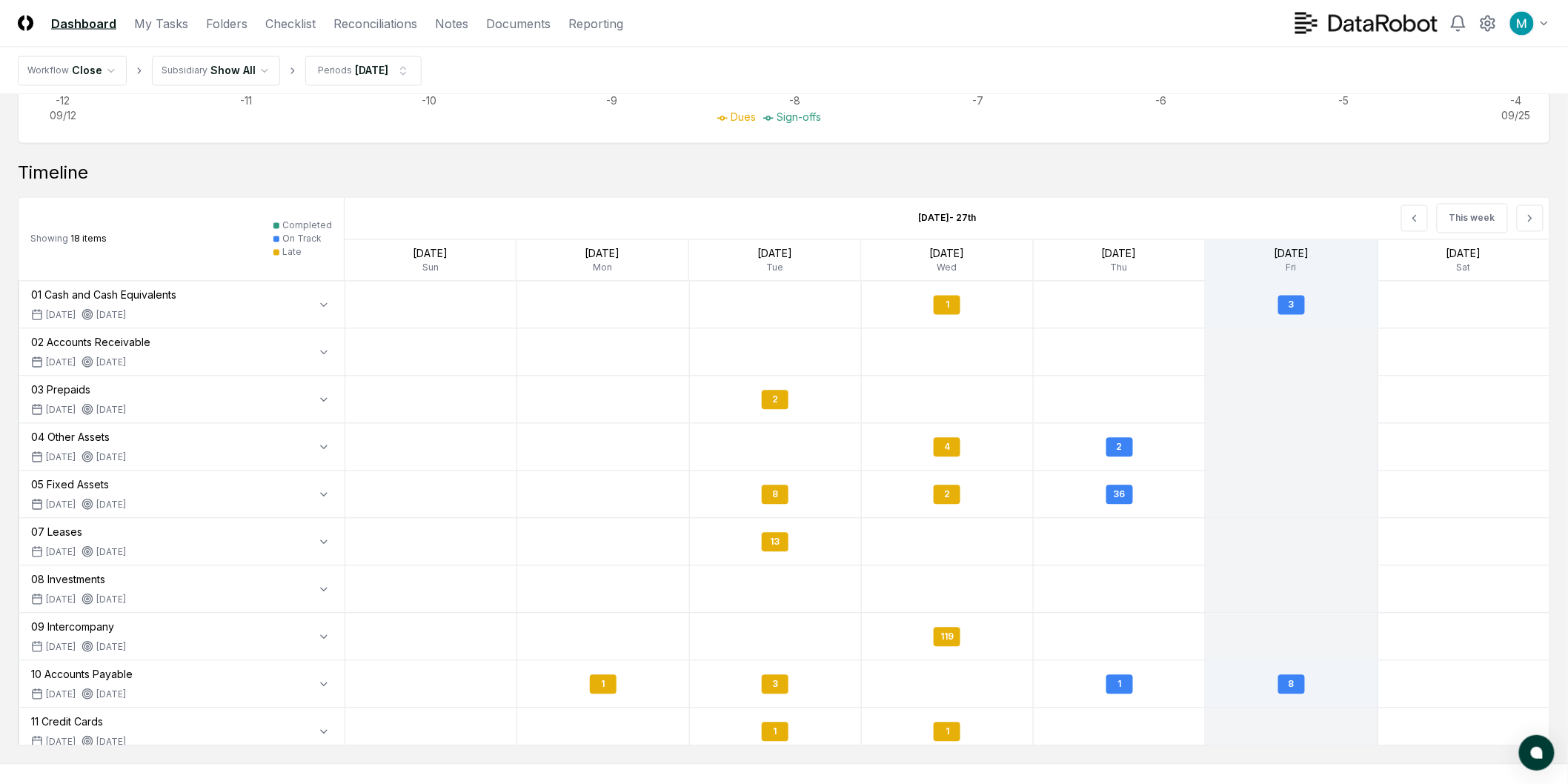
scroll to position [1209, 0]
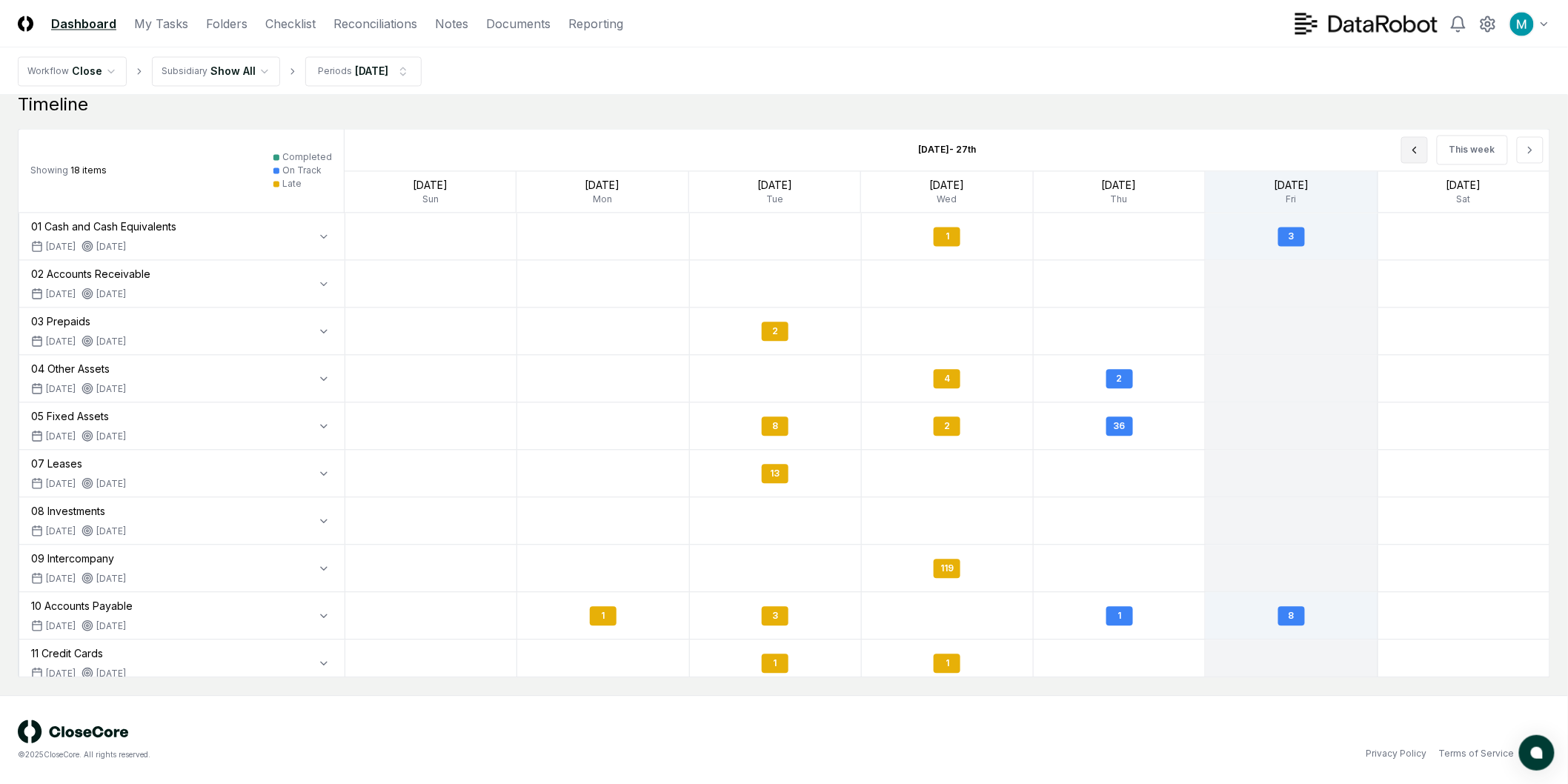
click at [1409, 149] on button at bounding box center [1414, 150] width 26 height 27
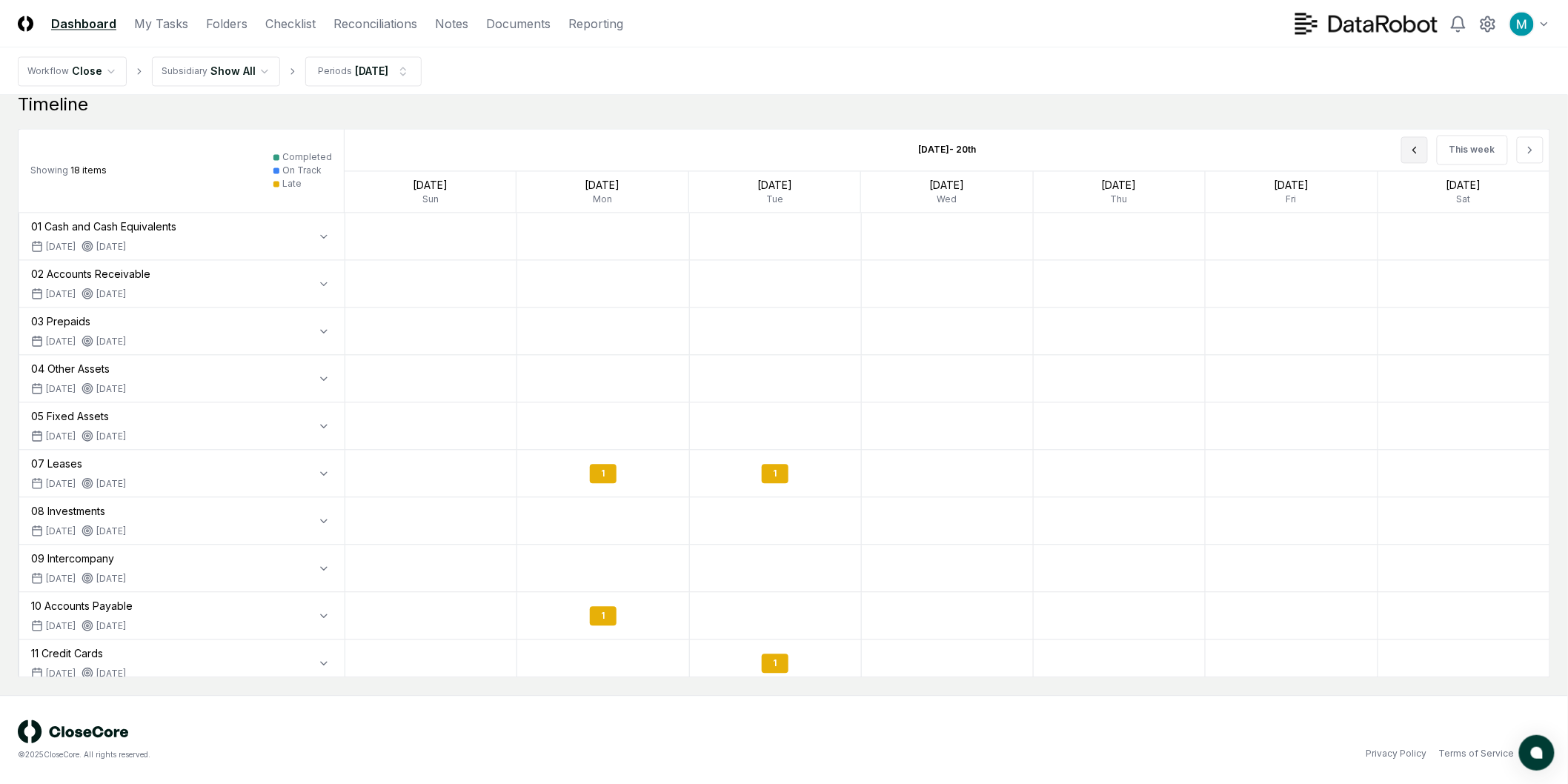
click at [1409, 149] on button at bounding box center [1414, 150] width 26 height 27
click at [1410, 151] on div "This week" at bounding box center [1308, 150] width 482 height 42
click at [1292, 374] on div "2" at bounding box center [1292, 379] width 26 height 19
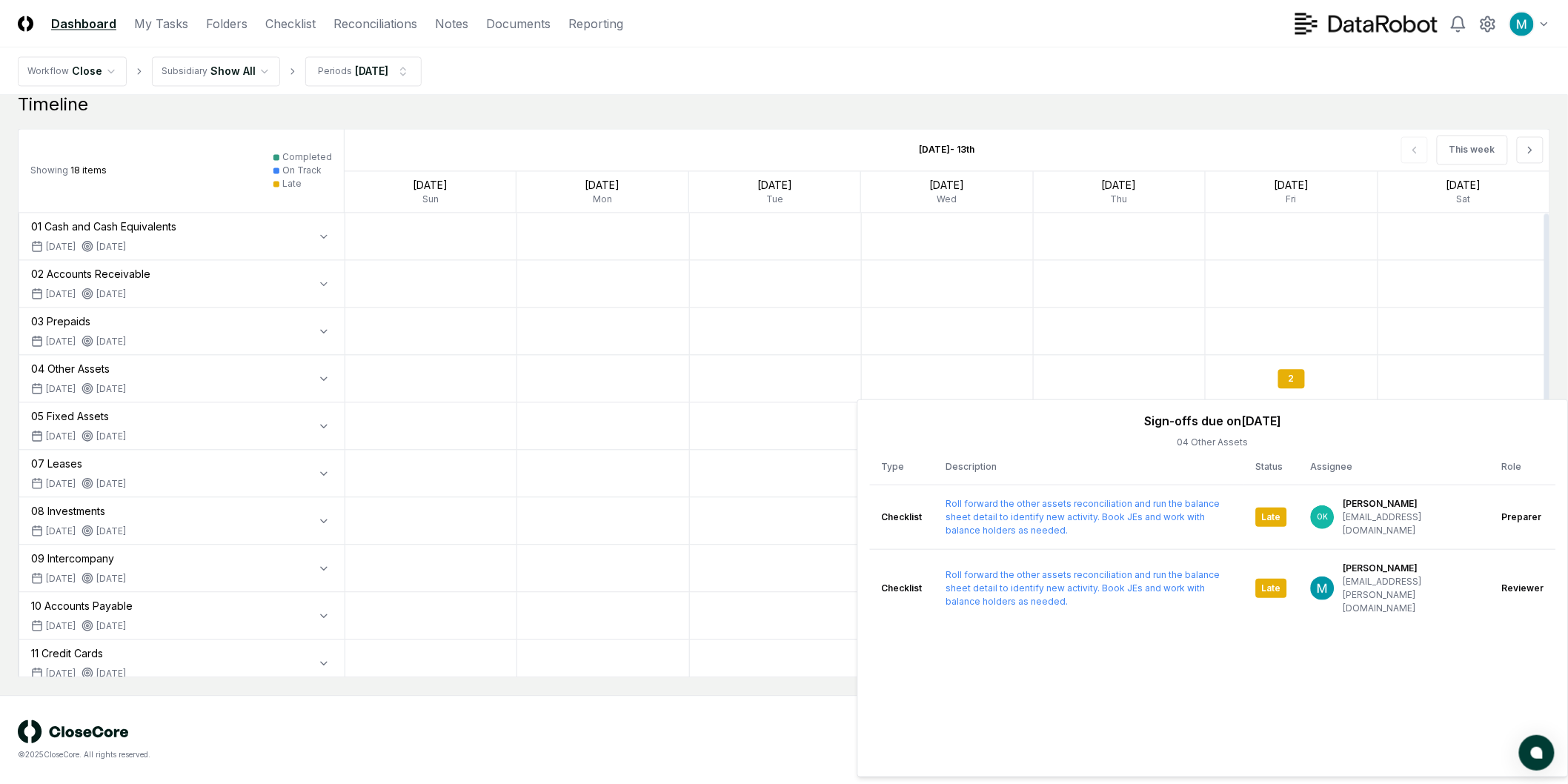
click at [1166, 264] on div at bounding box center [1119, 283] width 172 height 46
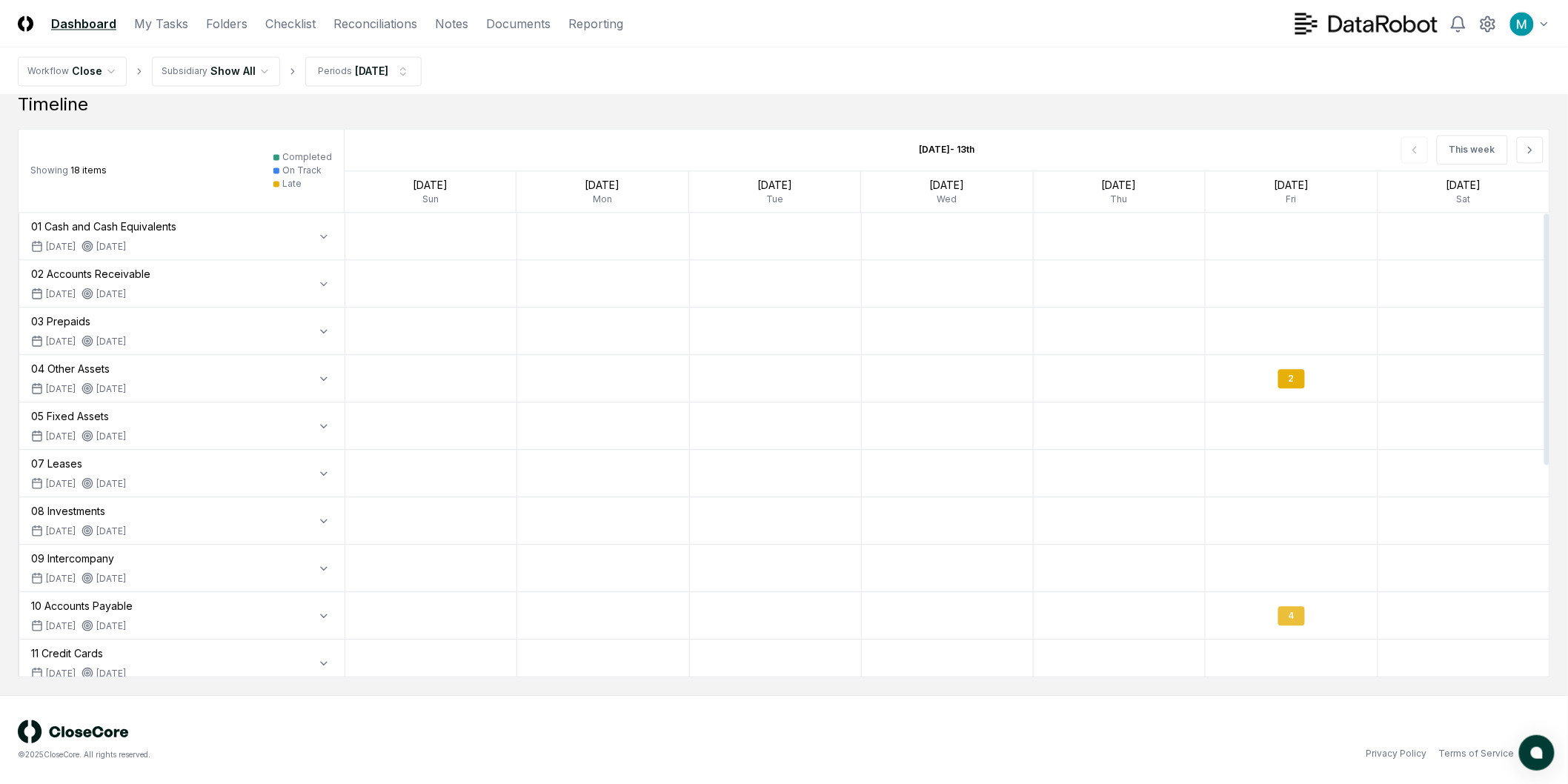
click at [1290, 621] on div "4" at bounding box center [1292, 615] width 26 height 19
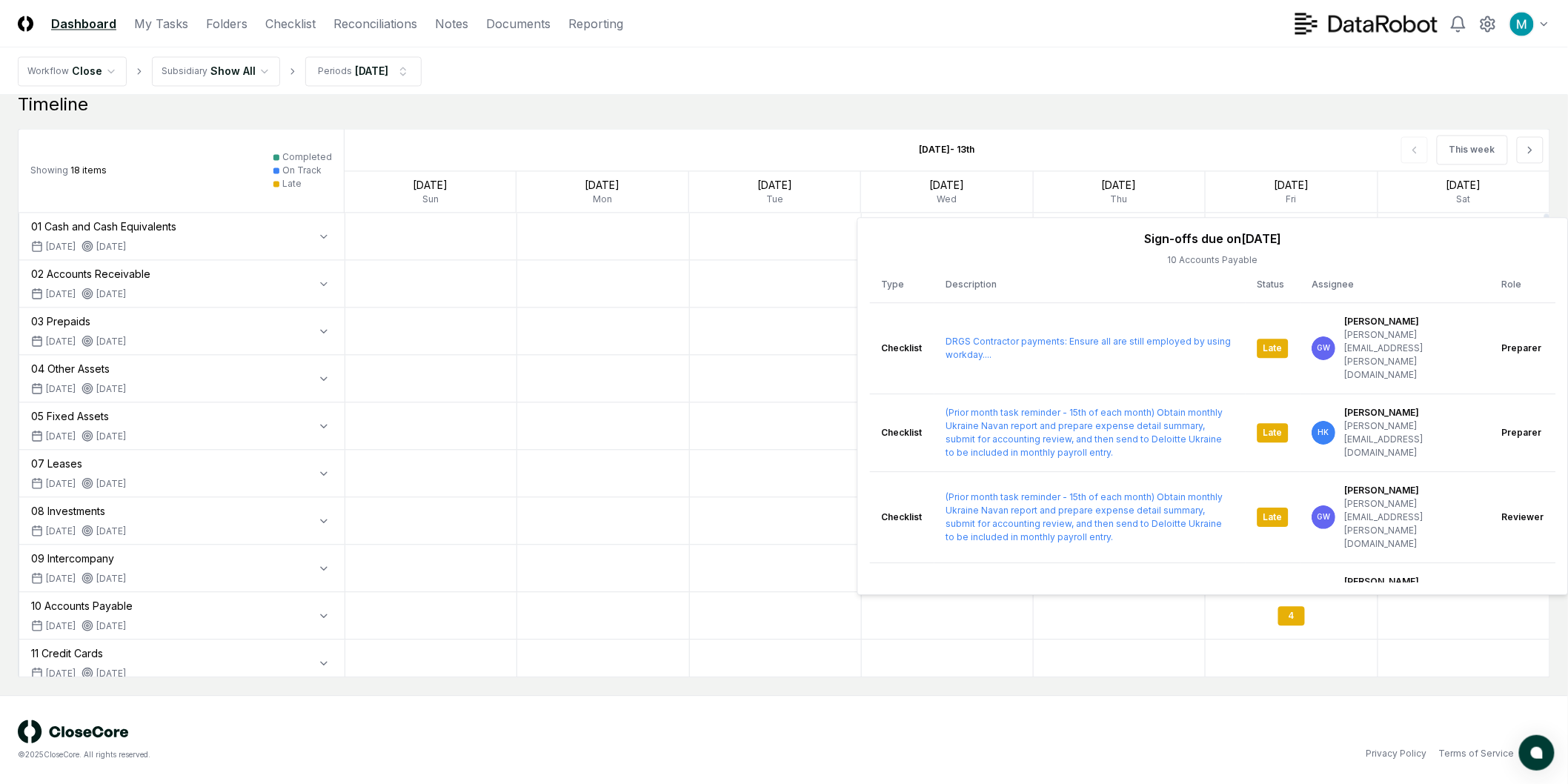
click at [729, 381] on div at bounding box center [776, 378] width 172 height 46
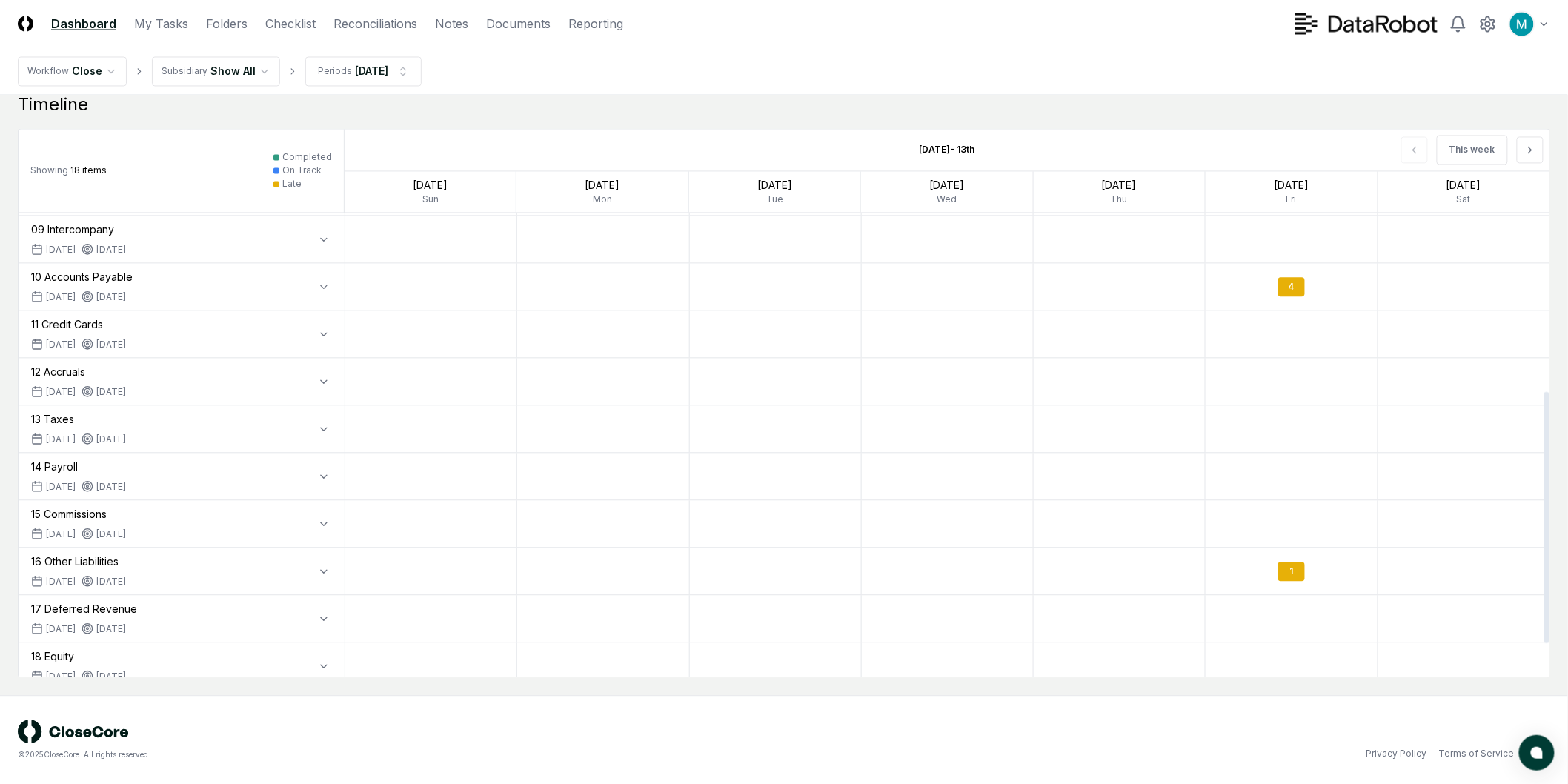
scroll to position [391, 0]
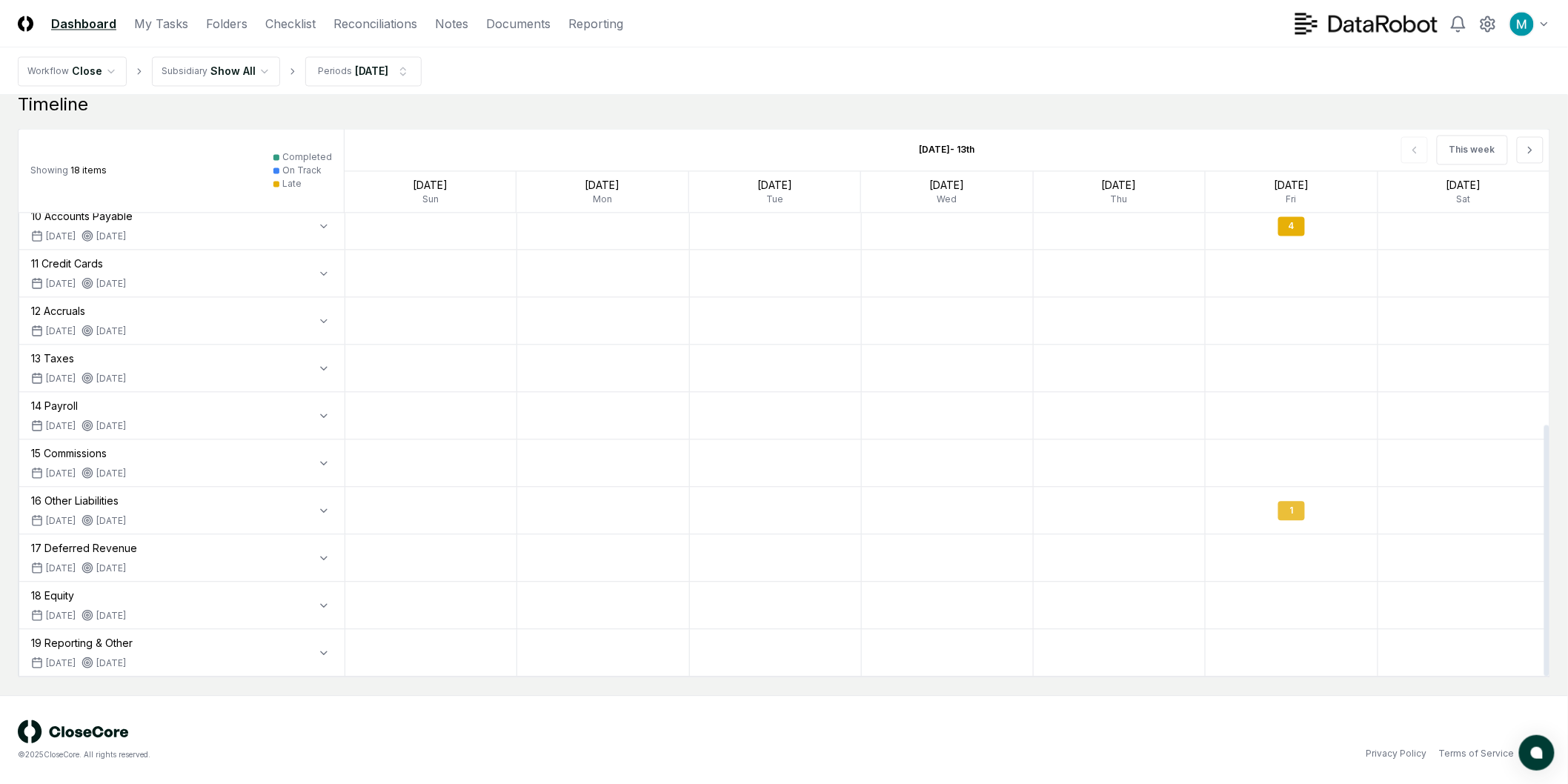
click at [1288, 524] on div "1" at bounding box center [1291, 510] width 171 height 35
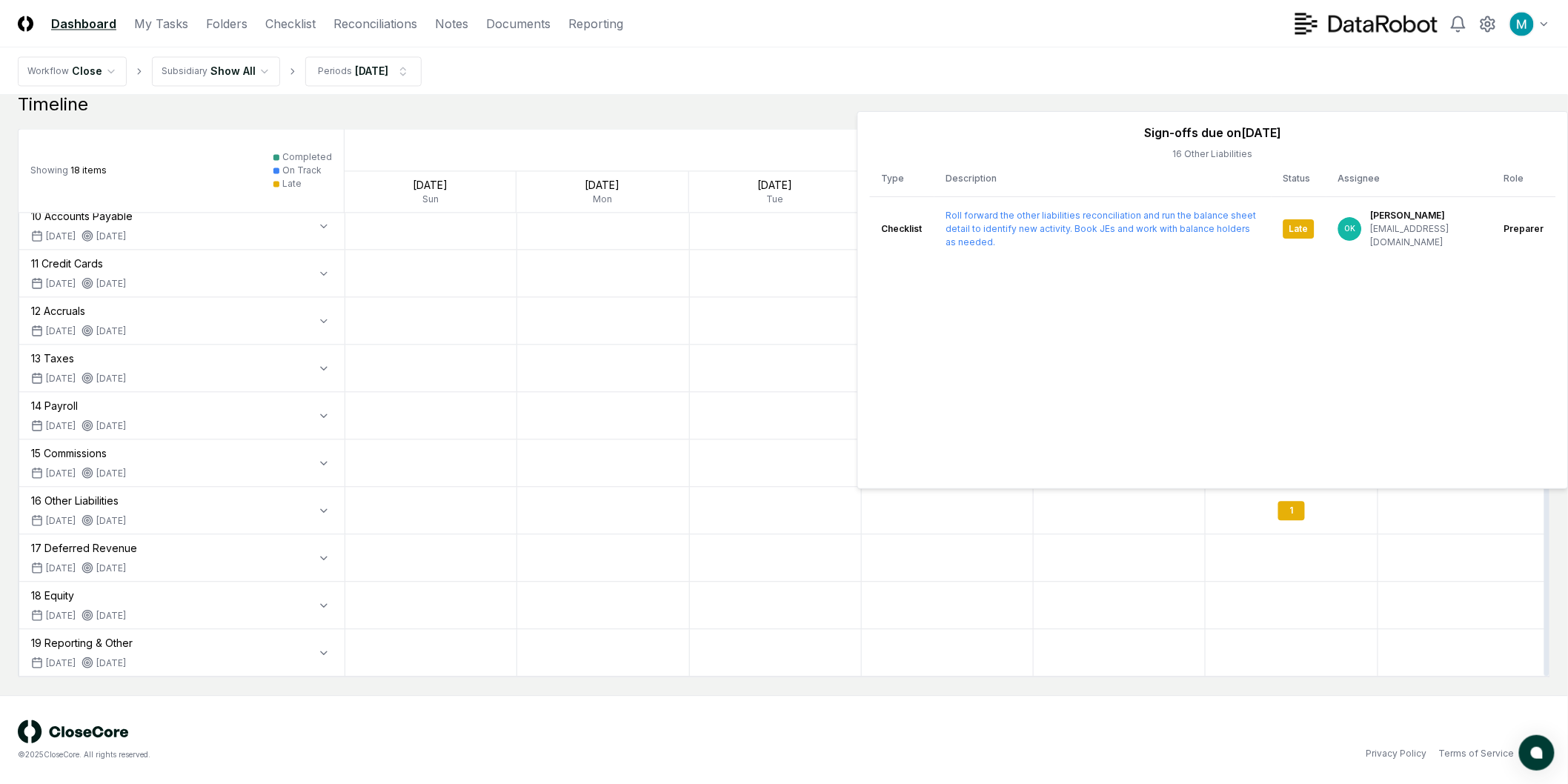
click at [871, 480] on div "Sign-offs due on [DATE] 16 Other Liabilities Type Description Status Assignee R…" at bounding box center [1213, 299] width 712 height 378
click at [927, 579] on div at bounding box center [948, 557] width 172 height 46
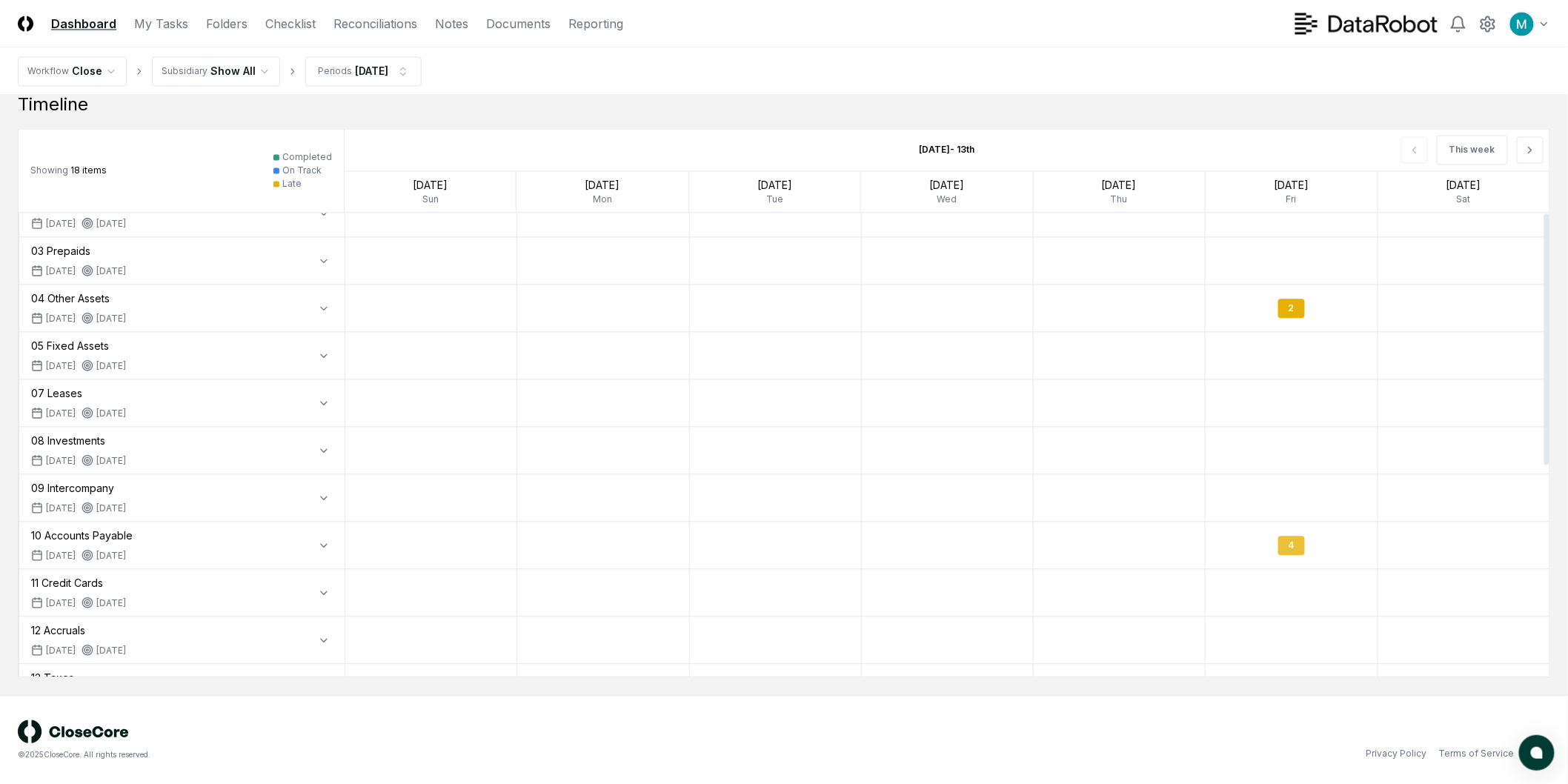
scroll to position [0, 0]
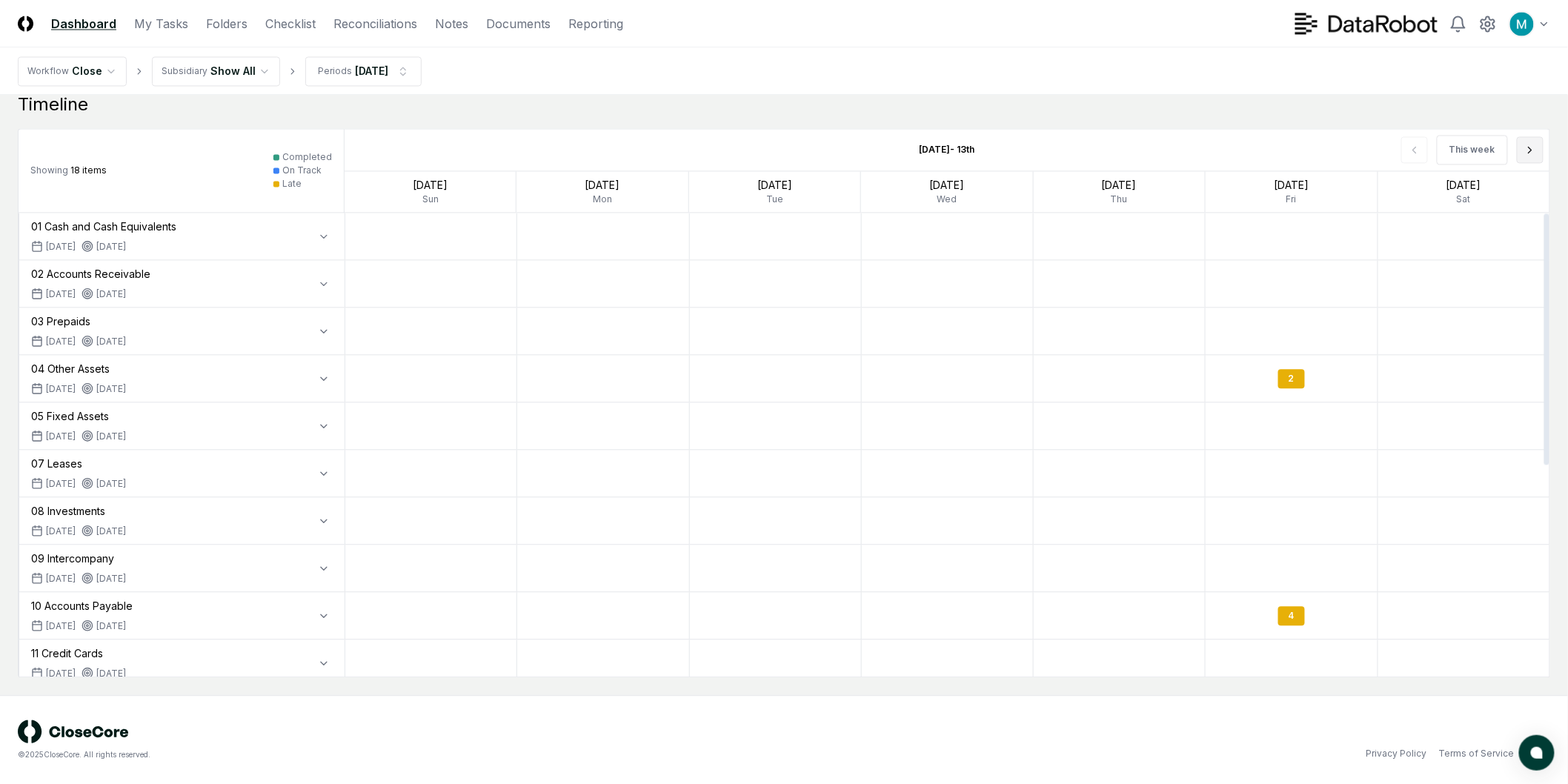
click at [1530, 142] on button at bounding box center [1530, 150] width 26 height 27
click at [619, 465] on div "1" at bounding box center [602, 472] width 171 height 35
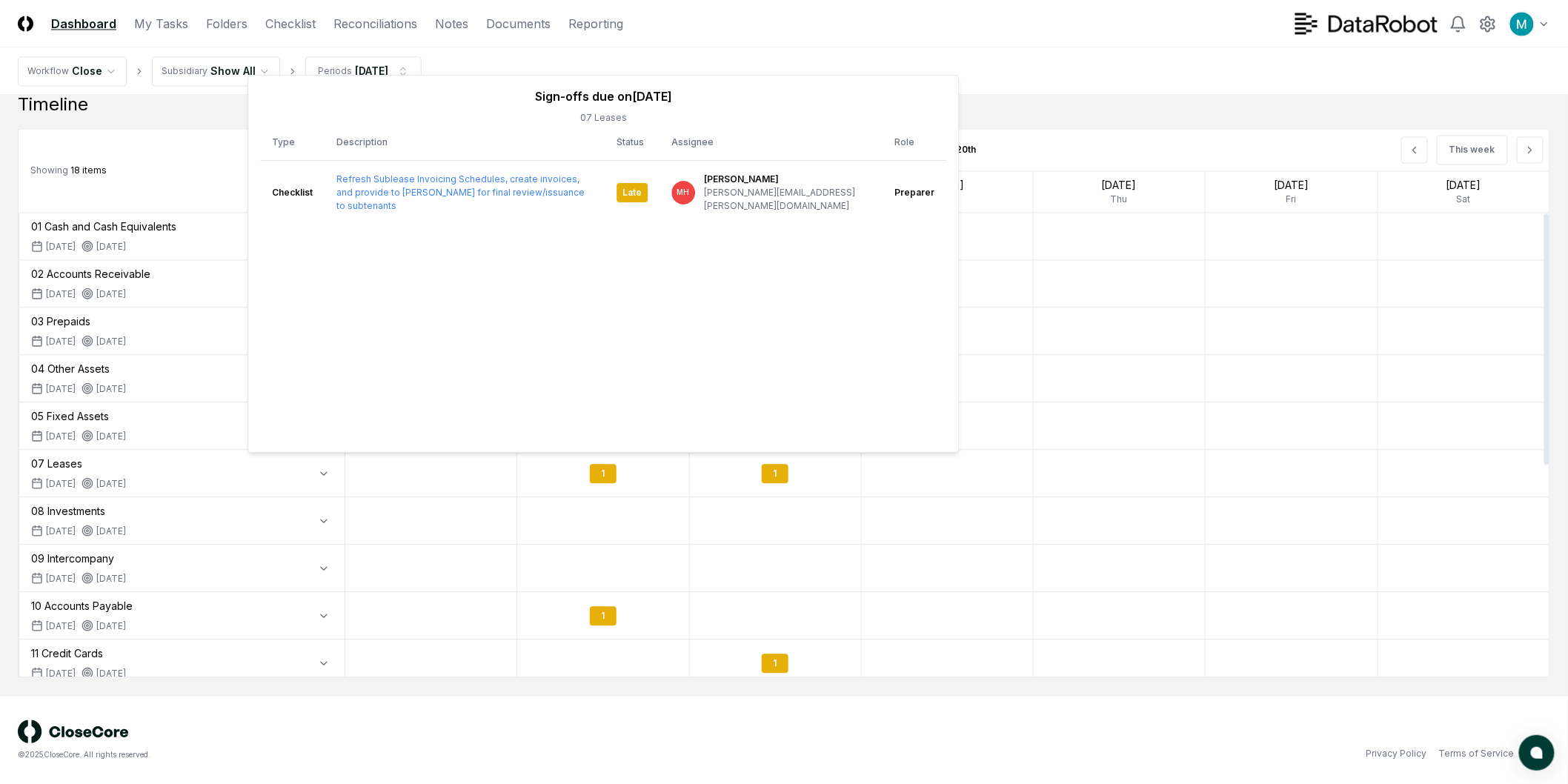
click at [695, 544] on div at bounding box center [776, 520] width 172 height 46
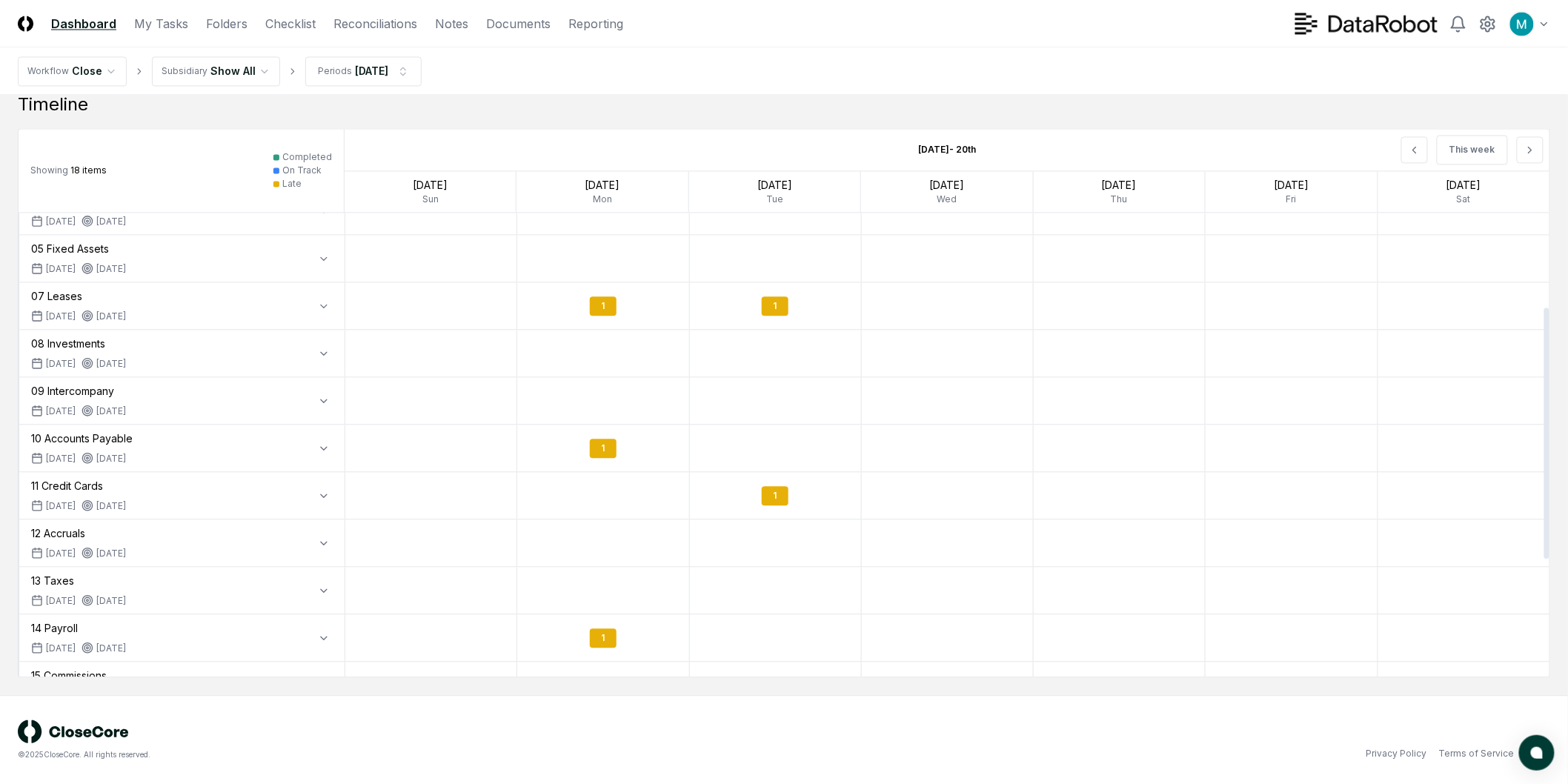
scroll to position [165, 0]
click at [1531, 154] on icon at bounding box center [1529, 150] width 12 height 12
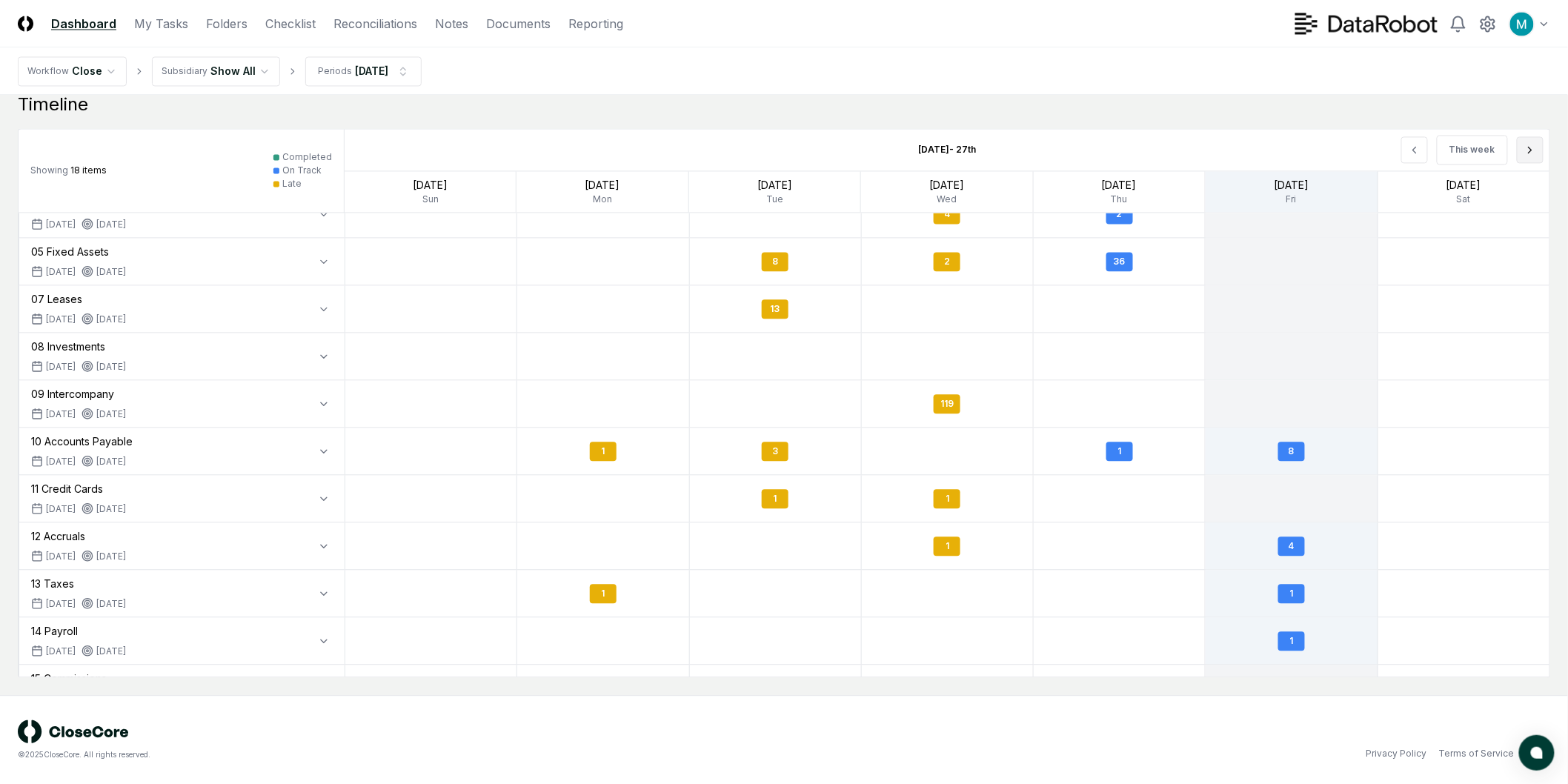
click at [1531, 155] on icon at bounding box center [1529, 150] width 12 height 12
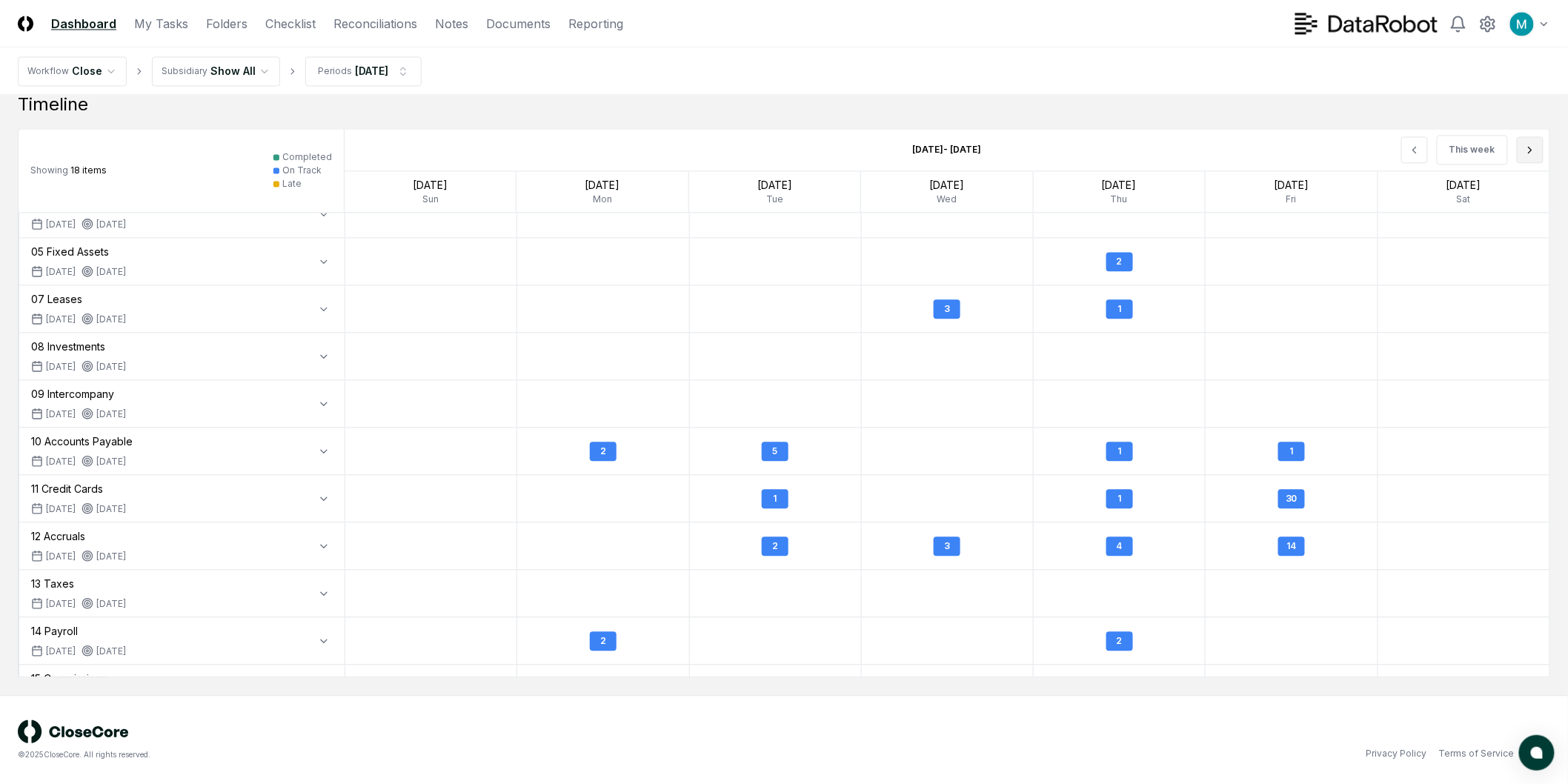
click at [1531, 155] on icon at bounding box center [1529, 150] width 12 height 12
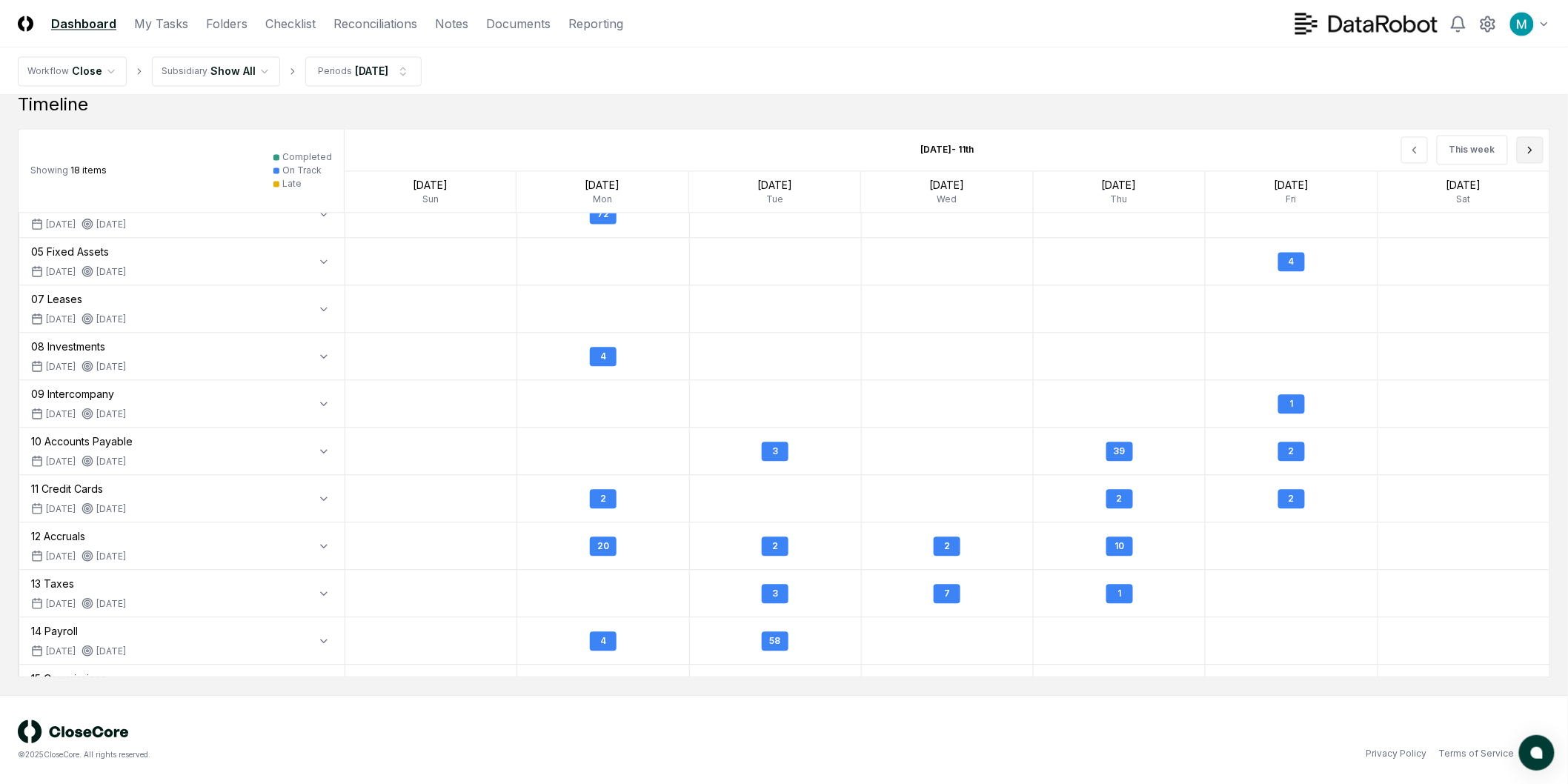
click at [1531, 153] on icon at bounding box center [1529, 150] width 12 height 12
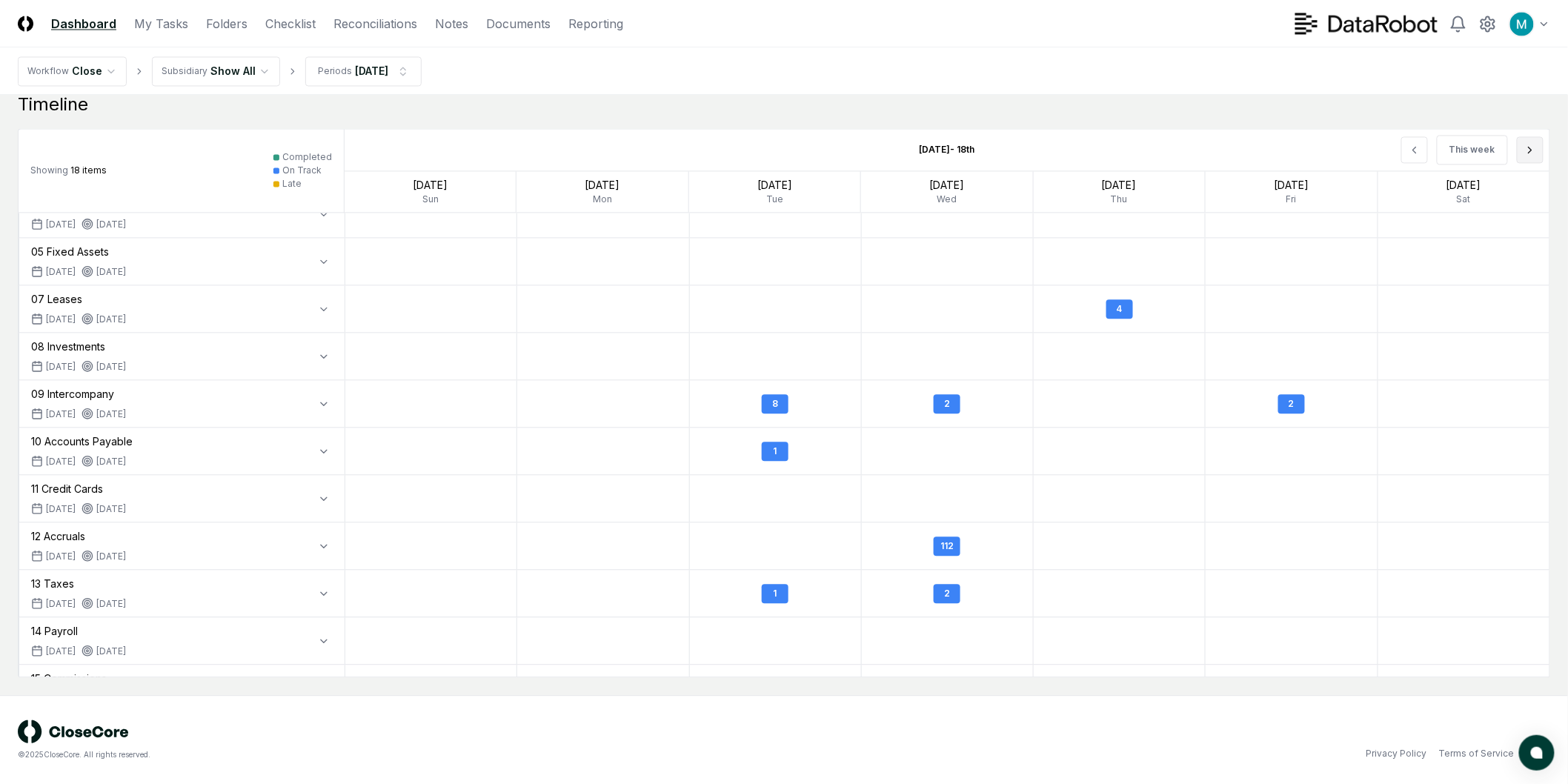
click at [1524, 153] on icon at bounding box center [1529, 150] width 12 height 12
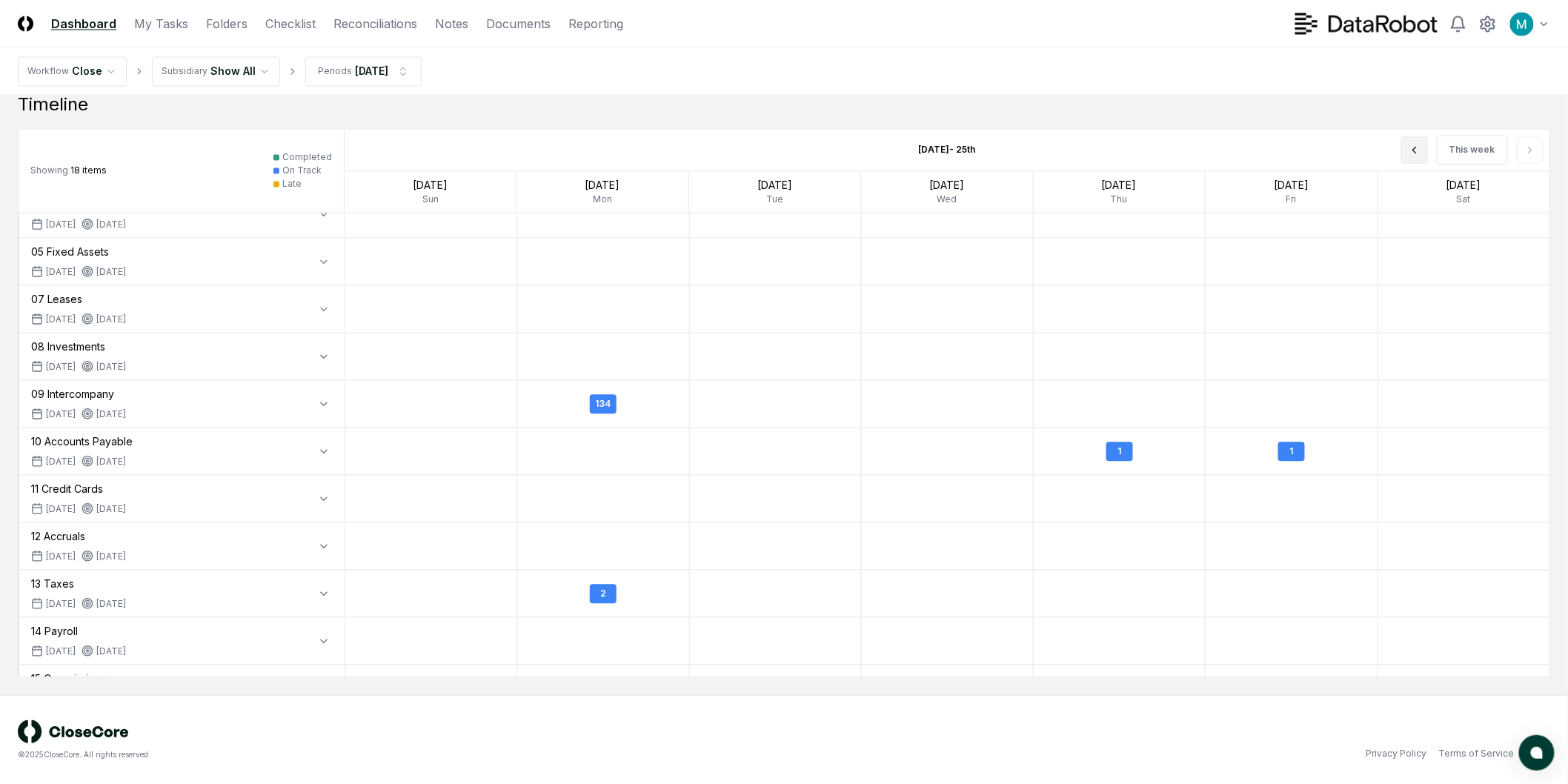
click at [1406, 143] on button at bounding box center [1414, 150] width 26 height 27
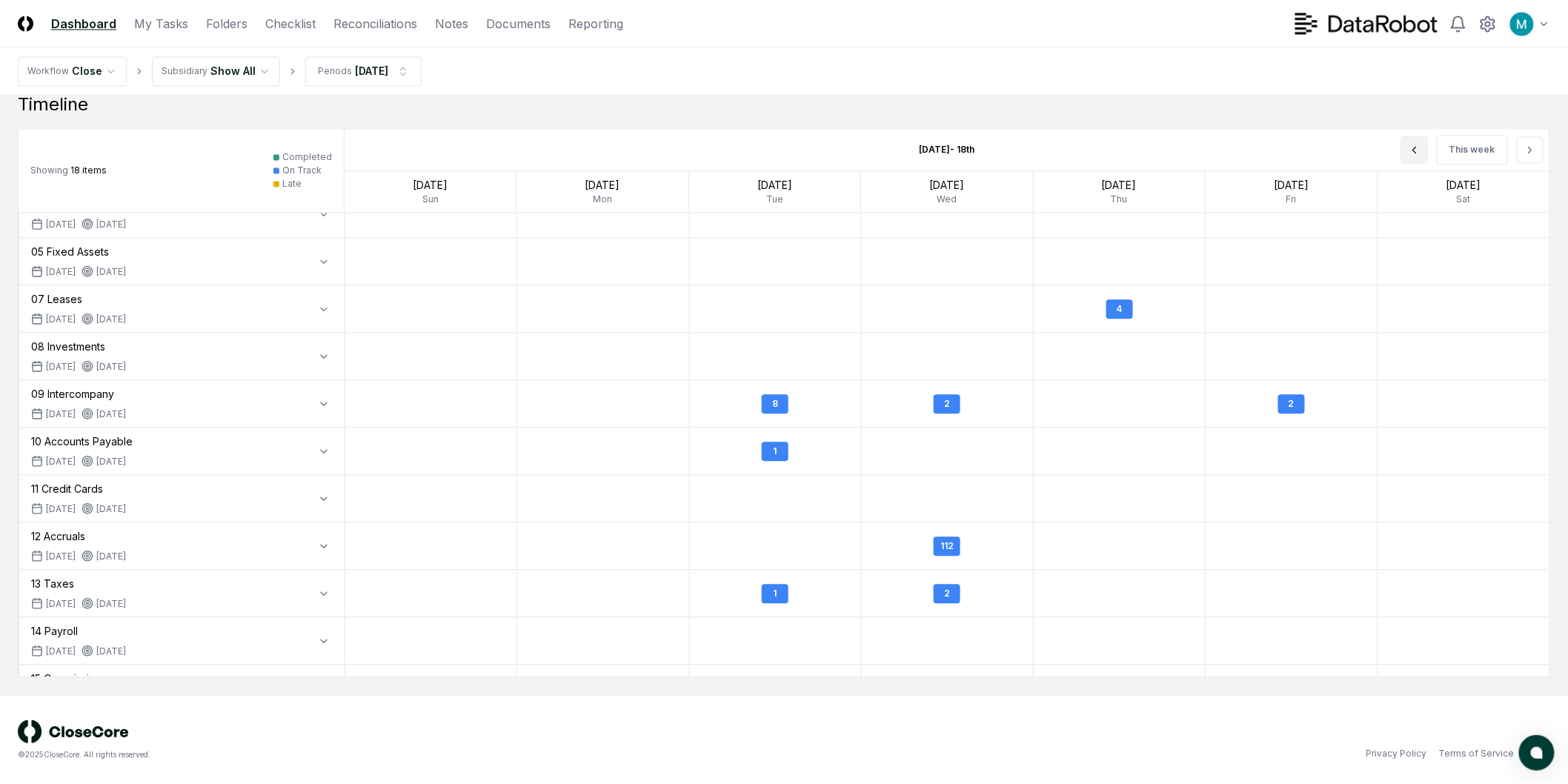
click at [1406, 143] on button at bounding box center [1414, 150] width 26 height 27
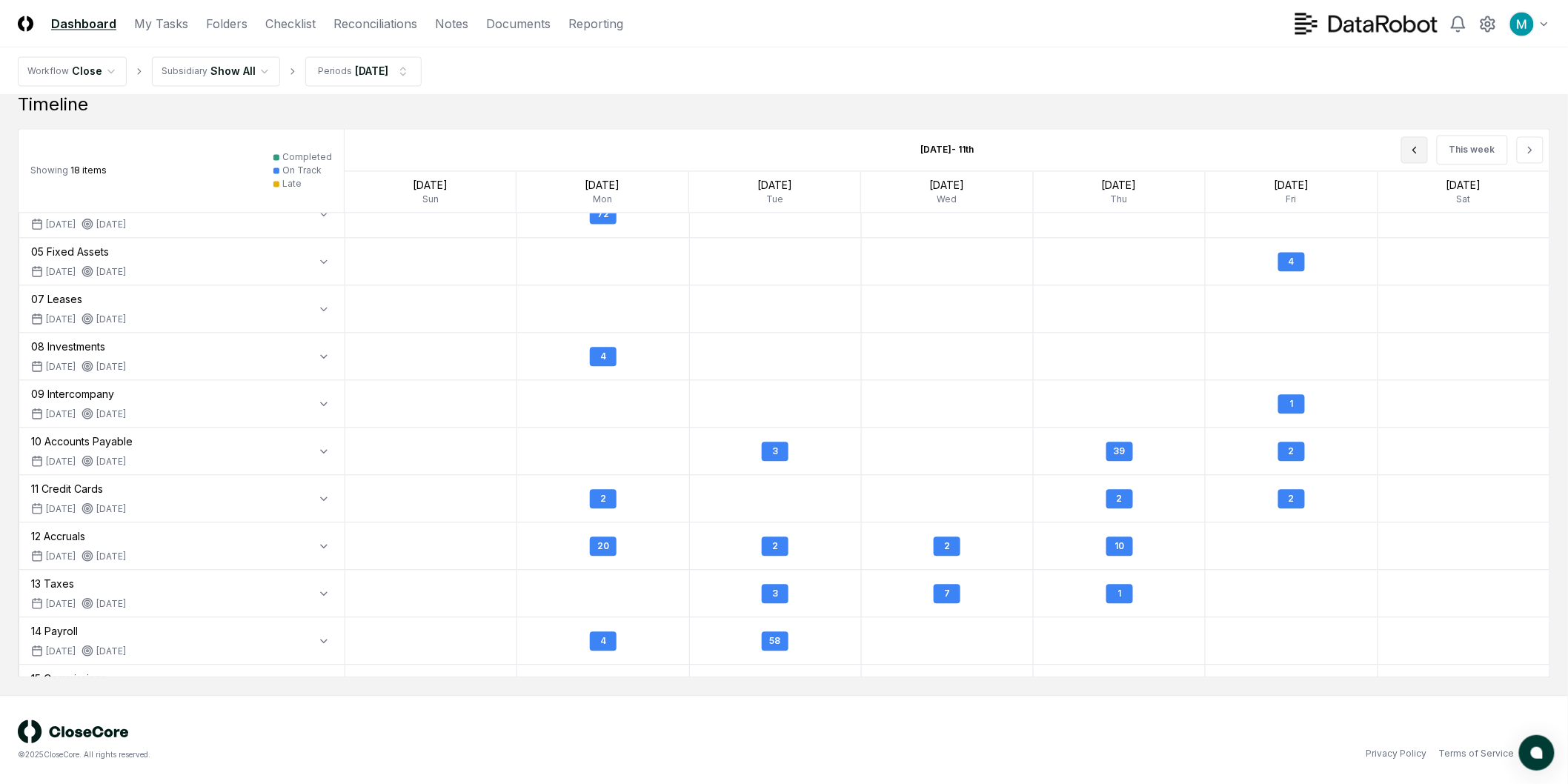
click at [1408, 142] on button at bounding box center [1414, 150] width 26 height 27
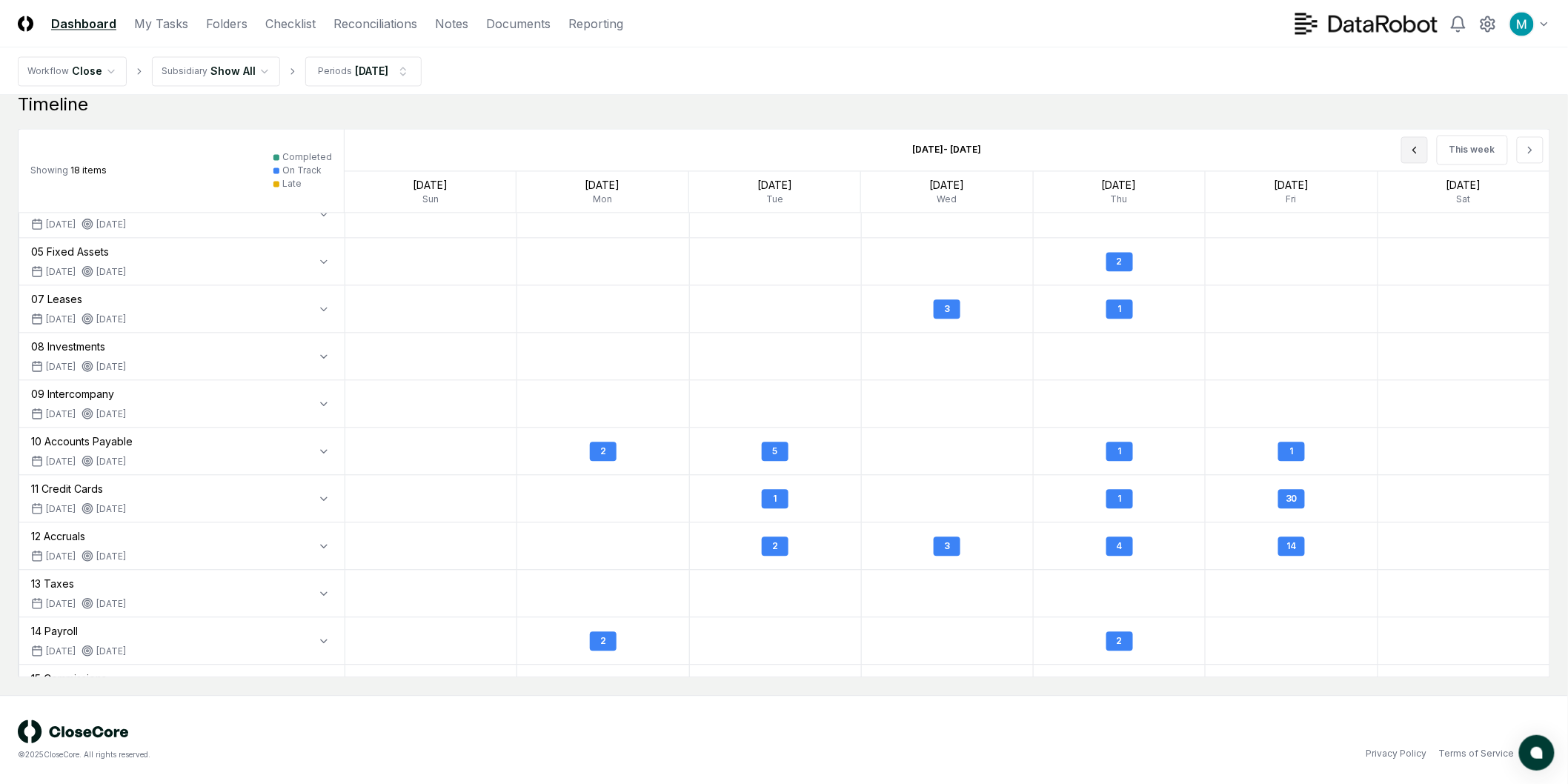
click at [1408, 142] on button at bounding box center [1414, 150] width 26 height 27
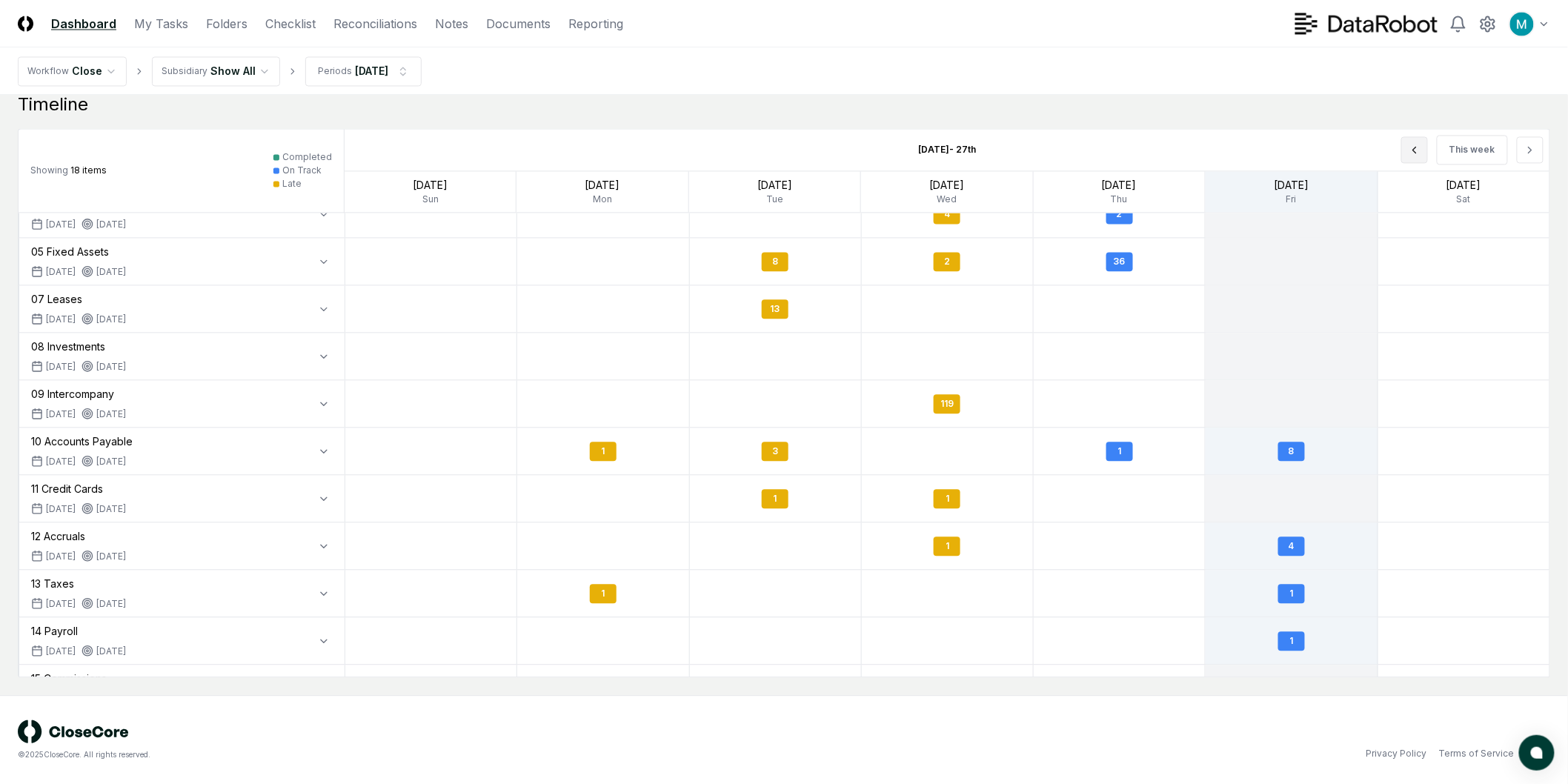
click at [1408, 142] on button at bounding box center [1414, 150] width 26 height 27
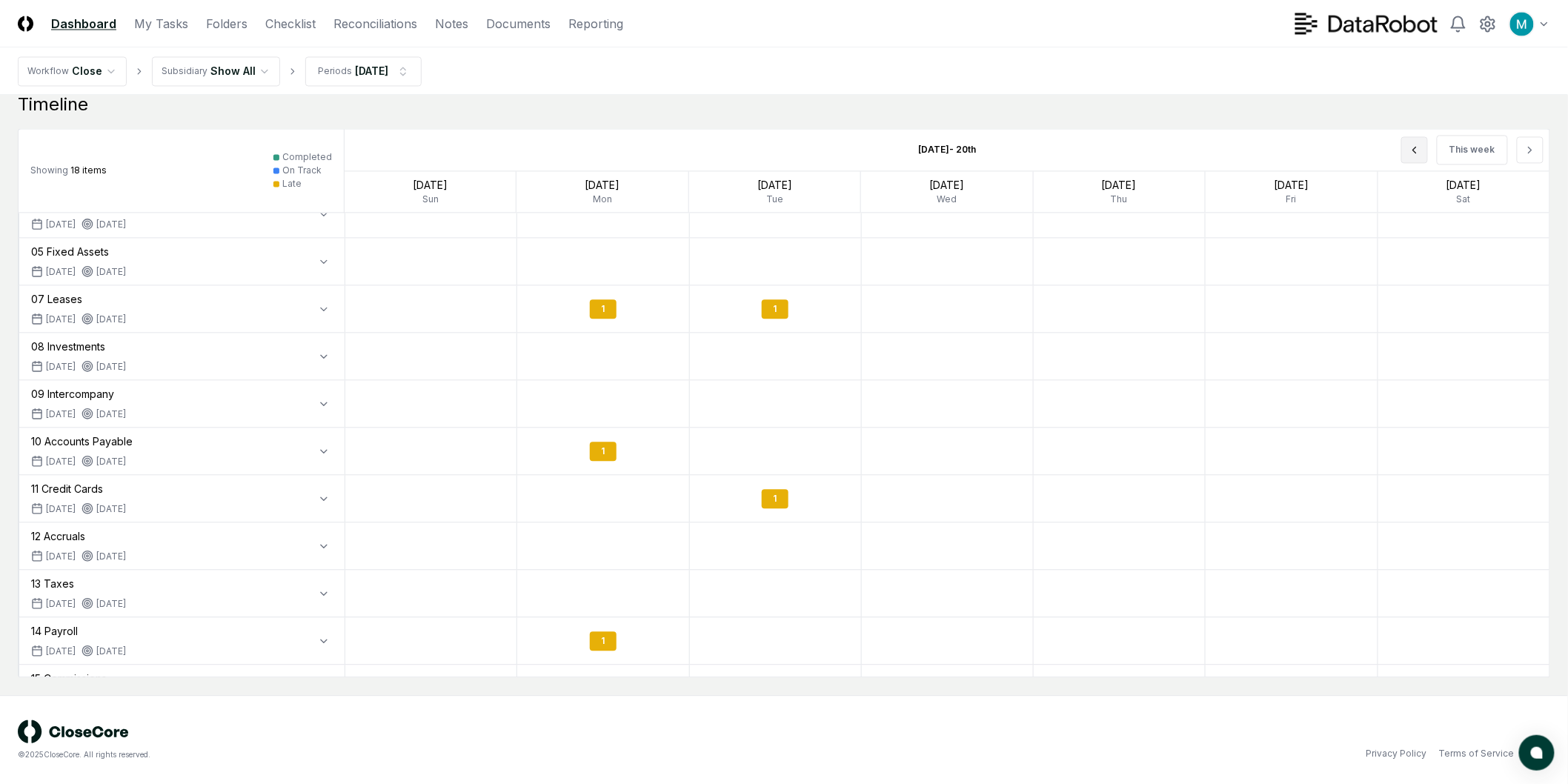
click at [1409, 142] on button at bounding box center [1414, 150] width 26 height 27
click at [1409, 142] on div "This week" at bounding box center [1308, 150] width 482 height 42
click at [1411, 143] on div "This week" at bounding box center [1308, 150] width 482 height 42
click at [1455, 144] on button "This week" at bounding box center [1471, 149] width 71 height 29
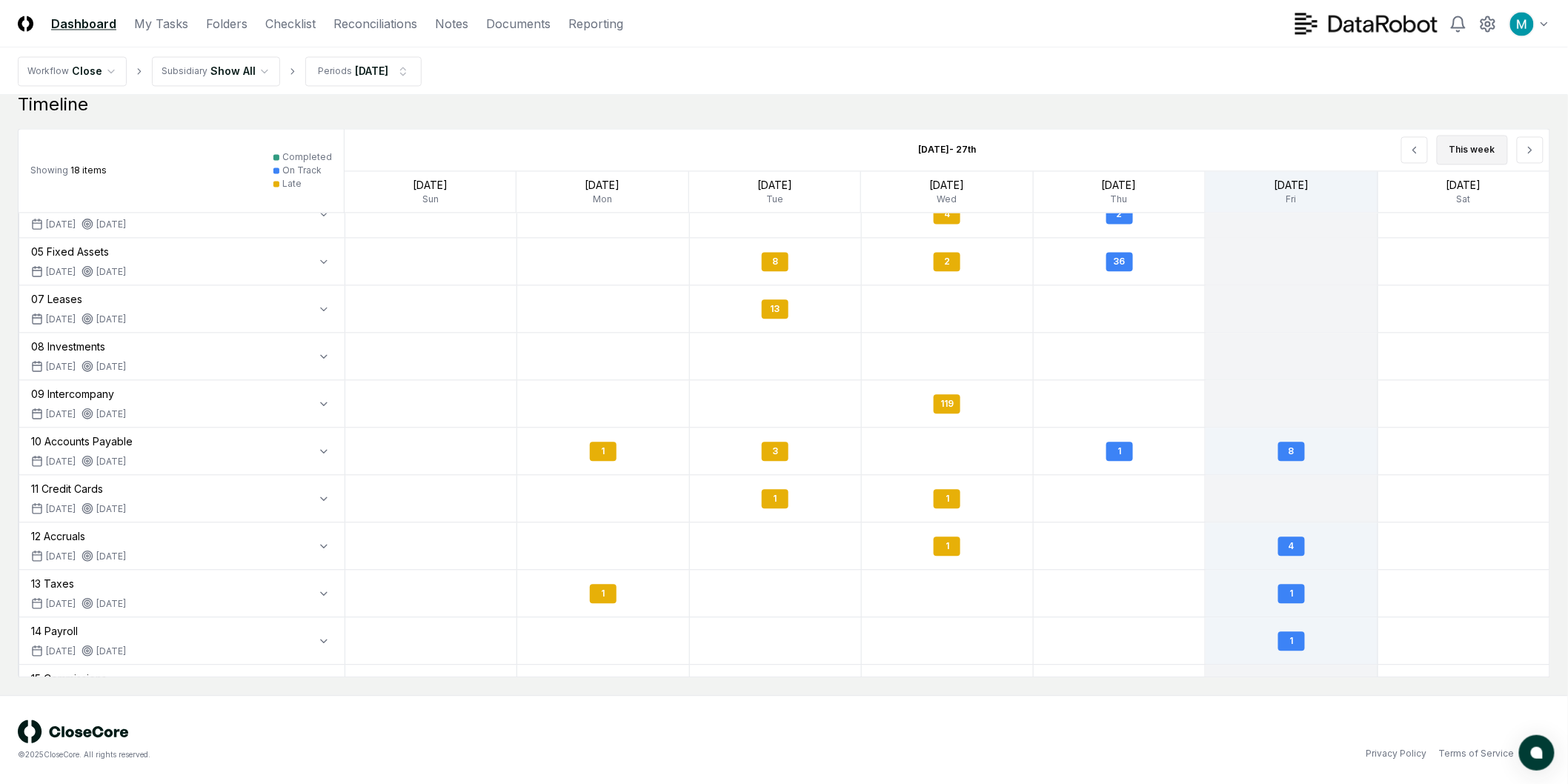
click at [1480, 146] on button "This week" at bounding box center [1471, 149] width 71 height 29
click at [1535, 156] on button at bounding box center [1530, 150] width 26 height 27
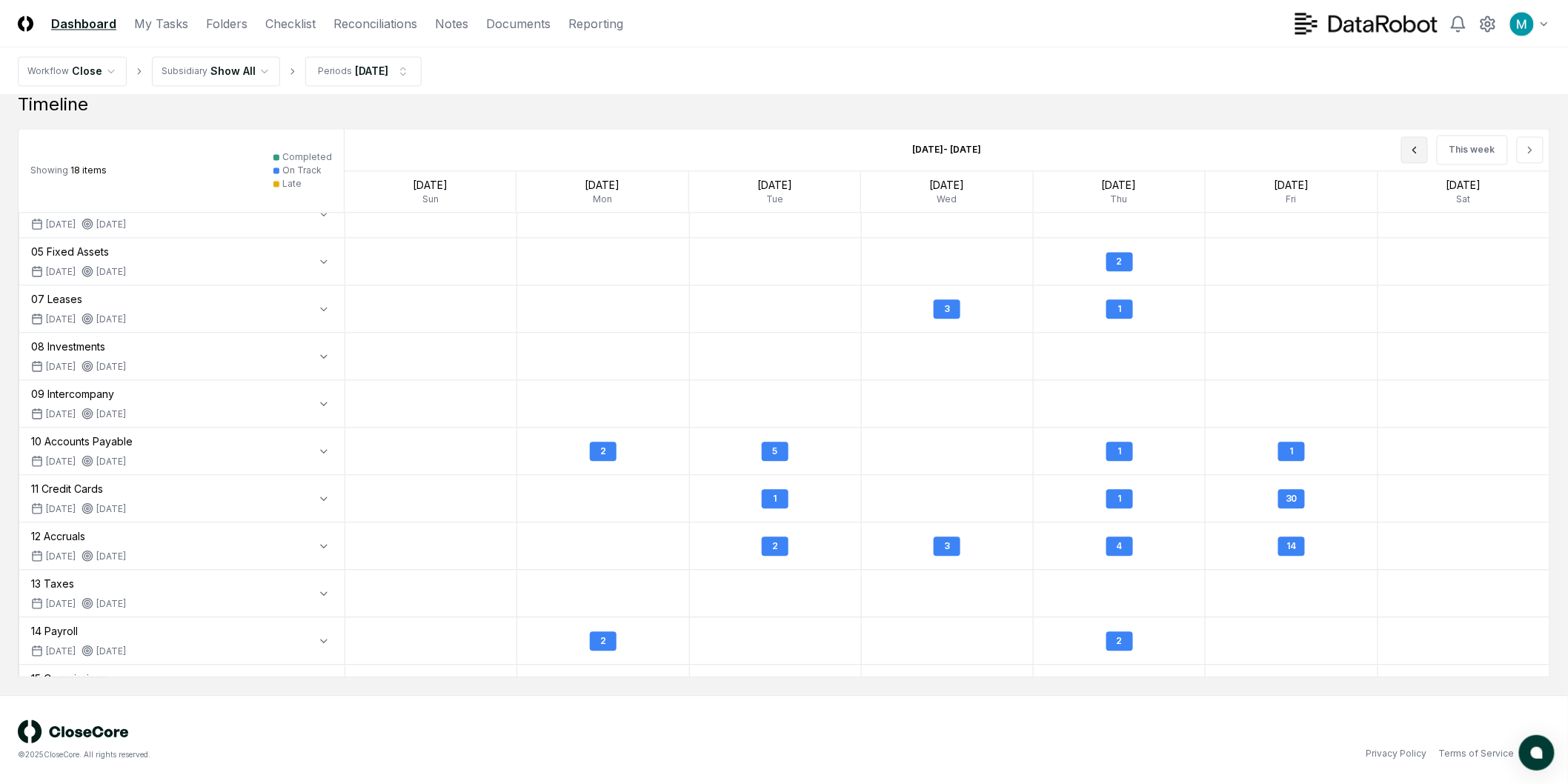
click at [1425, 151] on button at bounding box center [1414, 150] width 26 height 27
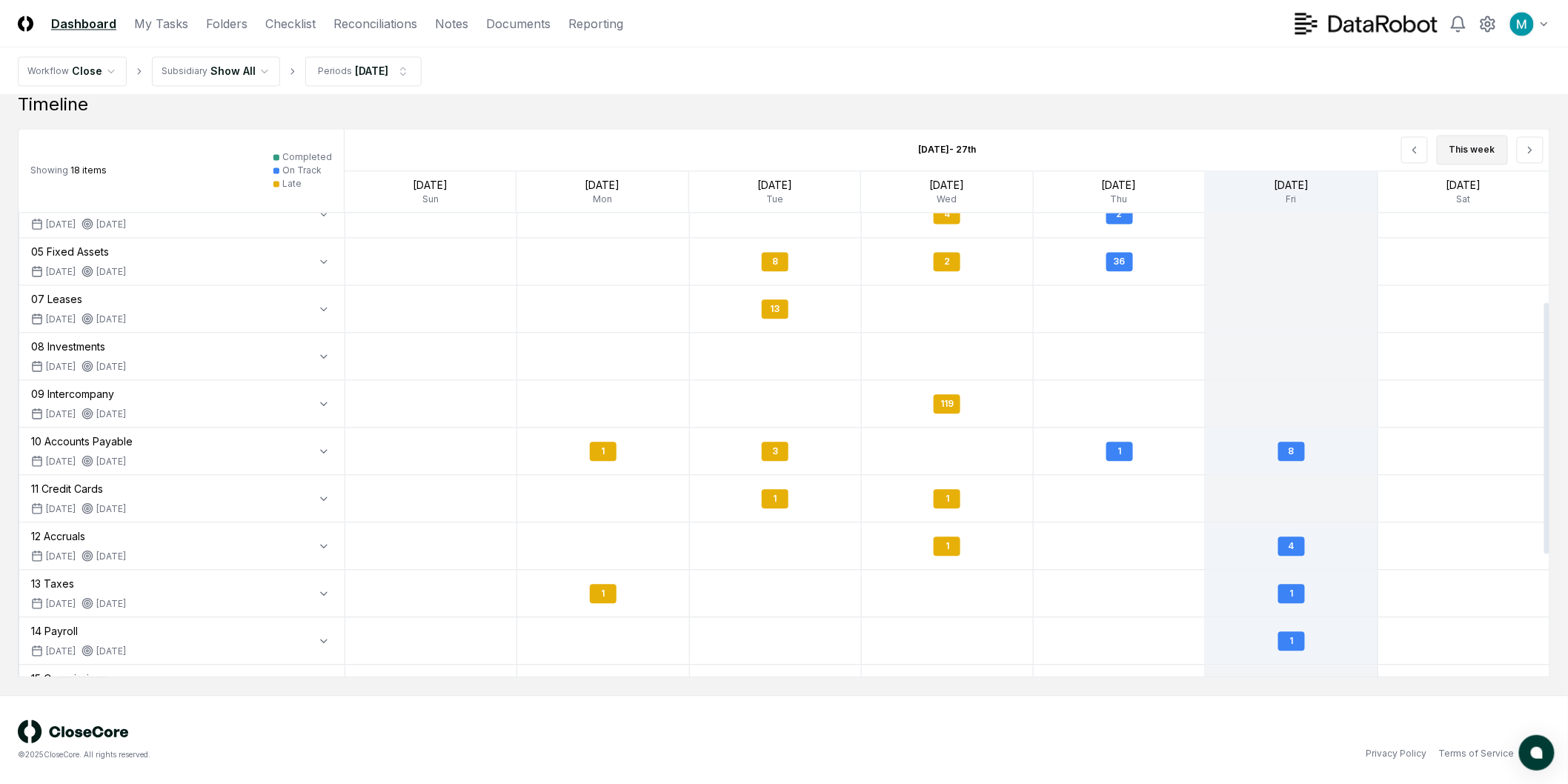
click at [1471, 151] on button "This week" at bounding box center [1471, 149] width 71 height 29
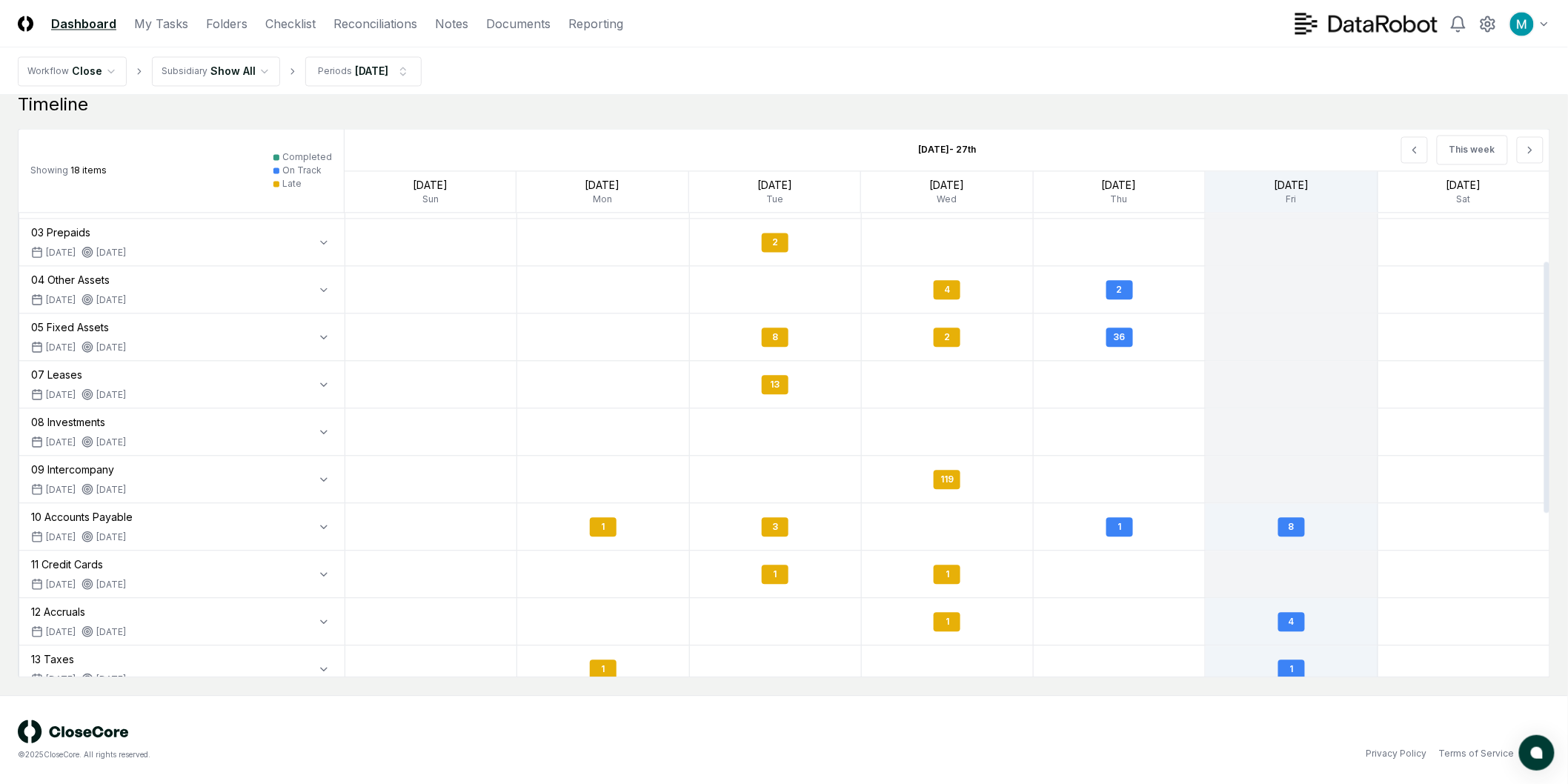
scroll to position [247, 0]
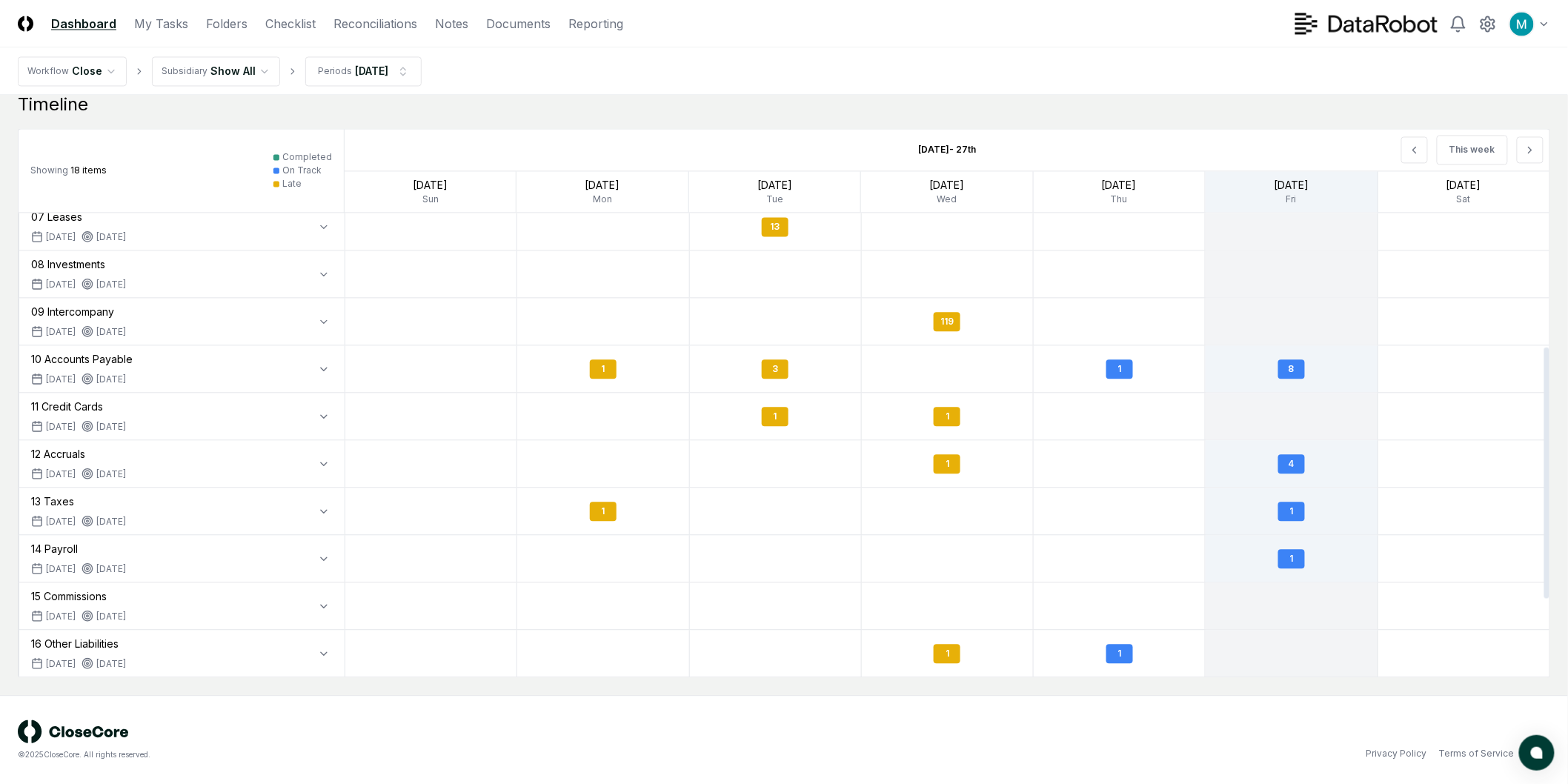
click at [87, 426] on icon at bounding box center [87, 426] width 12 height 12
click at [323, 418] on icon "button" at bounding box center [324, 416] width 6 height 3
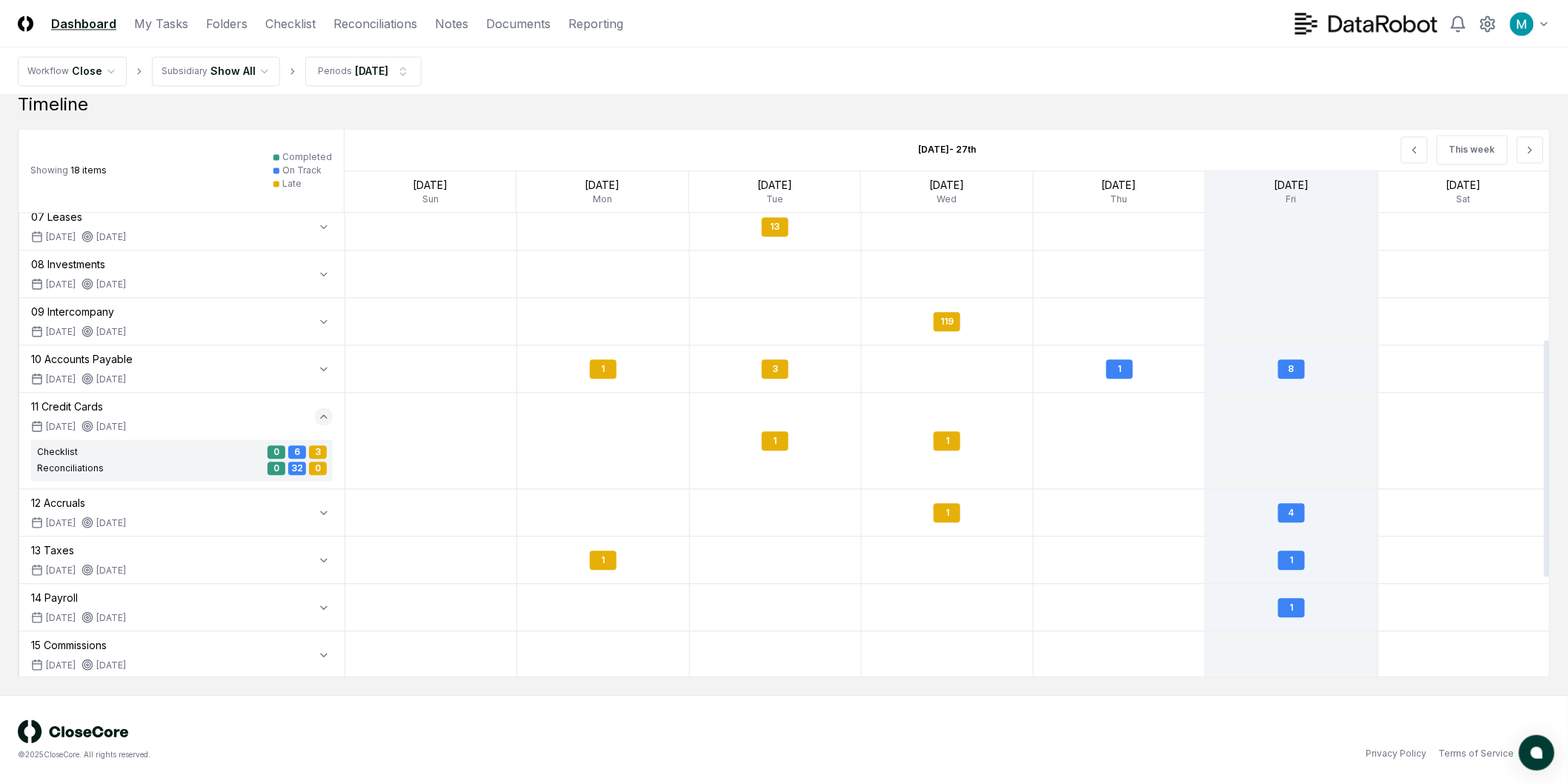
click at [323, 418] on icon "button" at bounding box center [324, 417] width 12 height 12
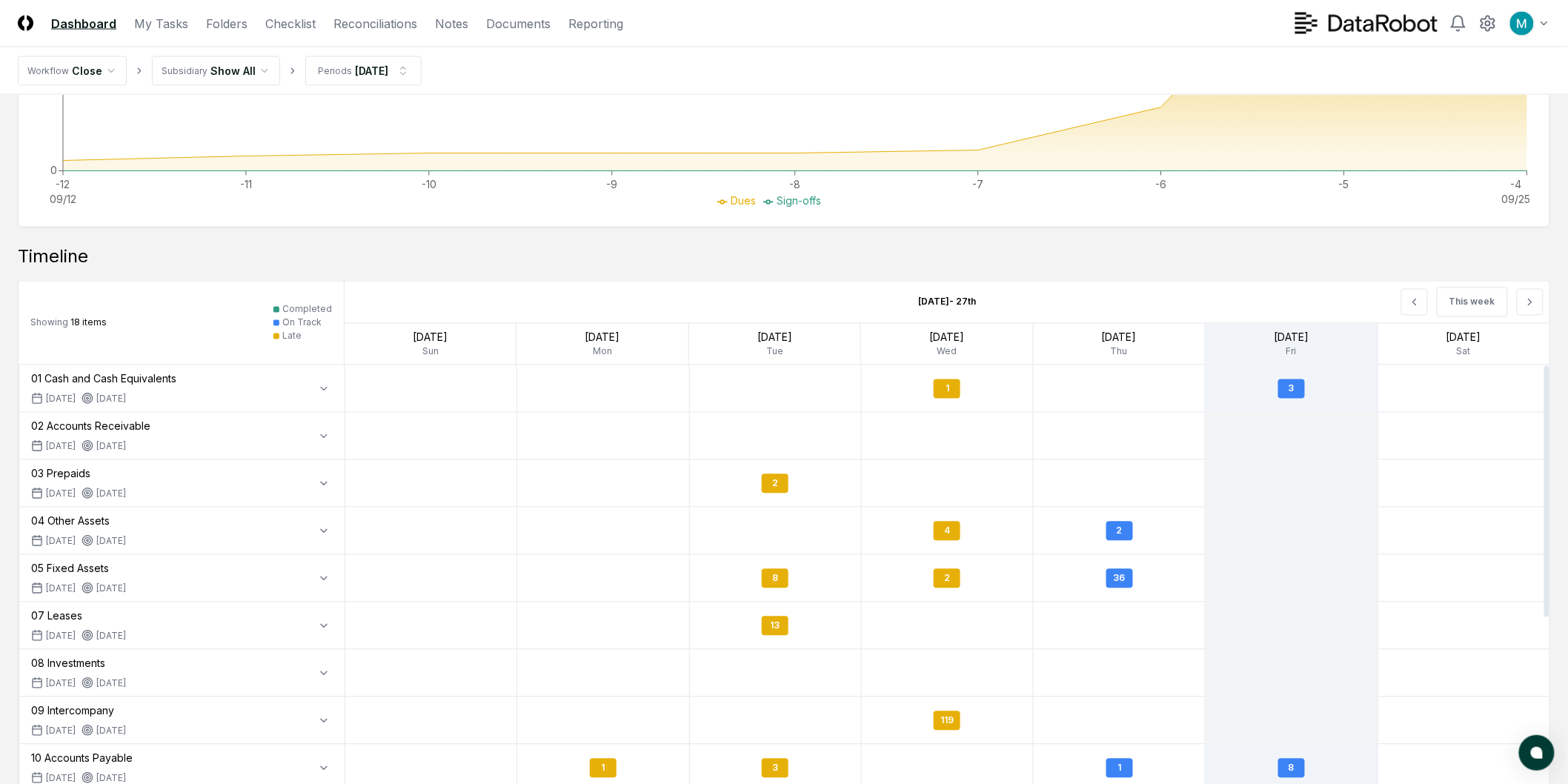
scroll to position [1043, 0]
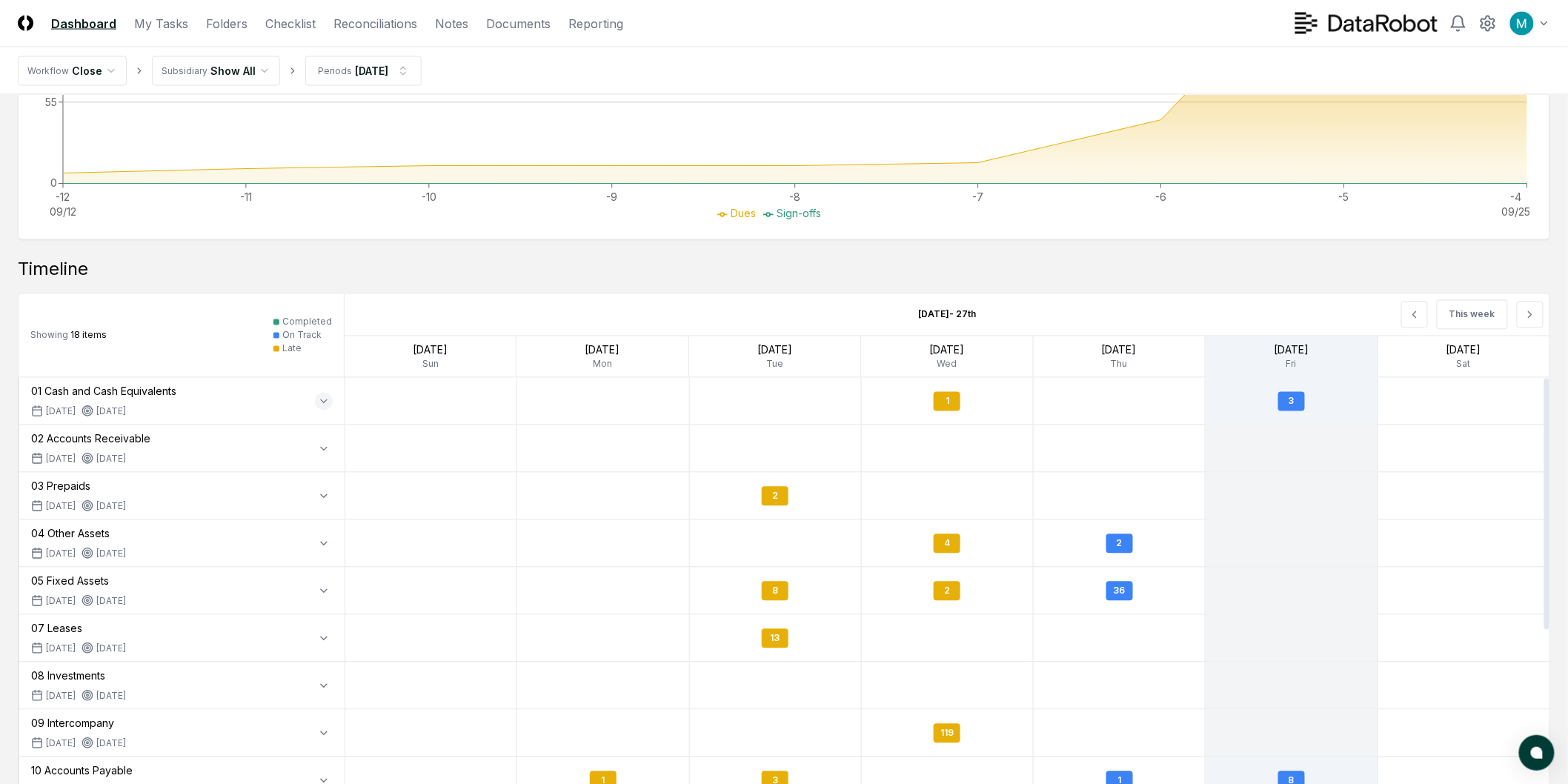
click at [322, 408] on button "button" at bounding box center [324, 401] width 18 height 18
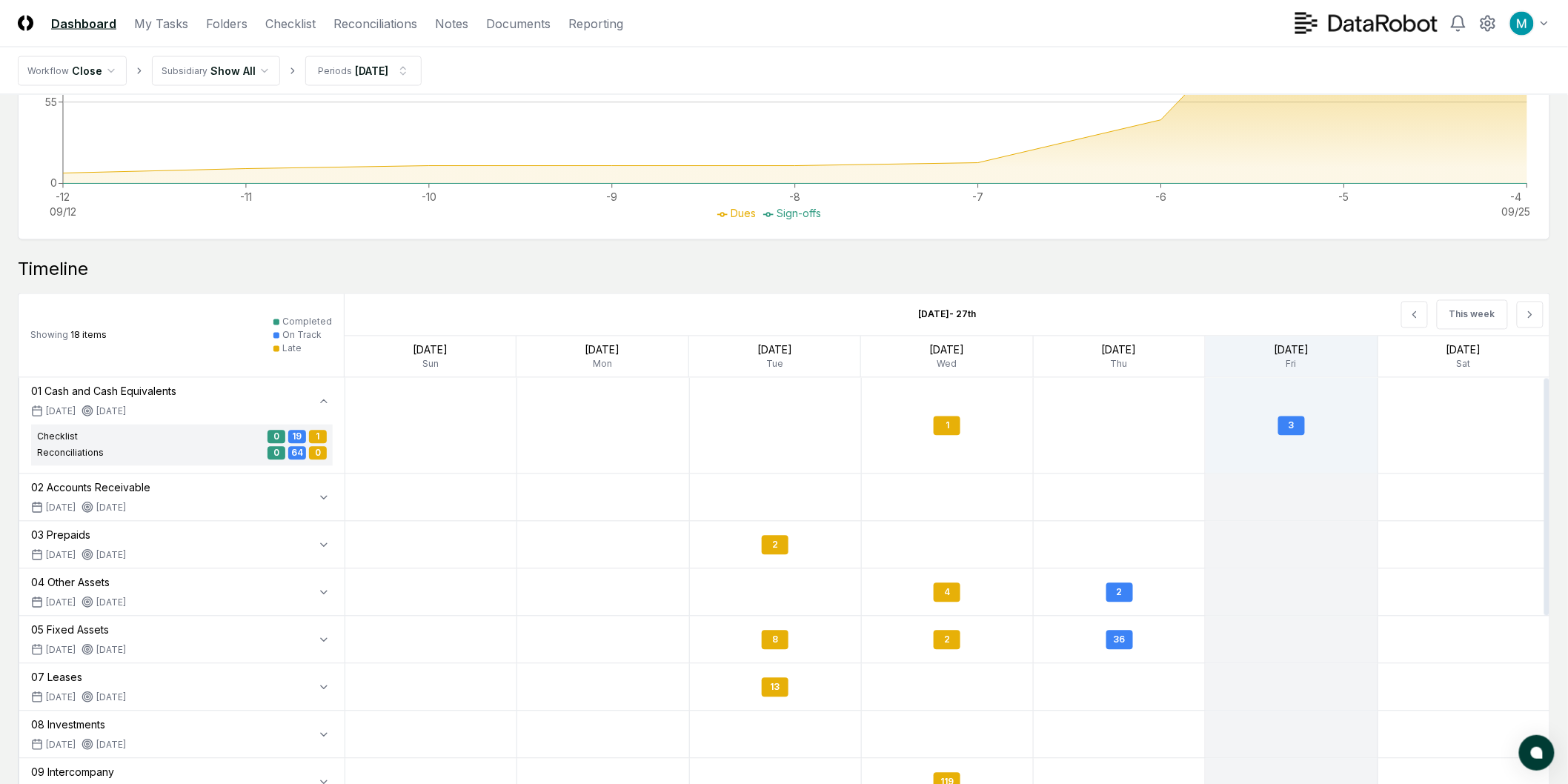
click at [295, 438] on div "19" at bounding box center [297, 437] width 18 height 13
click at [294, 453] on div "64" at bounding box center [297, 454] width 18 height 13
click at [327, 494] on icon "button" at bounding box center [324, 498] width 12 height 12
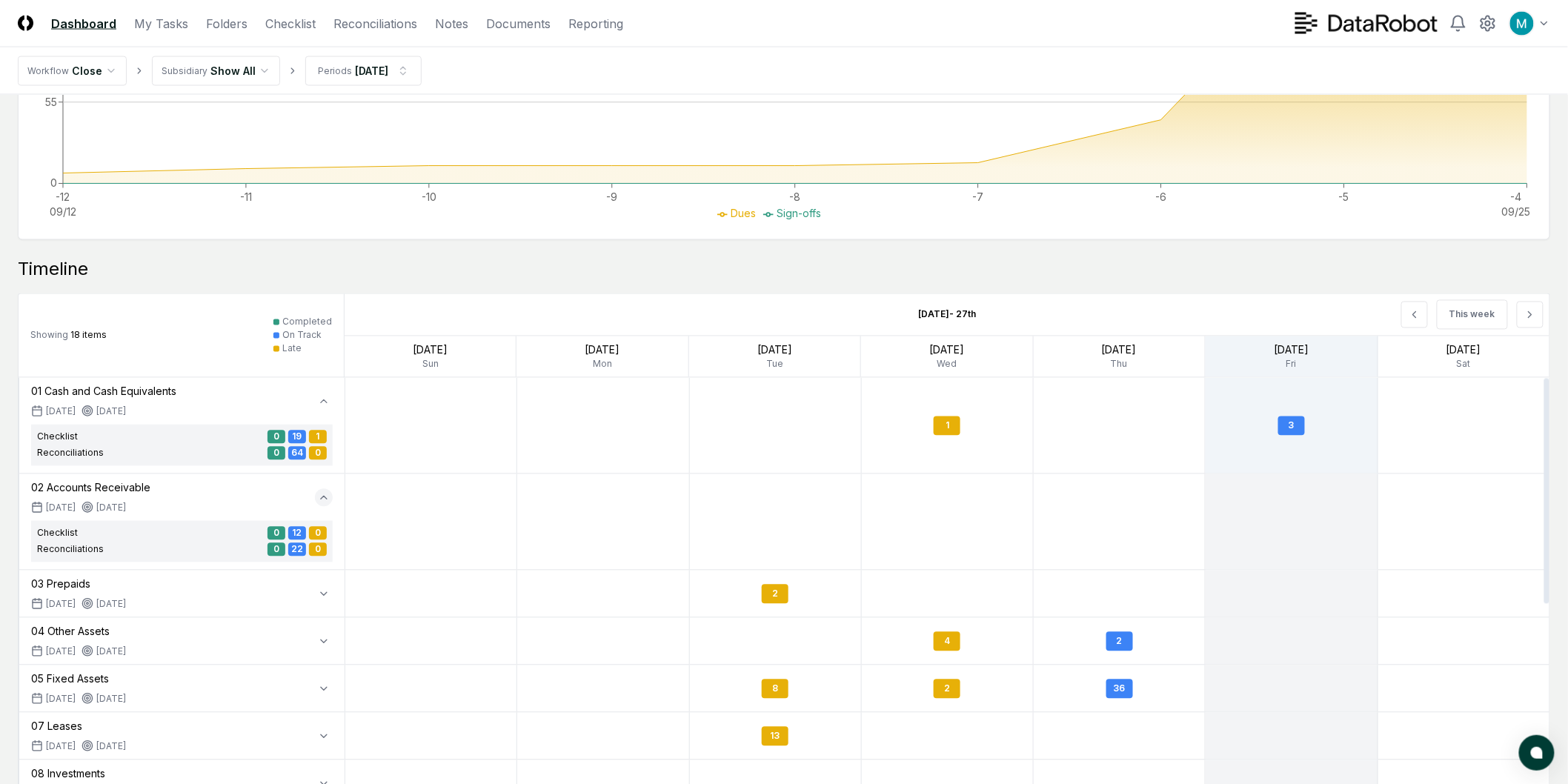
click at [331, 500] on button "button" at bounding box center [324, 498] width 18 height 18
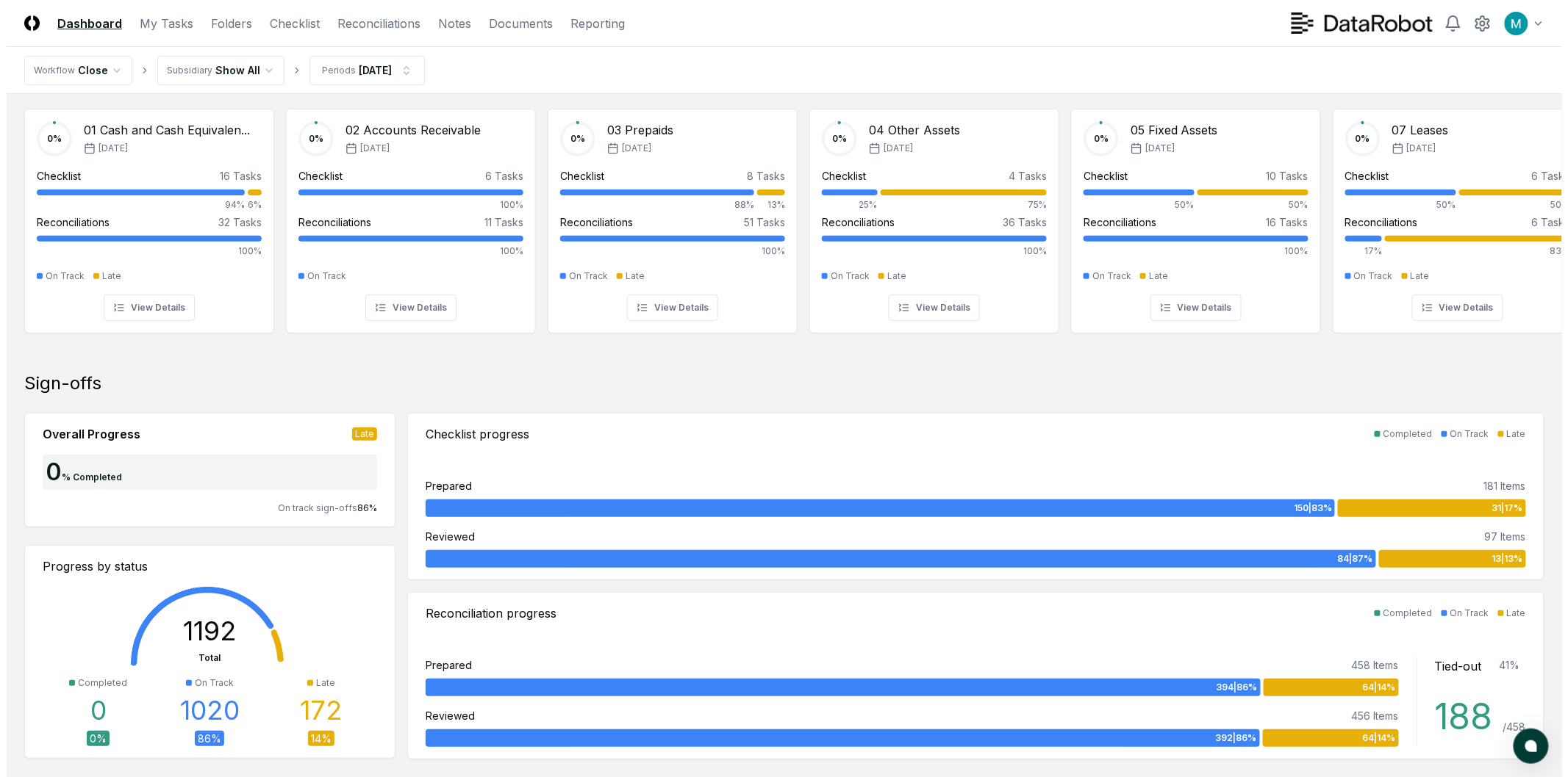
scroll to position [0, 0]
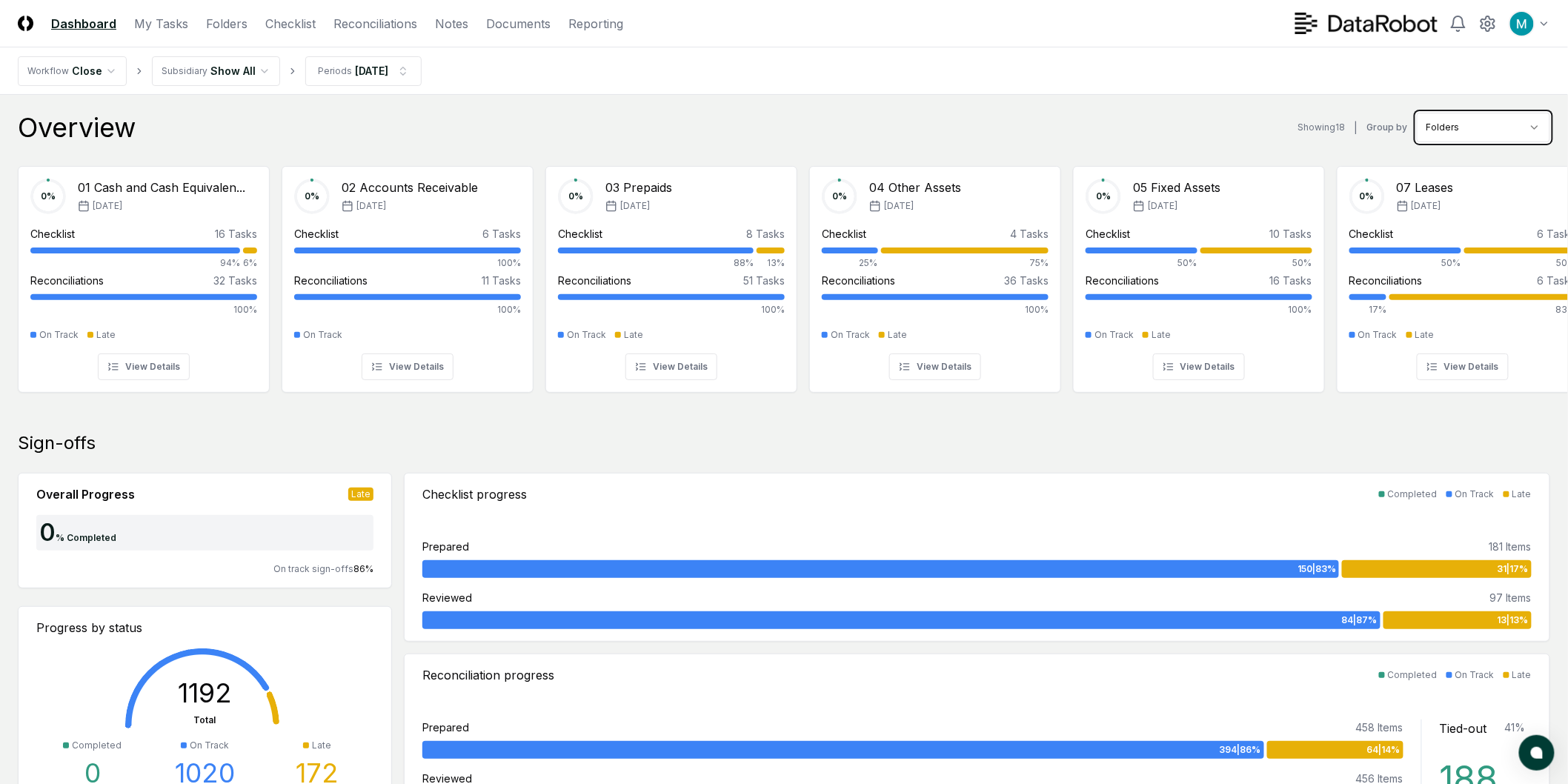
click at [160, 375] on button "View Details" at bounding box center [143, 366] width 92 height 27
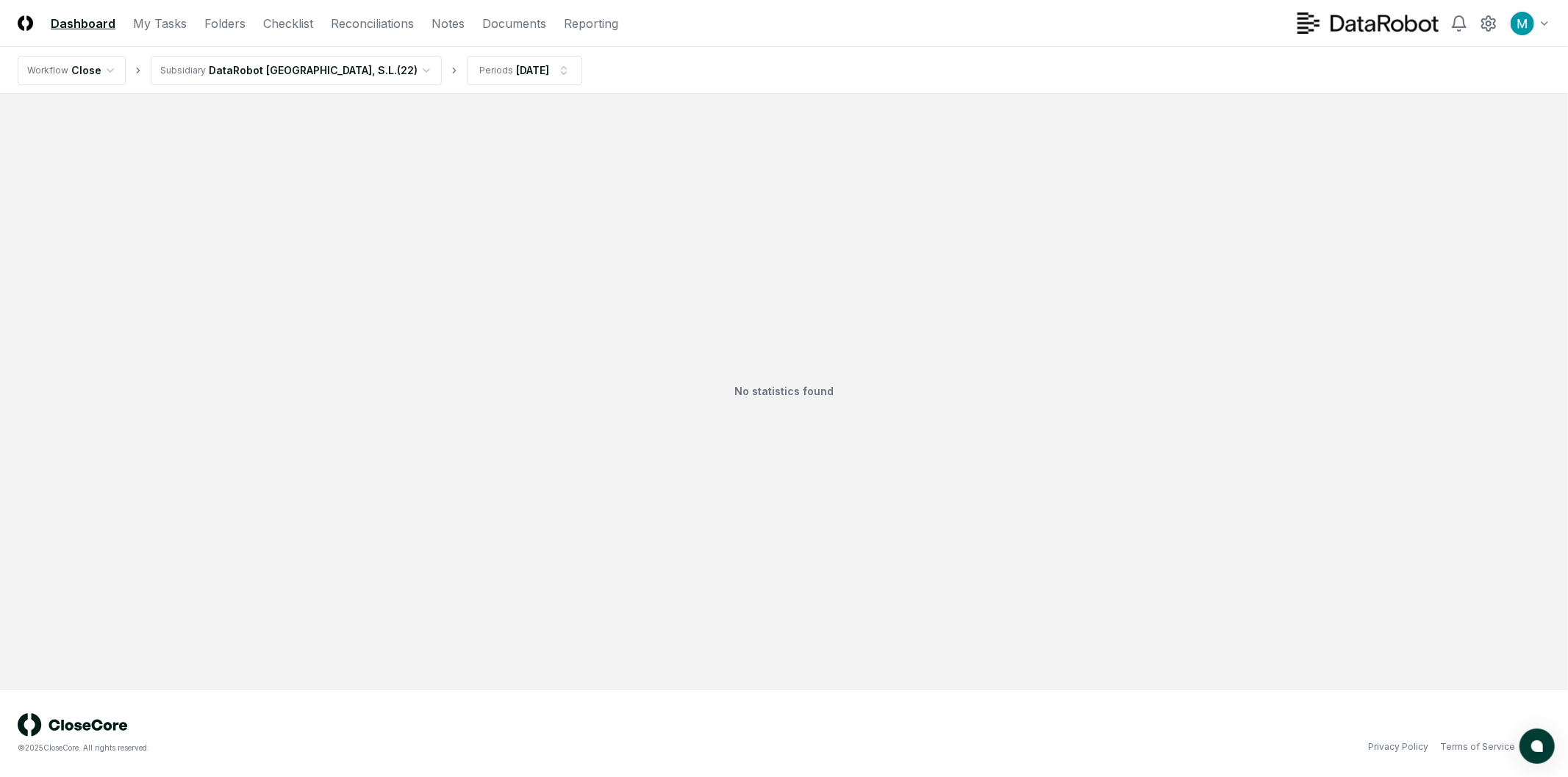
click at [255, 66] on html "CloseCore Dashboard My Tasks Folders Checklist Reconciliations Notes Documents …" at bounding box center [784, 388] width 1568 height 777
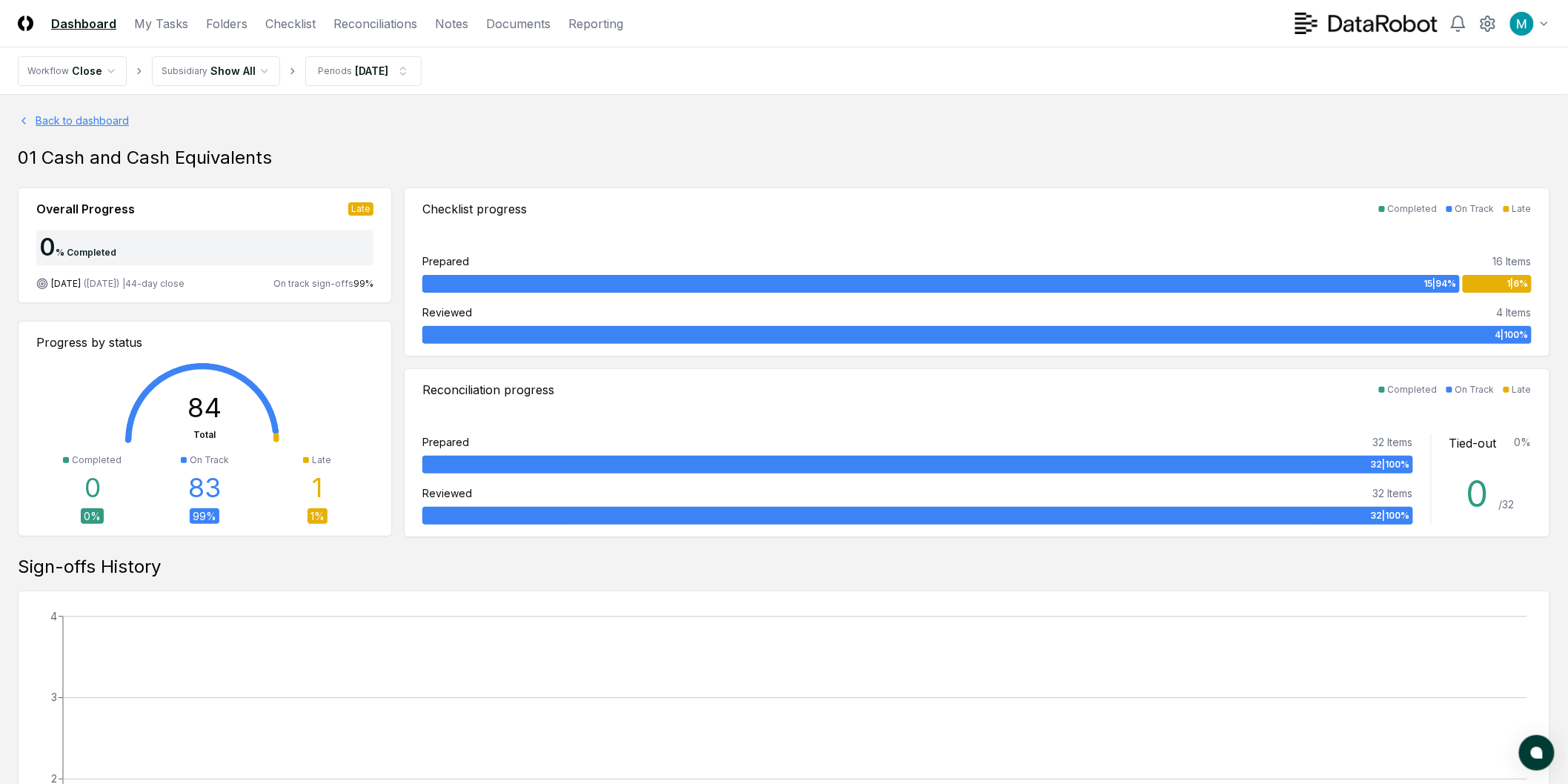
click at [77, 122] on link "Back to dashboard" at bounding box center [784, 120] width 1532 height 15
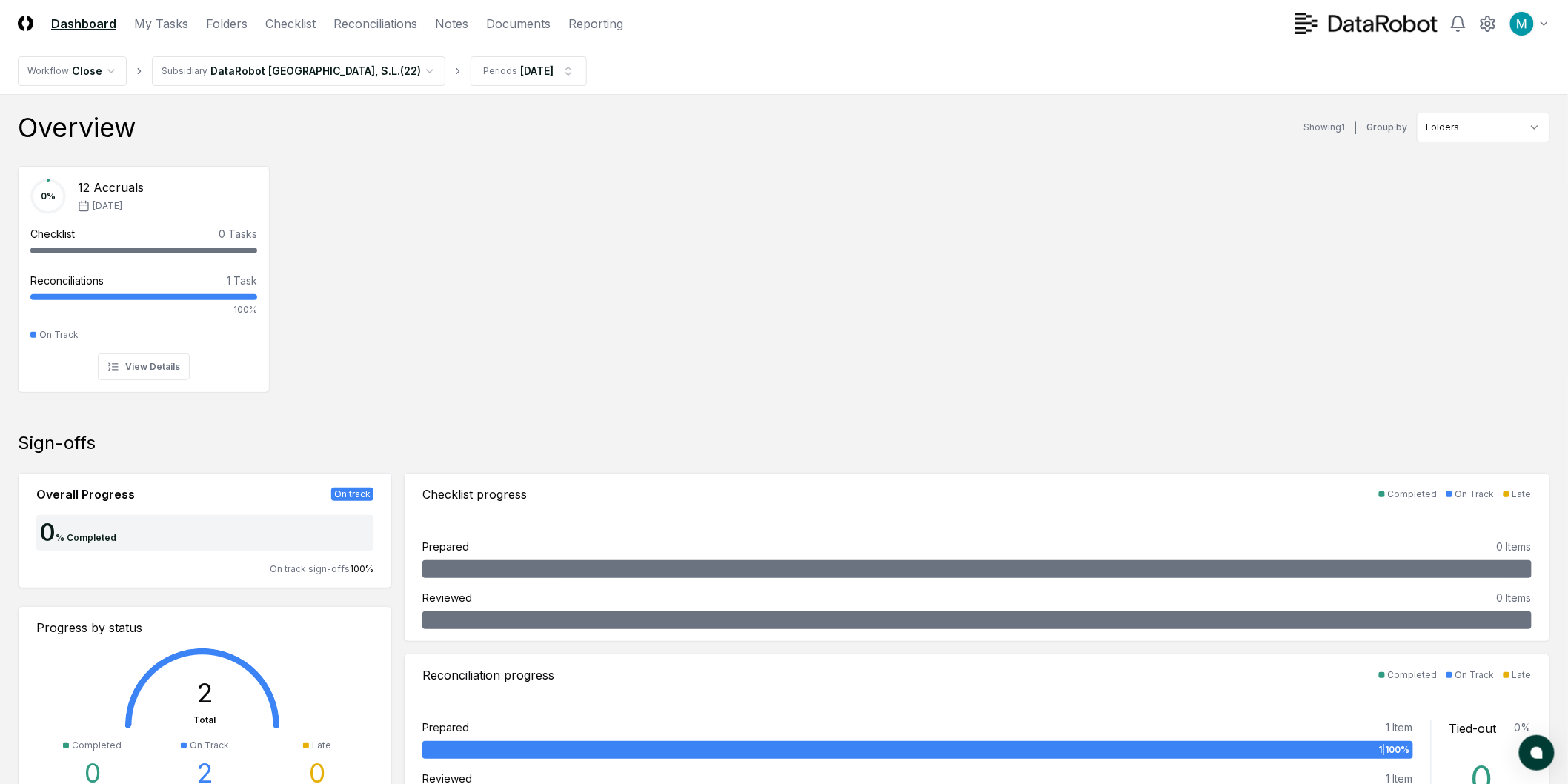
click at [1328, 126] on div "Showing 1" at bounding box center [1325, 128] width 42 height 13
click at [251, 63] on html "CloseCore Dashboard My Tasks Folders Checklist Reconciliations Notes Documents …" at bounding box center [790, 788] width 1580 height 1577
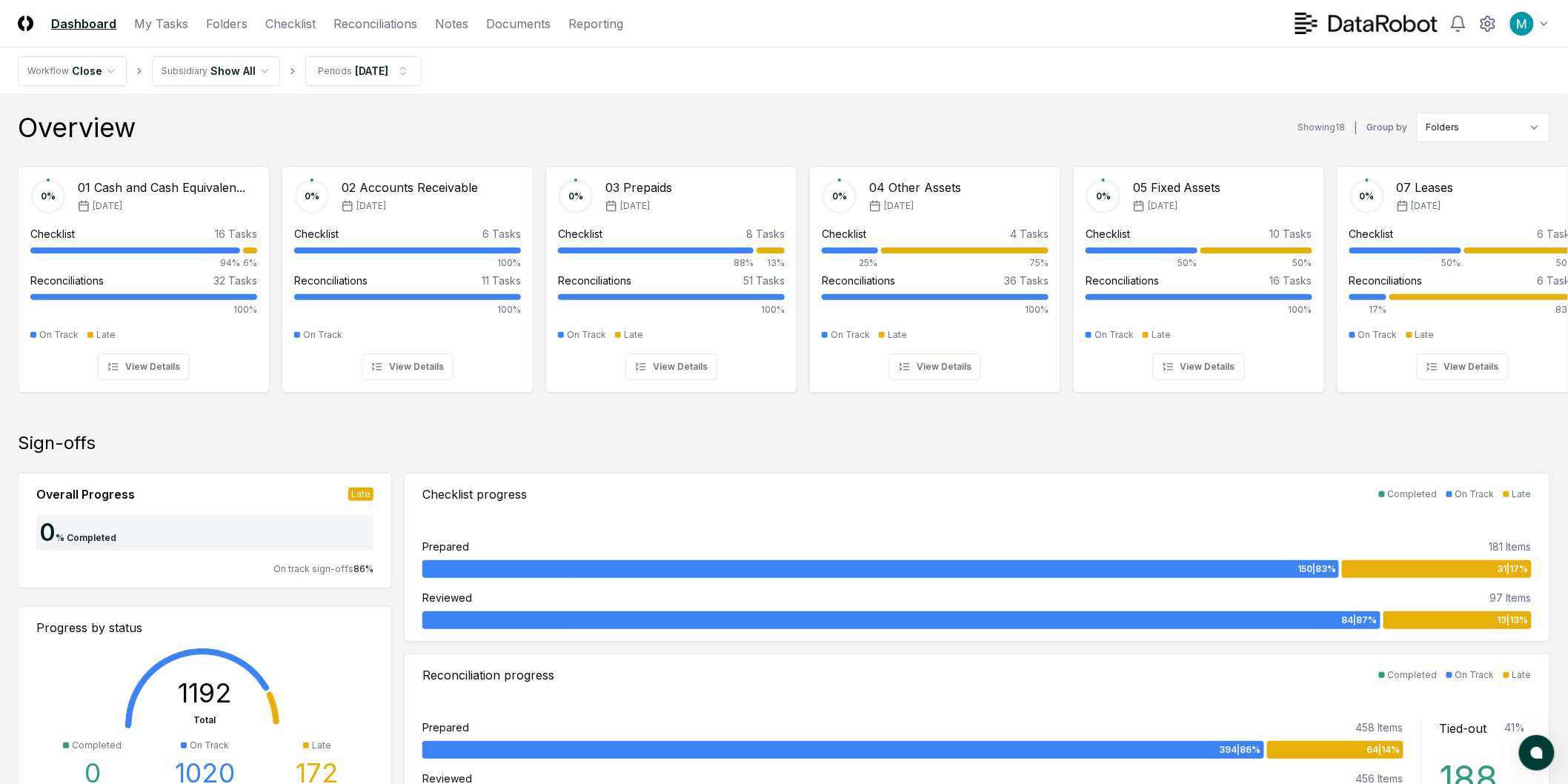
click at [402, 121] on div "Overview Showing 18 | Group by Folders" at bounding box center [784, 127] width 1532 height 29
click at [288, 71] on icon "breadcrumb" at bounding box center [292, 71] width 10 height 10
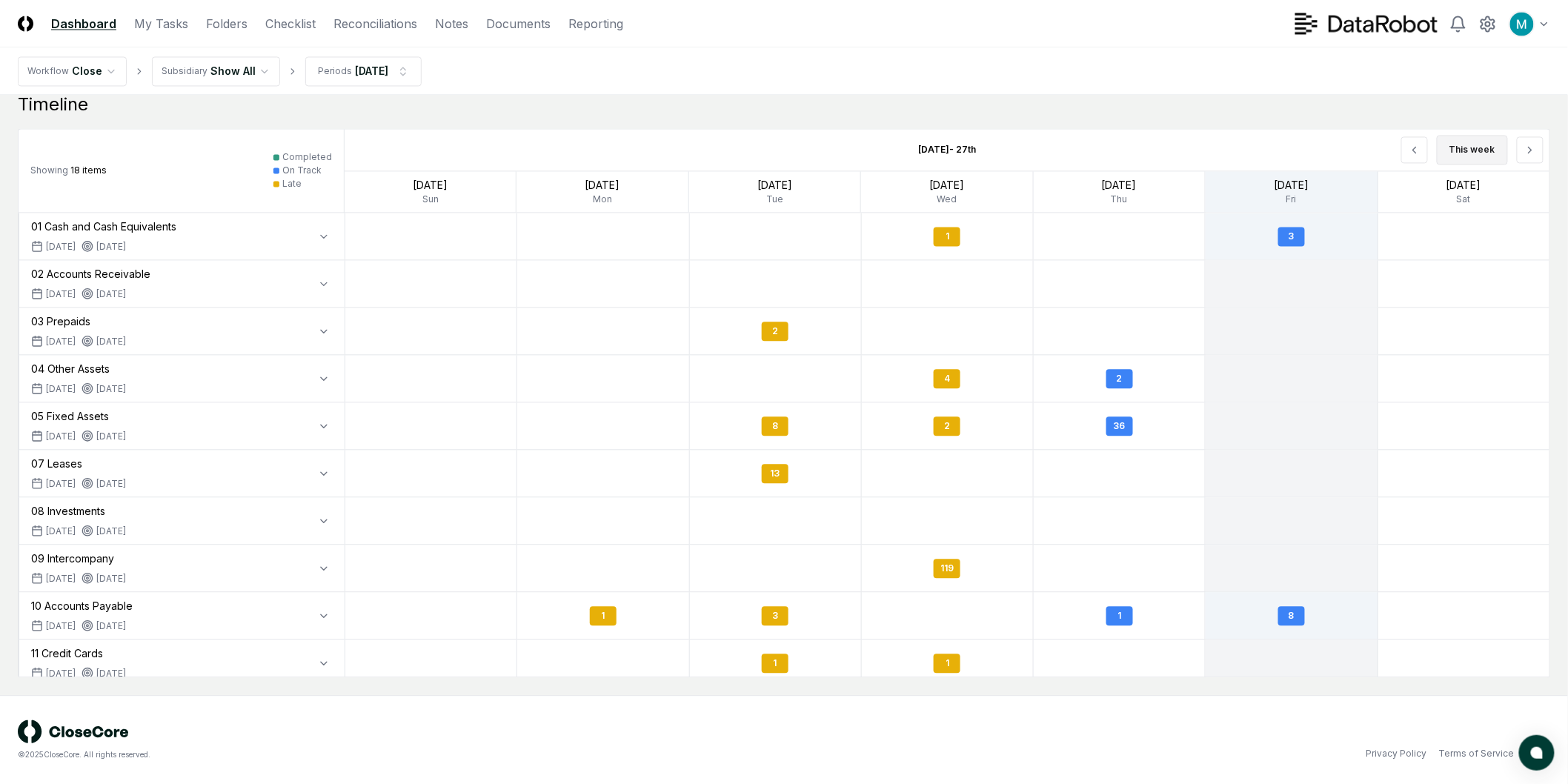
click at [1466, 149] on button "This week" at bounding box center [1471, 149] width 71 height 29
click at [1416, 151] on icon at bounding box center [1414, 150] width 3 height 6
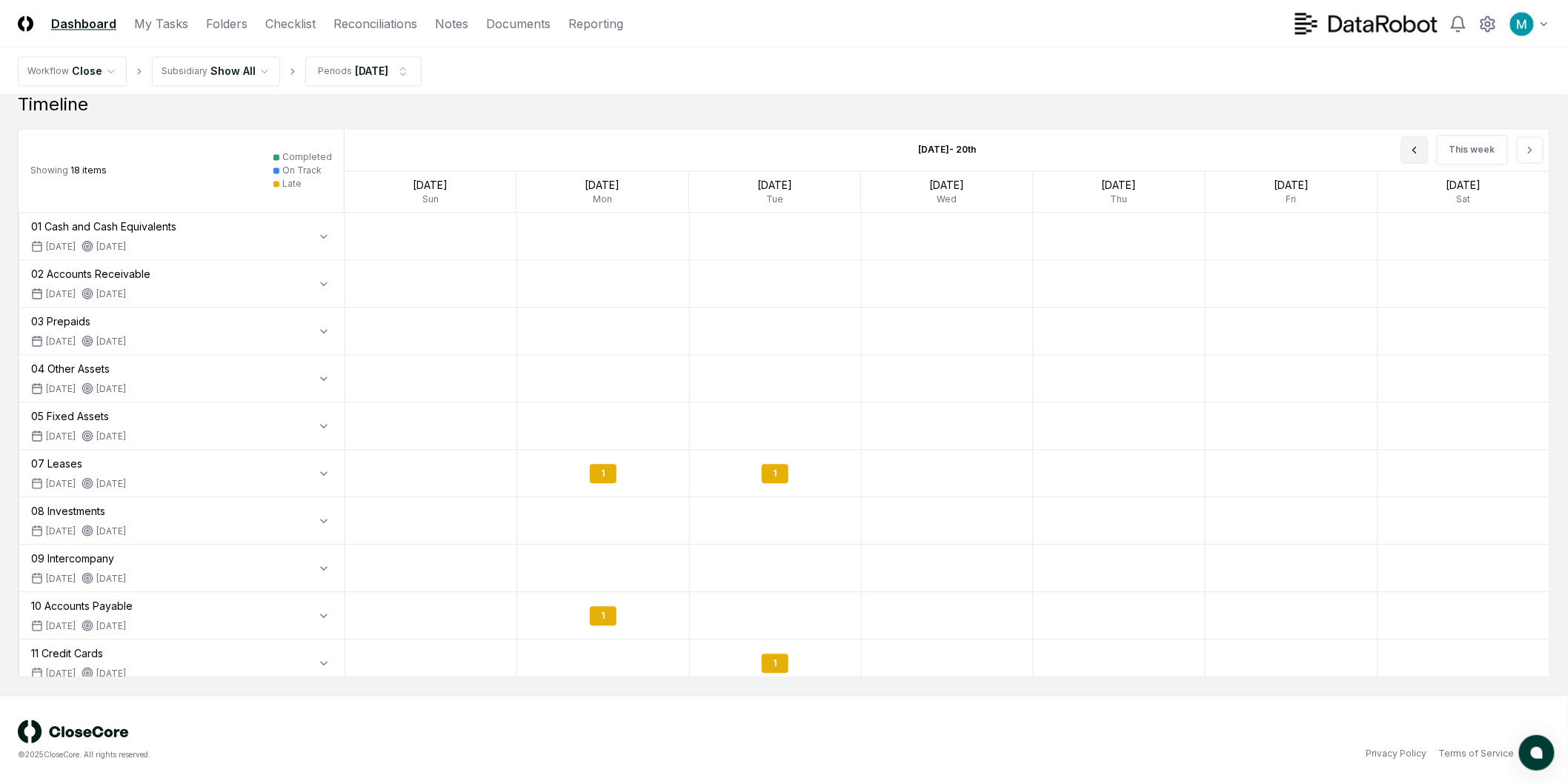
click at [1416, 151] on icon at bounding box center [1414, 150] width 3 height 6
click at [1418, 151] on div "This week" at bounding box center [1308, 150] width 482 height 42
click at [1468, 116] on div "Timeline Showing 18 items Completed On Track Late [DATE] - [DATE] This week [DA…" at bounding box center [784, 385] width 1532 height 585
click at [1472, 139] on button "This week" at bounding box center [1471, 149] width 71 height 29
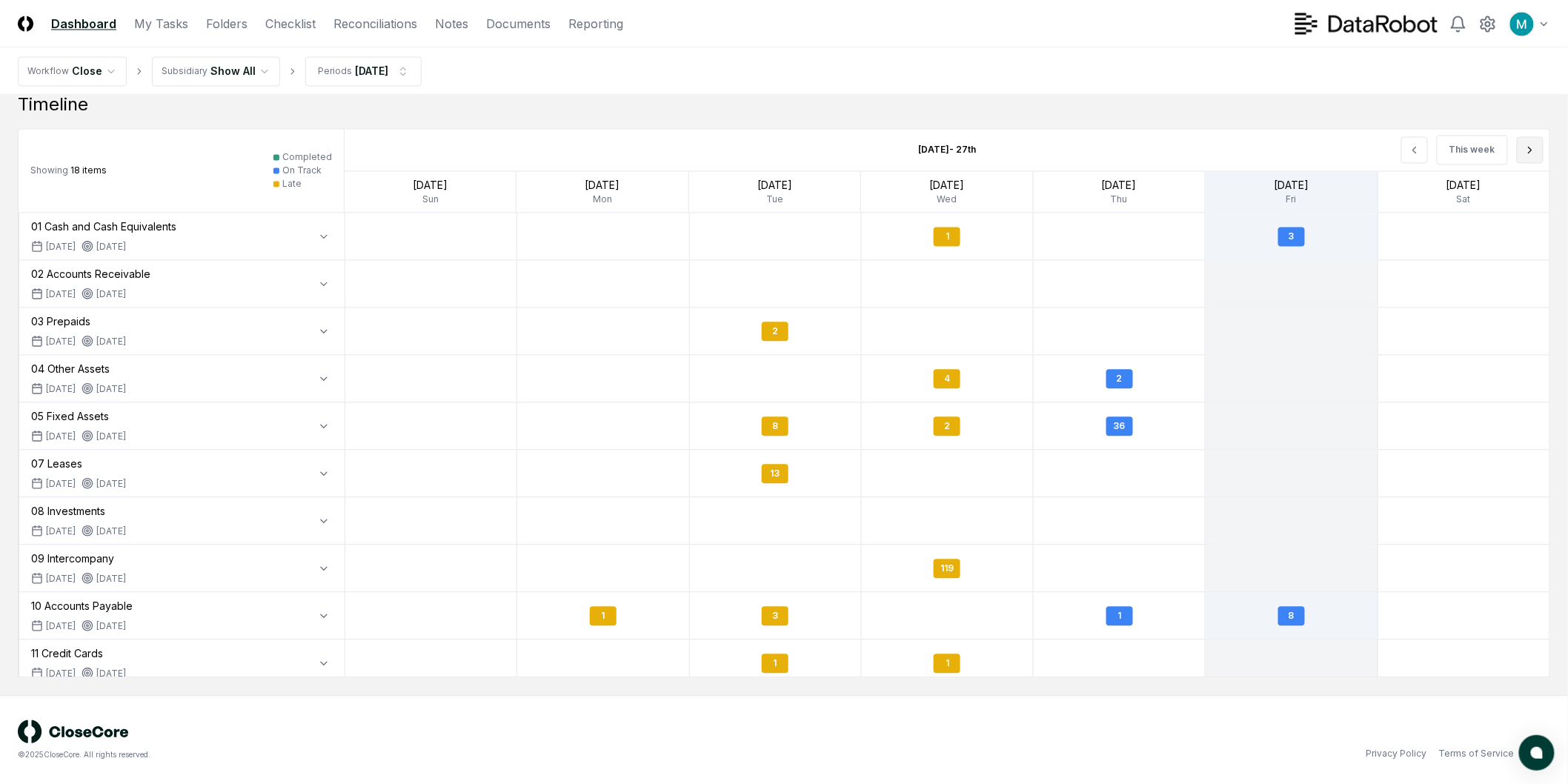
click at [1517, 151] on button at bounding box center [1530, 150] width 26 height 27
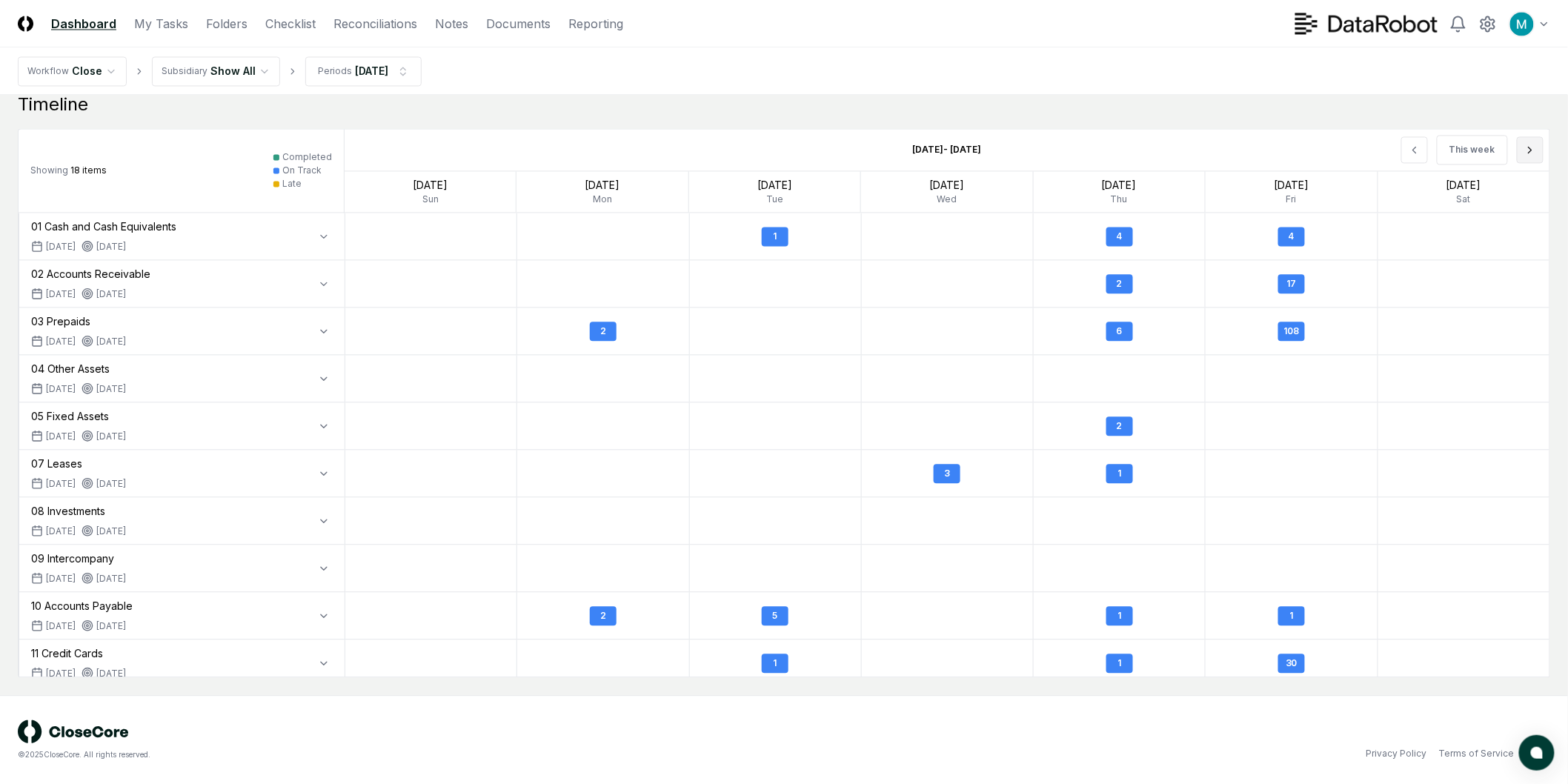
click at [1530, 151] on icon at bounding box center [1529, 150] width 12 height 12
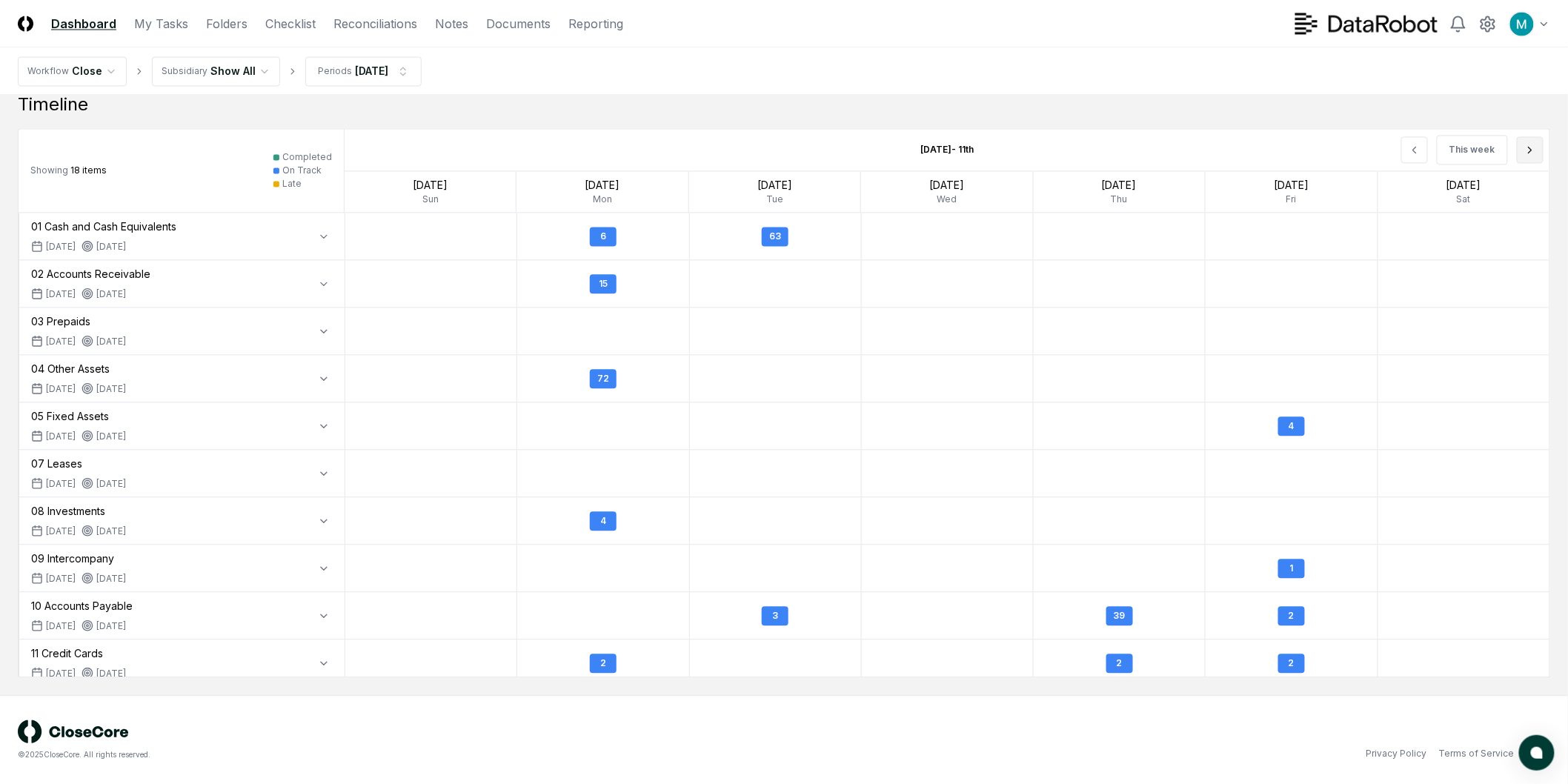
click at [1530, 151] on icon at bounding box center [1529, 150] width 12 height 12
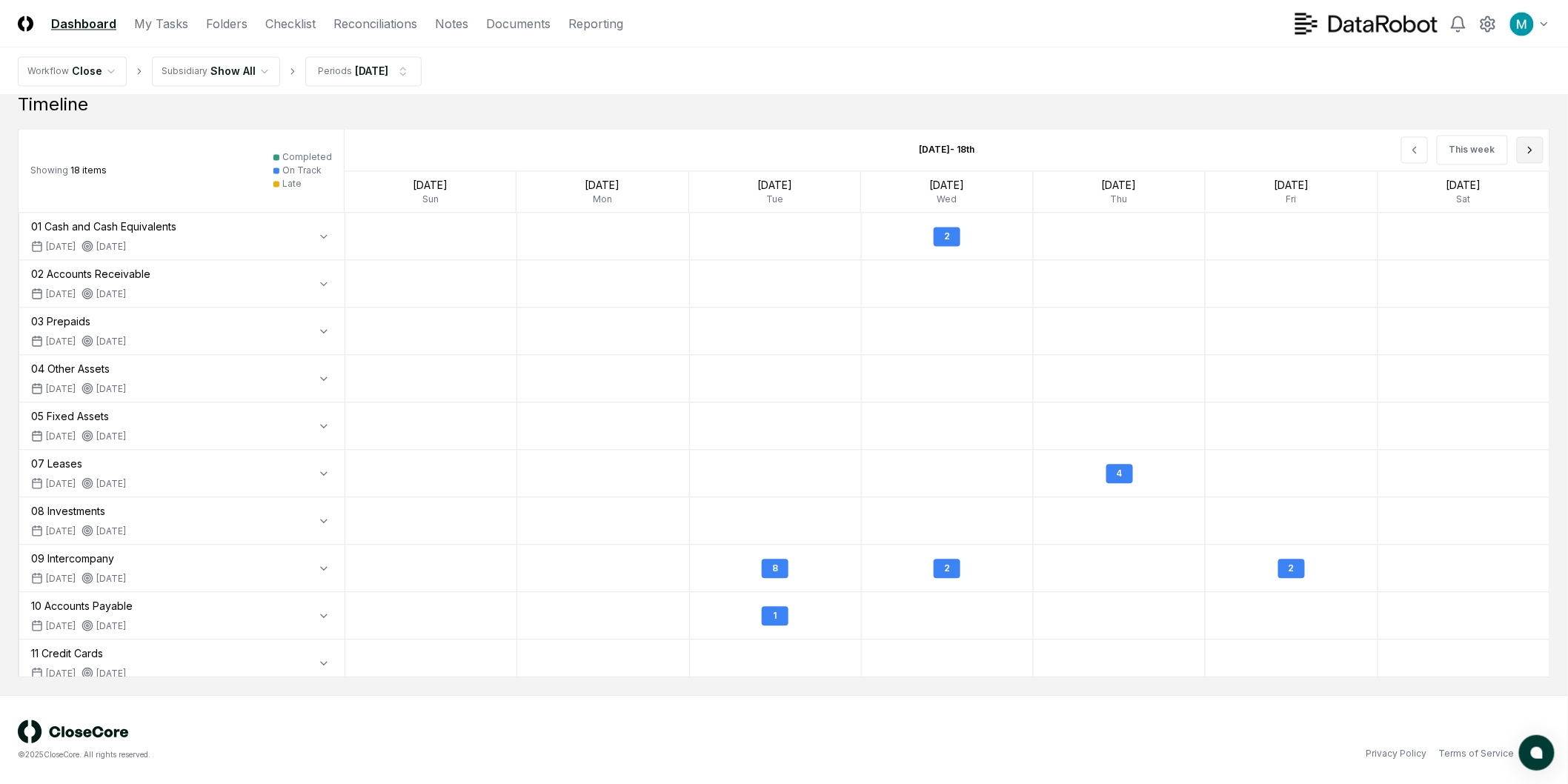
click at [1530, 151] on icon at bounding box center [1529, 150] width 12 height 12
click at [1530, 151] on div "This week" at bounding box center [1308, 150] width 482 height 42
click at [1411, 154] on icon at bounding box center [1414, 150] width 12 height 12
click at [1467, 153] on button "This week" at bounding box center [1471, 149] width 71 height 29
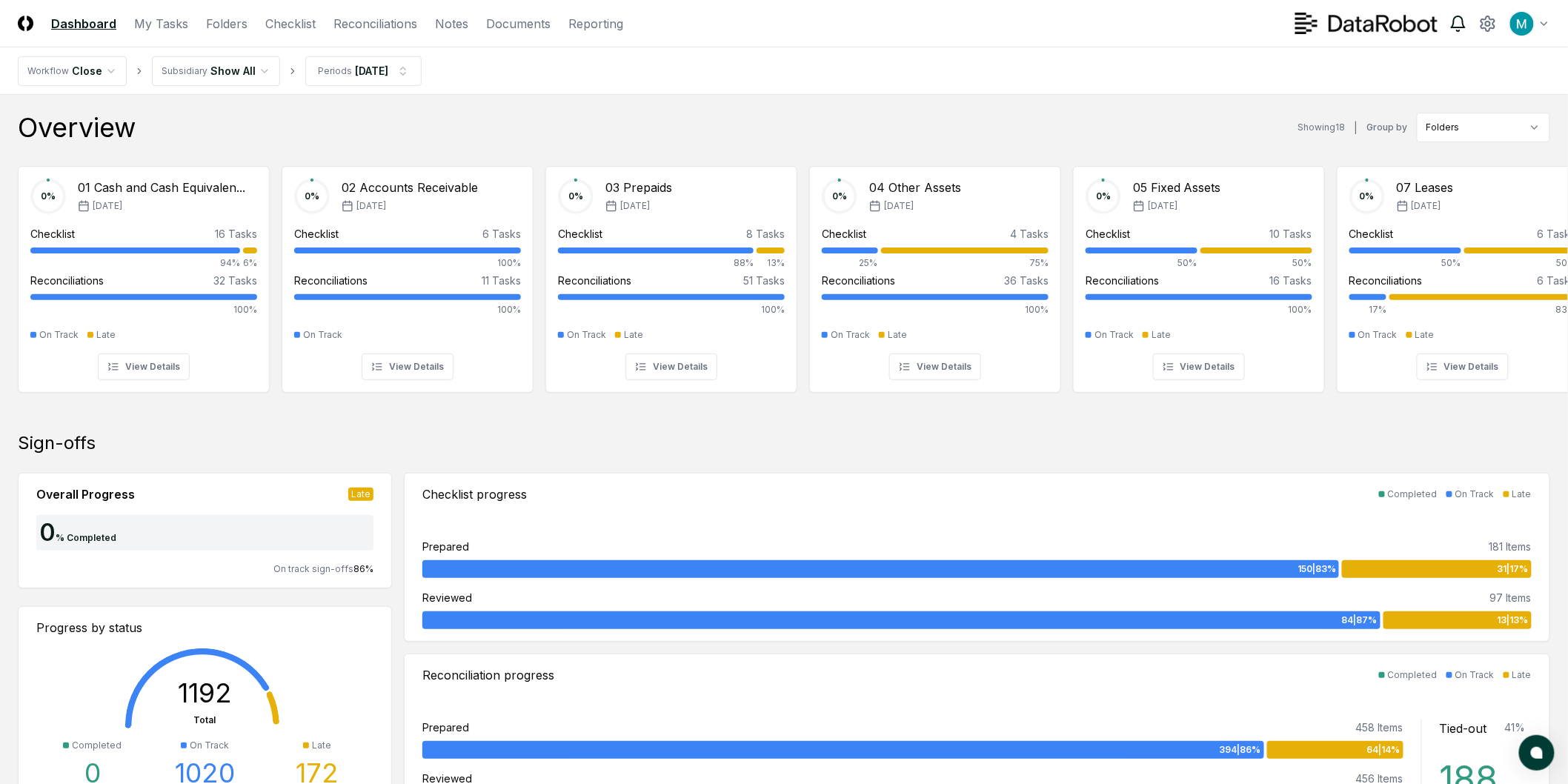
click at [1467, 28] on icon at bounding box center [1457, 24] width 18 height 18
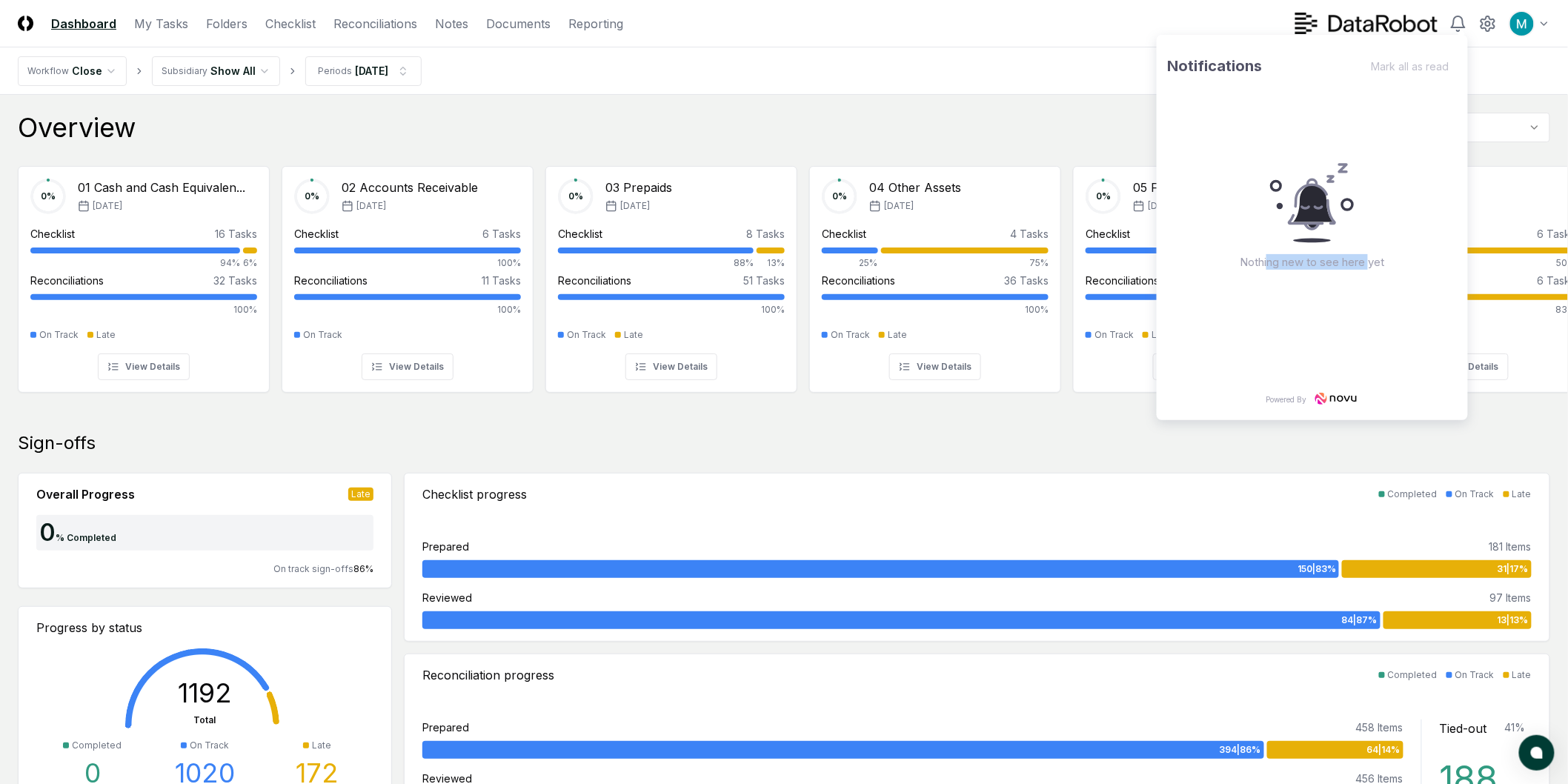
drag, startPoint x: 1268, startPoint y: 265, endPoint x: 1372, endPoint y: 265, distance: 104.0
click at [1372, 265] on span "Nothing new to see here yet" at bounding box center [1312, 262] width 145 height 15
click at [1374, 268] on span "Nothing new to see here yet" at bounding box center [1312, 262] width 145 height 15
click at [1339, 398] on icon at bounding box center [1335, 399] width 44 height 12
click at [942, 69] on nav "Workflow Close Subsidiary Show All Periods [DATE]" at bounding box center [784, 71] width 1568 height 47
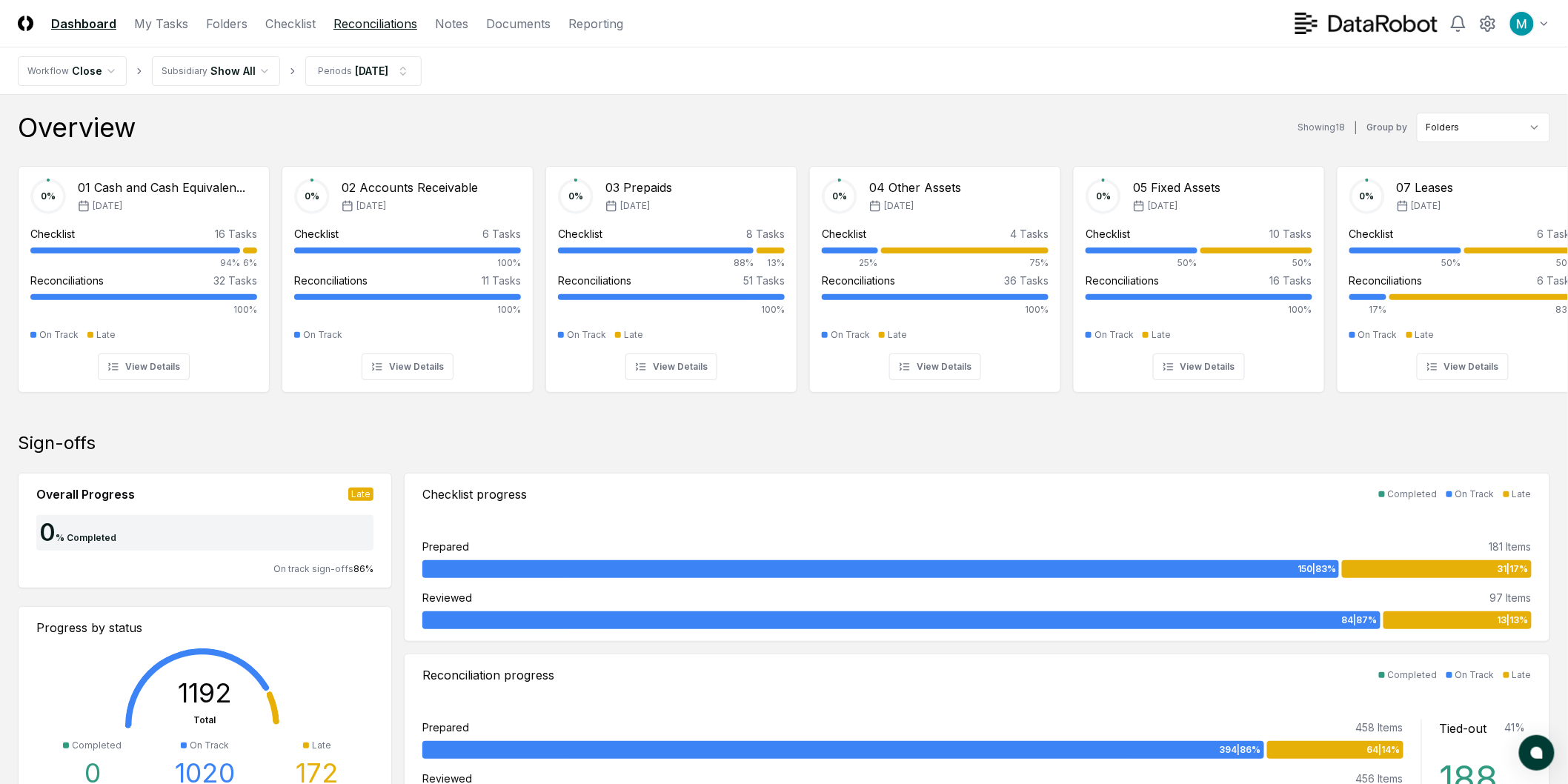
click at [391, 27] on link "Reconciliations" at bounding box center [375, 24] width 83 height 18
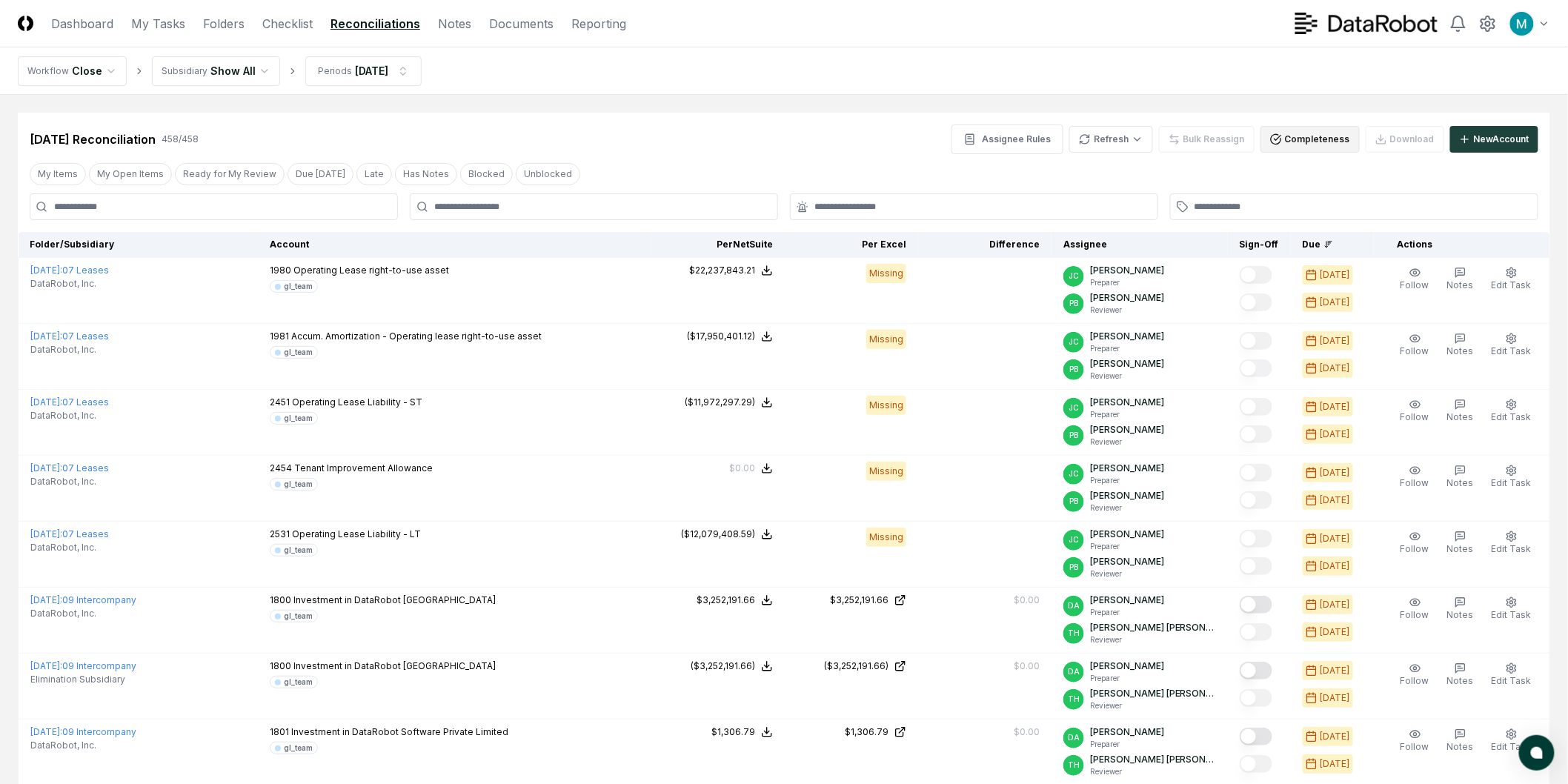
click at [1317, 138] on button "Completeness" at bounding box center [1310, 139] width 99 height 27
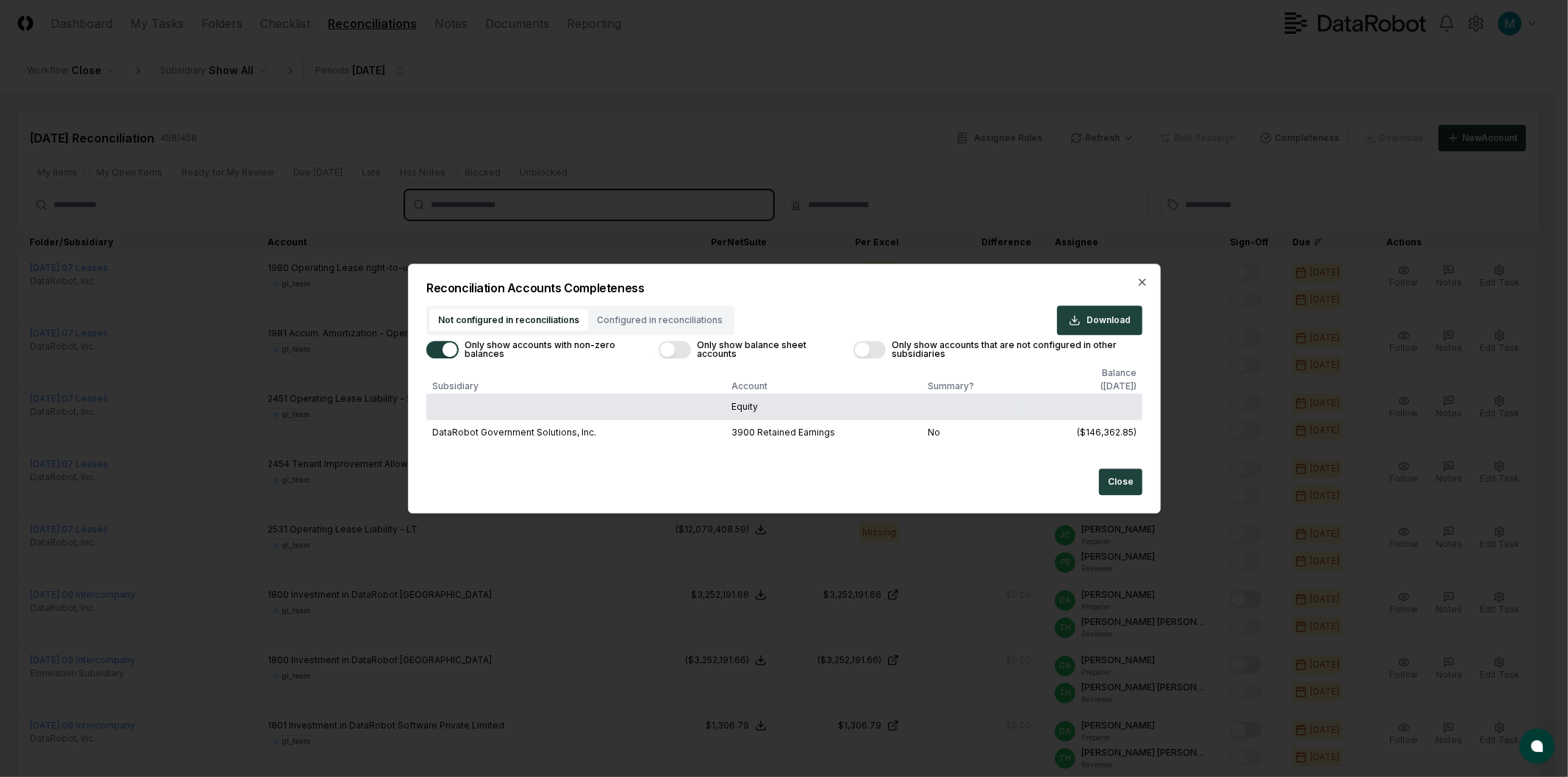
drag, startPoint x: 571, startPoint y: 208, endPoint x: 623, endPoint y: 217, distance: 52.8
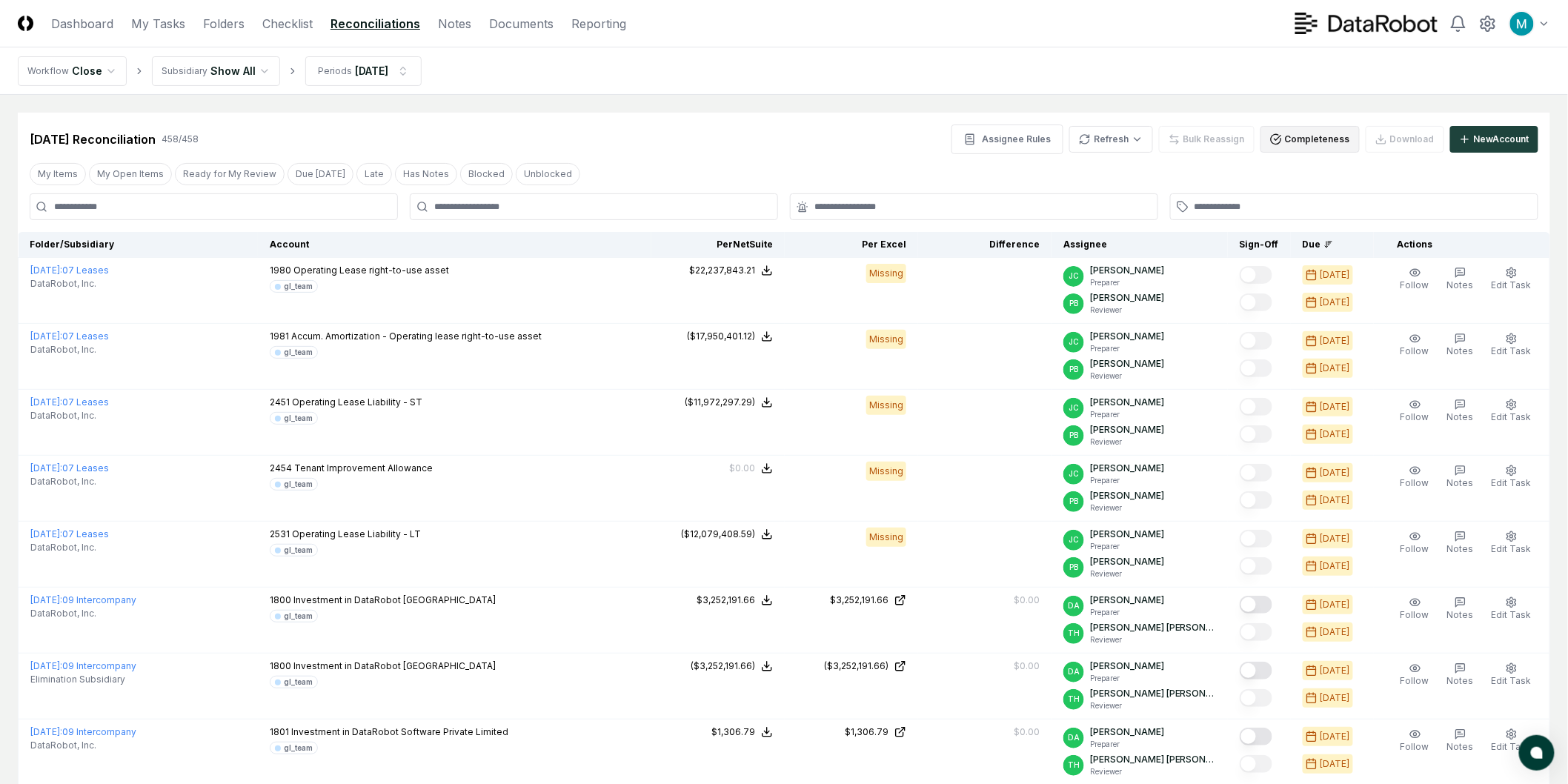
click at [1297, 142] on button "Completeness" at bounding box center [1310, 139] width 99 height 27
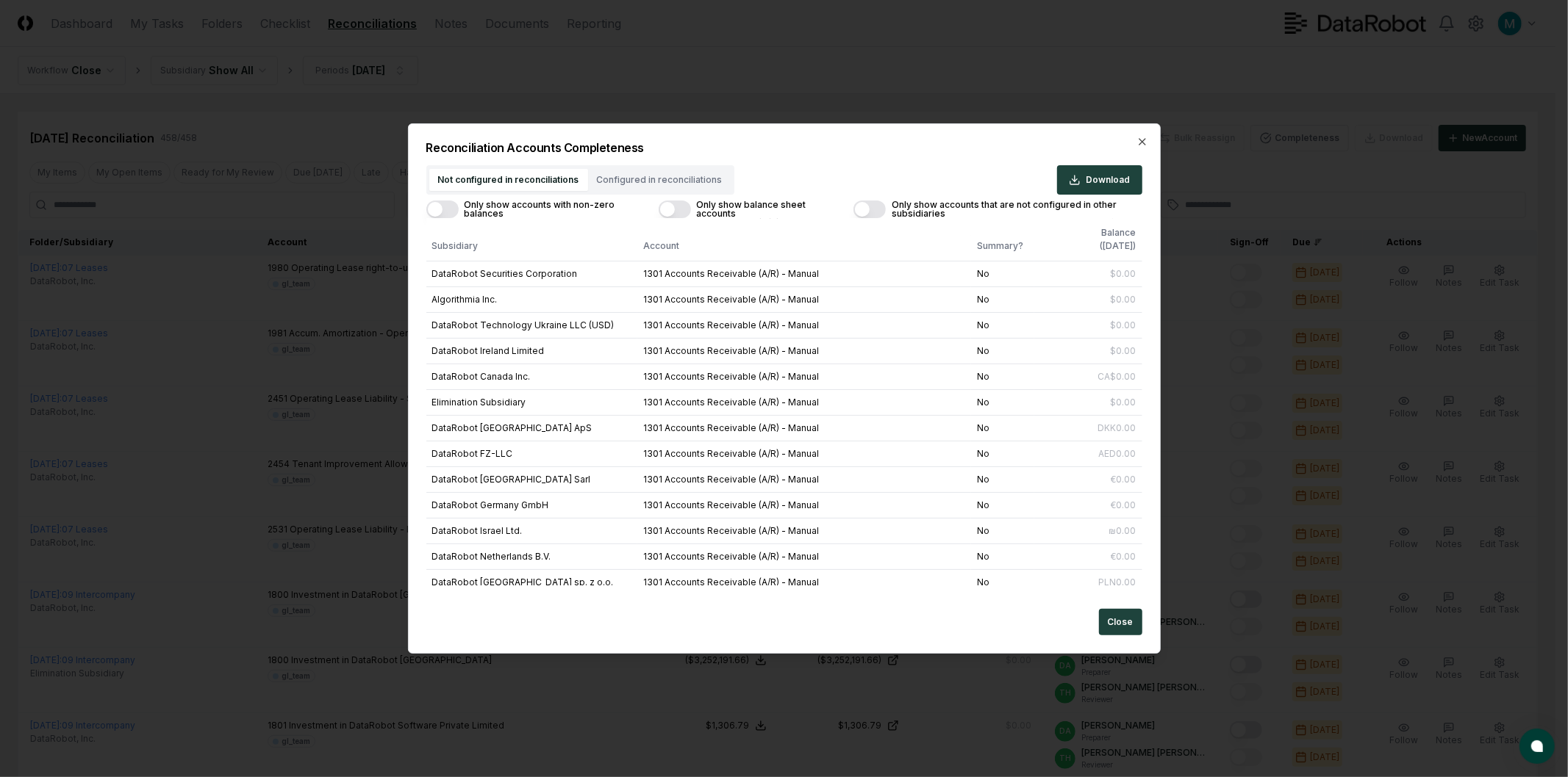
scroll to position [4489, 0]
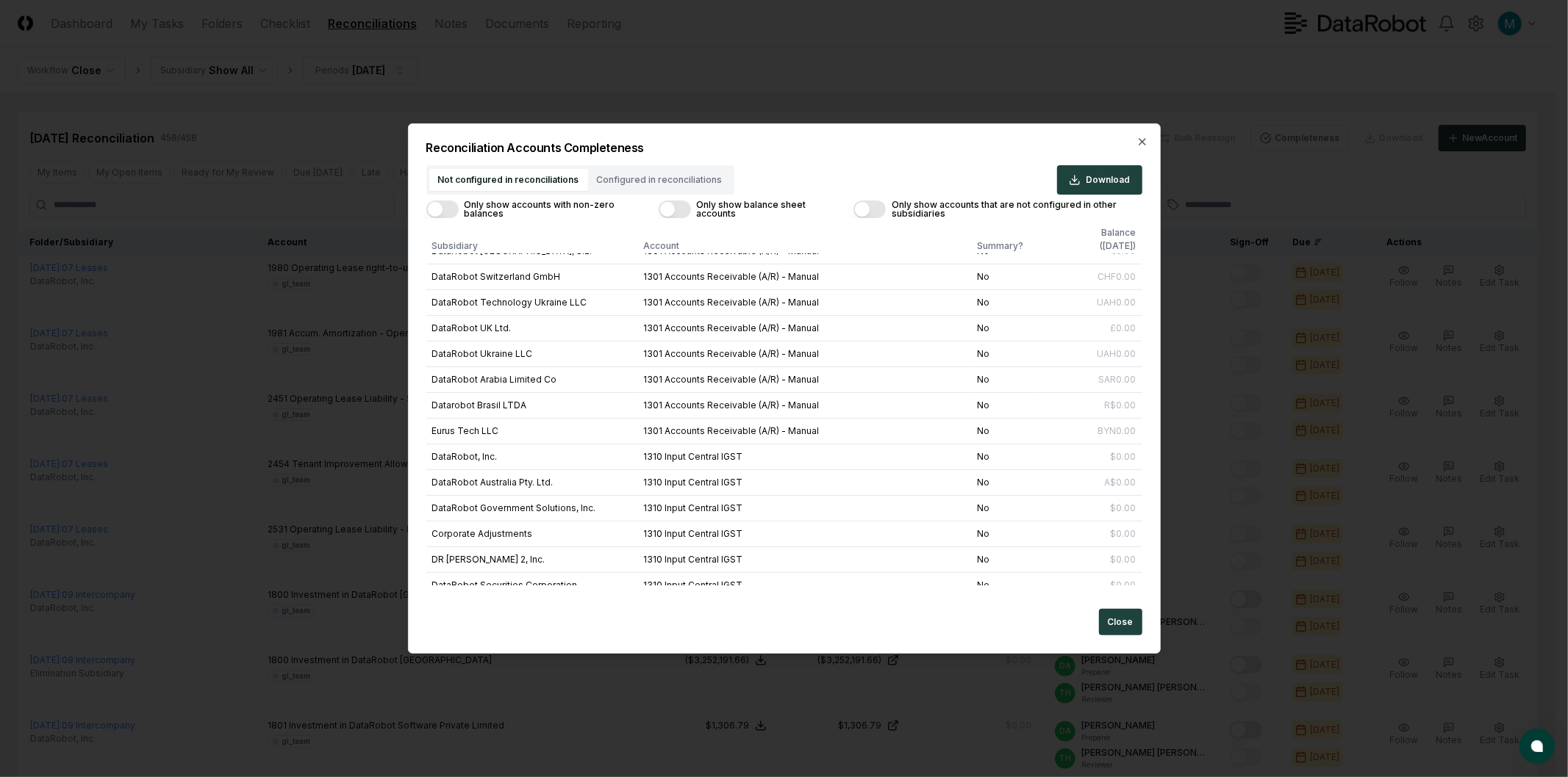
click at [444, 208] on button "Only show accounts with non-zero balances" at bounding box center [442, 209] width 32 height 18
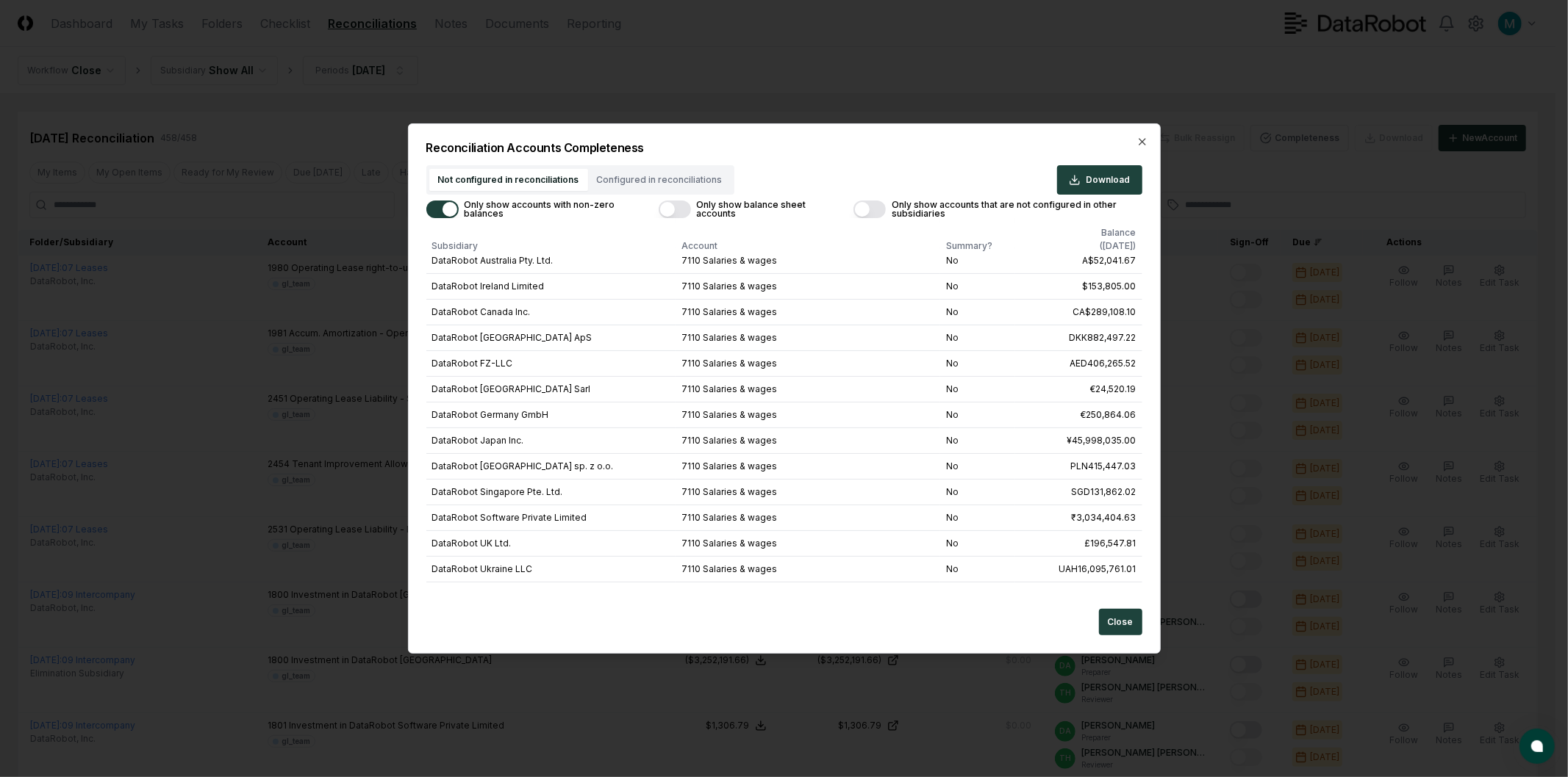
scroll to position [493, 0]
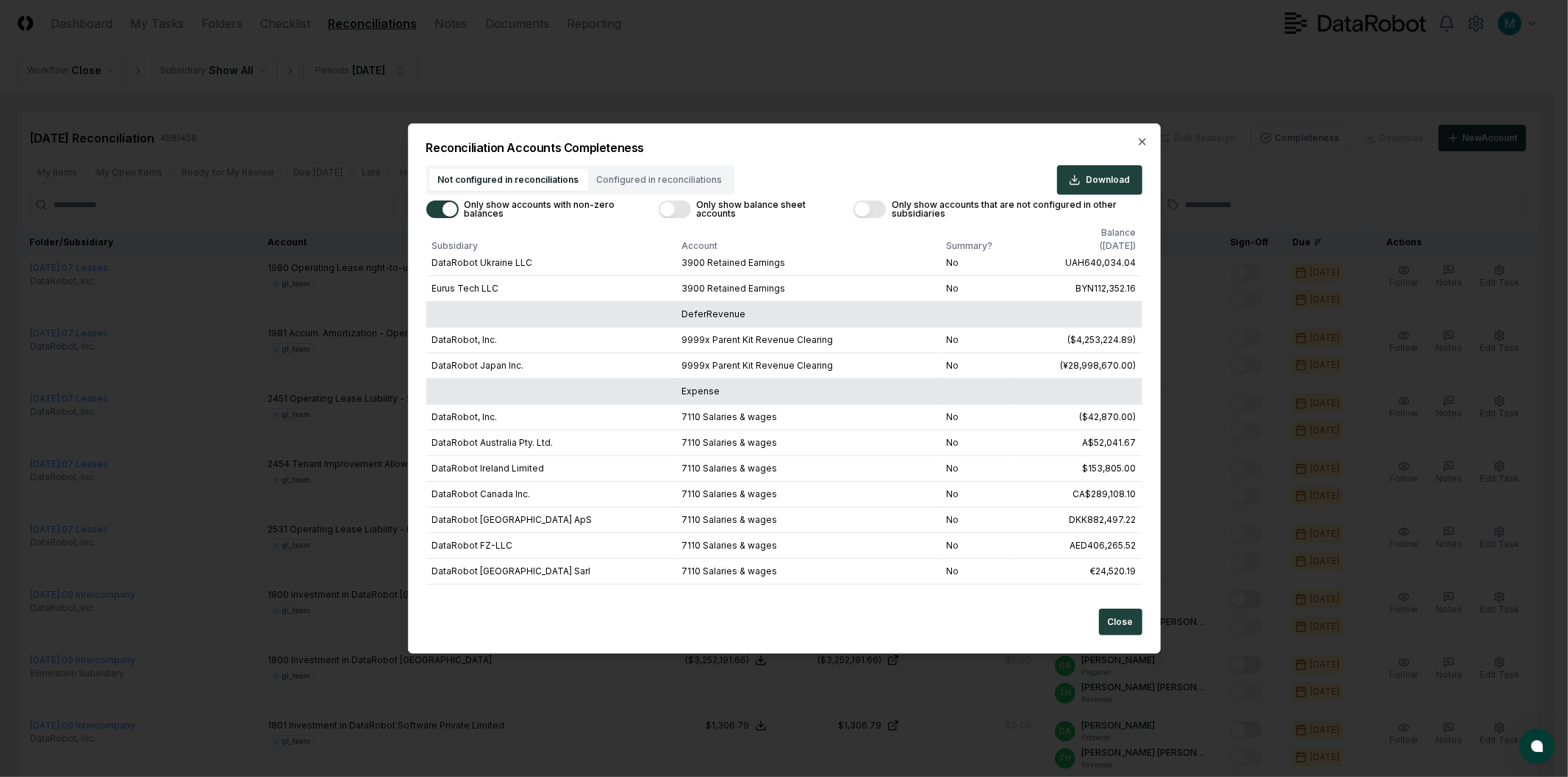
click at [871, 208] on button "Only show accounts that are not configured in other subsidiaries" at bounding box center [869, 209] width 32 height 18
click at [875, 208] on button "Only show accounts that are not configured in other subsidiaries" at bounding box center [869, 209] width 32 height 18
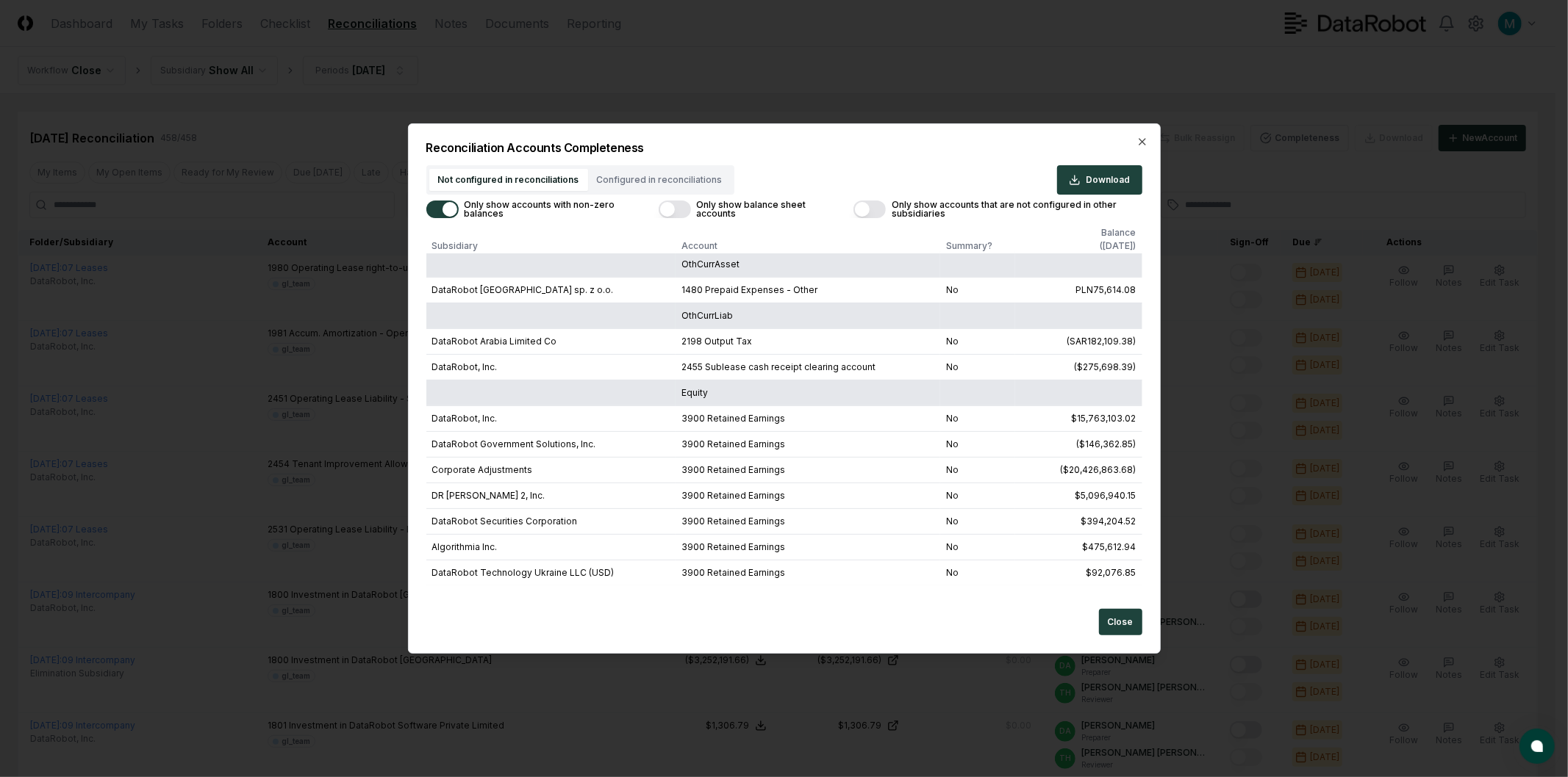
scroll to position [0, 0]
click at [668, 208] on button "Only show balance sheet accounts" at bounding box center [674, 209] width 32 height 18
click at [1140, 140] on icon "button" at bounding box center [1143, 142] width 6 height 6
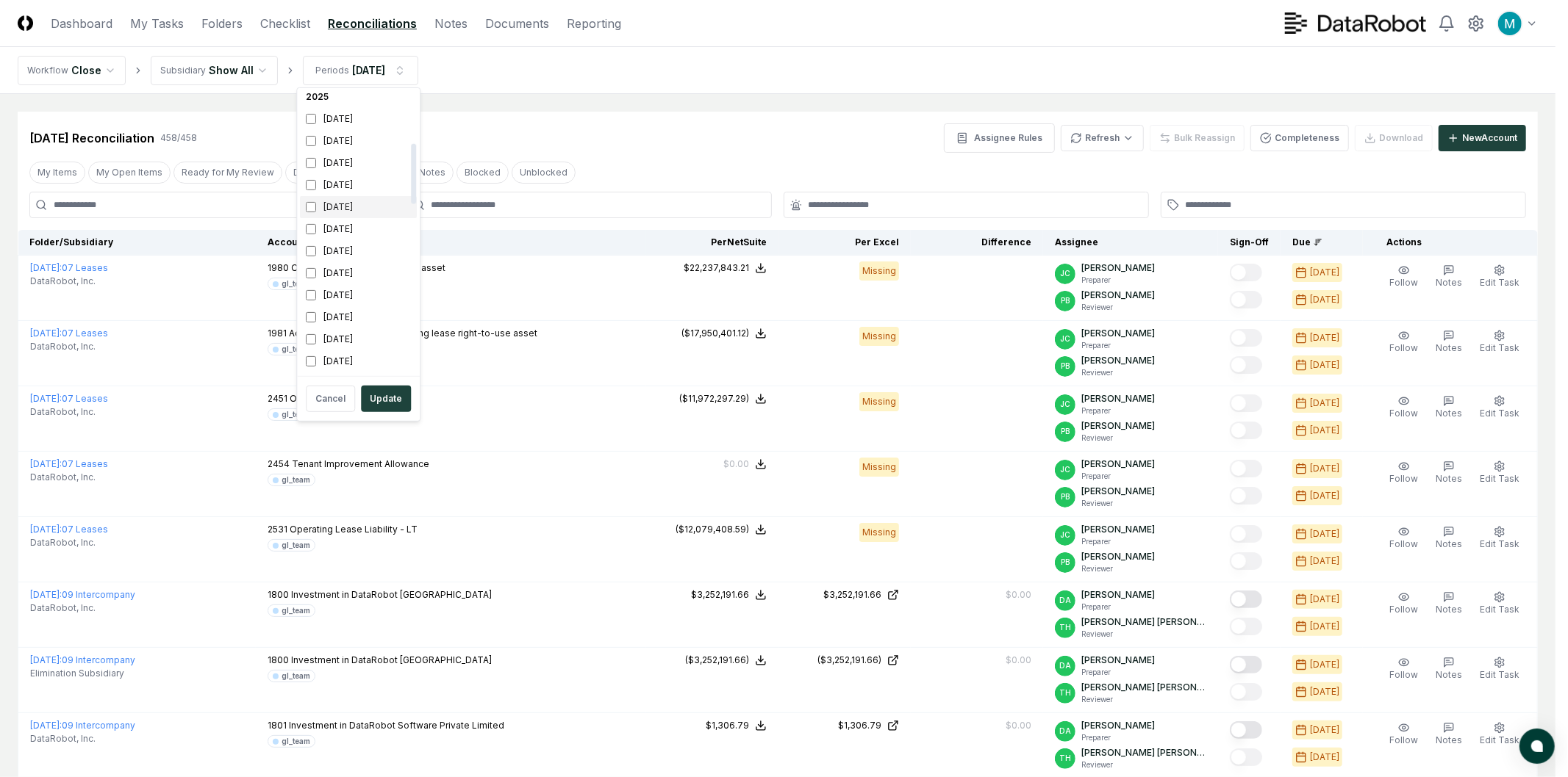
scroll to position [245, 0]
click at [350, 208] on div "[DATE]" at bounding box center [358, 209] width 116 height 22
click at [349, 226] on div "[DATE]" at bounding box center [358, 232] width 116 height 22
click at [390, 394] on button "Update" at bounding box center [385, 399] width 50 height 26
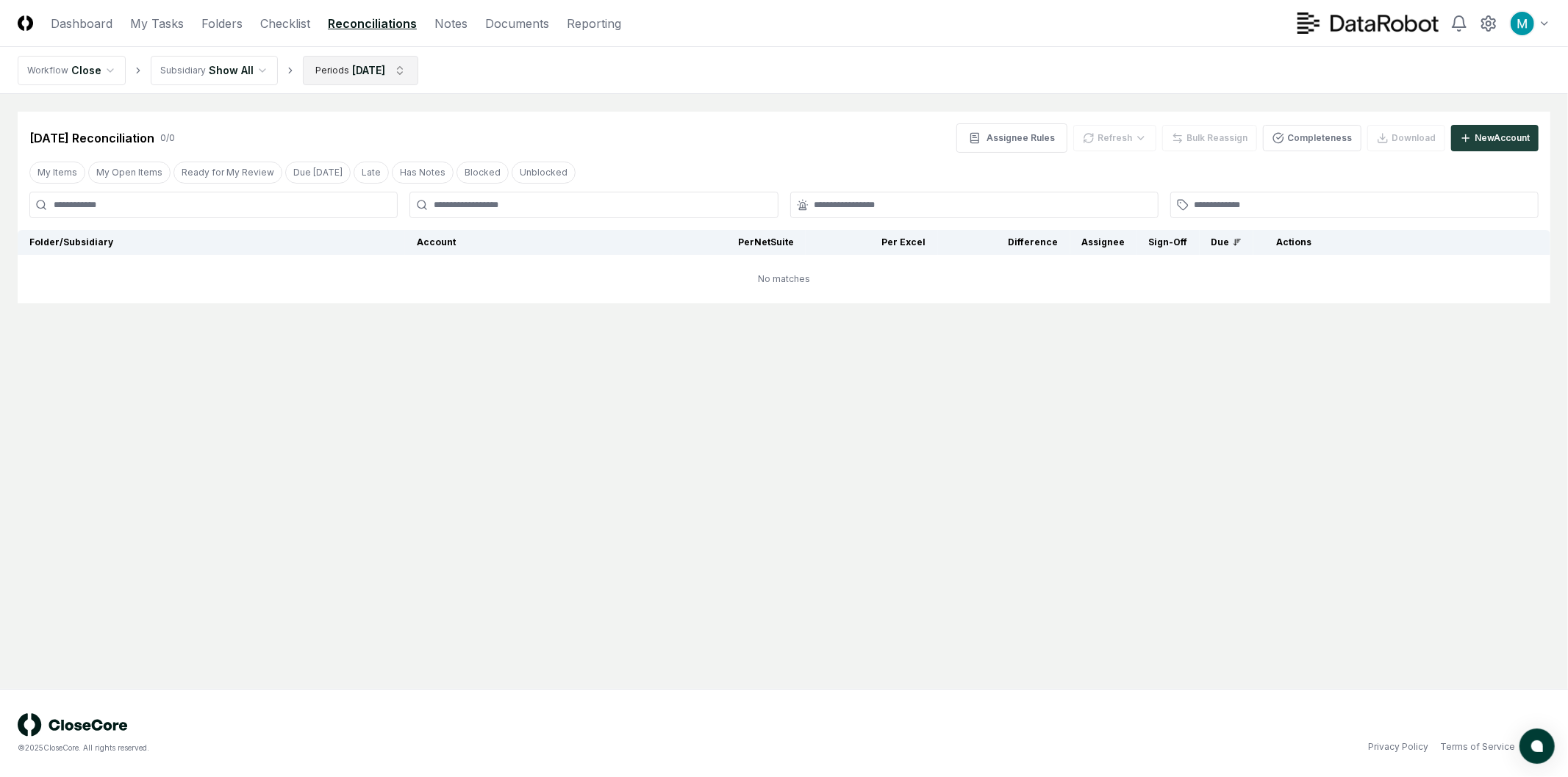
click at [367, 84] on nav "Workflow Close Subsidiary Show All Periods [DATE]" at bounding box center [784, 70] width 1568 height 47
click at [376, 75] on html "CloseCore Dashboard My Tasks Folders Checklist Reconciliations Notes Documents …" at bounding box center [784, 388] width 1568 height 777
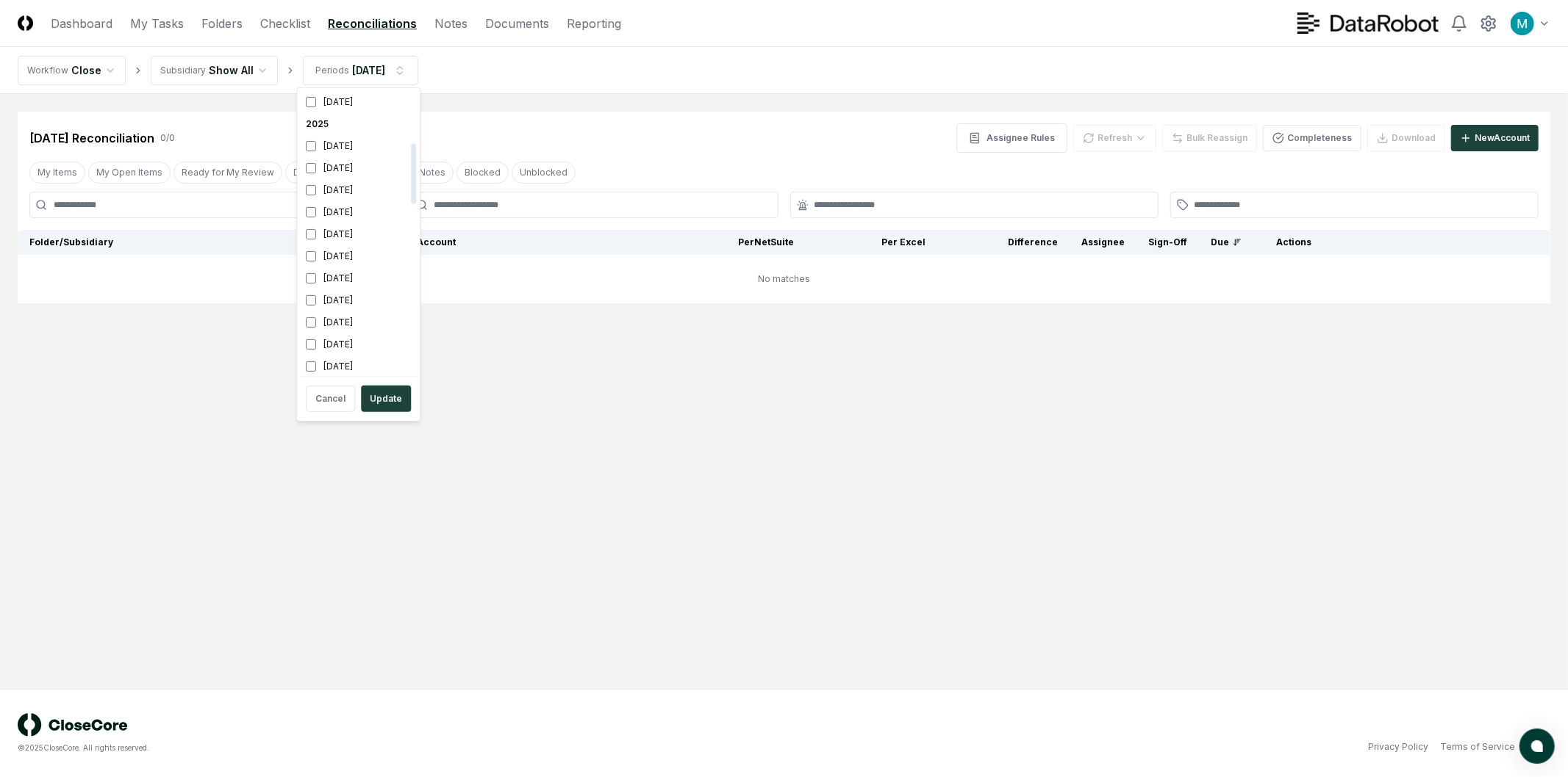
scroll to position [245, 0]
click at [361, 230] on div "[DATE]" at bounding box center [358, 232] width 116 height 22
click at [361, 215] on div "[DATE]" at bounding box center [358, 209] width 116 height 22
click at [388, 401] on button "Update" at bounding box center [385, 399] width 50 height 26
